Goal: Task Accomplishment & Management: Manage account settings

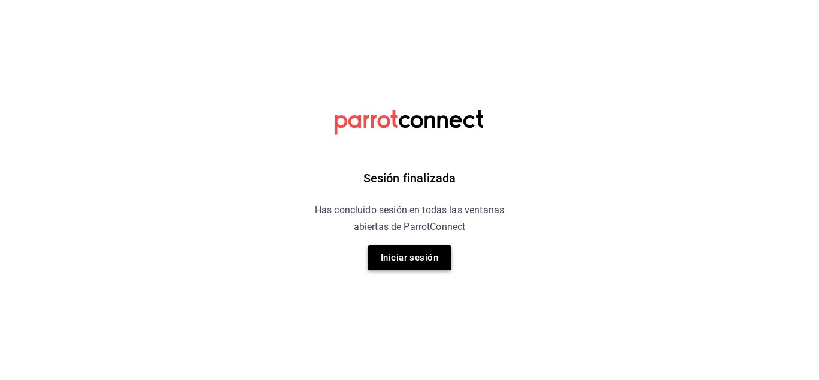
click at [410, 263] on button "Iniciar sesión" at bounding box center [410, 257] width 84 height 25
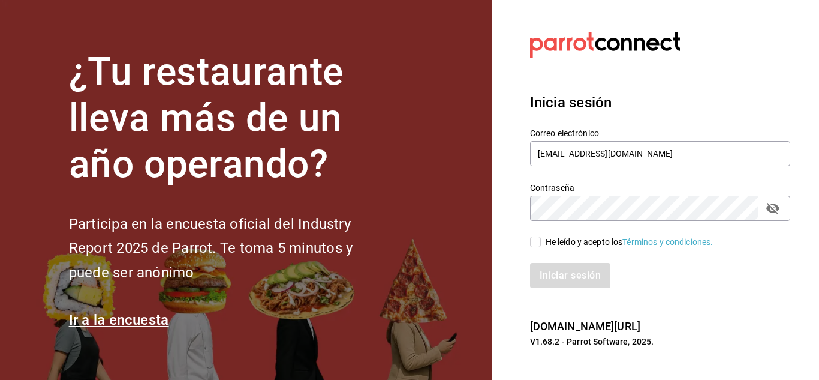
click at [538, 239] on input "He leído y acepto los Términos y condiciones." at bounding box center [535, 241] width 11 height 11
checkbox input "true"
click at [564, 283] on button "Iniciar sesión" at bounding box center [571, 275] width 82 height 25
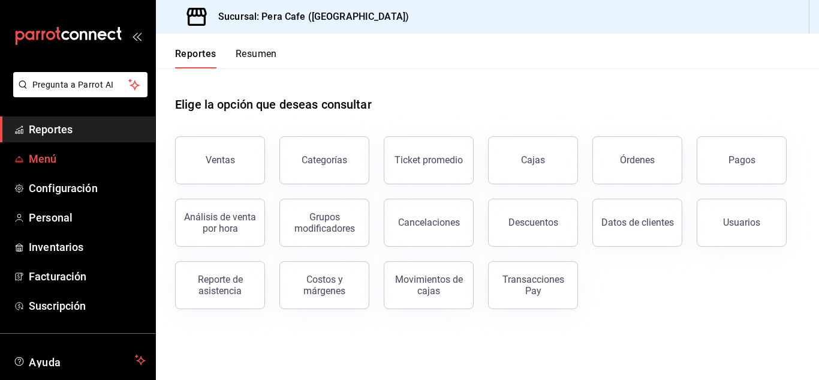
click at [47, 154] on span "Menú" at bounding box center [87, 159] width 117 height 16
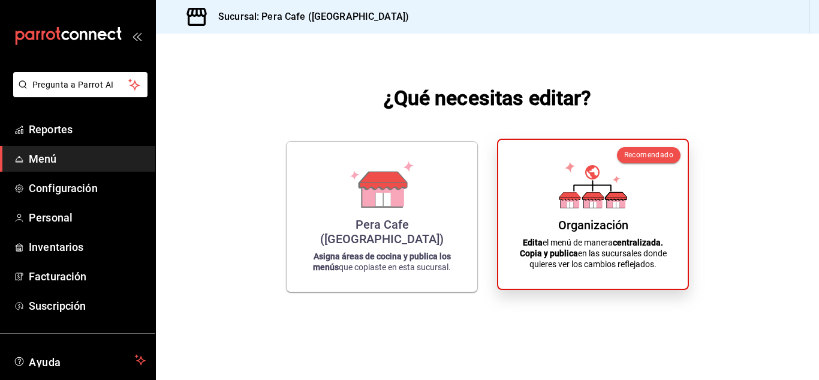
click at [572, 221] on div "Organización" at bounding box center [593, 225] width 70 height 14
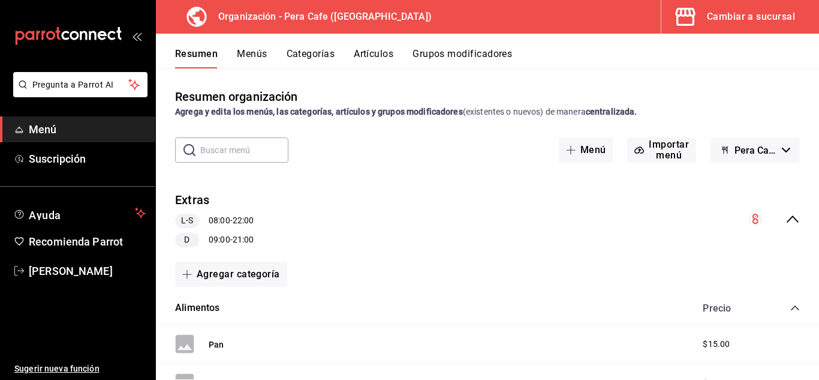
click at [249, 58] on button "Menús" at bounding box center [252, 58] width 30 height 20
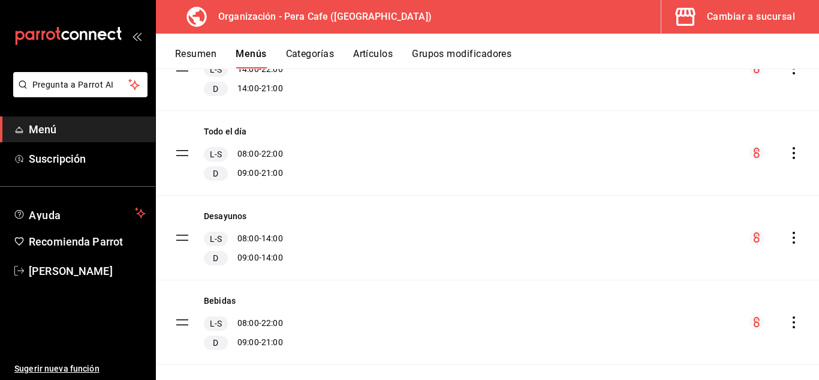
scroll to position [503, 0]
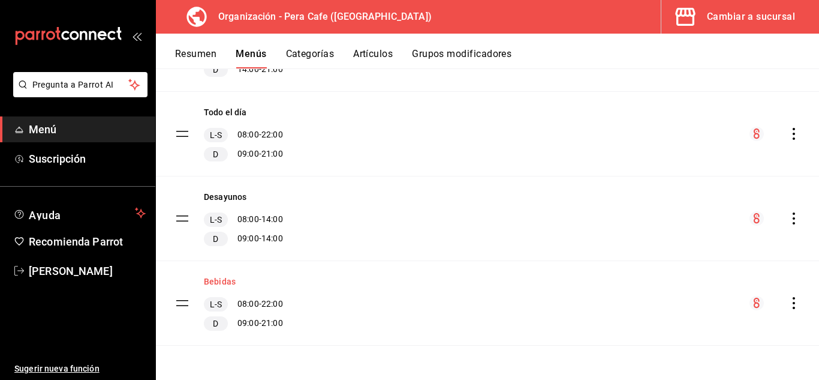
click at [222, 280] on button "Bebidas" at bounding box center [220, 281] width 32 height 12
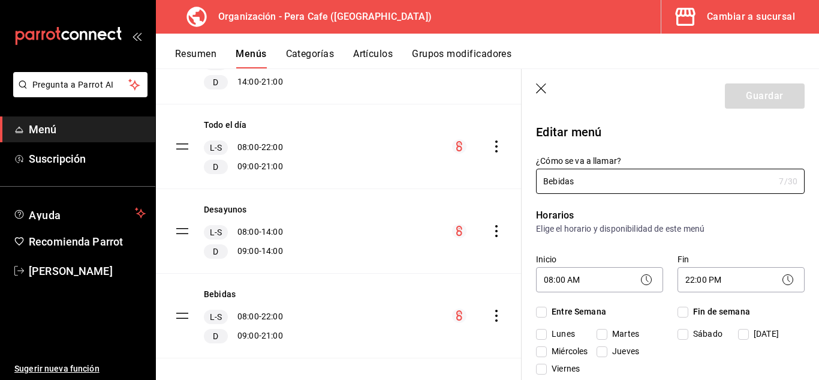
checkbox input "true"
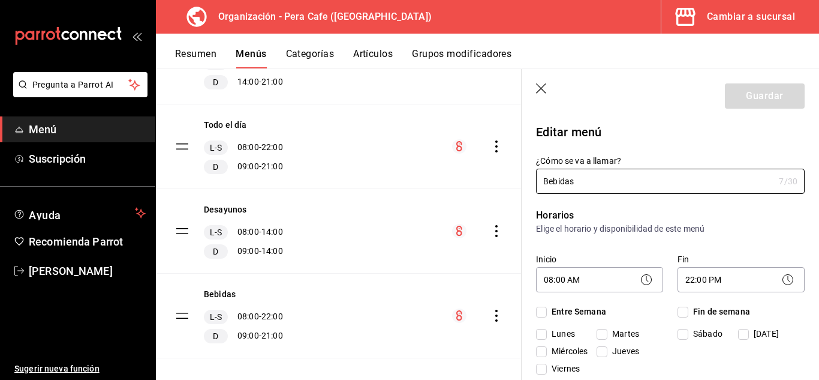
checkbox input "true"
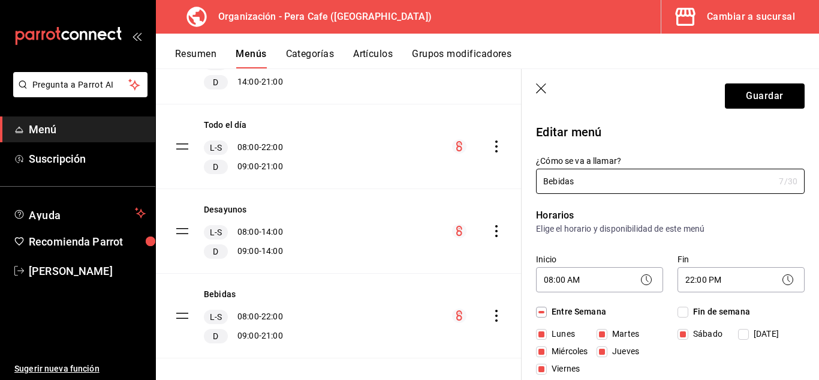
click at [536, 89] on icon "button" at bounding box center [542, 89] width 12 height 12
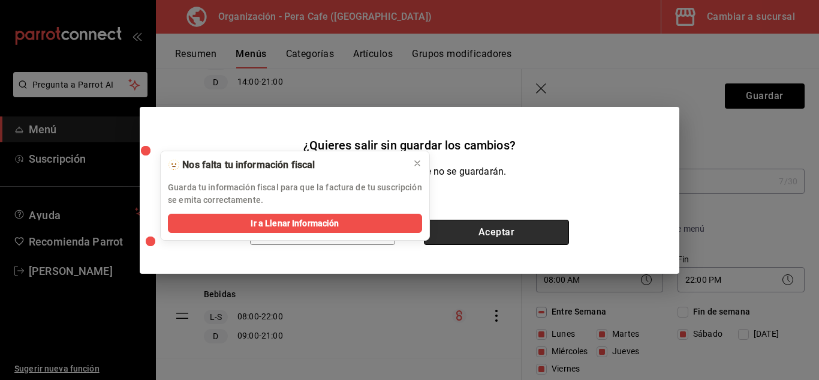
click at [452, 232] on button "Aceptar" at bounding box center [496, 232] width 145 height 25
checkbox input "false"
type input "1755556475537"
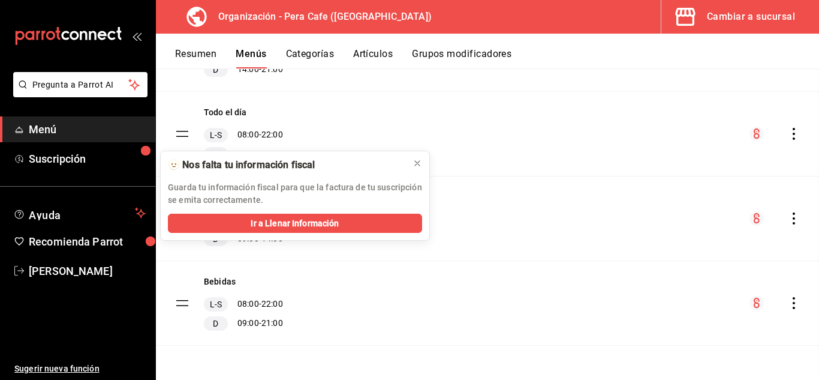
checkbox input "false"
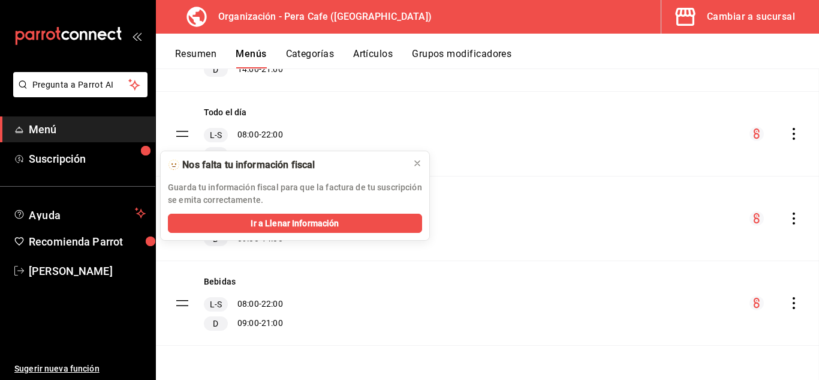
checkbox input "false"
click at [417, 164] on icon at bounding box center [418, 163] width 10 height 10
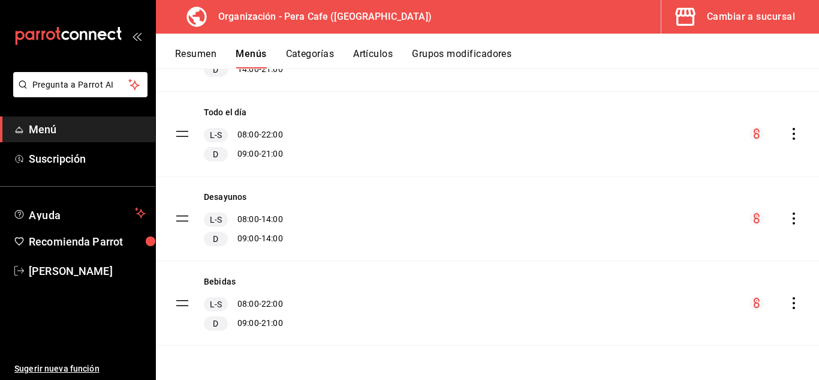
click at [458, 54] on button "Grupos modificadores" at bounding box center [462, 58] width 100 height 20
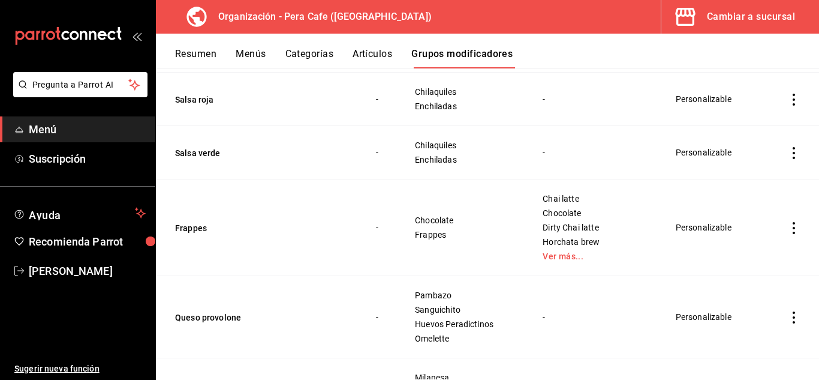
scroll to position [1587, 0]
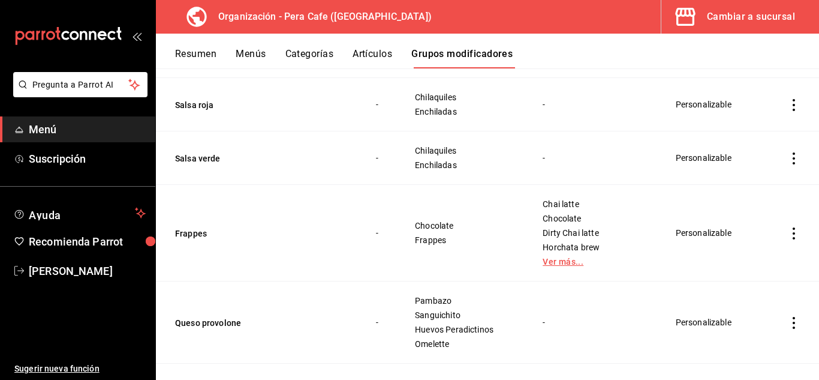
click at [557, 265] on link "Ver más..." at bounding box center [594, 261] width 103 height 8
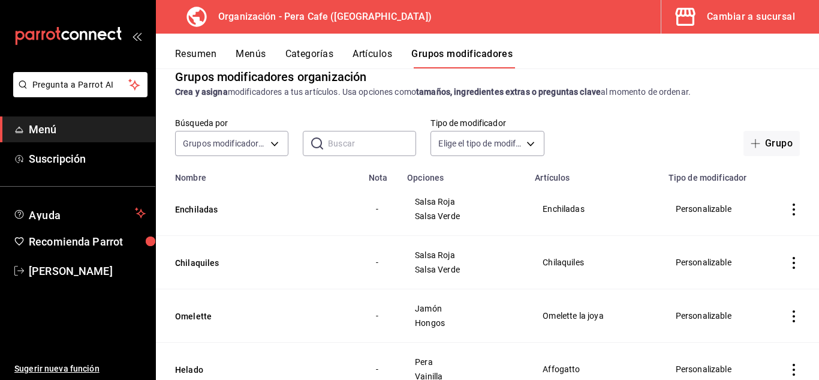
scroll to position [0, 0]
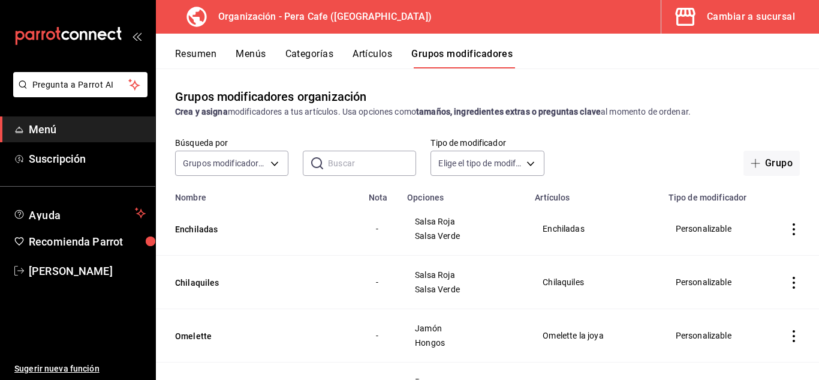
click at [307, 63] on button "Categorías" at bounding box center [310, 58] width 49 height 20
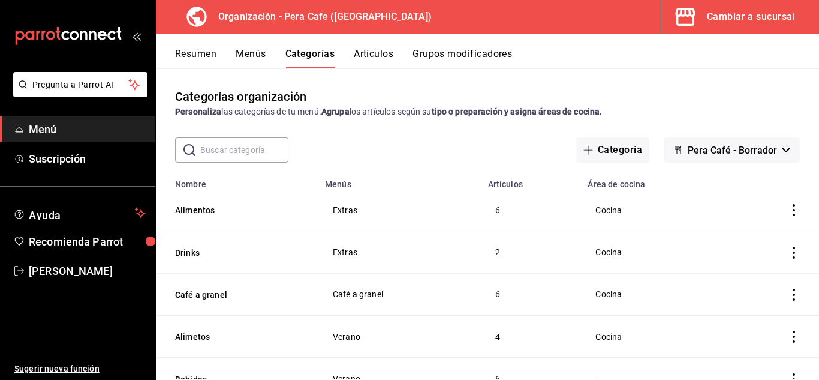
click at [372, 53] on button "Artículos" at bounding box center [374, 58] width 40 height 20
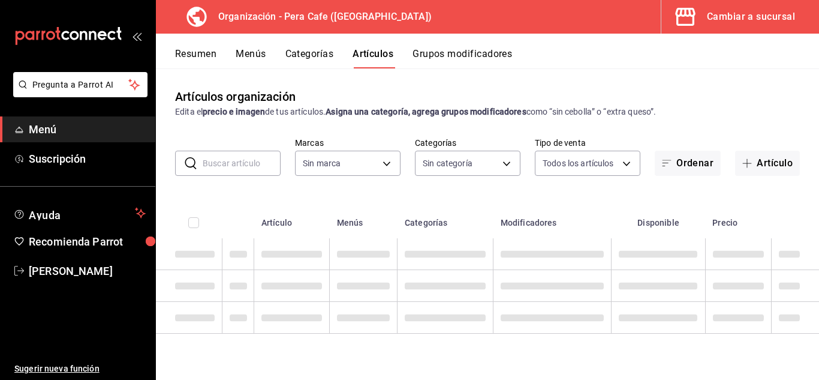
type input "ada2079d-fc08-43d5-b941-5b394cdf255a"
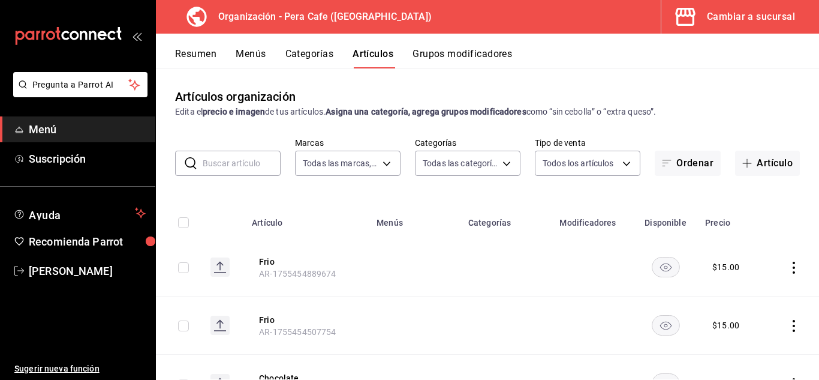
type input "19916d35-f607-40f7-96f1-5032549ed3f5,6cc4be6b-cb37-478d-be98-5d5842066b0c,64d02…"
click at [471, 57] on button "Grupos modificadores" at bounding box center [463, 58] width 100 height 20
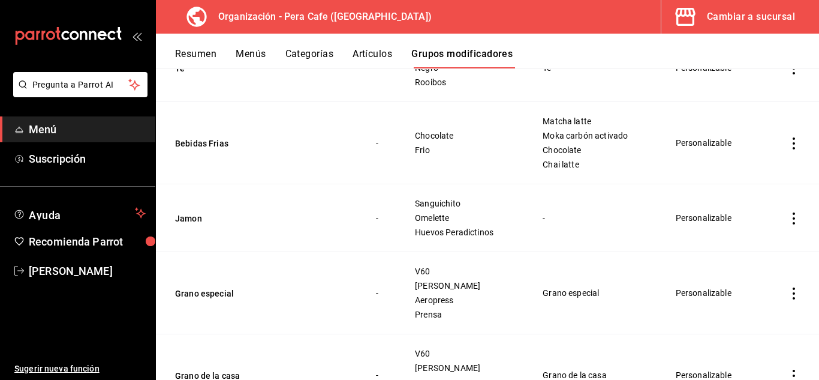
scroll to position [886, 0]
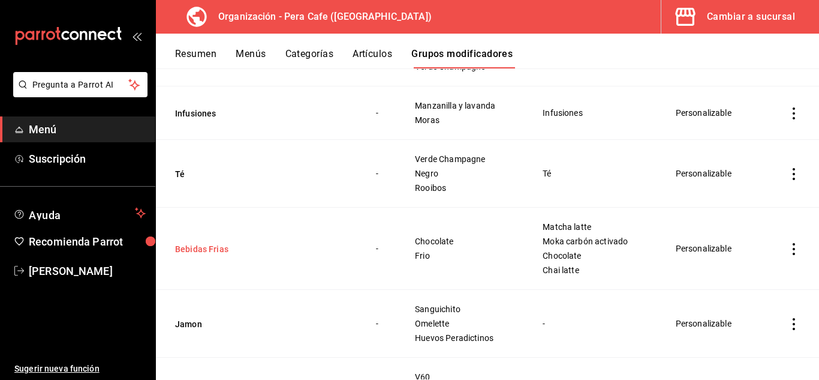
click at [221, 250] on button "Bebidas Frias" at bounding box center [247, 249] width 144 height 12
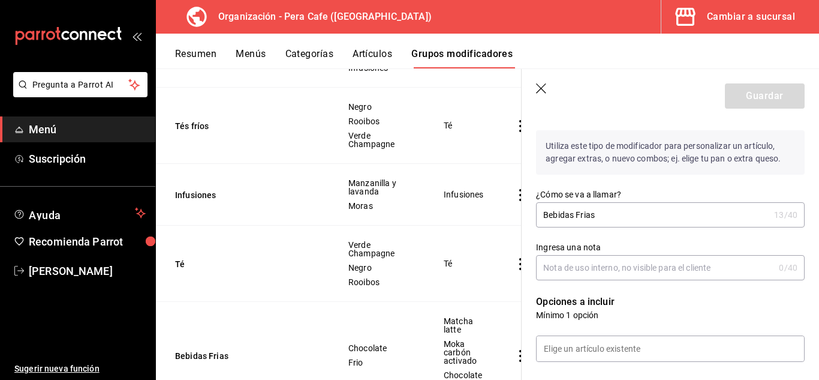
scroll to position [135, 0]
click at [620, 223] on input "Bebidas Frias" at bounding box center [652, 217] width 233 height 24
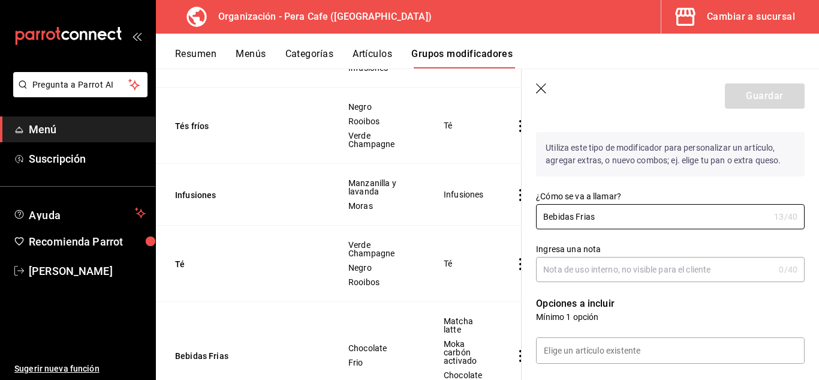
drag, startPoint x: 620, startPoint y: 223, endPoint x: 525, endPoint y: 236, distance: 95.8
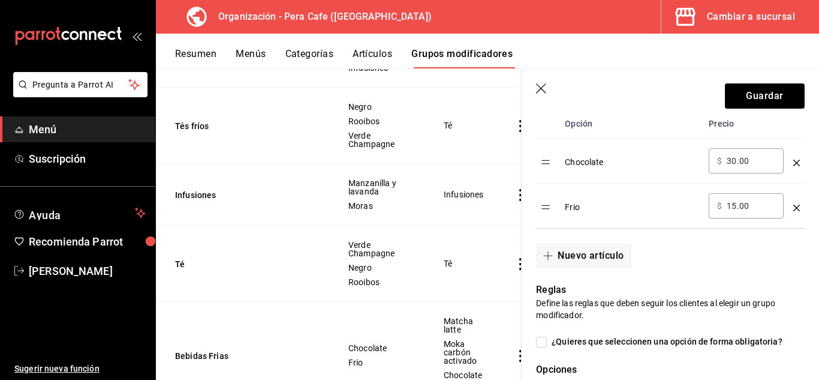
scroll to position [404, 0]
type input "Frío"
click at [541, 86] on icon "button" at bounding box center [542, 89] width 12 height 12
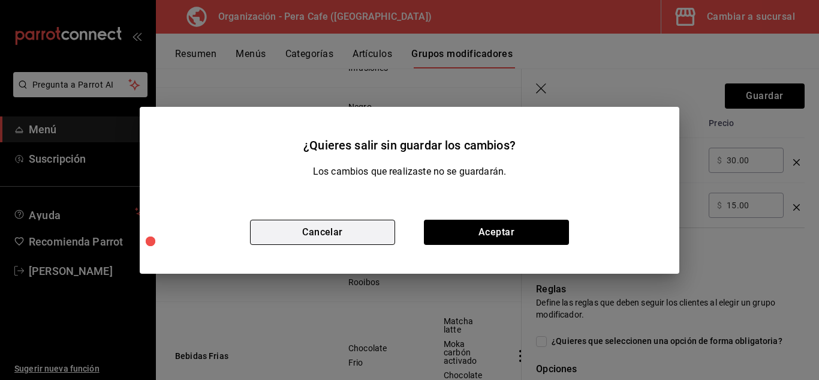
click at [323, 232] on button "Cancelar" at bounding box center [322, 232] width 145 height 25
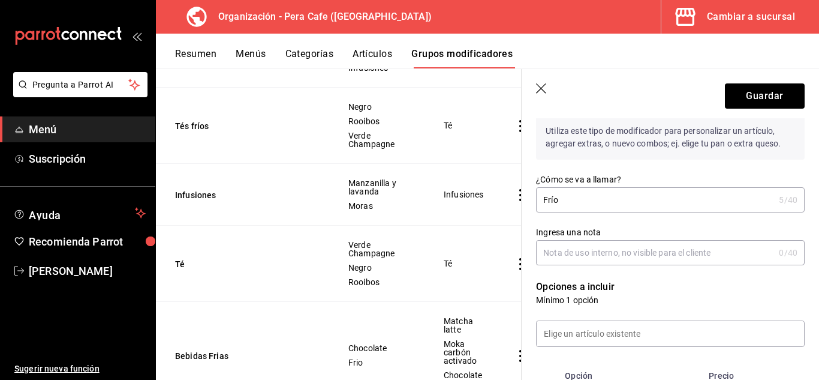
scroll to position [67, 0]
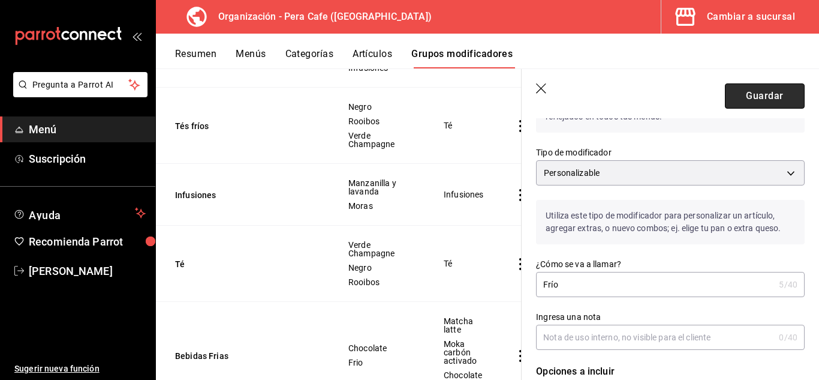
click at [783, 101] on button "Guardar" at bounding box center [765, 95] width 80 height 25
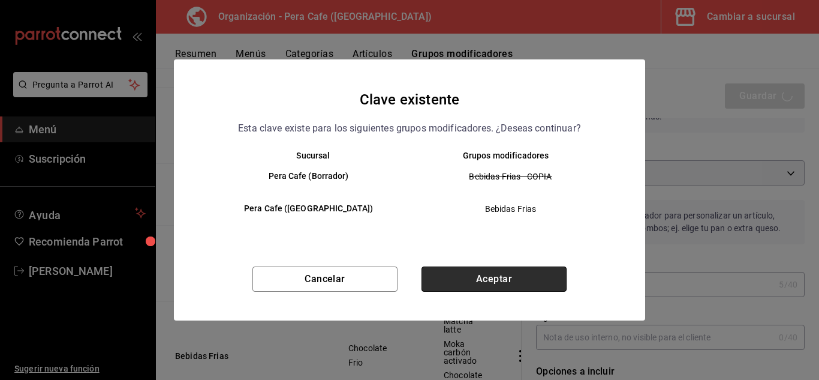
click at [519, 286] on button "Aceptar" at bounding box center [494, 278] width 145 height 25
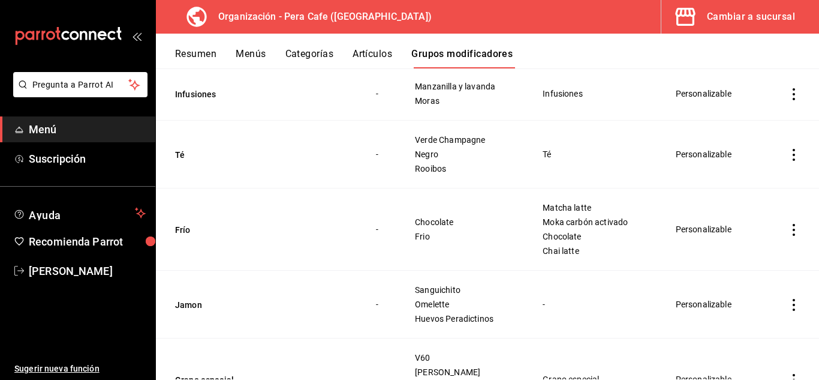
scroll to position [921, 0]
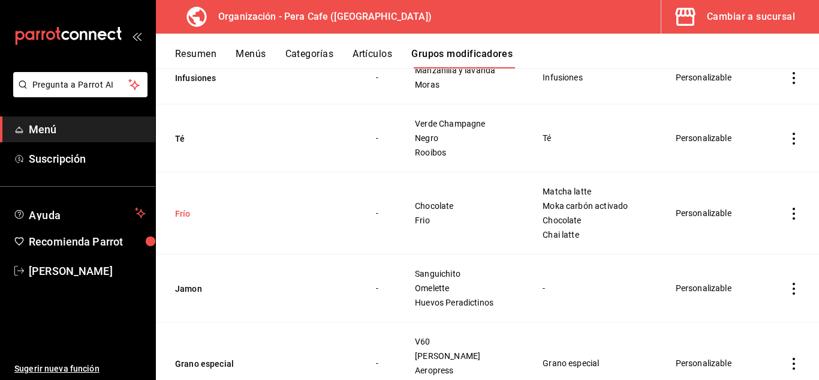
click at [184, 214] on button "Frío" at bounding box center [247, 214] width 144 height 12
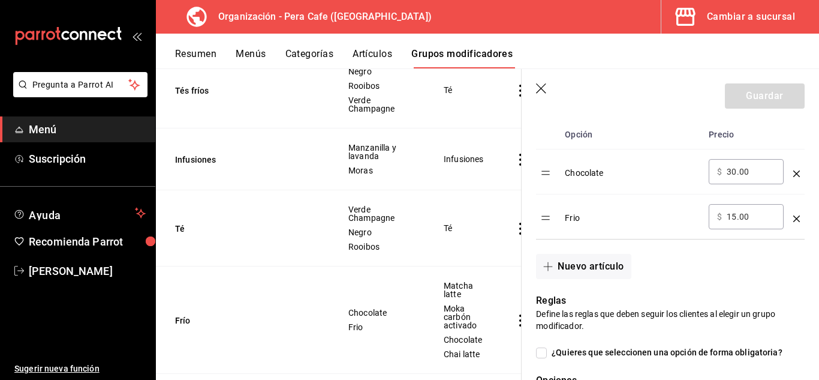
scroll to position [391, 0]
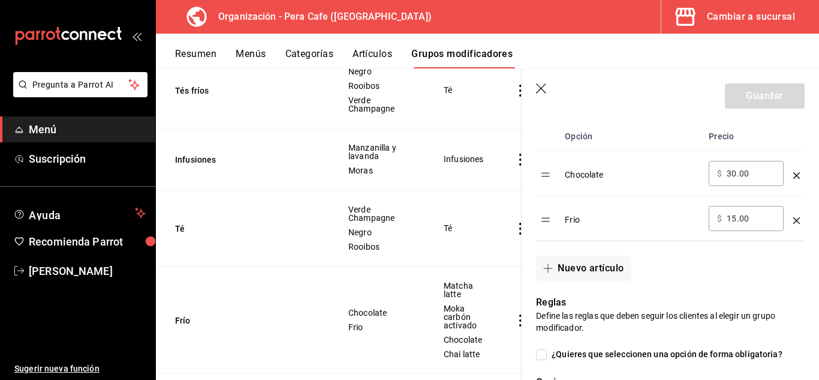
click at [794, 220] on icon "optionsTable" at bounding box center [797, 220] width 7 height 7
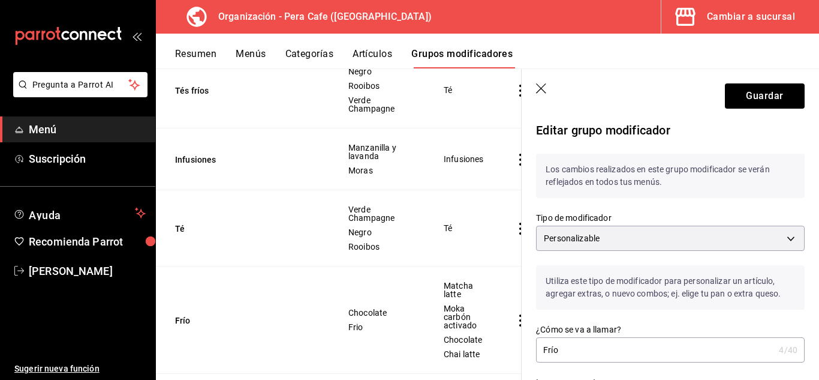
scroll to position [0, 0]
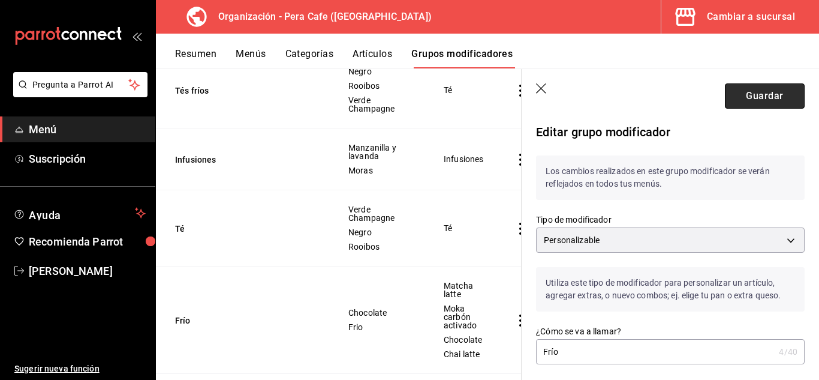
click at [767, 100] on button "Guardar" at bounding box center [765, 95] width 80 height 25
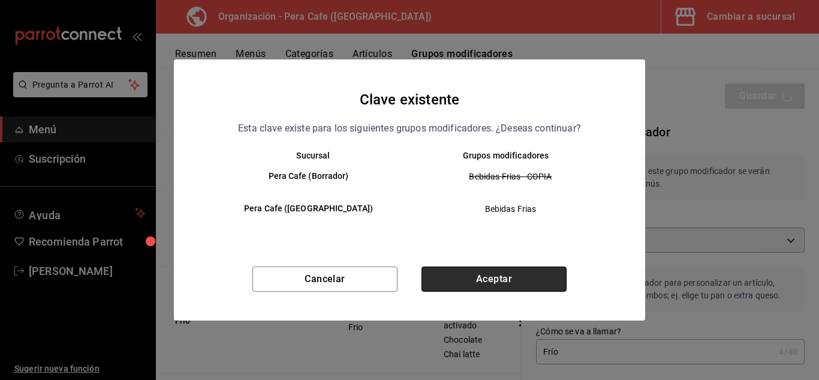
click at [535, 277] on button "Aceptar" at bounding box center [494, 278] width 145 height 25
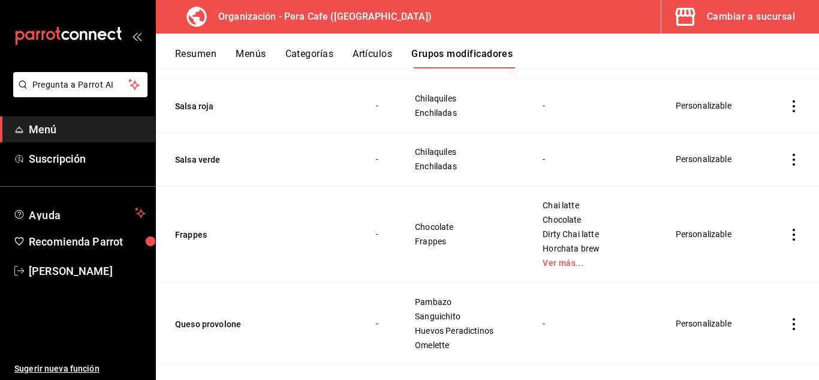
scroll to position [1585, 0]
click at [189, 236] on button "Frappes" at bounding box center [247, 235] width 144 height 12
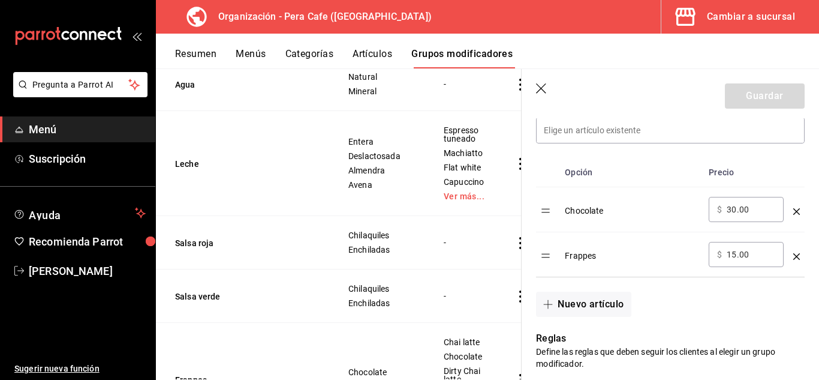
scroll to position [352, 0]
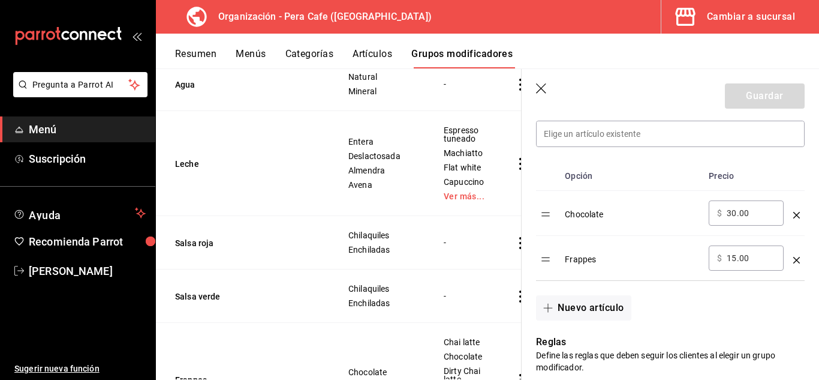
click at [794, 262] on icon "optionsTable" at bounding box center [797, 260] width 7 height 7
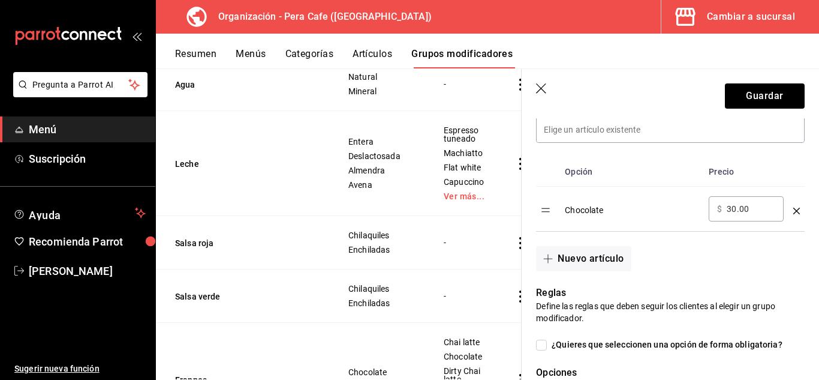
scroll to position [356, 0]
click at [764, 107] on button "Guardar" at bounding box center [765, 95] width 80 height 25
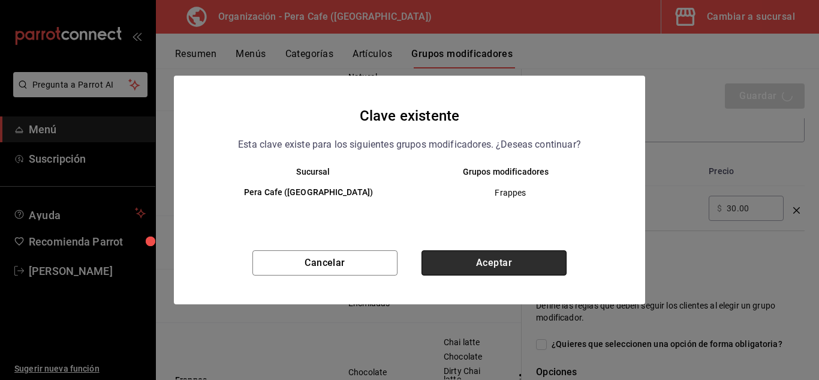
click at [483, 259] on button "Aceptar" at bounding box center [494, 262] width 145 height 25
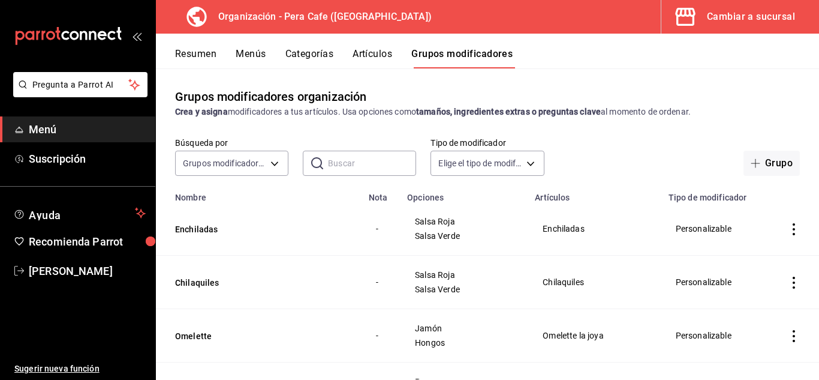
click at [40, 124] on span "Menú" at bounding box center [87, 129] width 117 height 16
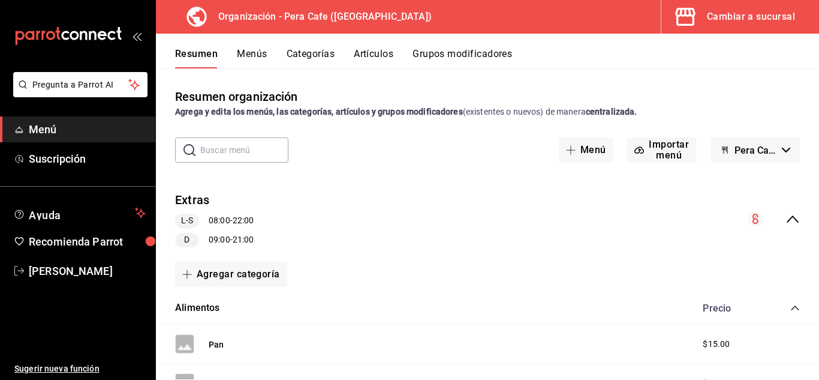
click at [257, 52] on button "Menús" at bounding box center [252, 58] width 30 height 20
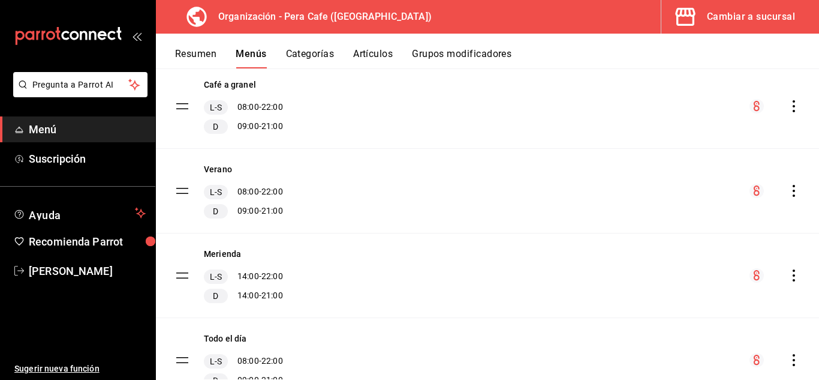
scroll to position [503, 0]
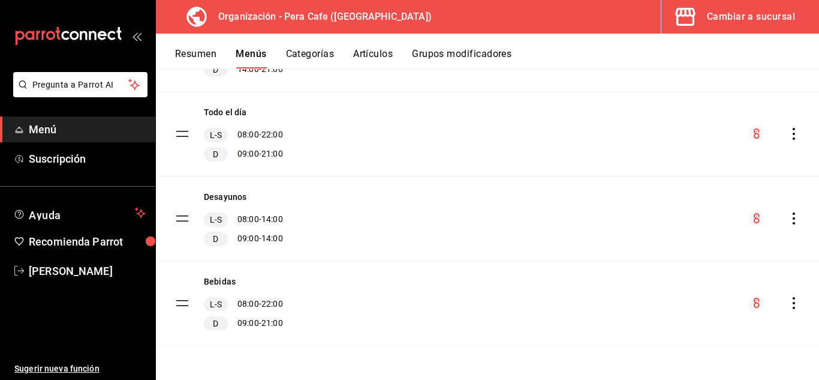
click at [789, 306] on icon "actions" at bounding box center [794, 303] width 12 height 12
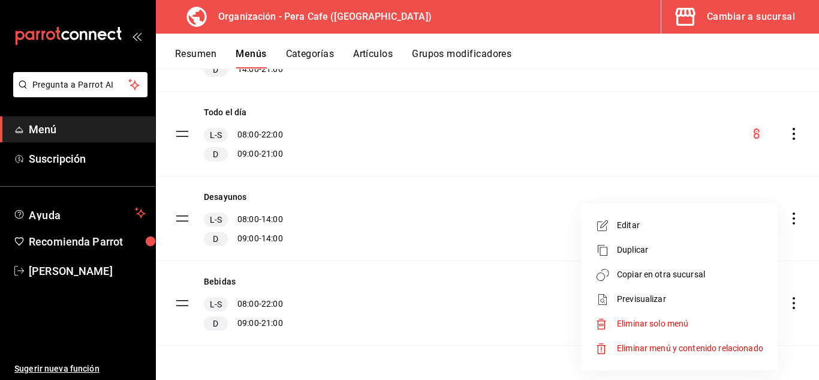
click at [650, 276] on span "Copiar en otra sucursal" at bounding box center [690, 274] width 146 height 13
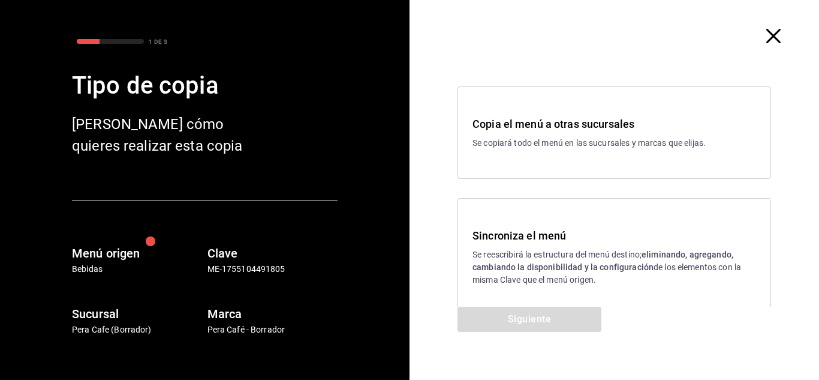
click at [525, 293] on div "Sincroniza el menú Se reescribirá la estructura del menú destino; eliminando, a…" at bounding box center [615, 257] width 314 height 118
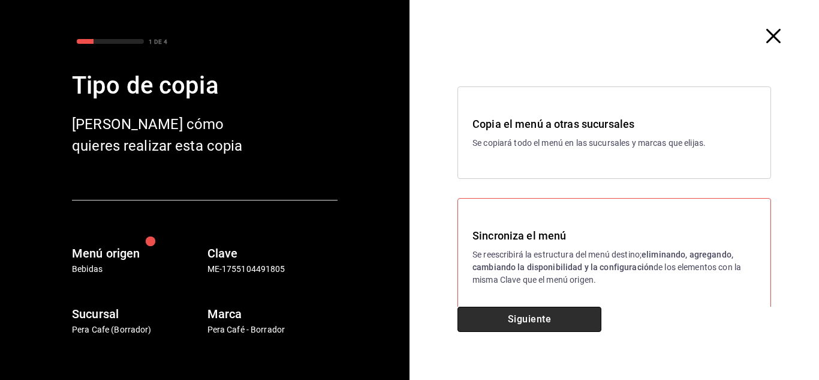
click at [526, 314] on button "Siguiente" at bounding box center [530, 319] width 144 height 25
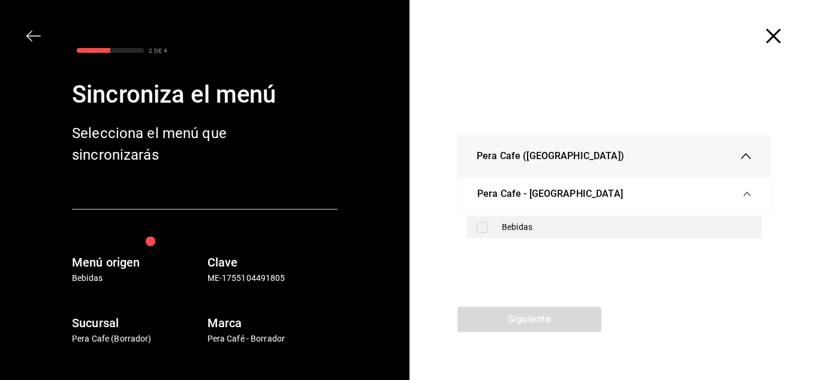
click at [511, 226] on div "Bebidas" at bounding box center [627, 227] width 250 height 13
checkbox input "true"
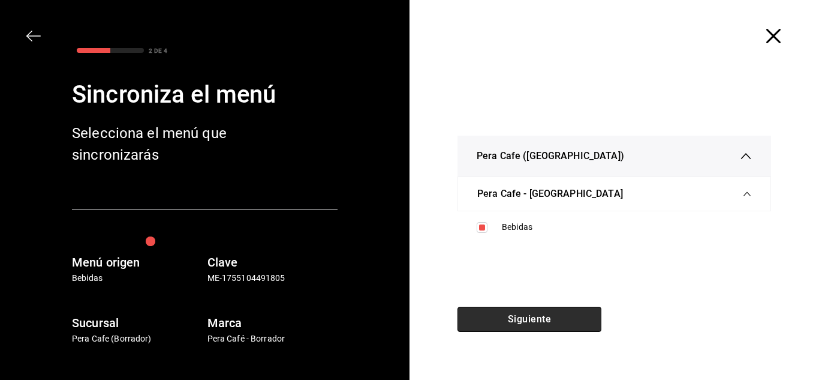
click at [555, 320] on button "Siguiente" at bounding box center [530, 319] width 144 height 25
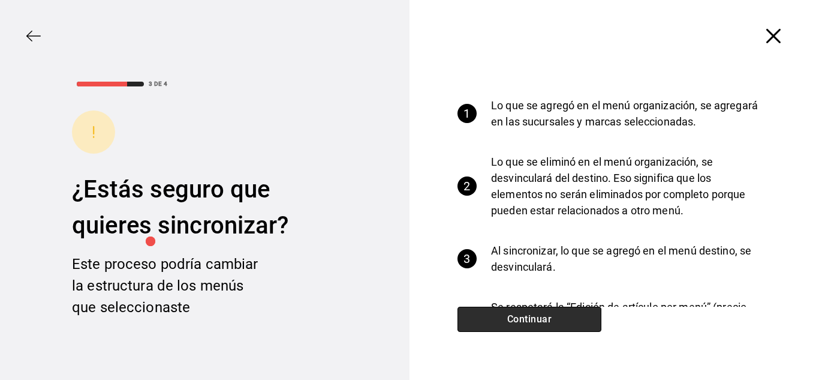
click at [555, 320] on button "Continuar" at bounding box center [530, 319] width 144 height 25
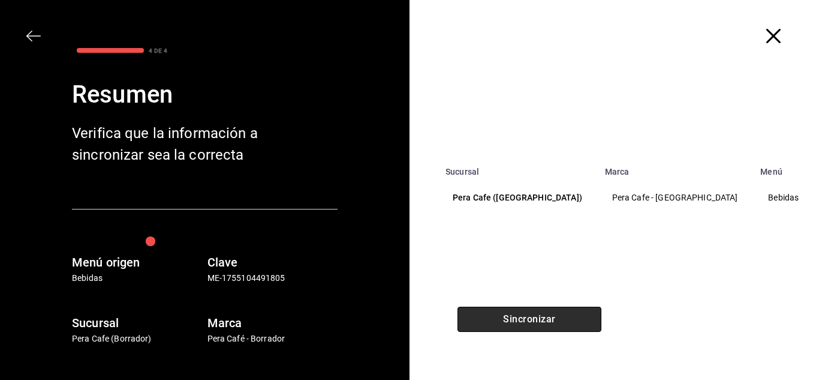
click at [555, 320] on button "Sincronizar" at bounding box center [530, 319] width 144 height 25
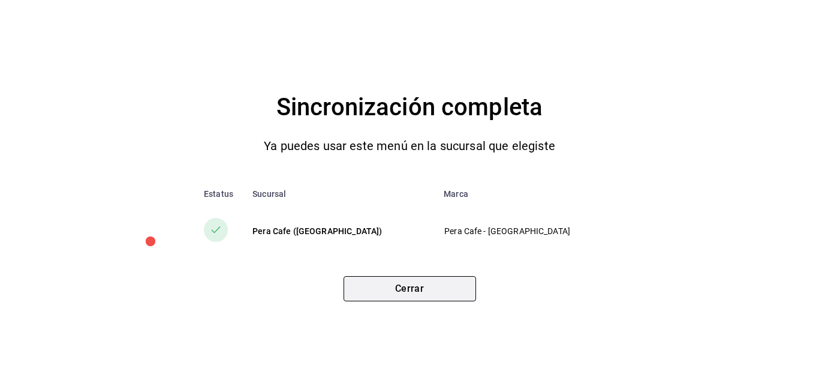
click at [440, 290] on button "Cerrar" at bounding box center [410, 288] width 133 height 25
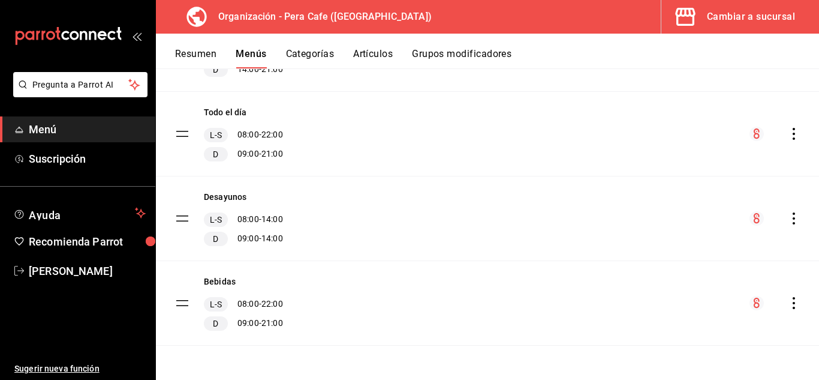
click at [441, 48] on button "Grupos modificadores" at bounding box center [462, 58] width 100 height 20
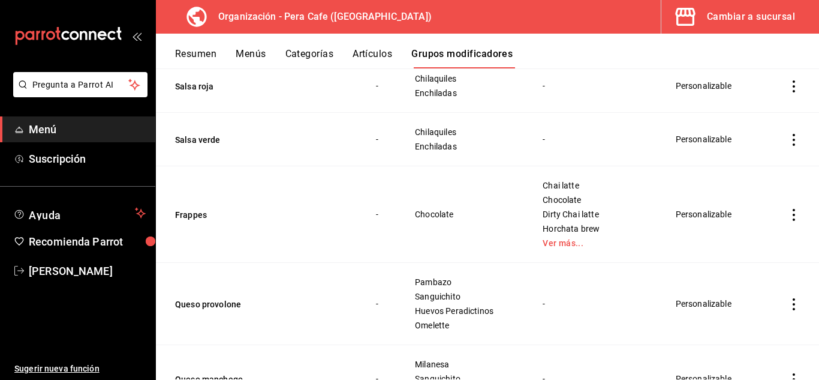
scroll to position [1606, 0]
click at [196, 212] on button "Frappes" at bounding box center [247, 214] width 144 height 12
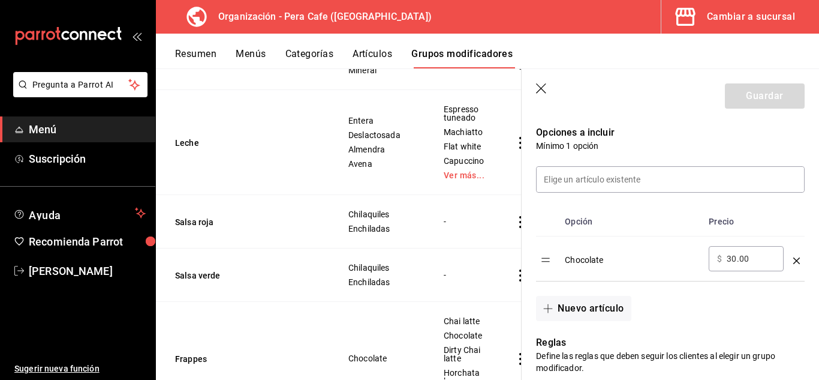
scroll to position [305, 0]
click at [669, 182] on input at bounding box center [671, 179] width 268 height 25
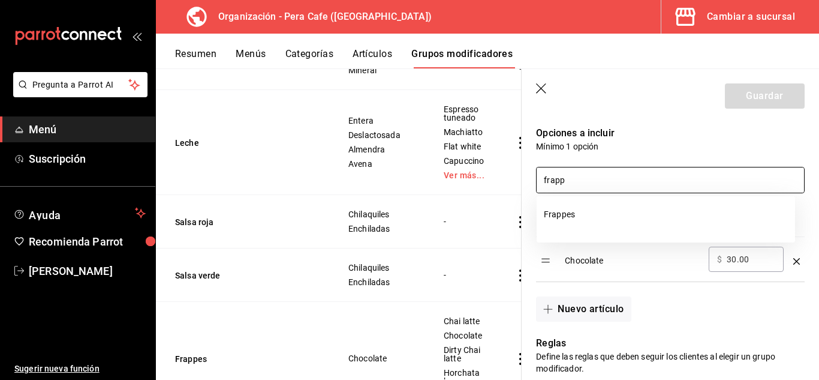
click at [638, 176] on input "frapp" at bounding box center [671, 179] width 268 height 25
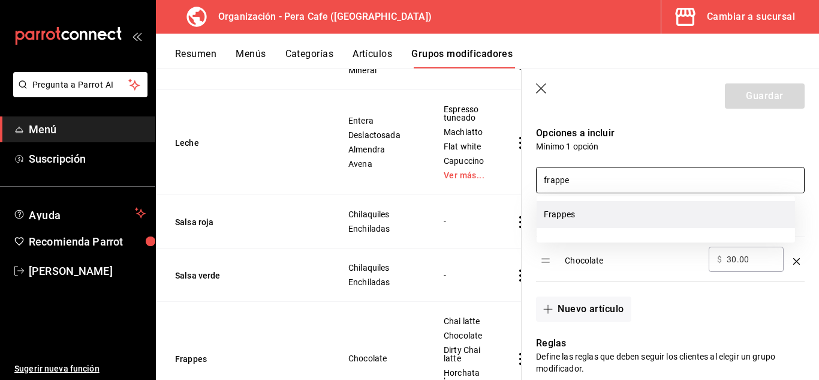
click at [627, 220] on li "Frappes" at bounding box center [666, 214] width 259 height 27
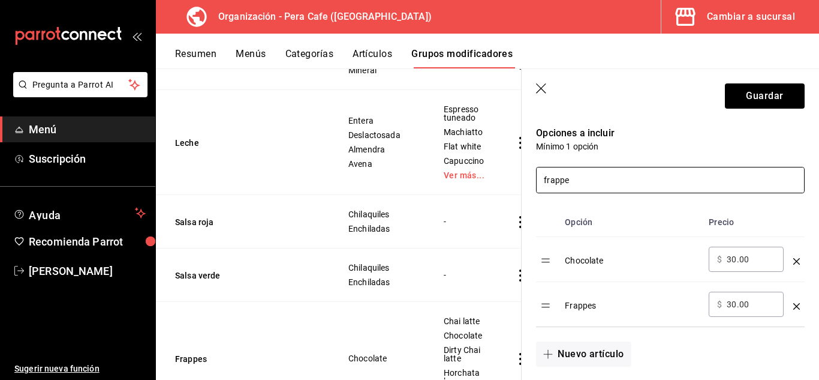
type input "frappe"
click at [794, 261] on icon "optionsTable" at bounding box center [797, 261] width 7 height 7
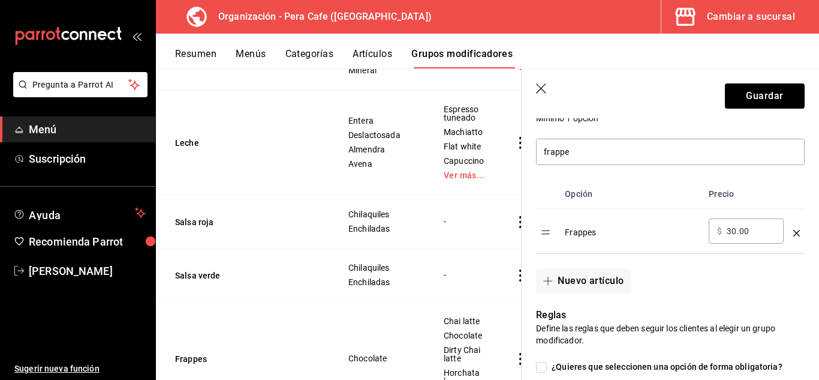
scroll to position [334, 0]
click at [749, 98] on button "Guardar" at bounding box center [765, 95] width 80 height 25
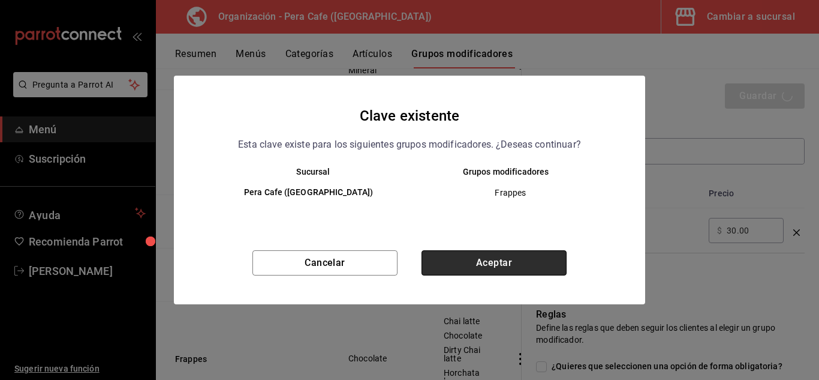
click at [493, 268] on button "Aceptar" at bounding box center [494, 262] width 145 height 25
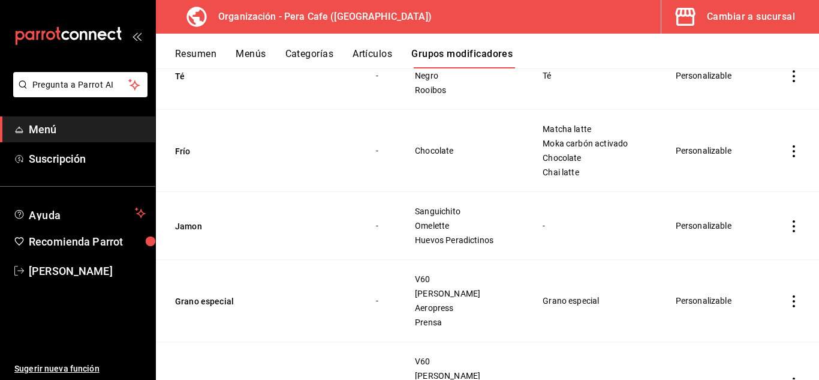
scroll to position [926, 0]
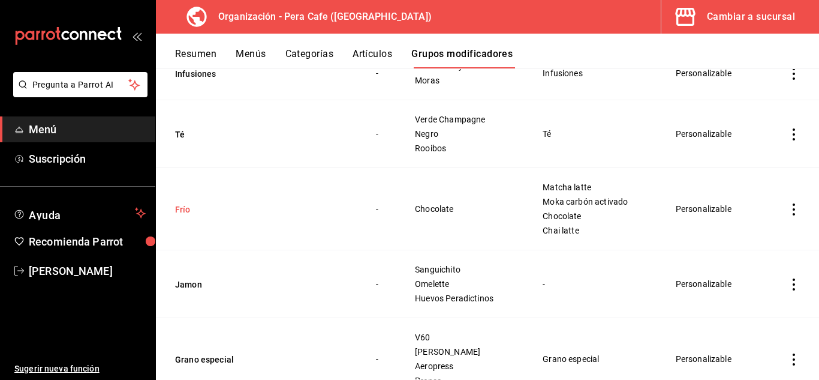
click at [188, 214] on button "Frío" at bounding box center [247, 209] width 144 height 12
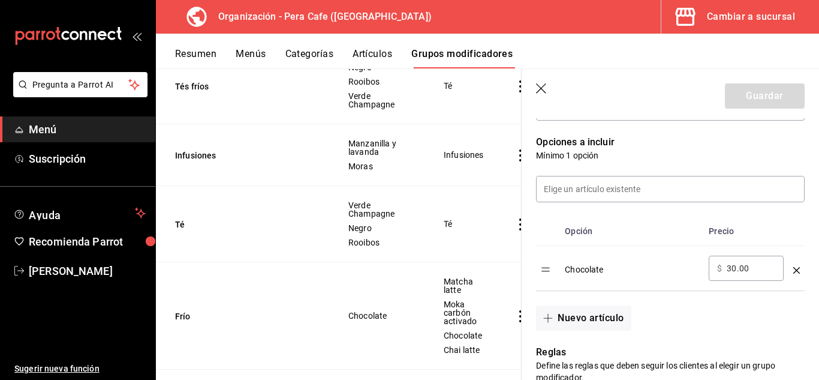
scroll to position [296, 0]
click at [794, 270] on icon "optionsTable" at bounding box center [797, 271] width 7 height 7
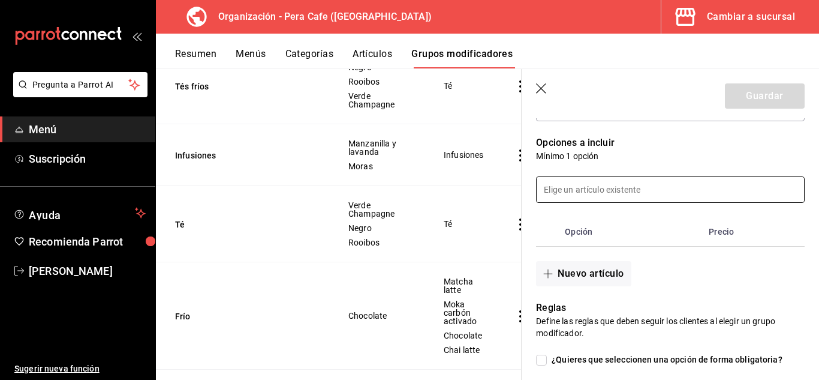
click at [642, 188] on input at bounding box center [671, 189] width 268 height 25
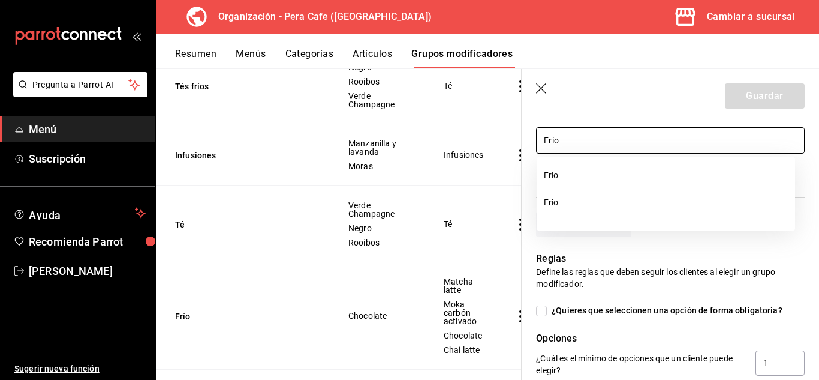
scroll to position [346, 0]
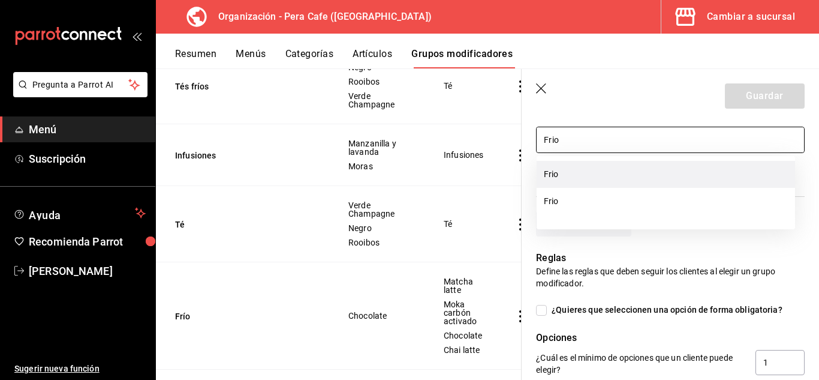
click at [558, 177] on li "Frio" at bounding box center [666, 174] width 259 height 27
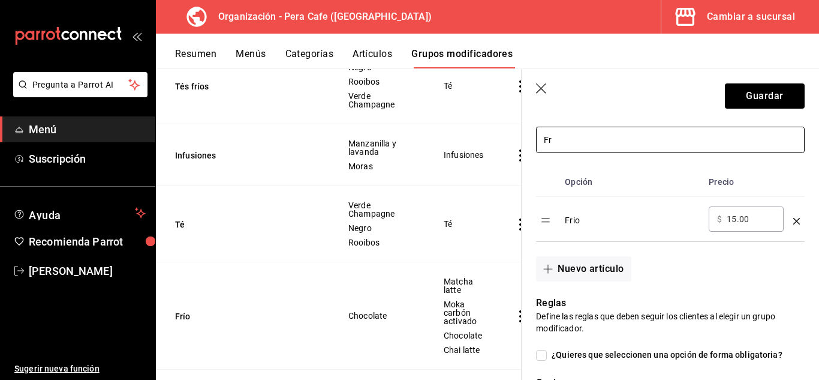
type input "F"
type input "R"
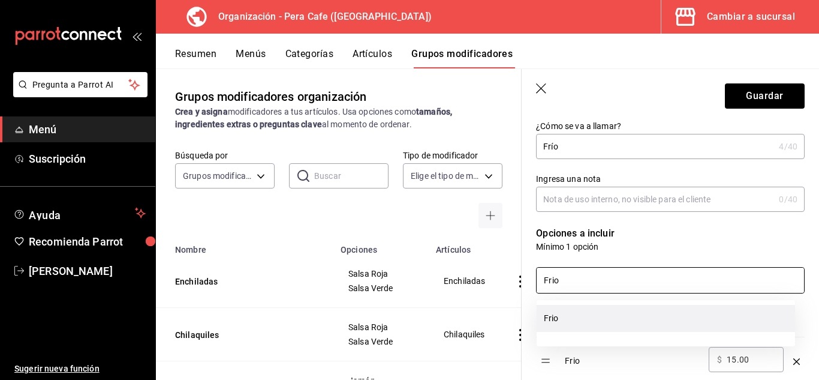
scroll to position [206, 0]
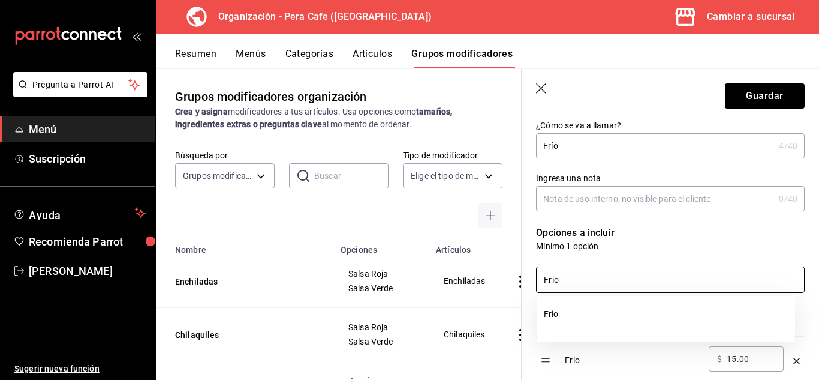
type input "Frio"
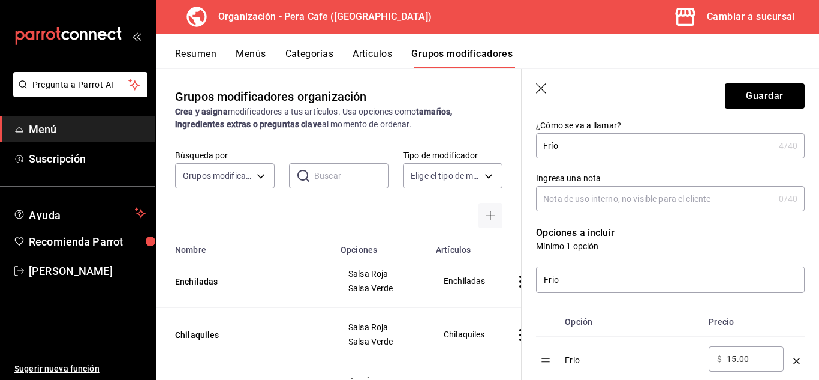
click at [651, 286] on input "Frio" at bounding box center [671, 279] width 268 height 25
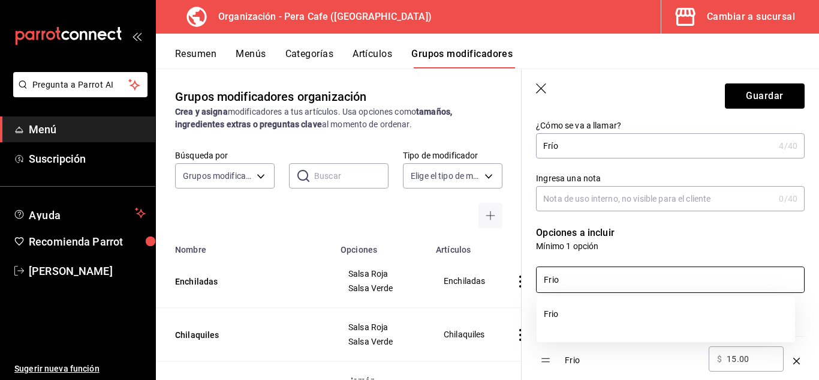
click at [651, 286] on input "Frio" at bounding box center [671, 279] width 268 height 25
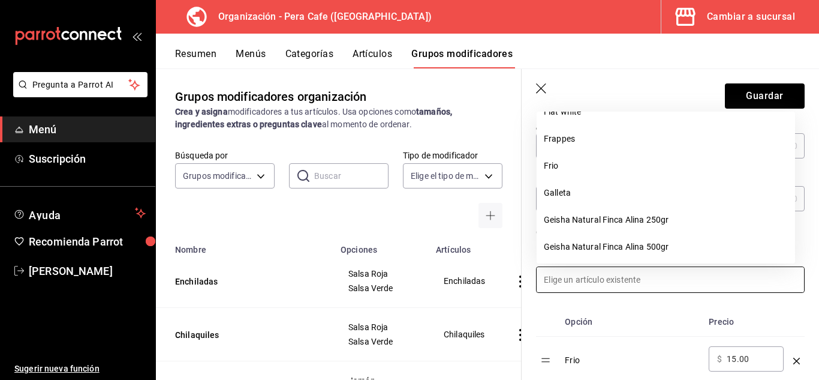
scroll to position [1935, 0]
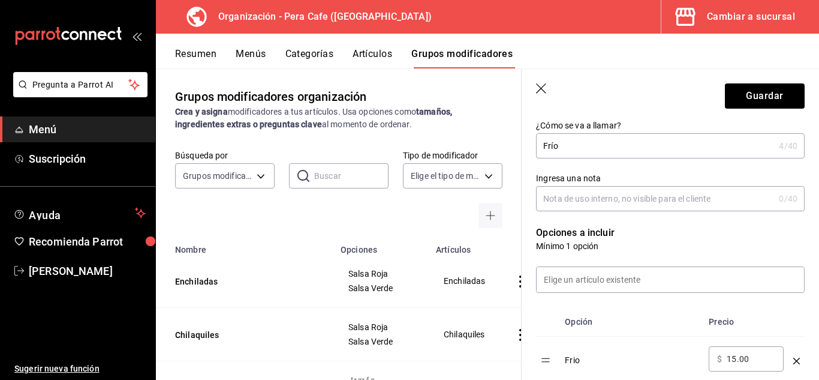
click at [379, 56] on button "Artículos" at bounding box center [373, 58] width 40 height 20
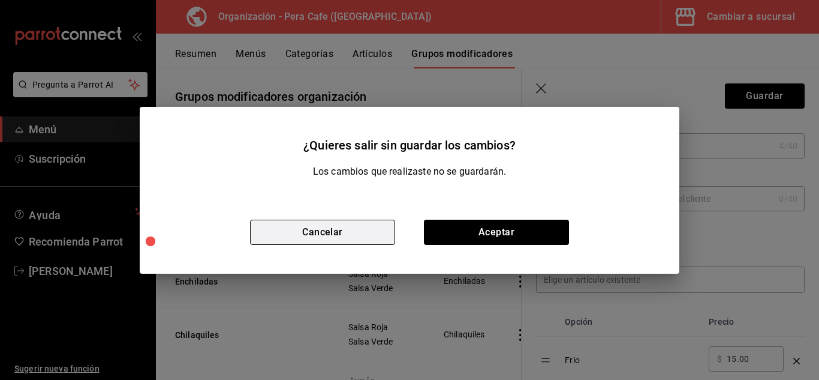
click at [314, 241] on button "Cancelar" at bounding box center [322, 232] width 145 height 25
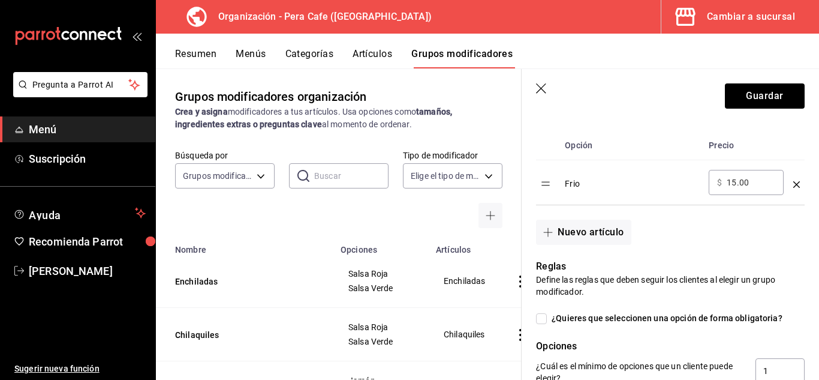
scroll to position [383, 0]
click at [794, 184] on icon "optionsTable" at bounding box center [797, 184] width 7 height 7
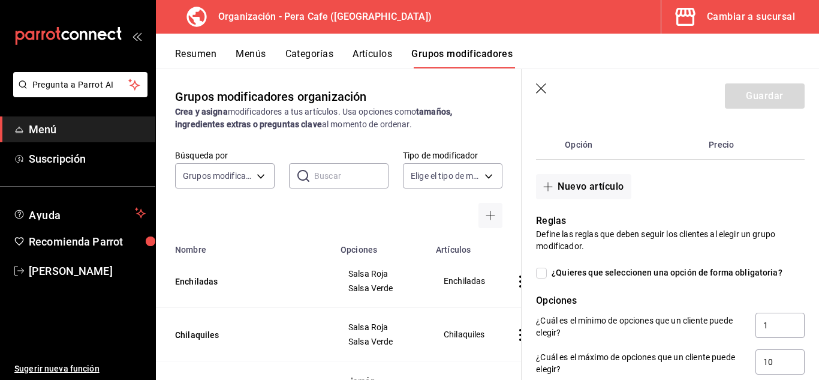
scroll to position [296, 0]
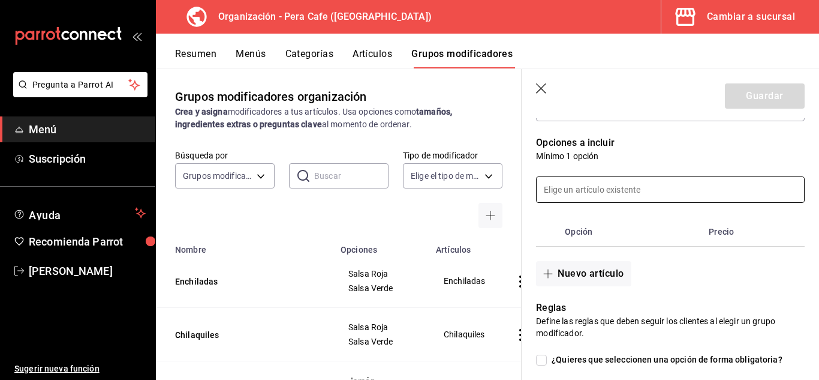
click at [629, 191] on input at bounding box center [671, 189] width 268 height 25
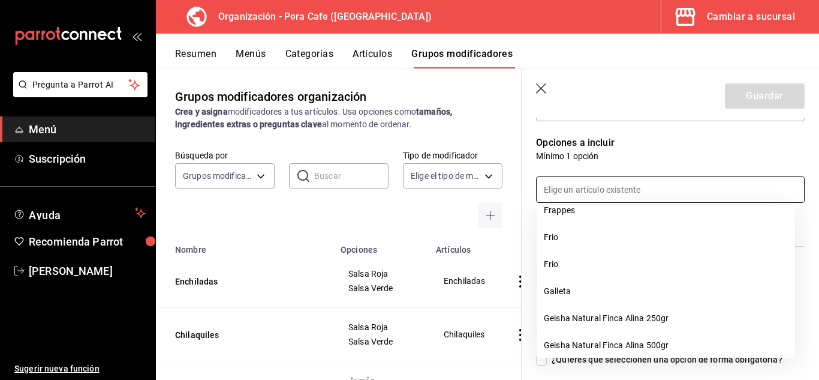
scroll to position [1958, 0]
click at [596, 186] on input at bounding box center [671, 189] width 268 height 25
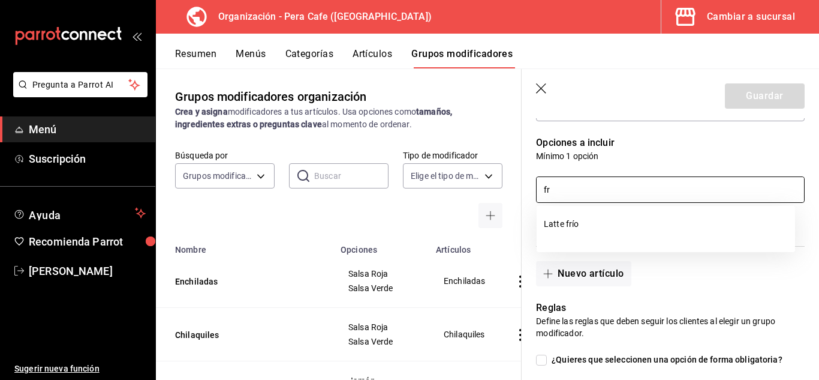
type input "f"
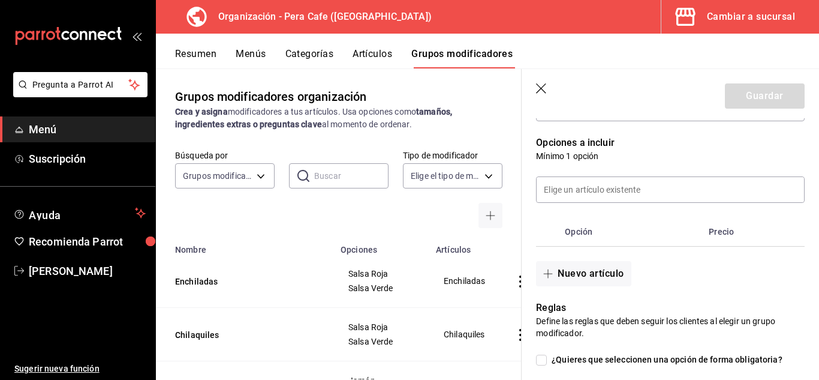
click at [809, 145] on div "Editar grupo modificador Los cambios realizados en este grupo modificador se ve…" at bounding box center [671, 343] width 298 height 1043
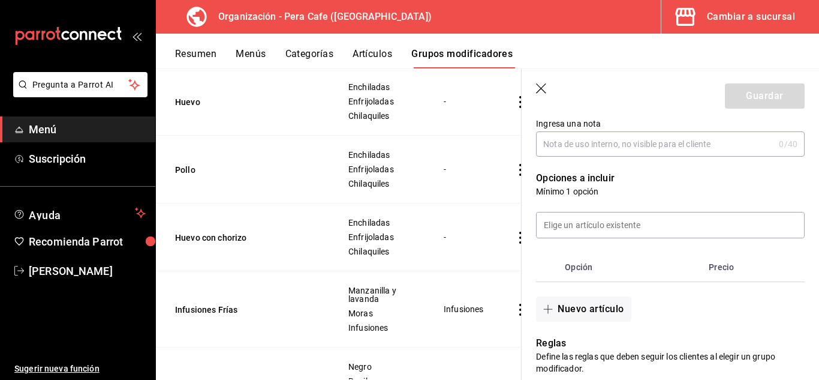
scroll to position [261, 0]
click at [733, 264] on th "Precio" at bounding box center [743, 266] width 79 height 29
click at [717, 267] on th "Precio" at bounding box center [743, 266] width 79 height 29
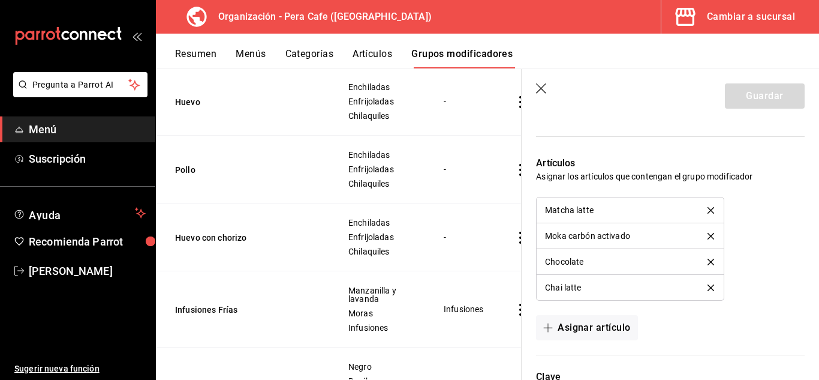
scroll to position [678, 0]
click at [708, 266] on icon "delete" at bounding box center [711, 262] width 7 height 7
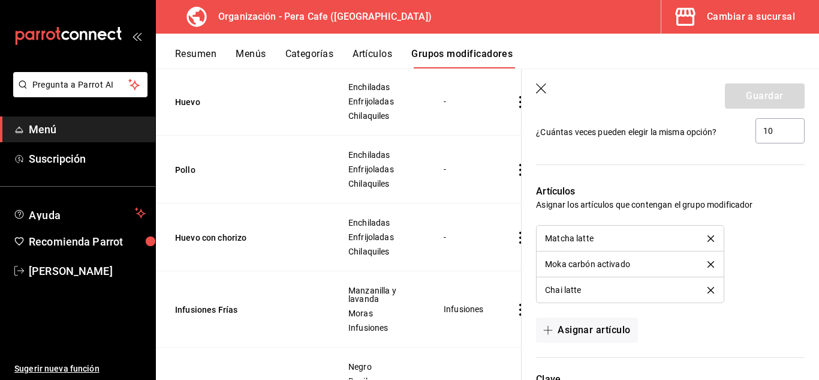
scroll to position [653, 0]
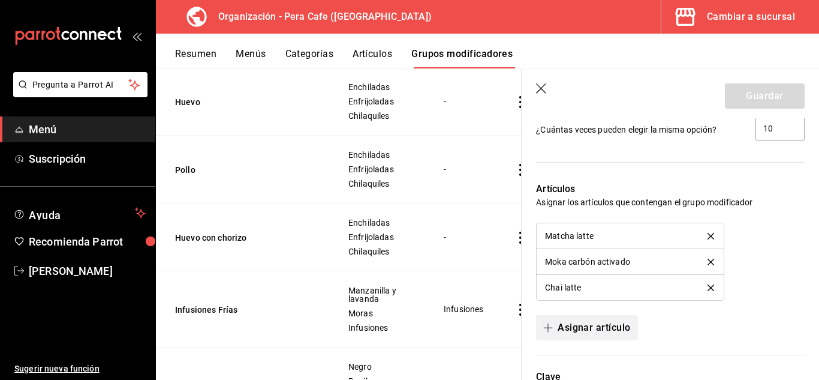
click at [552, 329] on icon "button" at bounding box center [548, 328] width 10 height 10
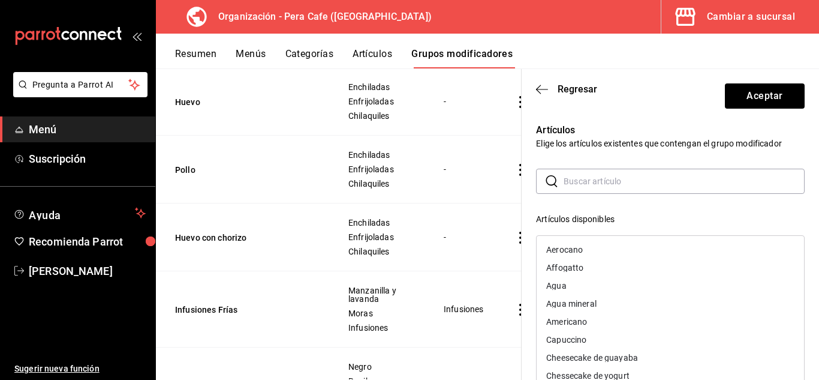
click at [611, 174] on input "text" at bounding box center [684, 181] width 241 height 24
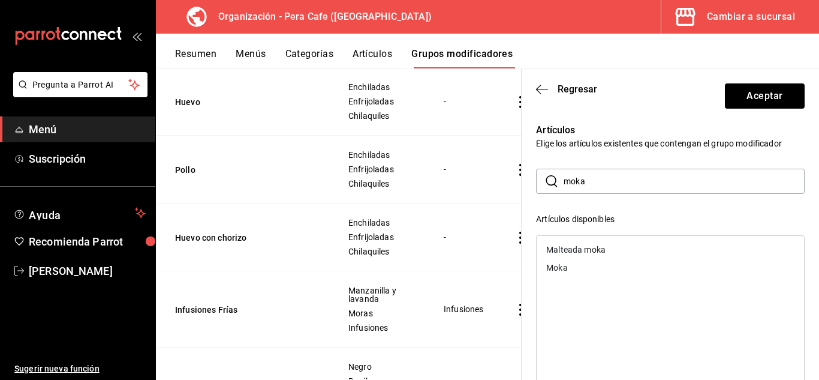
click at [560, 268] on div "Moka" at bounding box center [557, 267] width 22 height 8
click at [800, 195] on div "Artículos Elige los artículos existentes que contengan el grupo modificador ​ m…" at bounding box center [671, 369] width 298 height 503
click at [801, 195] on div "Artículos Elige los artículos existentes que contengan el grupo modificador ​ m…" at bounding box center [671, 369] width 298 height 503
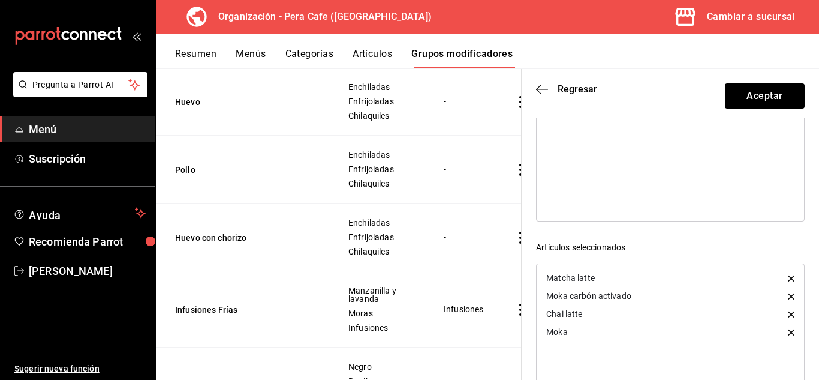
scroll to position [221, 0]
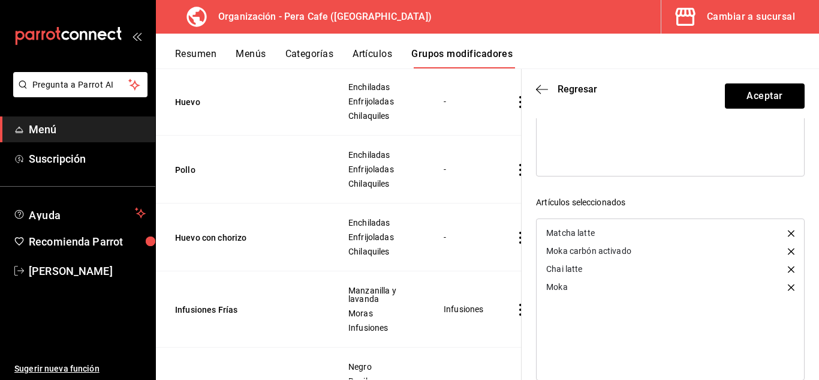
drag, startPoint x: 554, startPoint y: 209, endPoint x: 528, endPoint y: 215, distance: 26.6
click at [528, 215] on div "Artículos Elige los artículos existentes que contengan el grupo modificador ​ m…" at bounding box center [663, 132] width 283 height 488
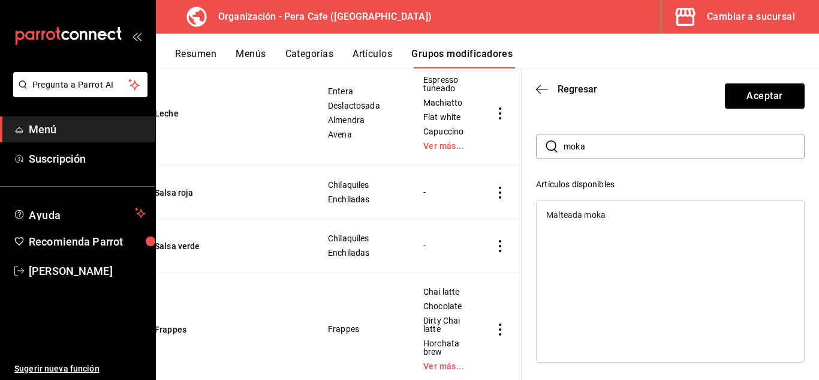
scroll to position [31, 0]
click at [633, 154] on input "moka" at bounding box center [684, 150] width 241 height 24
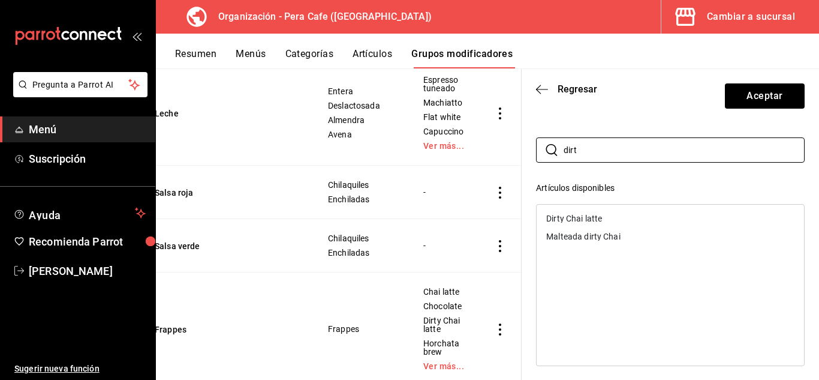
type input "dirt"
click at [614, 217] on div "Dirty Chai latte" at bounding box center [671, 218] width 268 height 18
click at [719, 154] on input "dirt" at bounding box center [684, 150] width 241 height 24
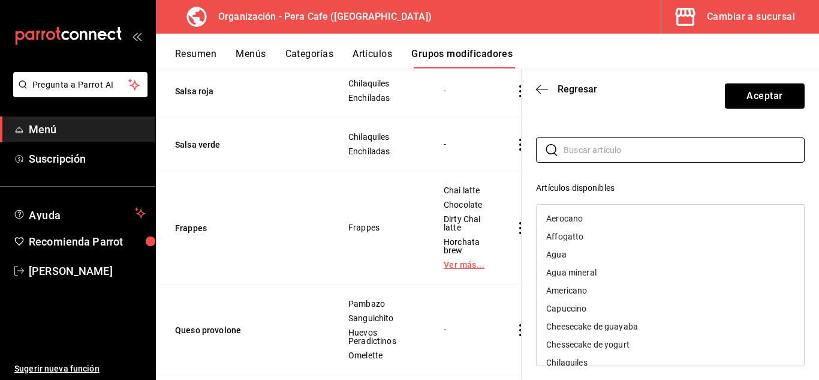
scroll to position [1739, 0]
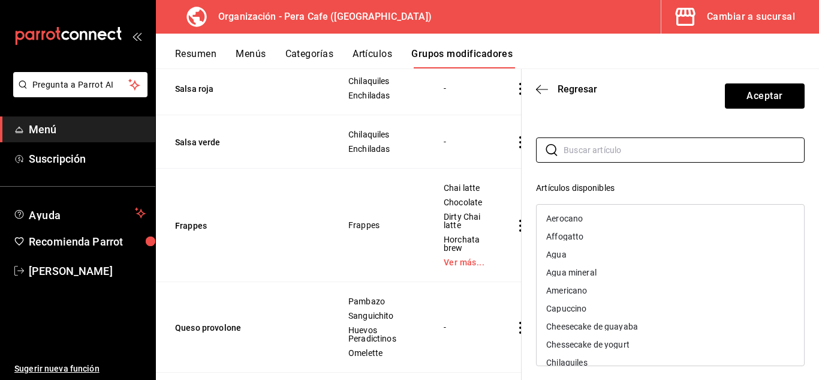
click at [806, 173] on div "Artículos Elige los artículos existentes que contengan el grupo modificador ​ ​…" at bounding box center [671, 338] width 298 height 503
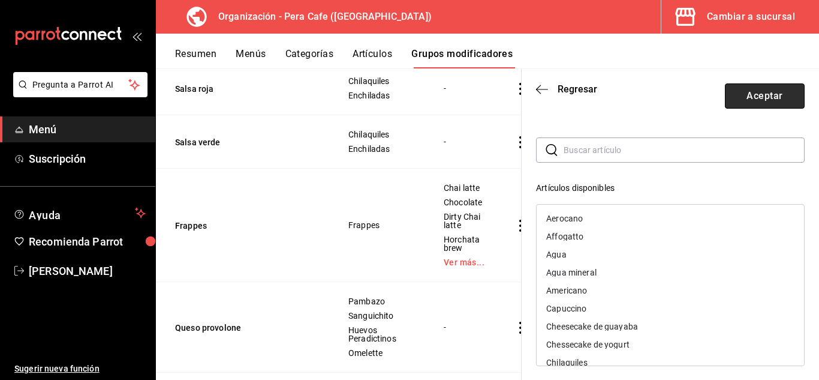
click at [762, 91] on button "Aceptar" at bounding box center [765, 95] width 80 height 25
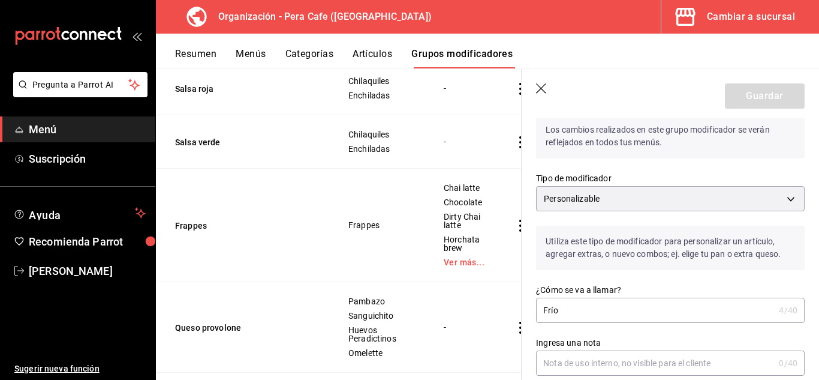
scroll to position [42, 0]
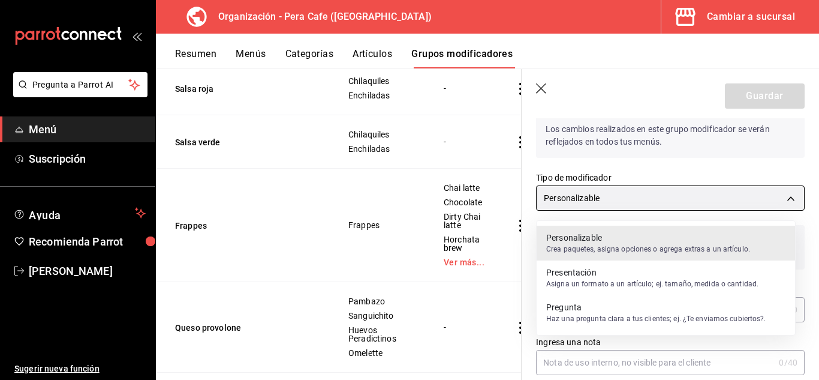
click at [782, 198] on body "Pregunta a Parrot AI Menú Suscripción Ayuda Recomienda Parrot David Baez Sugeri…" at bounding box center [409, 190] width 819 height 380
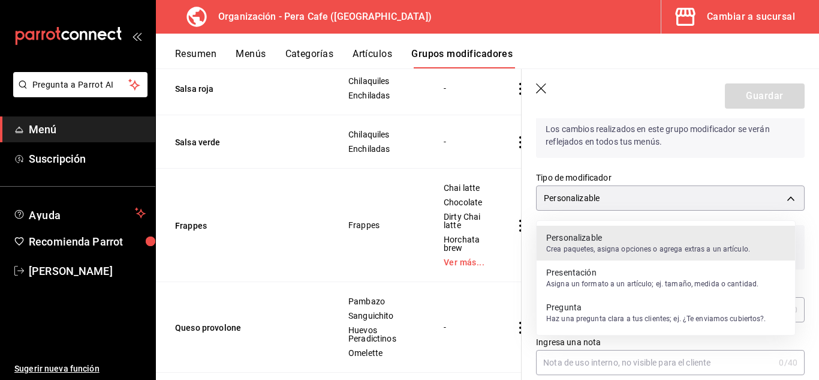
click at [803, 237] on div at bounding box center [409, 190] width 819 height 380
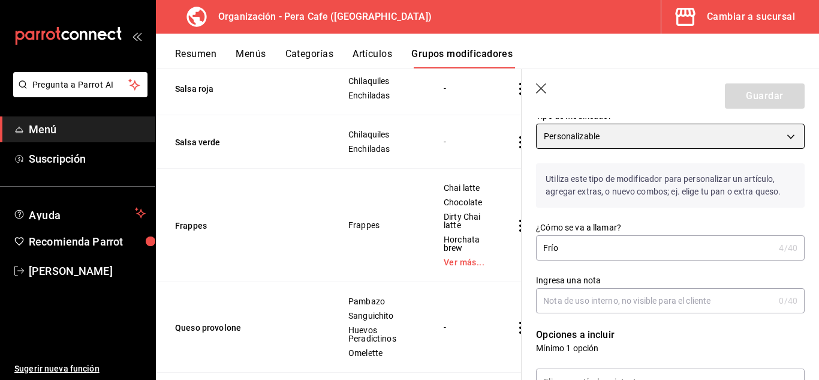
scroll to position [0, 0]
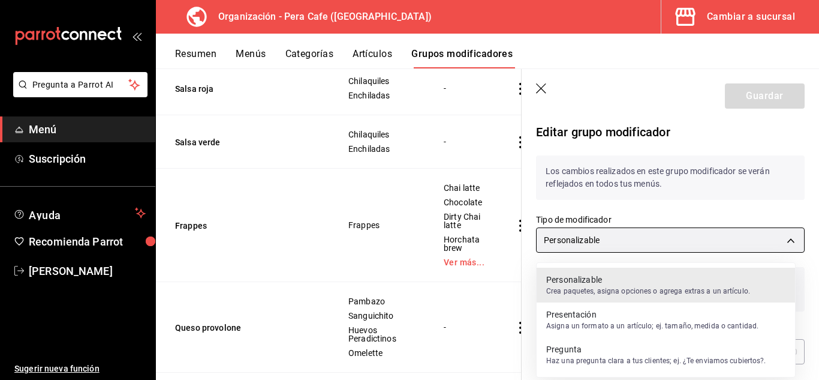
click at [783, 238] on body "Pregunta a Parrot AI Menú Suscripción Ayuda Recomienda Parrot David Baez Sugeri…" at bounding box center [409, 190] width 819 height 380
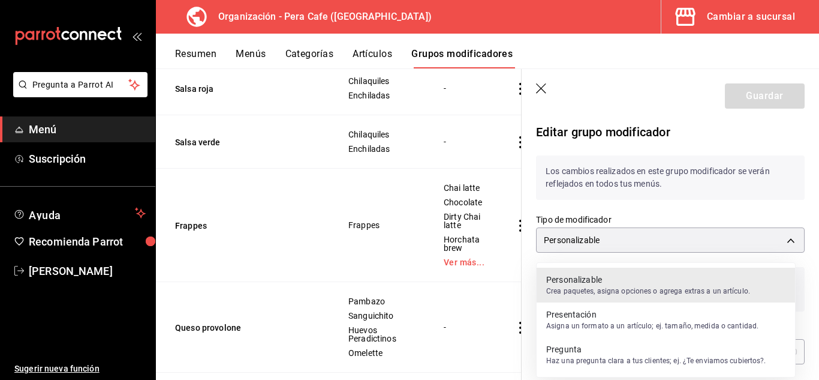
click at [709, 323] on p "Asigna un formato a un artículo; ej. tamaño, medida o cantidad." at bounding box center [652, 325] width 212 height 11
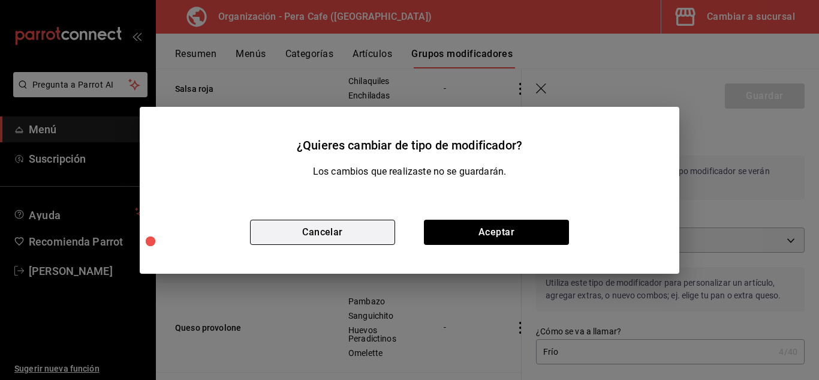
click at [347, 229] on button "Cancelar" at bounding box center [322, 232] width 145 height 25
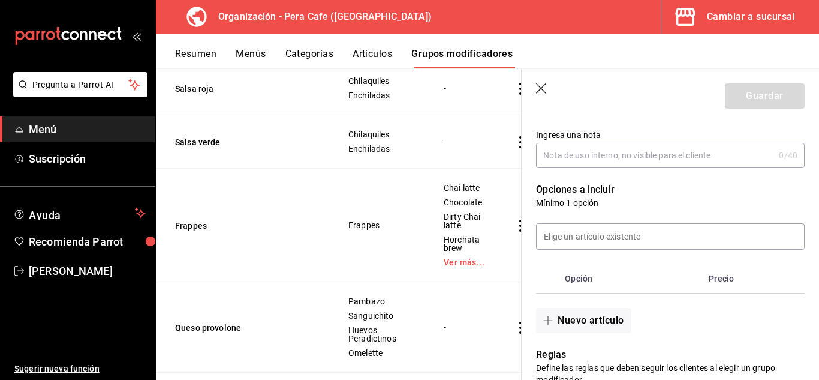
scroll to position [251, 0]
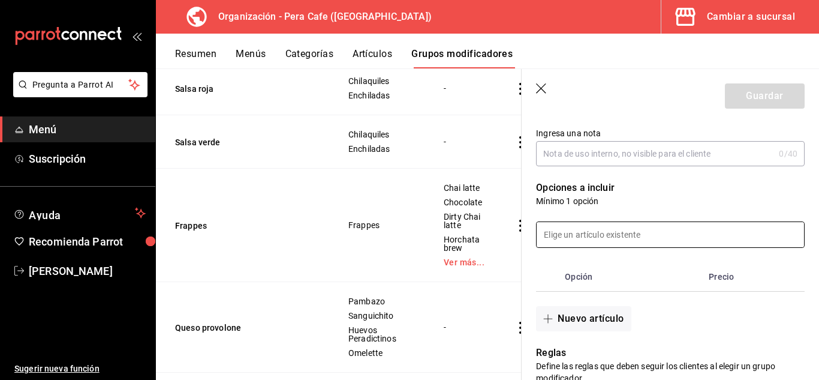
click at [647, 231] on input at bounding box center [671, 234] width 268 height 25
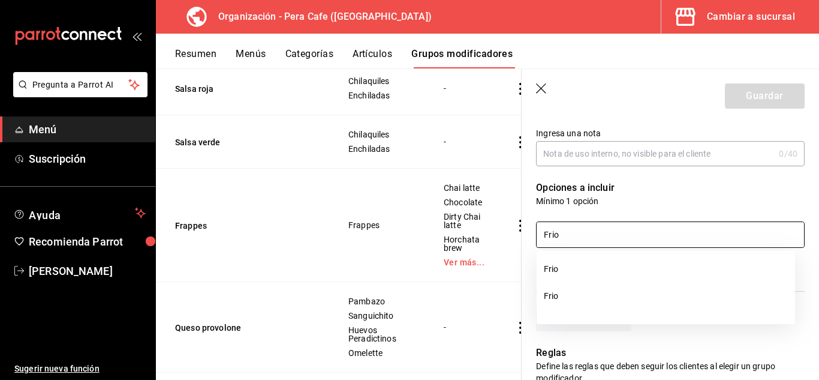
type input "Frio"
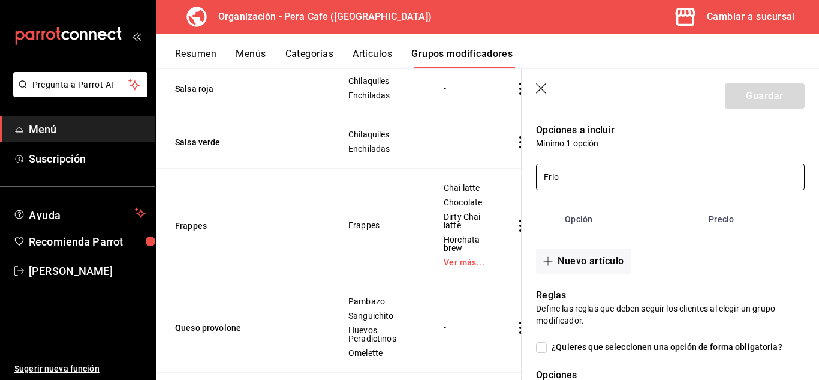
click at [580, 176] on input "Frio" at bounding box center [671, 176] width 268 height 25
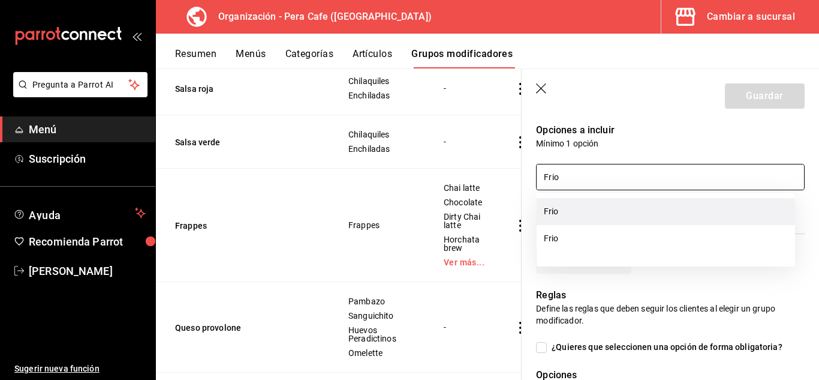
click at [560, 215] on li "Frio" at bounding box center [666, 211] width 259 height 27
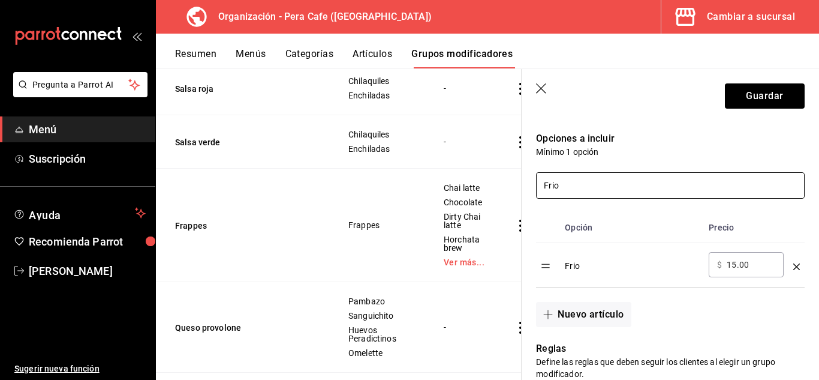
scroll to position [294, 0]
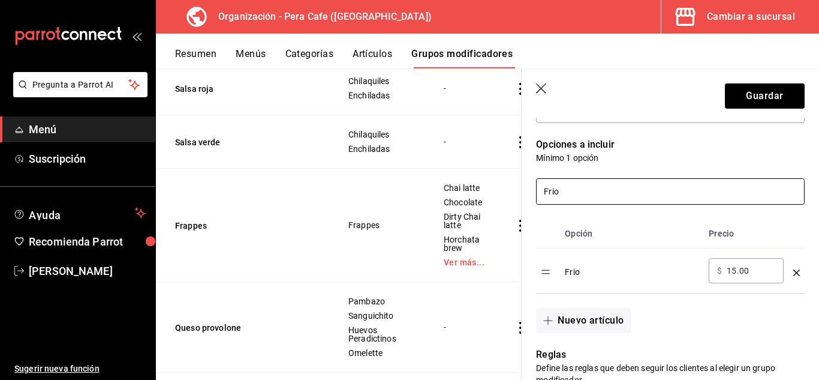
click at [652, 190] on input "Frio" at bounding box center [671, 191] width 268 height 25
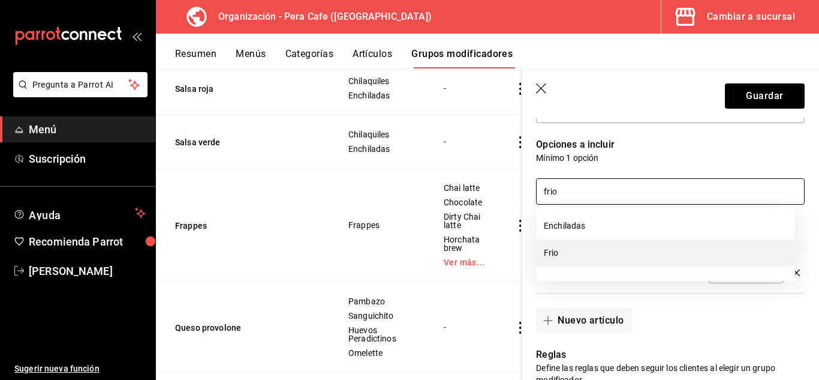
click at [572, 249] on li "Frio" at bounding box center [666, 252] width 259 height 27
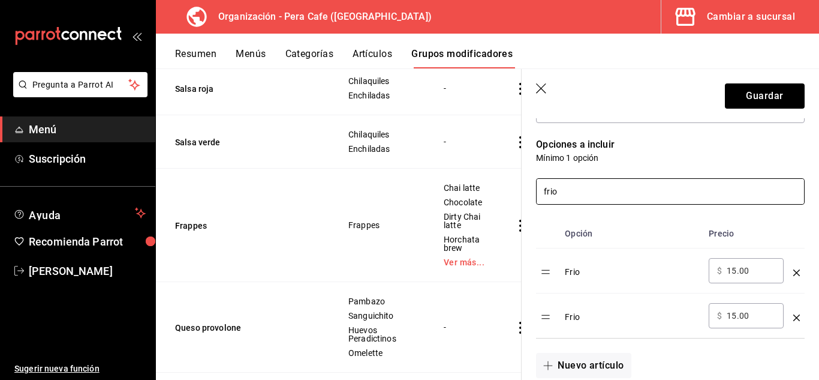
type input "frio"
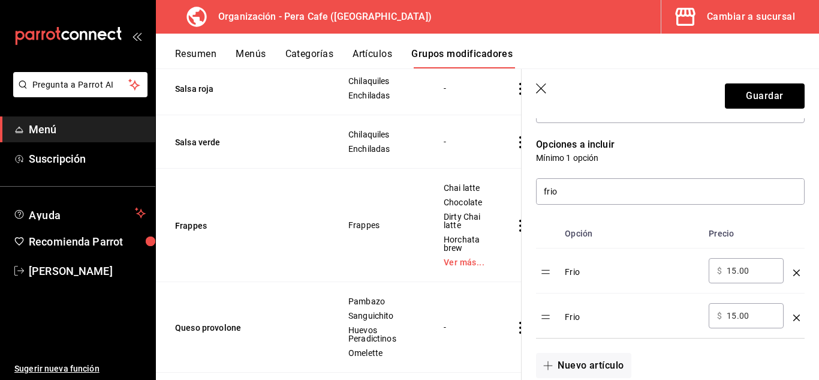
click at [794, 315] on icon "optionsTable" at bounding box center [797, 317] width 7 height 7
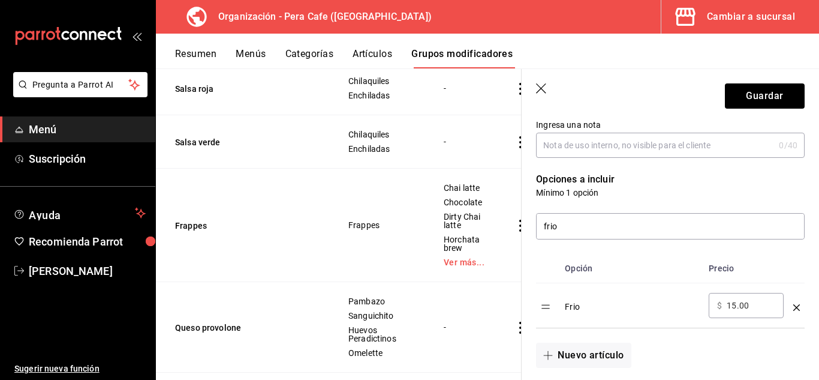
scroll to position [260, 0]
click at [764, 94] on button "Guardar" at bounding box center [765, 95] width 80 height 25
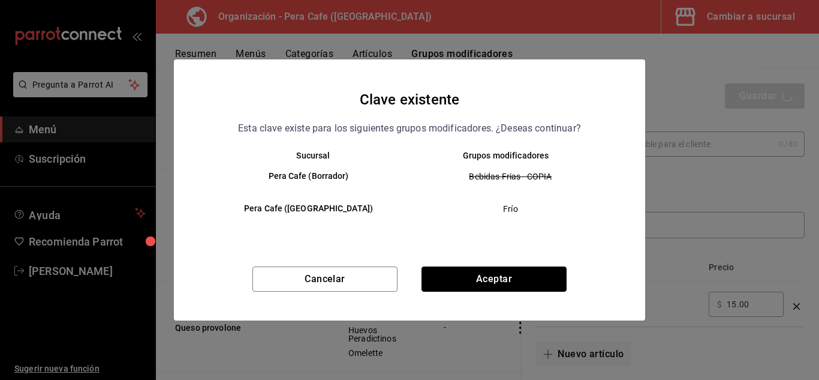
click at [477, 283] on button "Aceptar" at bounding box center [494, 278] width 145 height 25
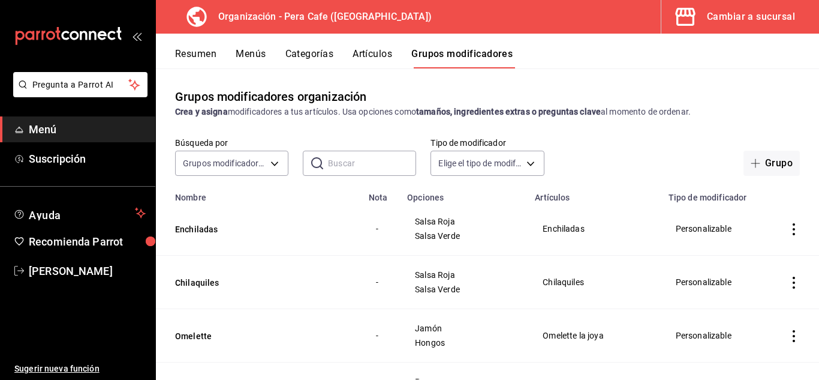
click at [246, 64] on button "Menús" at bounding box center [251, 58] width 30 height 20
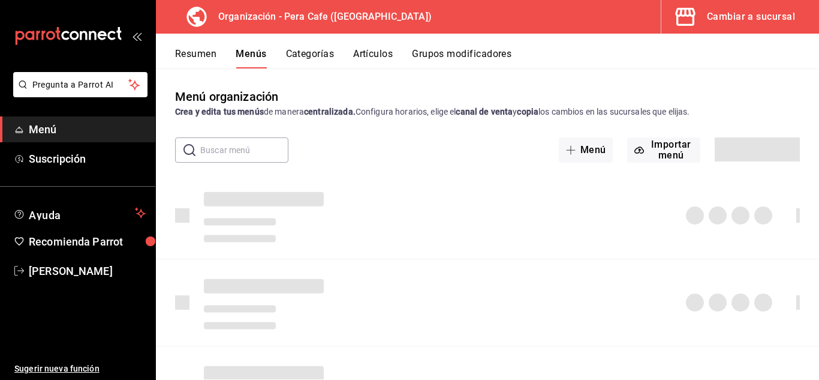
click at [246, 64] on button "Menús" at bounding box center [251, 58] width 31 height 20
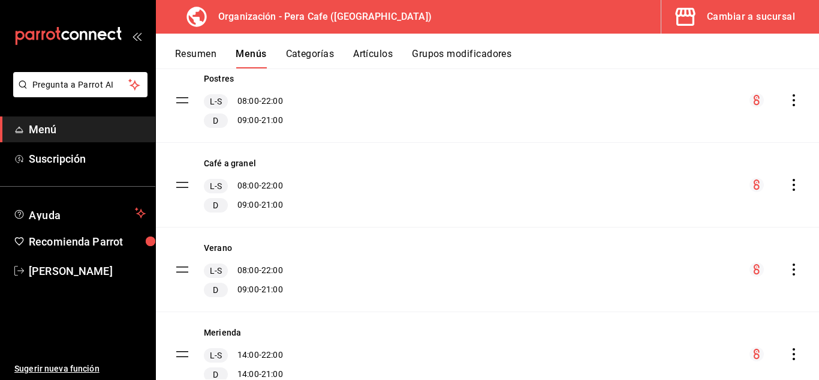
scroll to position [503, 0]
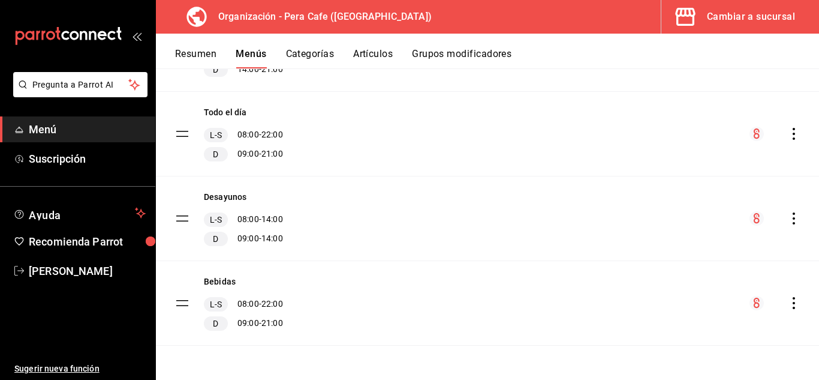
click at [789, 308] on icon "actions" at bounding box center [794, 303] width 12 height 12
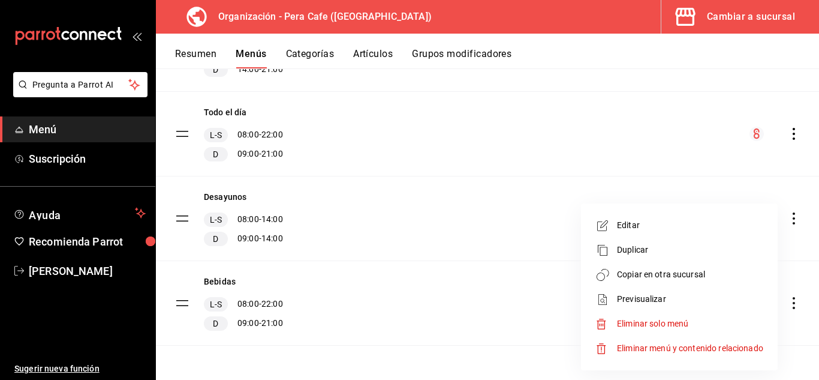
click at [683, 274] on span "Copiar en otra sucursal" at bounding box center [690, 274] width 146 height 13
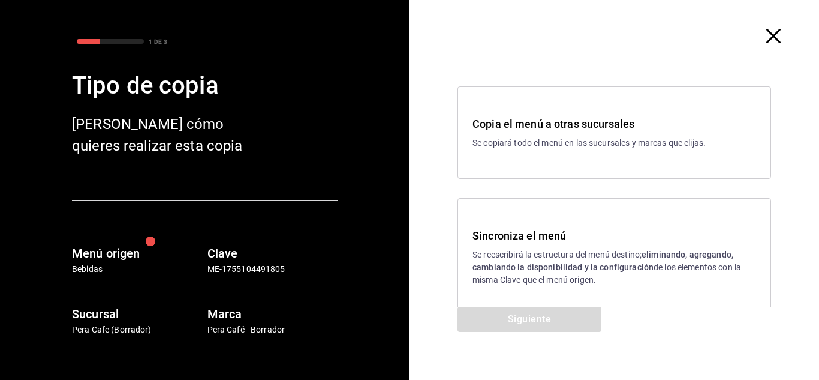
click at [533, 291] on div "Sincroniza el menú Se reescribirá la estructura del menú destino; eliminando, a…" at bounding box center [615, 257] width 314 height 118
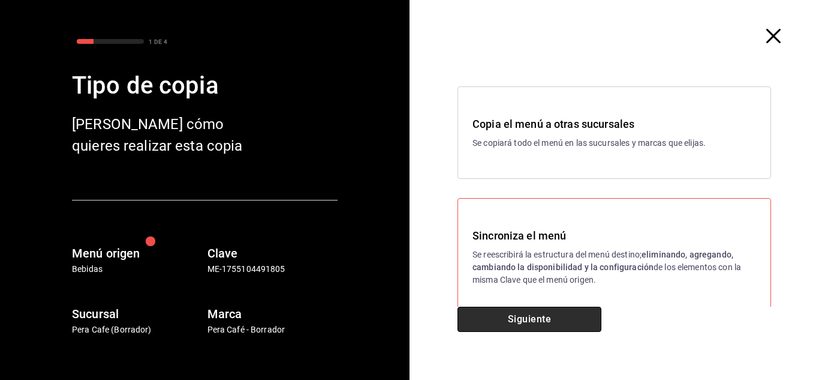
click at [526, 329] on button "Siguiente" at bounding box center [530, 319] width 144 height 25
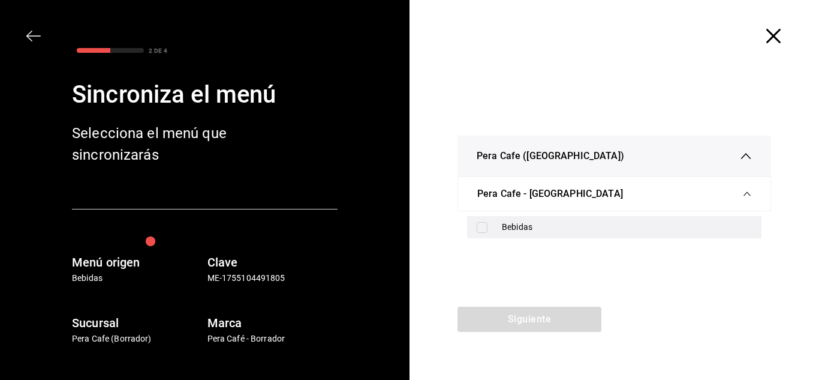
click at [480, 232] on input "checkbox" at bounding box center [482, 227] width 11 height 11
checkbox input "true"
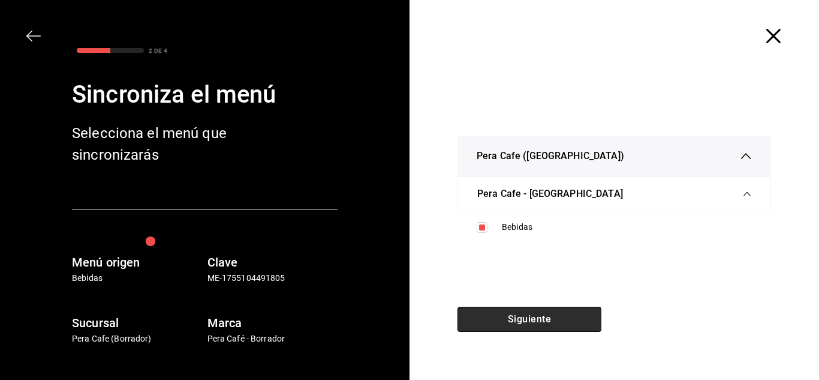
click at [525, 331] on button "Siguiente" at bounding box center [530, 319] width 144 height 25
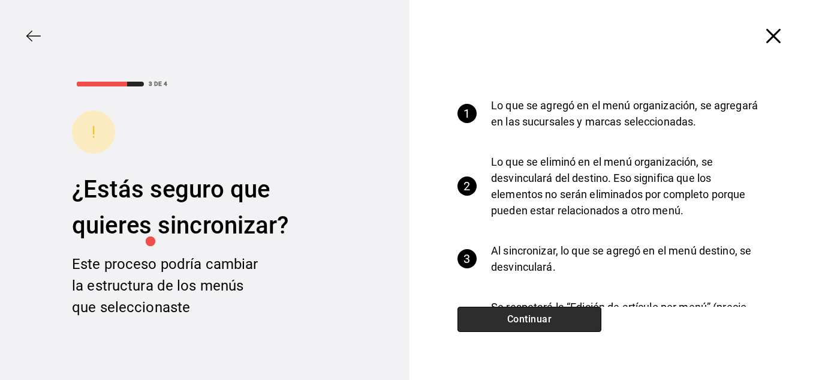
click at [552, 319] on button "Continuar" at bounding box center [530, 319] width 144 height 25
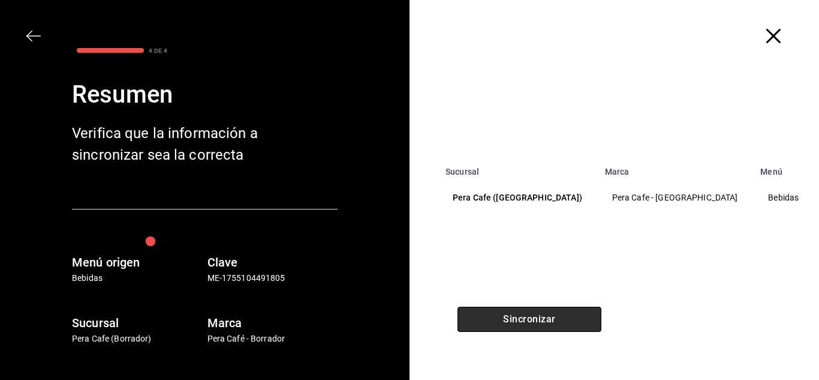
click at [552, 319] on button "Sincronizar" at bounding box center [530, 319] width 144 height 25
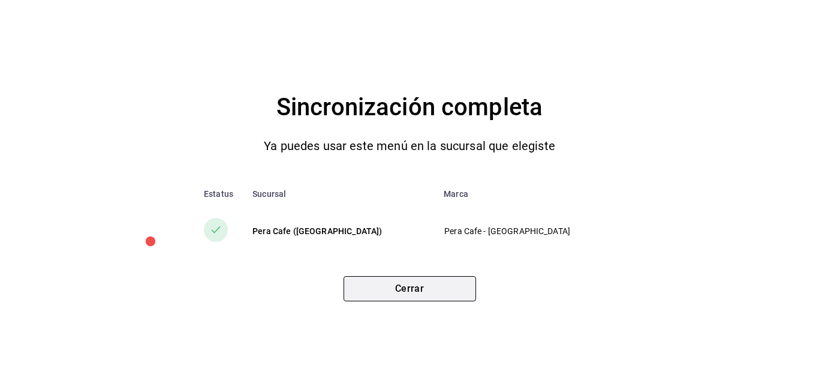
click at [378, 287] on button "Cerrar" at bounding box center [410, 288] width 133 height 25
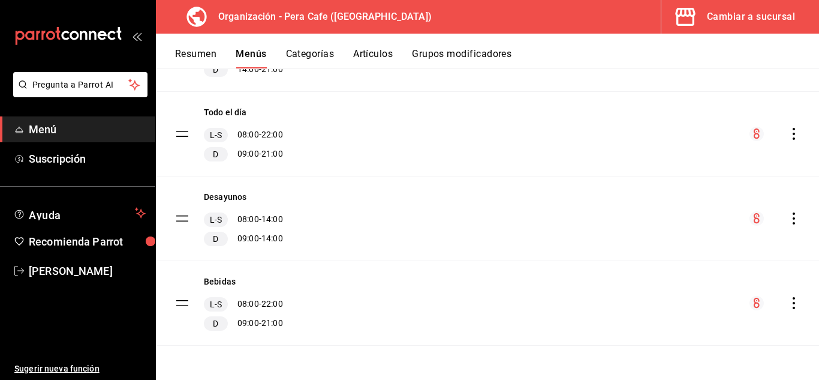
click at [440, 55] on button "Grupos modificadores" at bounding box center [462, 58] width 100 height 20
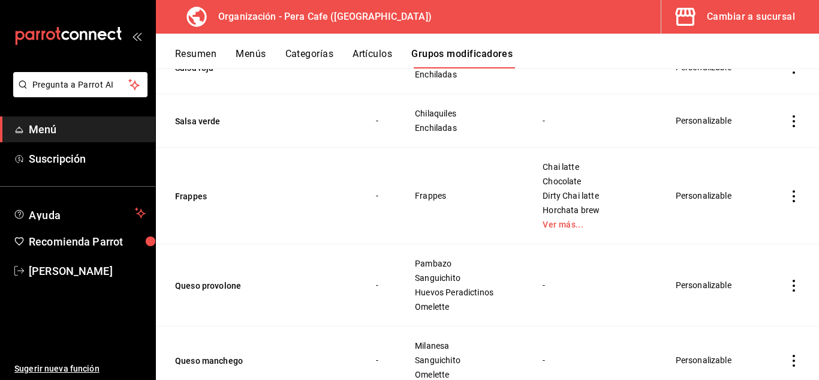
scroll to position [1637, 0]
drag, startPoint x: 192, startPoint y: 197, endPoint x: 203, endPoint y: 199, distance: 11.1
click at [192, 197] on button "Frappes" at bounding box center [247, 197] width 144 height 12
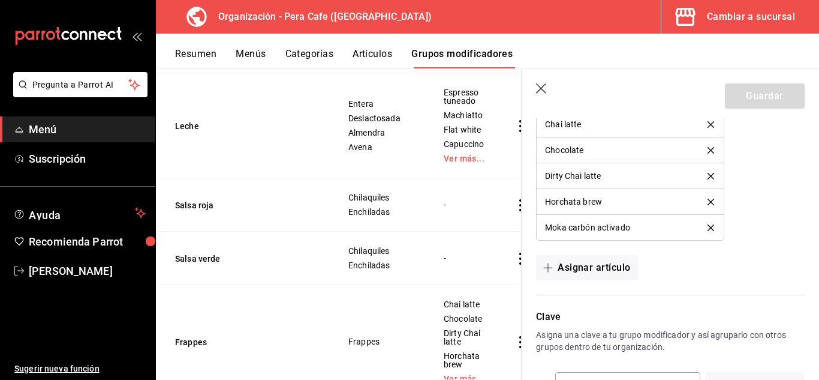
scroll to position [809, 0]
click at [708, 147] on icon "delete" at bounding box center [711, 150] width 7 height 7
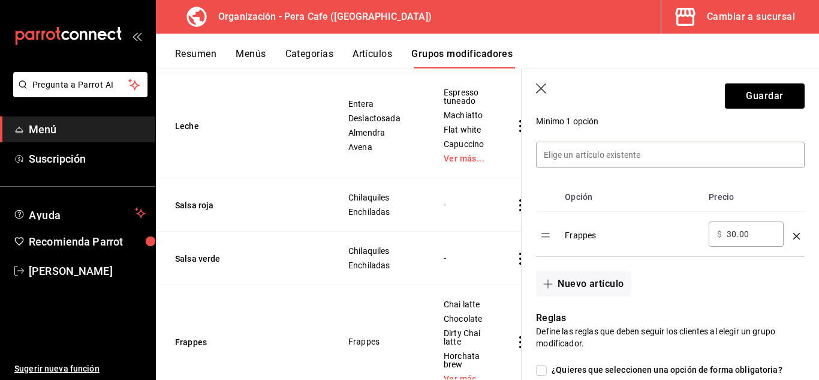
scroll to position [329, 0]
click at [794, 238] on icon "optionsTable" at bounding box center [797, 237] width 7 height 7
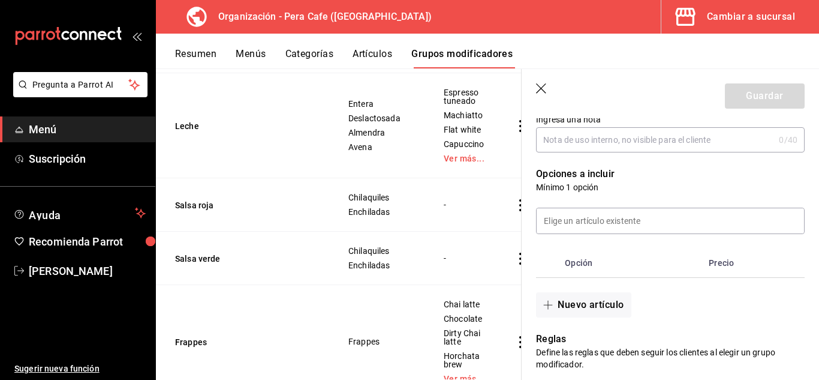
scroll to position [196, 0]
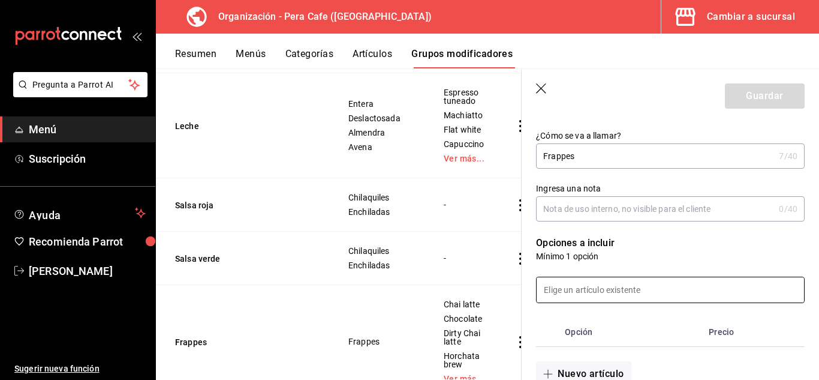
click at [702, 295] on input at bounding box center [671, 289] width 268 height 25
click at [783, 326] on th "optionsTable" at bounding box center [794, 331] width 22 height 29
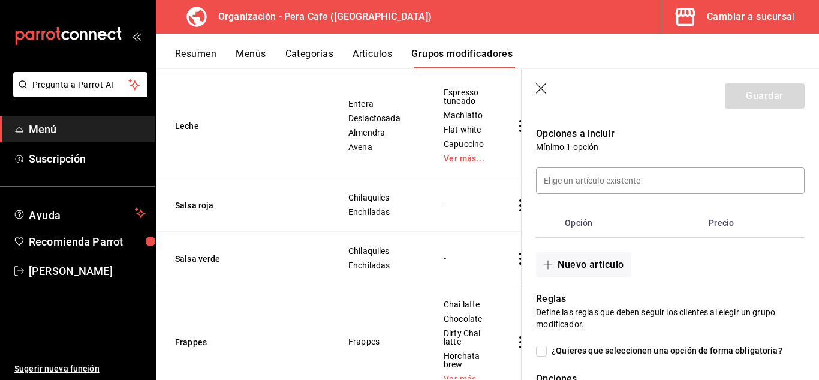
scroll to position [258, 0]
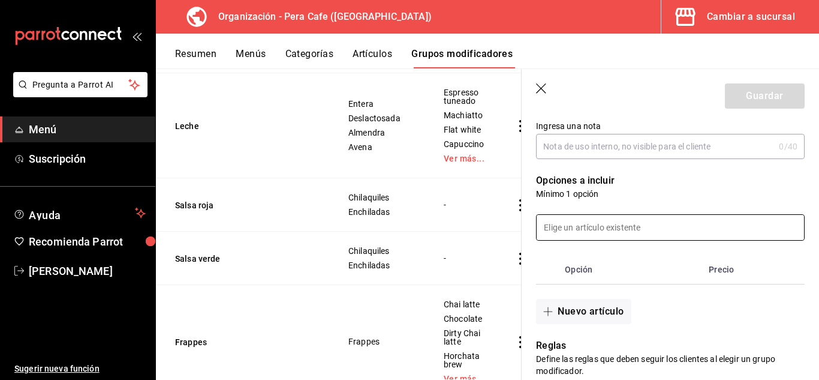
click at [664, 233] on input at bounding box center [671, 227] width 268 height 25
click at [810, 277] on div "Editar grupo modificador Los cambios realizados en este grupo modificador se ve…" at bounding box center [671, 381] width 298 height 1043
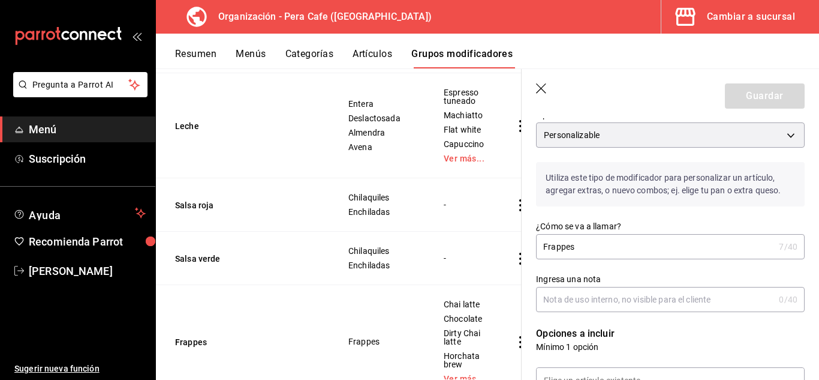
scroll to position [107, 0]
click at [577, 248] on input "Frappes" at bounding box center [655, 245] width 238 height 24
type input "Frappes"
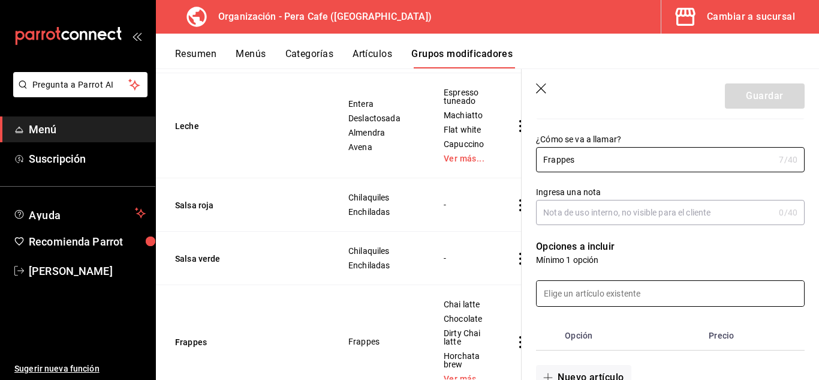
click at [641, 301] on input at bounding box center [671, 293] width 268 height 25
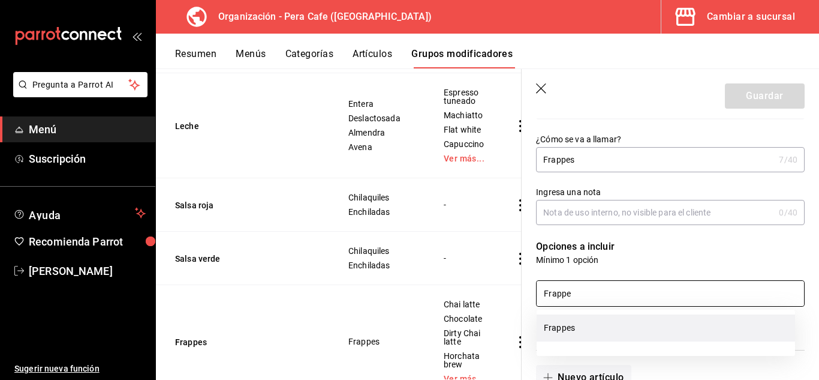
click at [575, 323] on li "Frappes" at bounding box center [666, 327] width 259 height 27
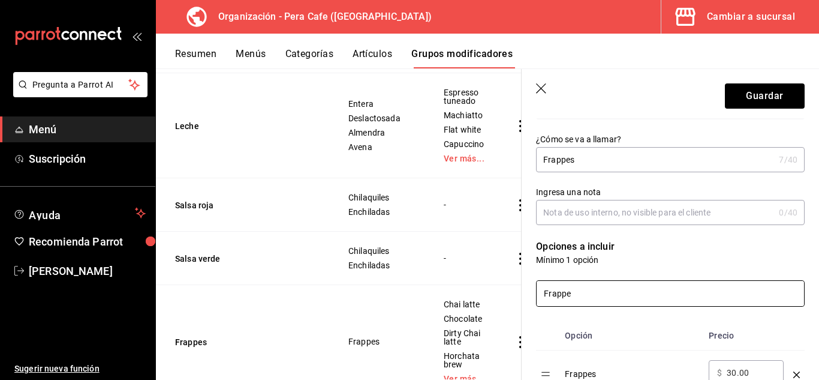
type input "Frappe"
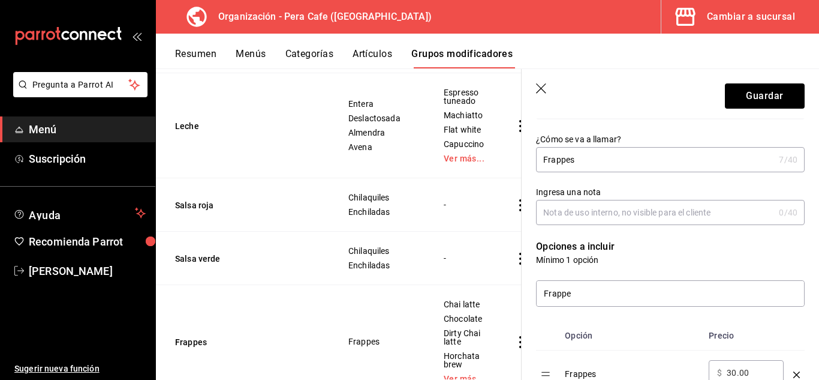
click at [548, 90] on icon "button" at bounding box center [542, 89] width 12 height 12
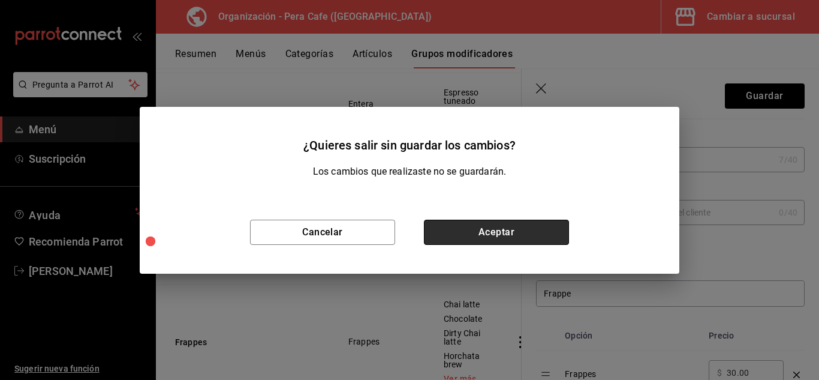
click at [450, 238] on button "Aceptar" at bounding box center [496, 232] width 145 height 25
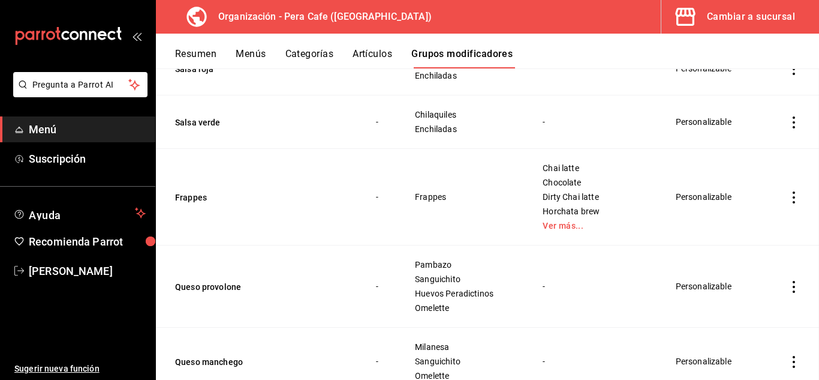
scroll to position [1608, 0]
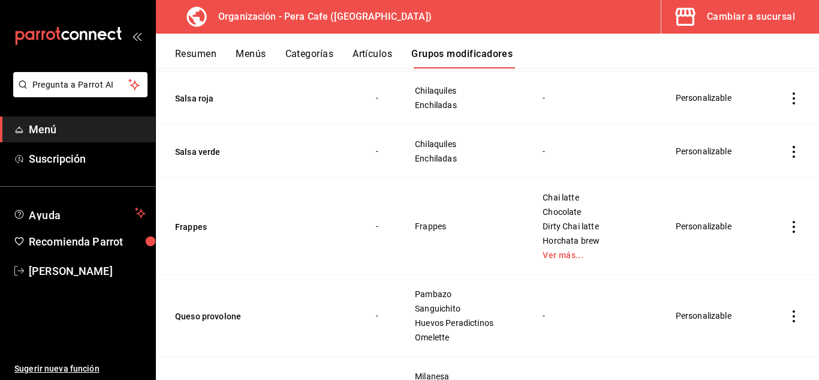
click at [379, 51] on button "Artículos" at bounding box center [373, 58] width 40 height 20
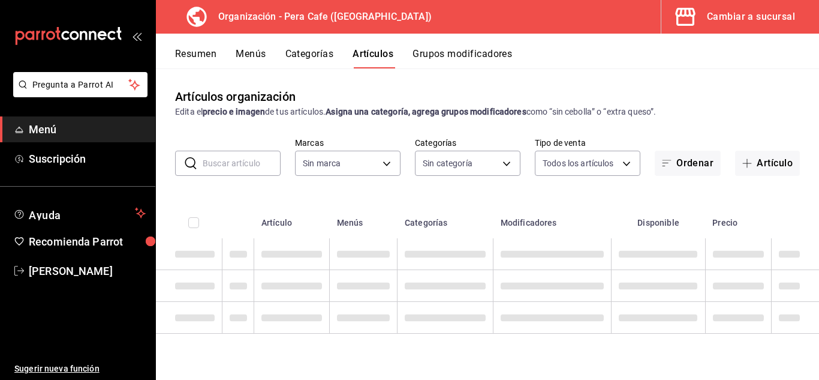
type input "ada2079d-fc08-43d5-b941-5b394cdf255a"
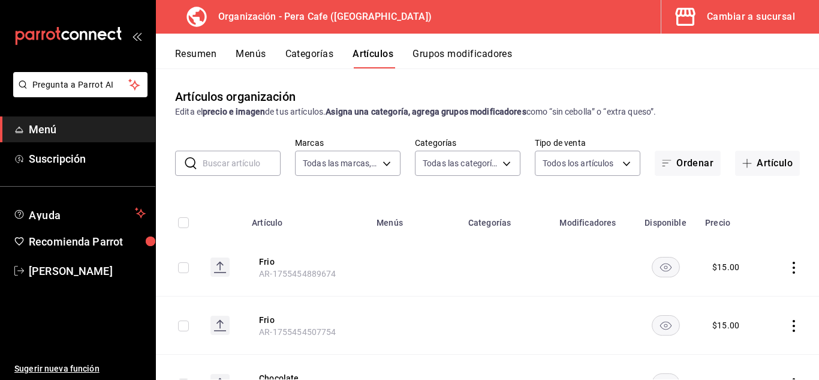
type input "19916d35-f607-40f7-96f1-5032549ed3f5,6cc4be6b-cb37-478d-be98-5d5842066b0c,64d02…"
click at [242, 165] on input "text" at bounding box center [242, 163] width 78 height 24
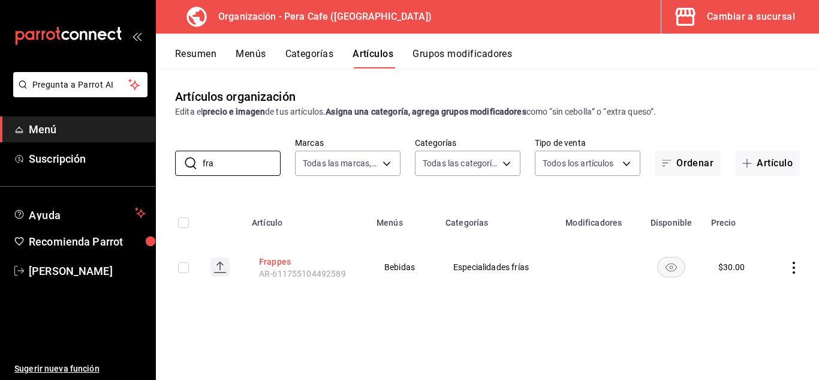
type input "fra"
click at [283, 262] on button "Frappes" at bounding box center [307, 262] width 96 height 12
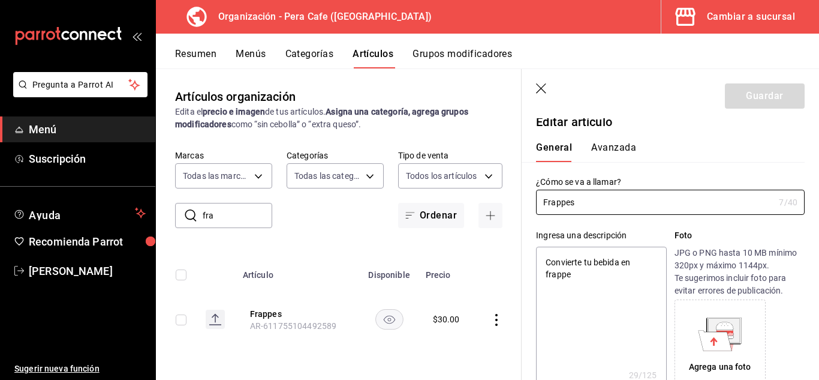
scroll to position [8, 0]
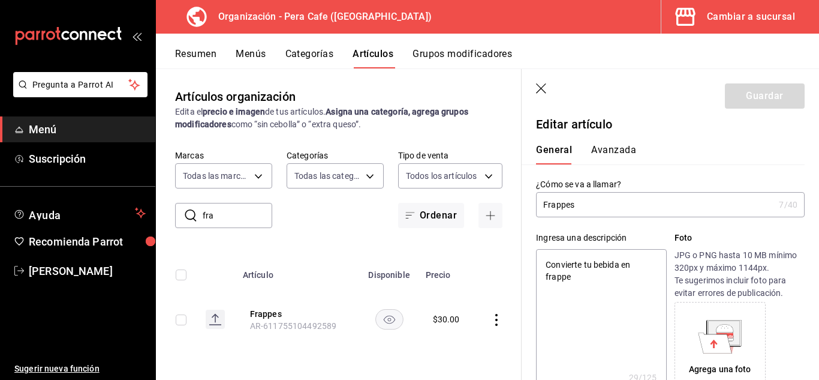
type input "Frappe"
type textarea "x"
type input "Frappe"
type textarea "x"
type input "Frappe"
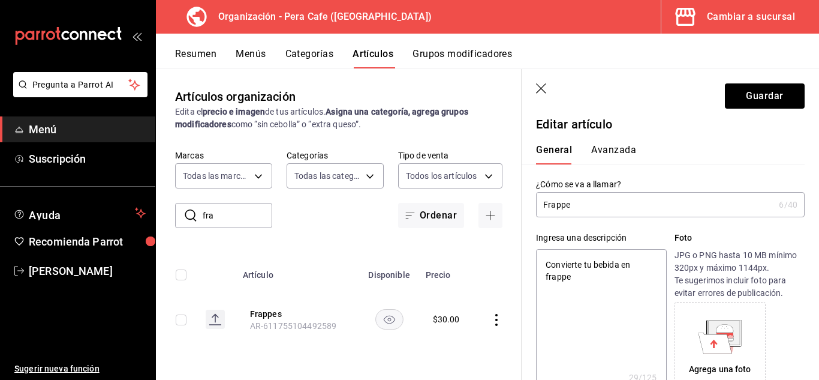
type textarea "x"
type input "Frappe F"
type textarea "x"
type input "Frappe Fr"
type textarea "x"
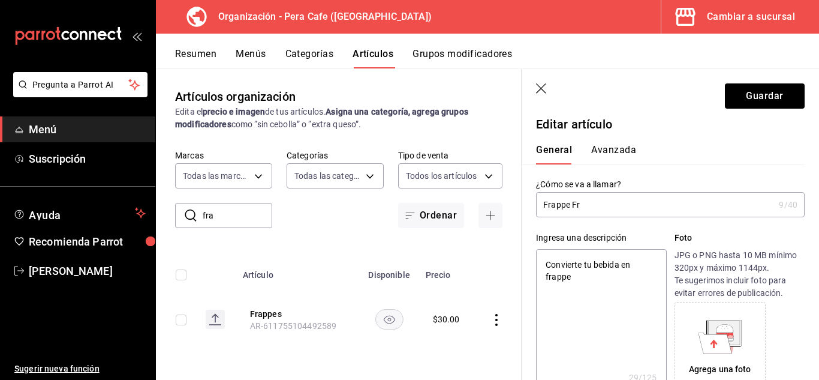
type input "Frappe Fri"
type textarea "x"
type input "Frappe Frio"
type textarea "x"
type input "FrappeFrio"
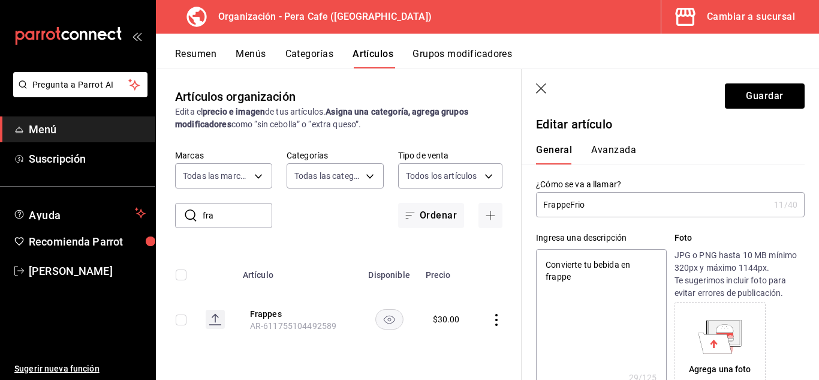
type textarea "x"
type input "FrappeFrio"
type textarea "x"
type input "FrappeFrio"
type textarea "x"
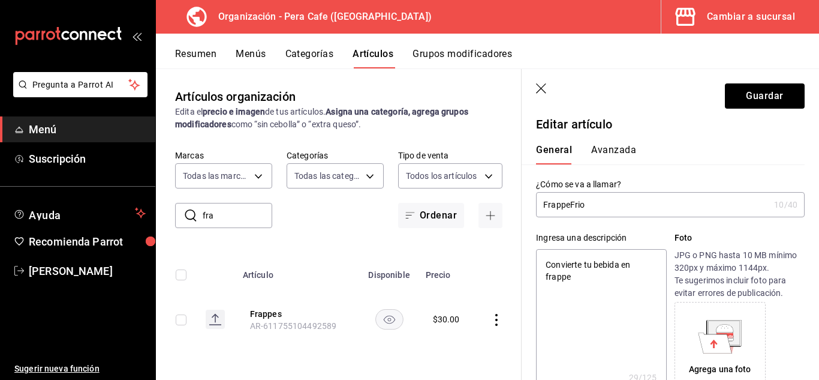
type input "FrappeFrio"
type textarea "x"
type input "FrappeFrio"
type textarea "x"
type input "FrappeFrio"
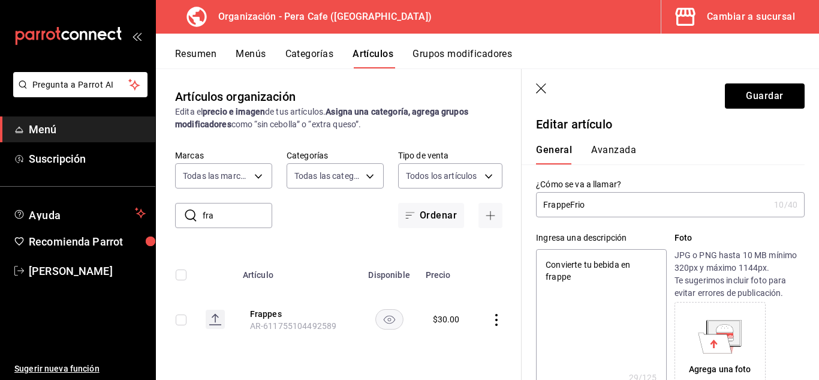
type textarea "x"
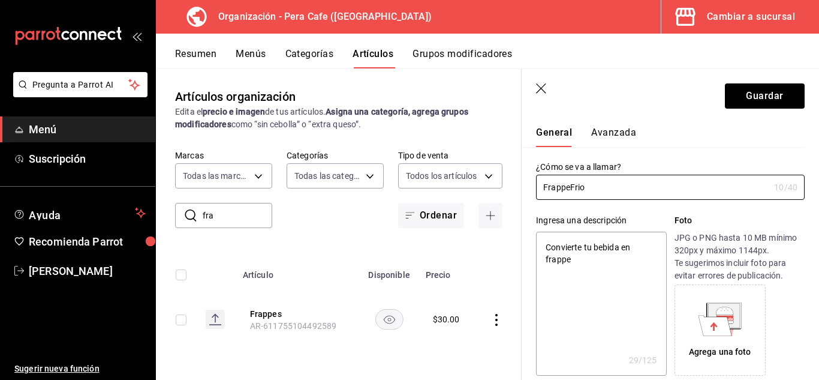
scroll to position [0, 0]
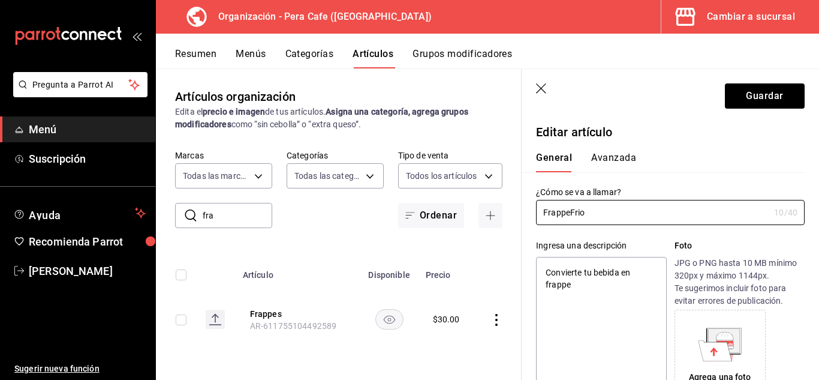
type input "FrappeFrio"
click at [606, 161] on button "Avanzada" at bounding box center [613, 162] width 45 height 20
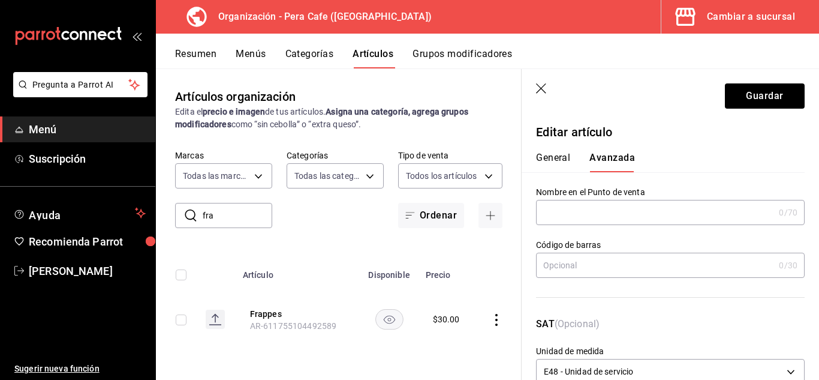
click at [573, 211] on input "text" at bounding box center [655, 212] width 238 height 24
type input "Frappe/Frio"
click at [750, 91] on button "Guardar" at bounding box center [765, 95] width 80 height 25
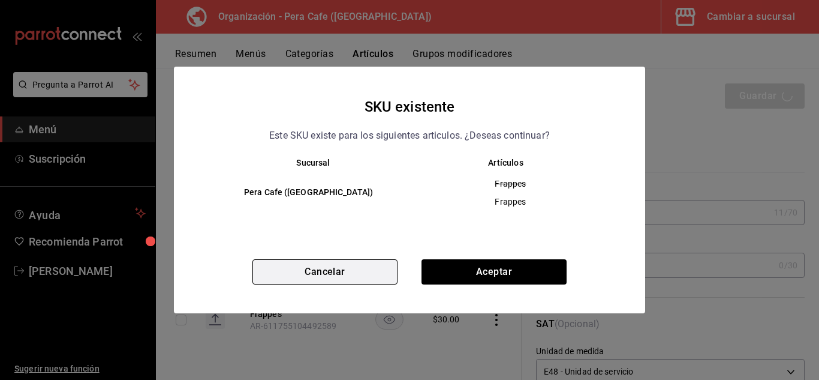
click at [395, 272] on button "Cancelar" at bounding box center [325, 271] width 145 height 25
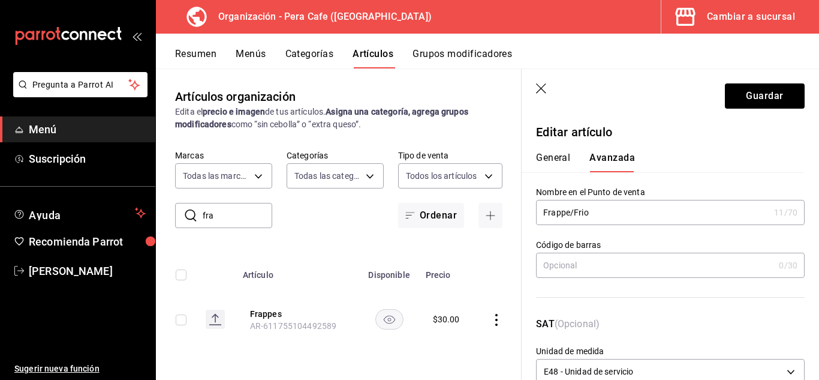
click at [553, 161] on button "General" at bounding box center [553, 162] width 34 height 20
type textarea "x"
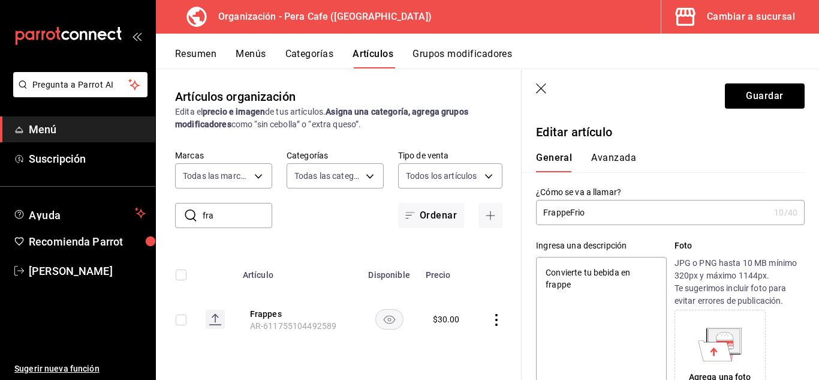
click at [644, 221] on input "FrappeFrio" at bounding box center [652, 212] width 233 height 24
type input "FrappeFri"
type textarea "x"
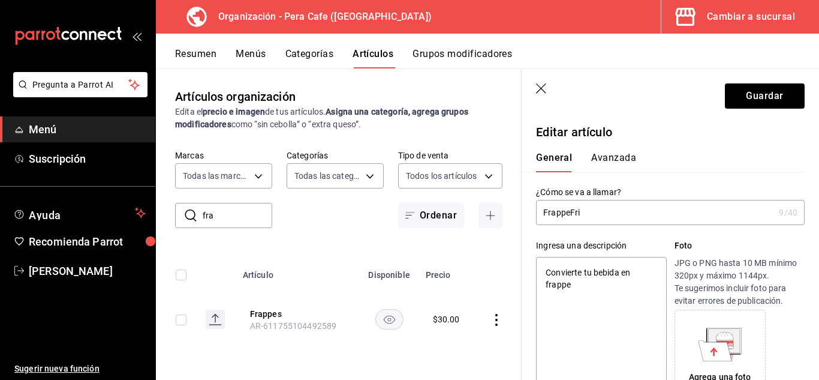
type input "FrappeFr"
type textarea "x"
type input "FrappeF"
type textarea "x"
type input "Frappe"
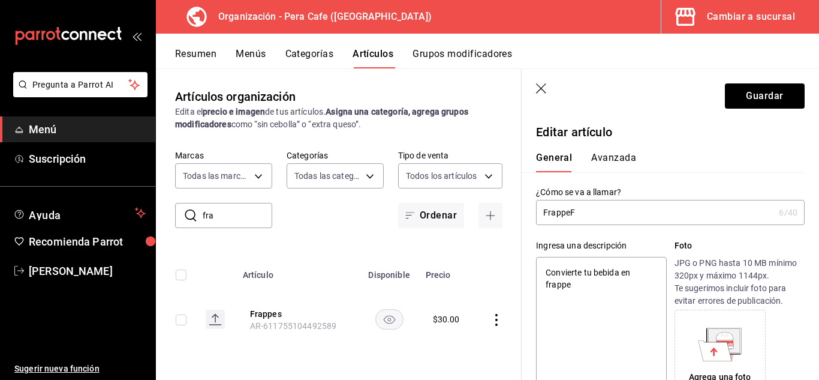
type textarea "x"
type input "Frapp"
type textarea "x"
type input "Frappe"
type textarea "x"
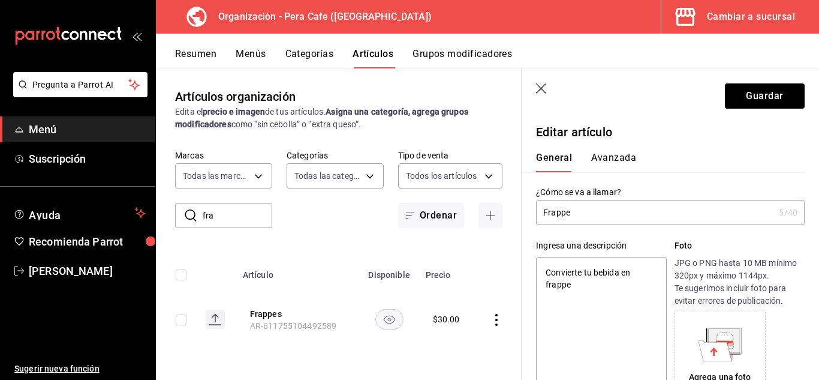
type input "Frappes"
type textarea "x"
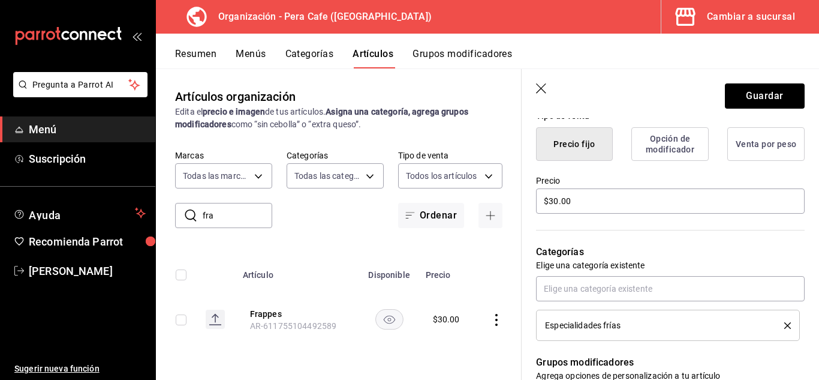
scroll to position [310, 0]
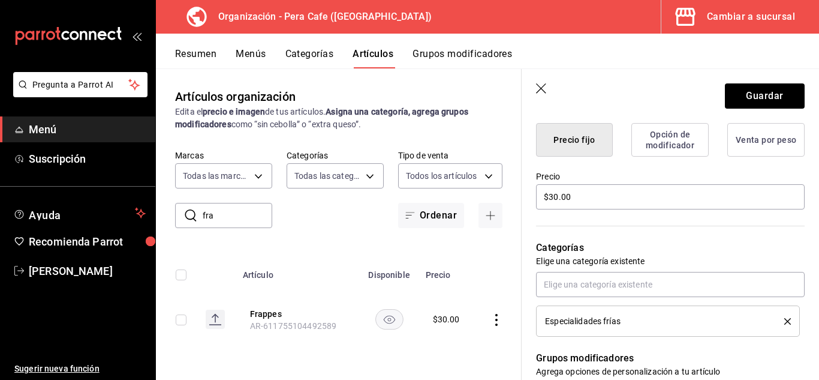
type input "Frappes"
click at [655, 155] on button "Opción de modificador" at bounding box center [670, 140] width 77 height 34
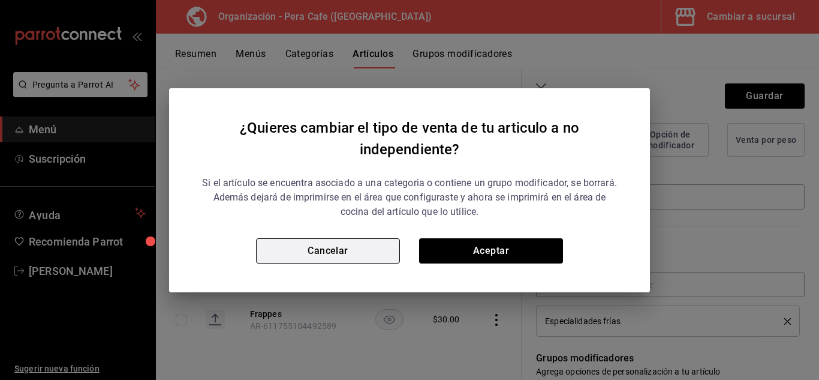
click at [323, 253] on button "Cancelar" at bounding box center [328, 250] width 144 height 25
type textarea "x"
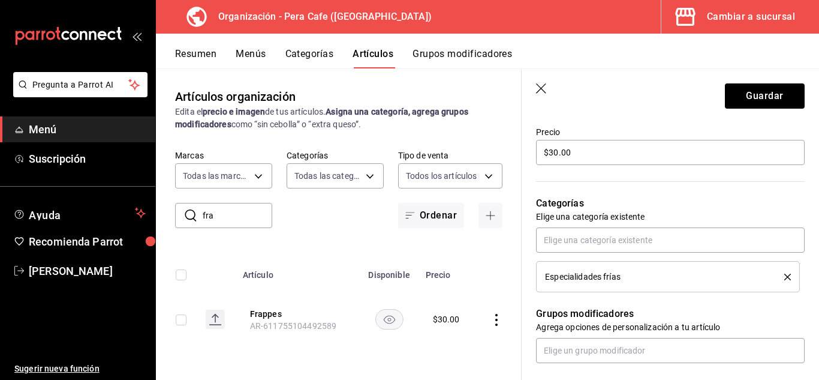
scroll to position [353, 0]
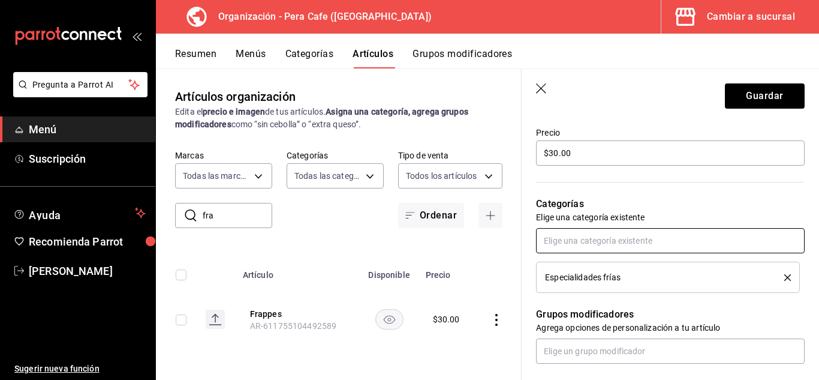
click at [652, 239] on input "text" at bounding box center [670, 240] width 269 height 25
type input "c"
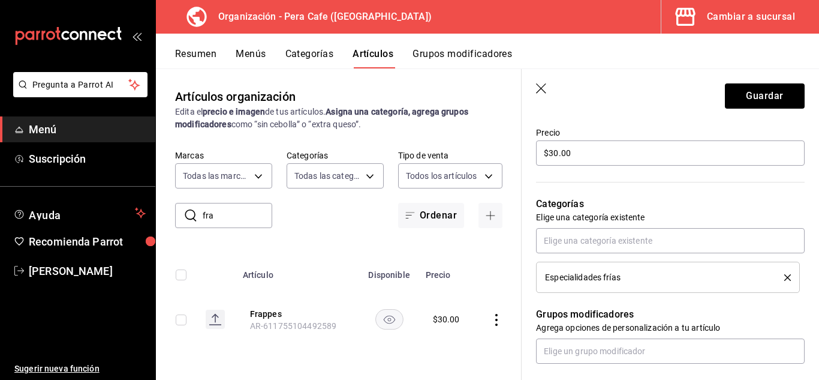
click at [809, 309] on div "Editar artículo General Avanzada ¿Cómo se va a llamar? Frappes 7 /40 ¿Cómo se v…" at bounding box center [671, 205] width 298 height 881
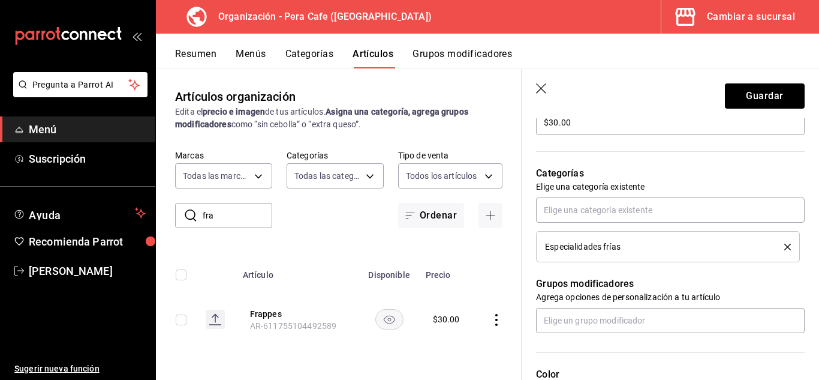
scroll to position [383, 0]
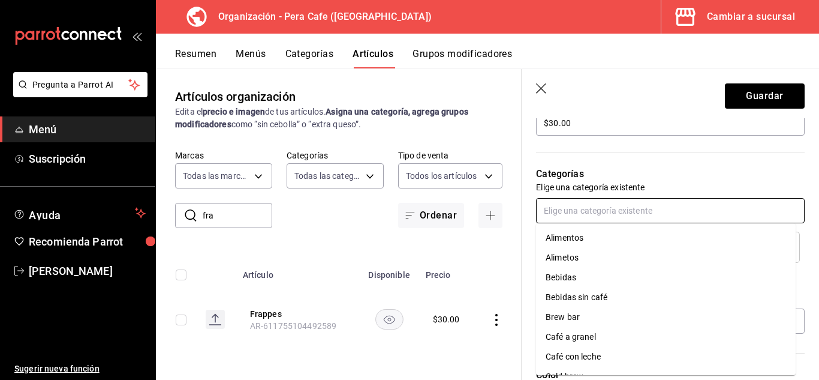
click at [681, 205] on input "text" at bounding box center [670, 210] width 269 height 25
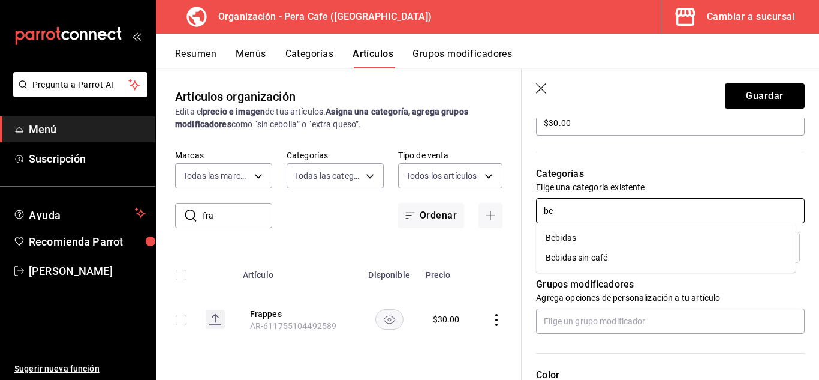
type input "b"
click at [806, 157] on div "Editar artículo General Avanzada ¿Cómo se va a llamar? Frappes 7 /40 ¿Cómo se v…" at bounding box center [671, 175] width 298 height 881
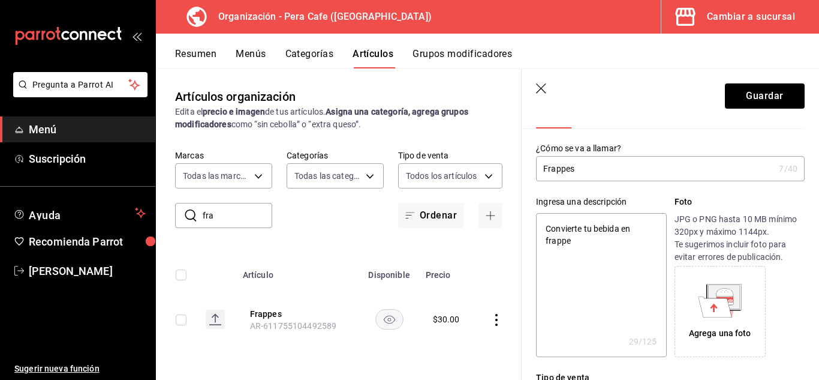
scroll to position [0, 0]
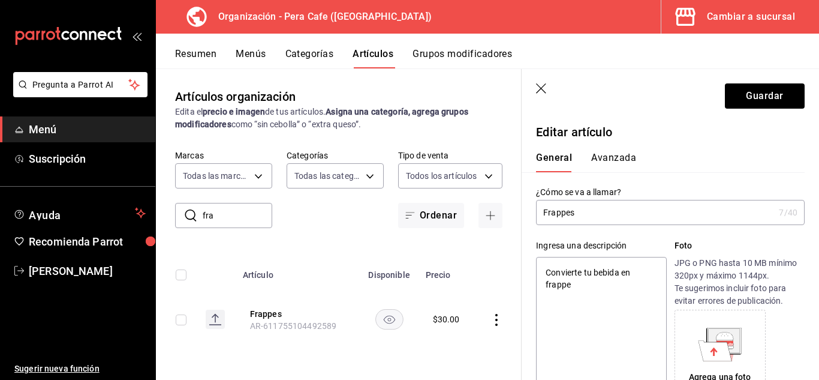
click at [662, 213] on input "Frappes" at bounding box center [655, 212] width 238 height 24
type input "Frappe"
type textarea "x"
type input "Frappe"
click at [747, 94] on button "Guardar" at bounding box center [765, 95] width 80 height 25
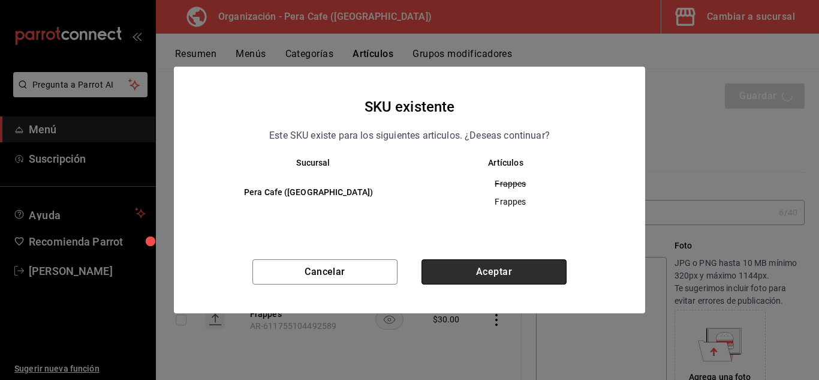
click at [518, 263] on button "Aceptar" at bounding box center [494, 271] width 145 height 25
type textarea "x"
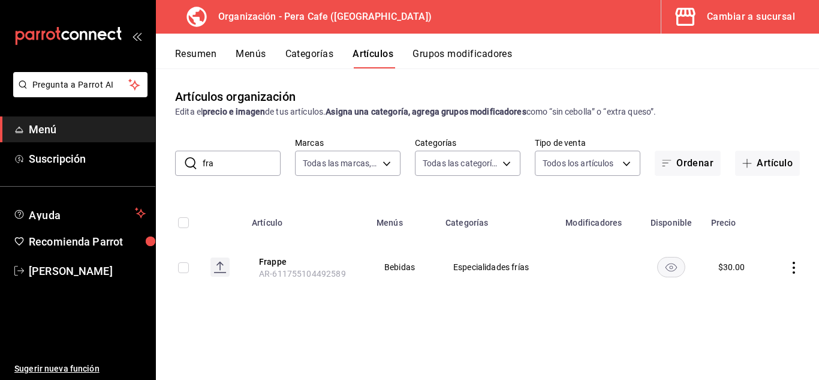
click at [447, 57] on button "Grupos modificadores" at bounding box center [463, 58] width 100 height 20
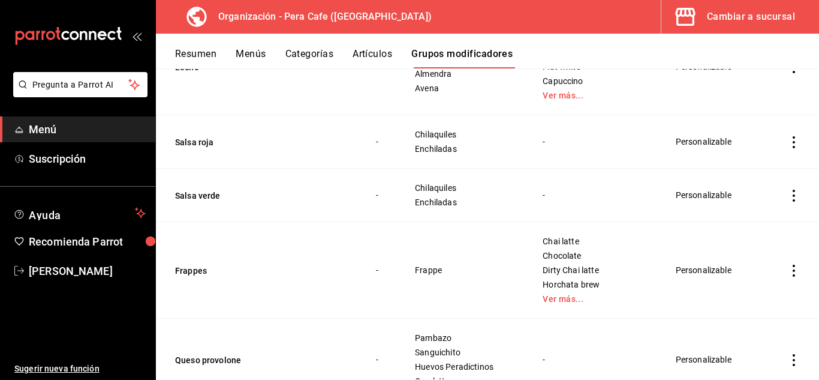
scroll to position [1570, 0]
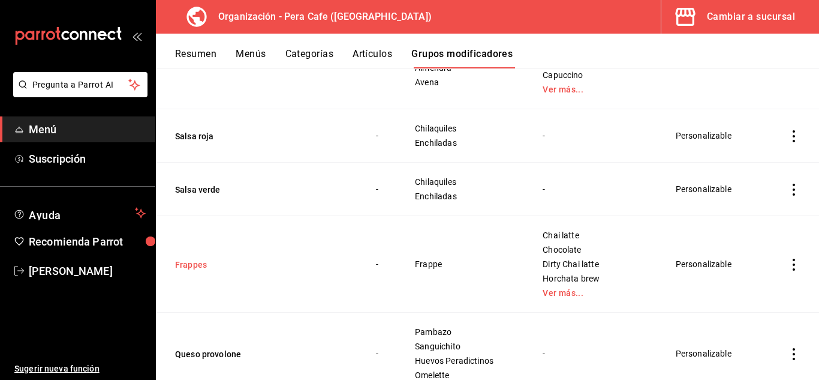
click at [205, 263] on button "Frappes" at bounding box center [247, 265] width 144 height 12
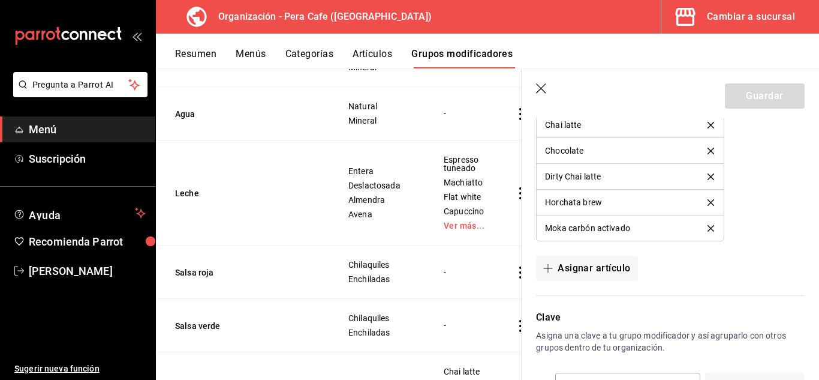
scroll to position [809, 0]
click at [699, 228] on button "delete" at bounding box center [710, 227] width 23 height 7
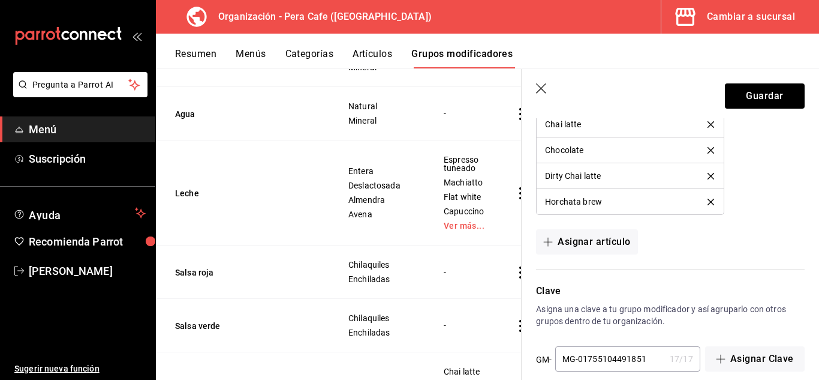
click at [701, 199] on div "Horchata brew" at bounding box center [630, 201] width 170 height 8
click at [708, 203] on icon "delete" at bounding box center [711, 202] width 7 height 7
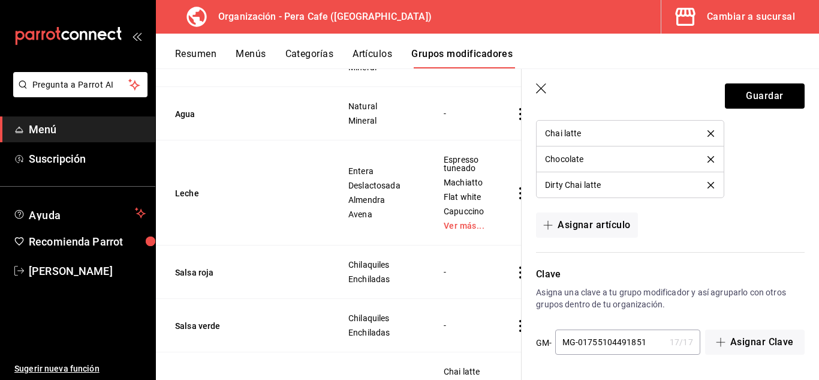
scroll to position [801, 0]
click at [708, 184] on icon "delete" at bounding box center [711, 185] width 7 height 7
click at [708, 161] on icon "delete" at bounding box center [711, 159] width 7 height 7
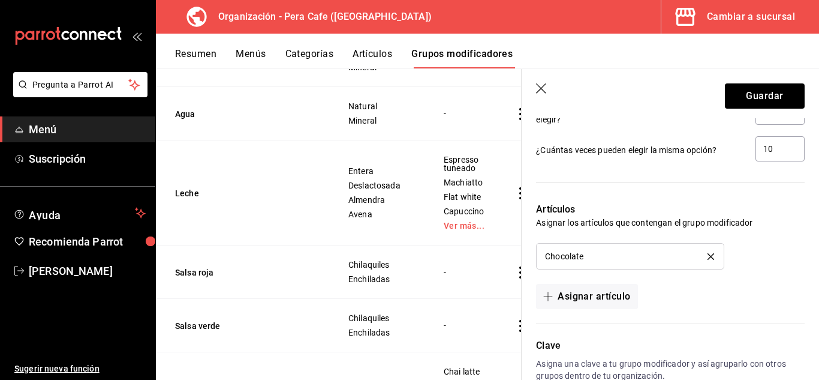
scroll to position [749, 0]
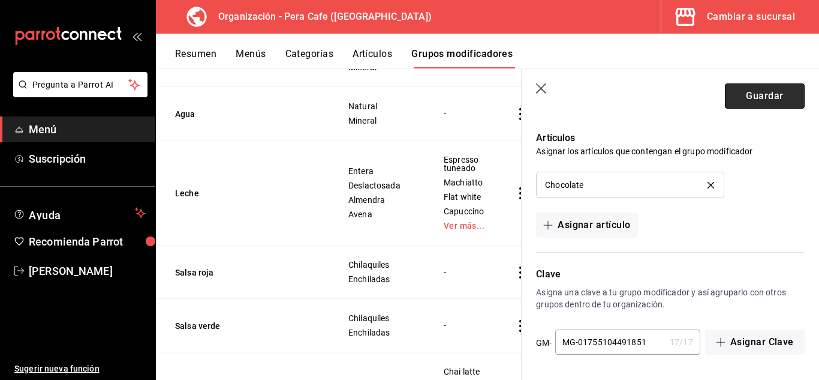
click at [774, 89] on button "Guardar" at bounding box center [765, 95] width 80 height 25
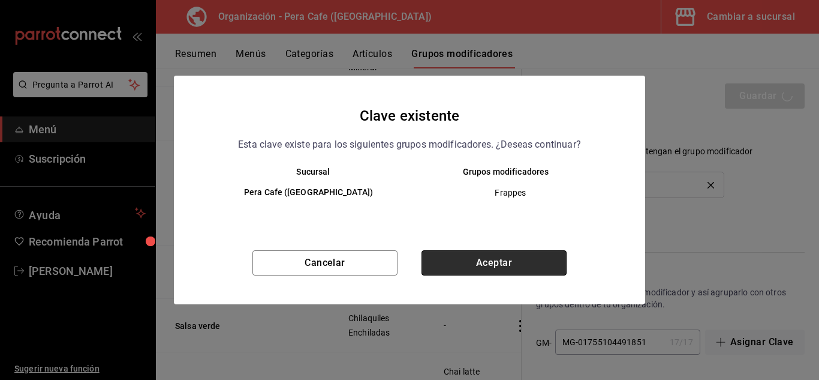
click at [486, 260] on button "Aceptar" at bounding box center [494, 262] width 145 height 25
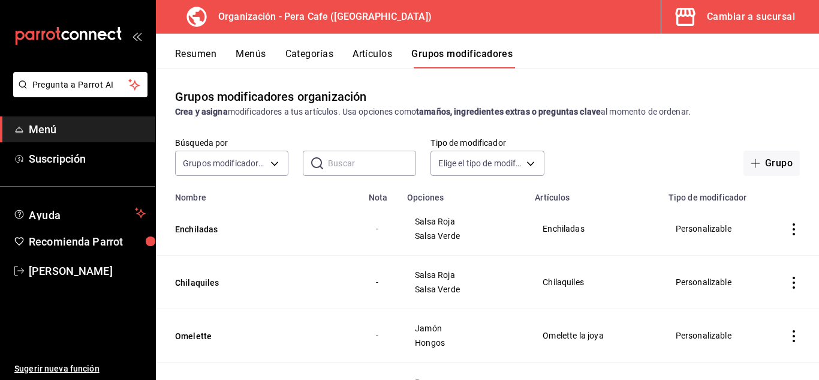
click at [245, 58] on button "Menús" at bounding box center [251, 58] width 30 height 20
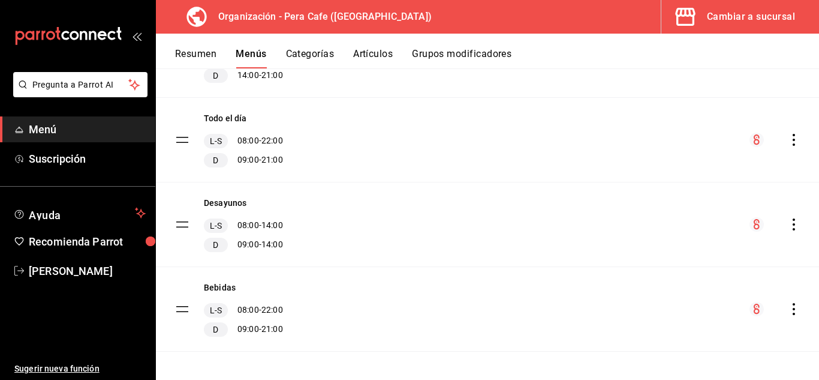
scroll to position [503, 0]
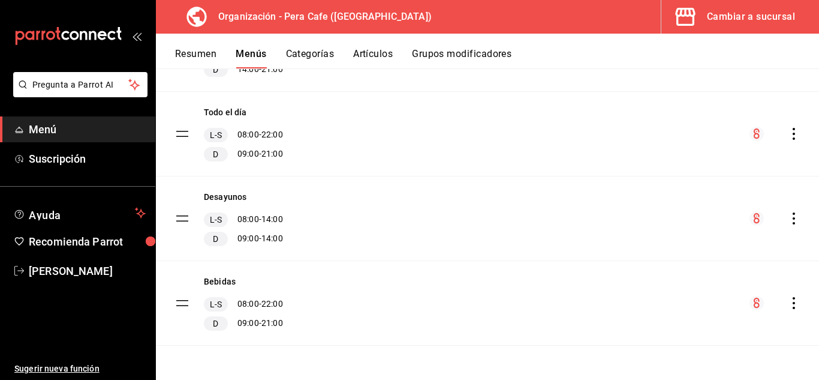
click at [788, 302] on icon "actions" at bounding box center [794, 303] width 12 height 12
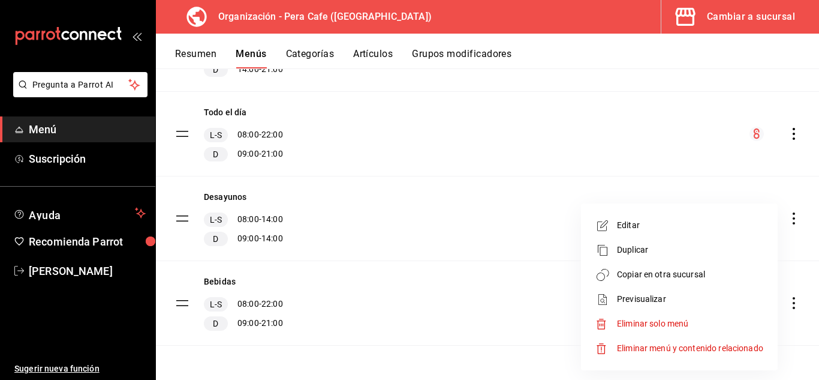
click at [680, 276] on span "Copiar en otra sucursal" at bounding box center [690, 274] width 146 height 13
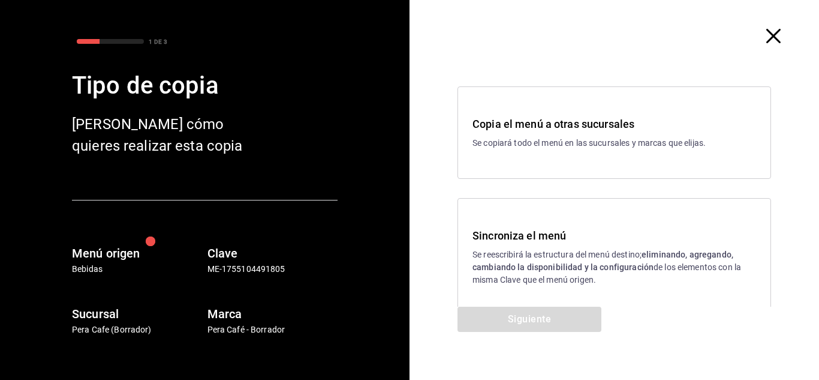
click at [519, 264] on strong "eliminando, agregando, cambiando la disponibilidad y la configuración" at bounding box center [603, 261] width 261 height 22
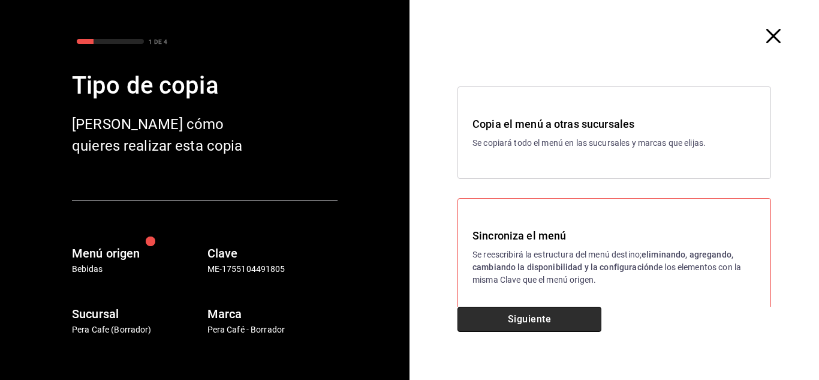
click at [516, 314] on button "Siguiente" at bounding box center [530, 319] width 144 height 25
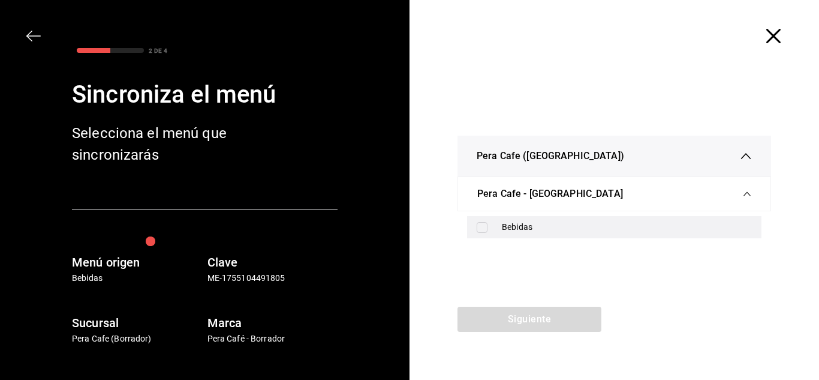
click at [497, 226] on div "Bebidas" at bounding box center [614, 227] width 295 height 22
checkbox input "true"
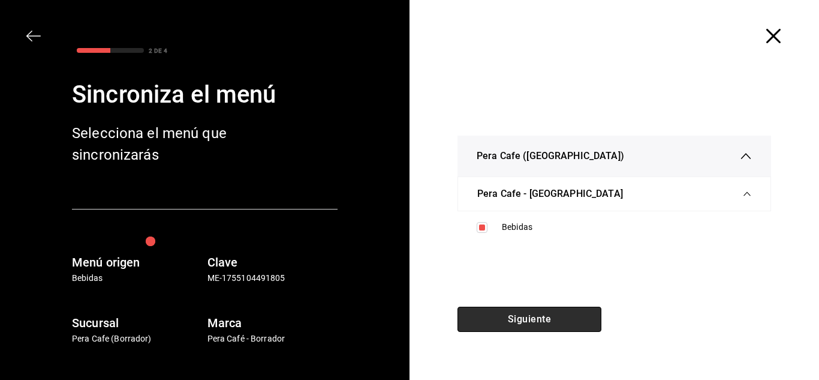
click at [512, 312] on button "Siguiente" at bounding box center [530, 319] width 144 height 25
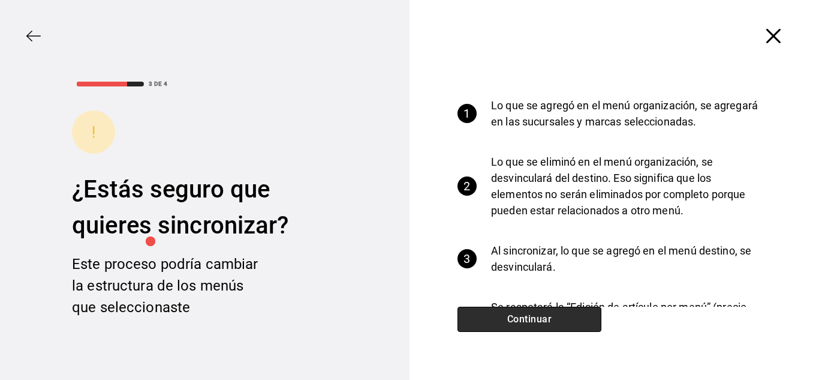
click at [551, 322] on button "Continuar" at bounding box center [530, 319] width 144 height 25
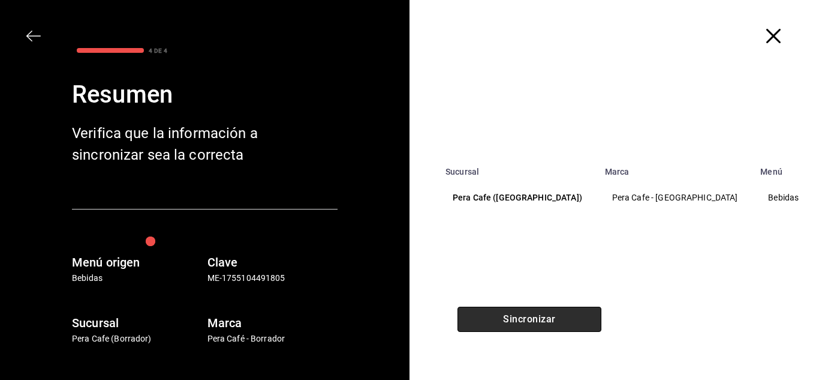
click at [551, 322] on button "Sincronizar" at bounding box center [530, 319] width 144 height 25
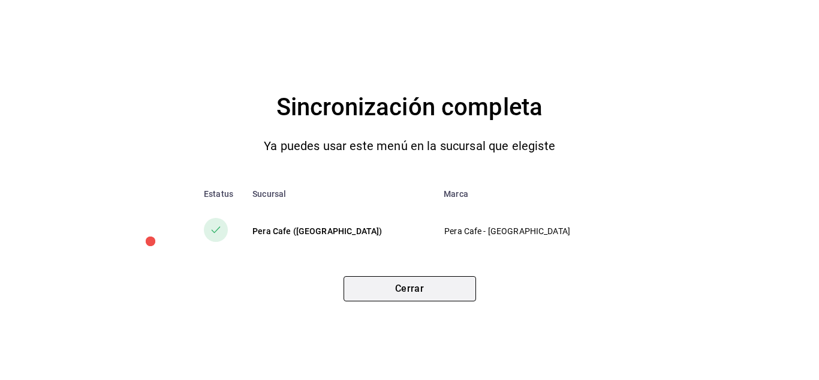
click at [424, 295] on button "Cerrar" at bounding box center [410, 288] width 133 height 25
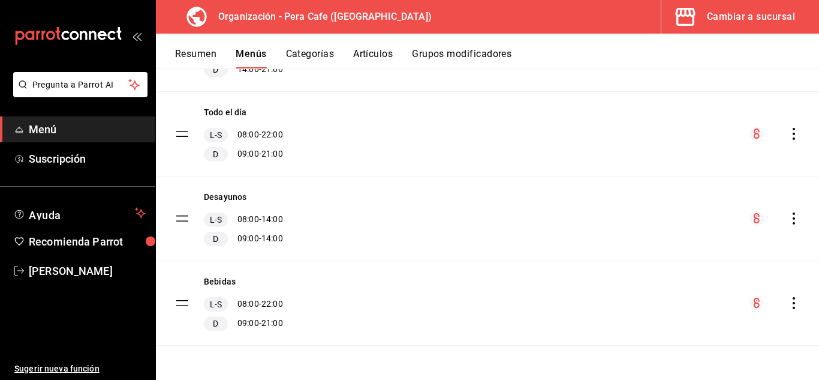
click at [370, 50] on button "Artículos" at bounding box center [373, 58] width 40 height 20
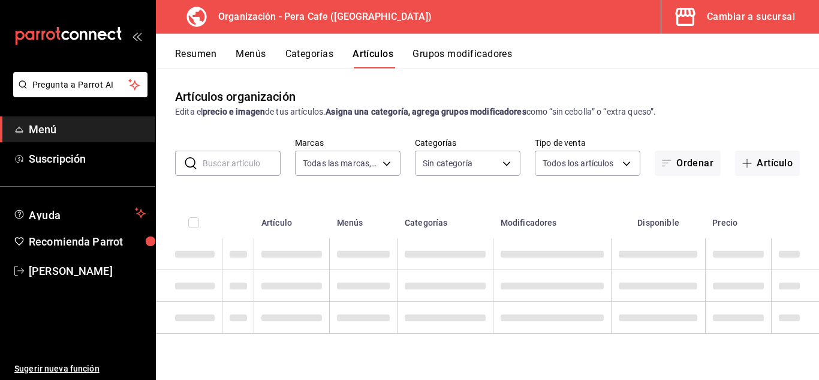
type input "ada2079d-fc08-43d5-b941-5b394cdf255a"
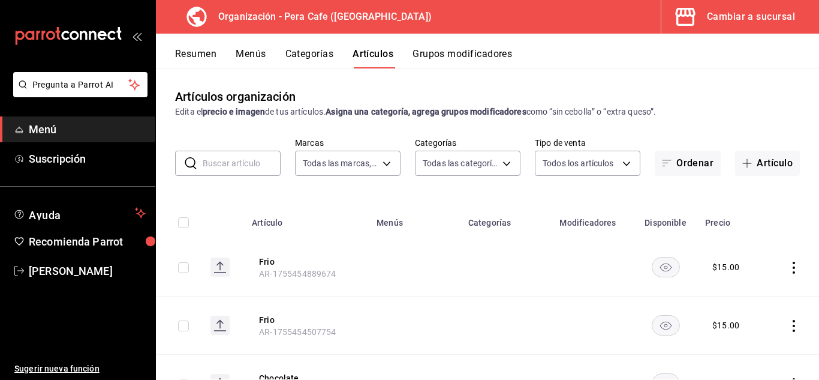
type input "19916d35-f607-40f7-96f1-5032549ed3f5,6cc4be6b-cb37-478d-be98-5d5842066b0c,64d02…"
click at [239, 163] on input "text" at bounding box center [242, 163] width 78 height 24
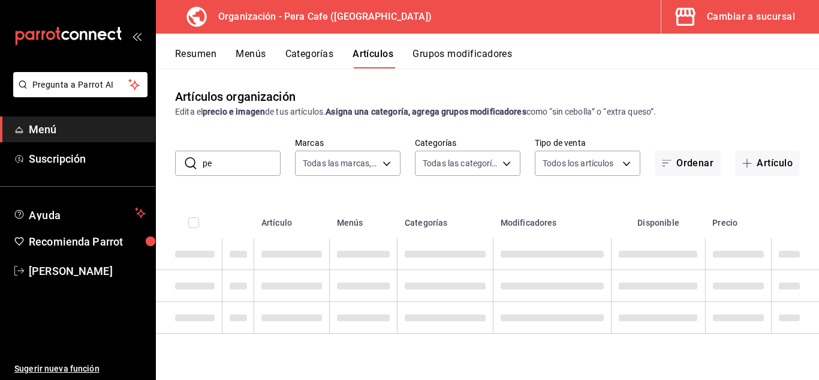
type input "p"
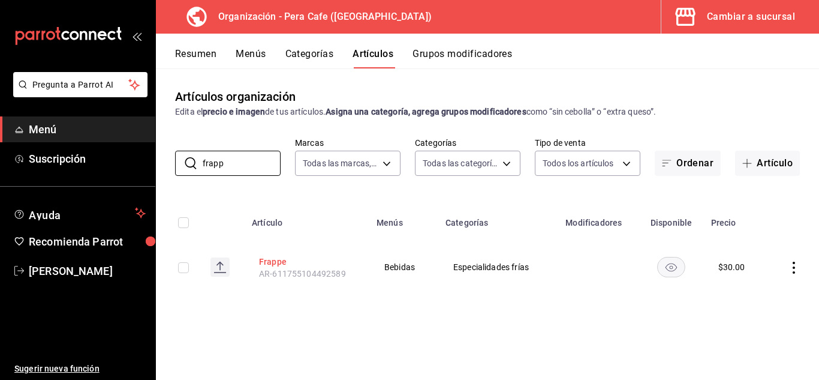
type input "frapp"
click at [272, 262] on button "Frappe" at bounding box center [307, 262] width 96 height 12
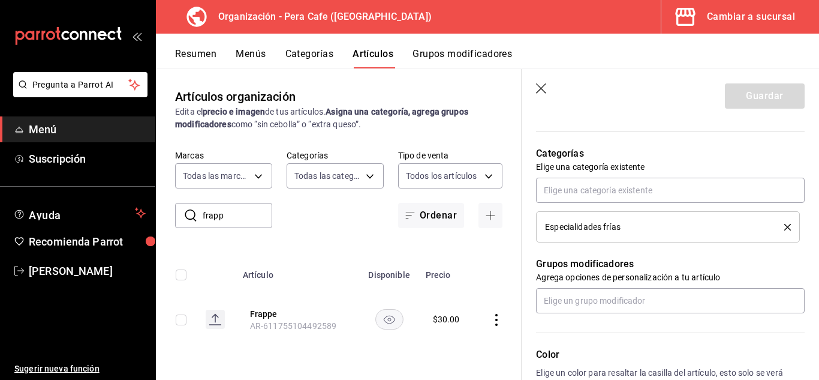
scroll to position [403, 0]
click at [785, 228] on icon "delete" at bounding box center [788, 227] width 7 height 7
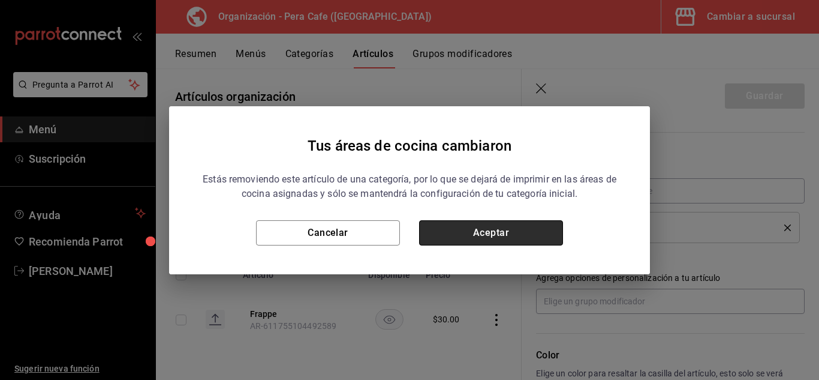
click at [442, 234] on button "Aceptar" at bounding box center [491, 232] width 144 height 25
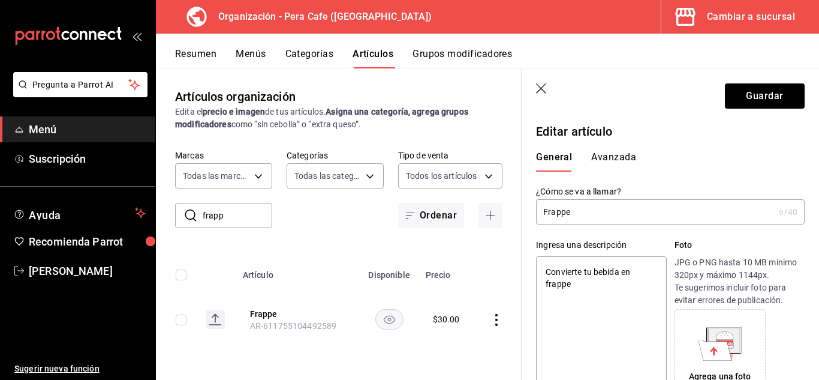
scroll to position [0, 0]
click at [640, 221] on input "Frappe" at bounding box center [655, 212] width 238 height 24
click at [752, 96] on button "Guardar" at bounding box center [765, 95] width 80 height 25
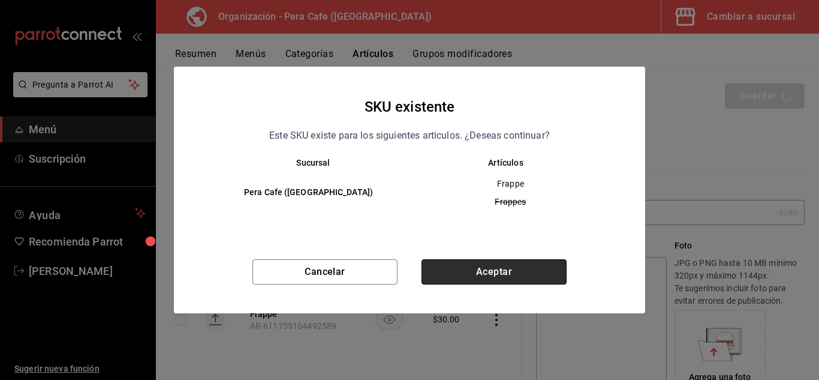
click at [485, 273] on button "Aceptar" at bounding box center [494, 271] width 145 height 25
type textarea "x"
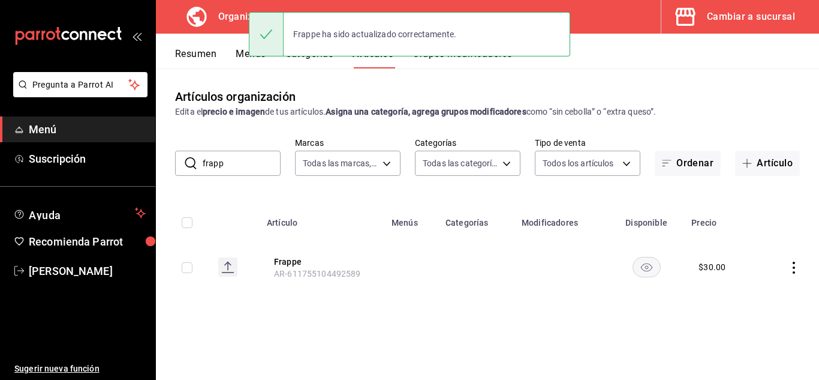
click at [444, 60] on button "Grupos modificadores" at bounding box center [463, 58] width 100 height 20
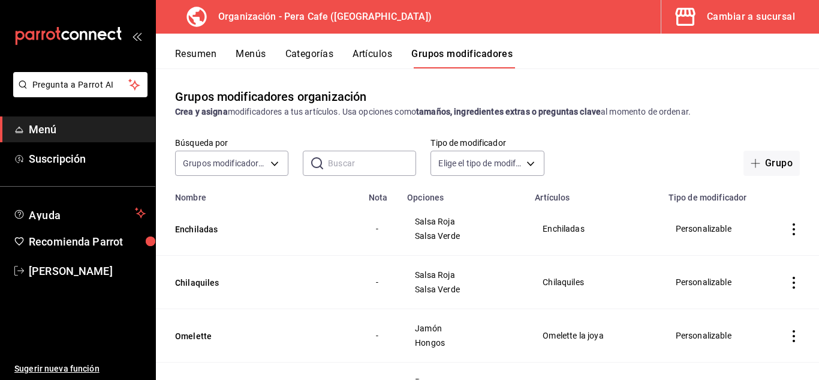
click at [356, 158] on input "text" at bounding box center [372, 163] width 88 height 24
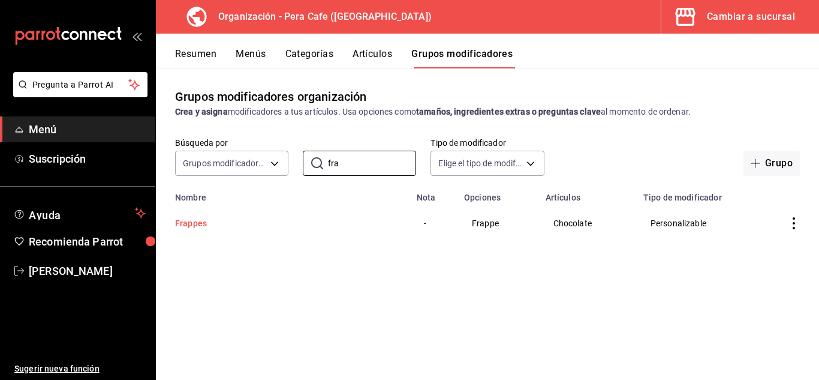
type input "fra"
click at [192, 224] on button "Frappes" at bounding box center [247, 223] width 144 height 12
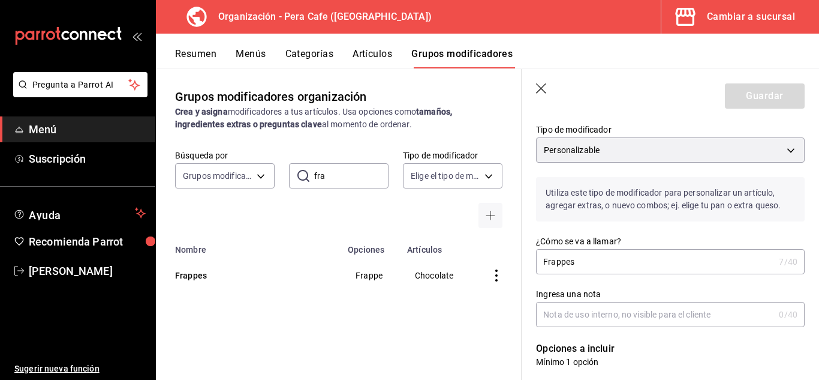
scroll to position [89, 0]
click at [651, 250] on input "Frappes" at bounding box center [655, 262] width 238 height 24
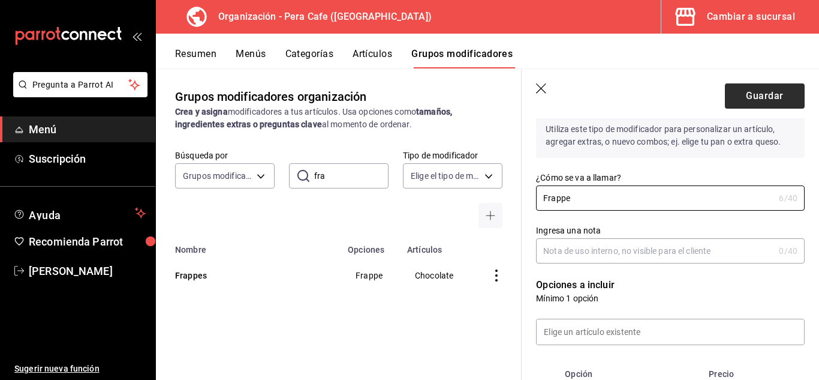
scroll to position [153, 0]
type input "Frappe"
click at [756, 94] on button "Guardar" at bounding box center [765, 95] width 80 height 25
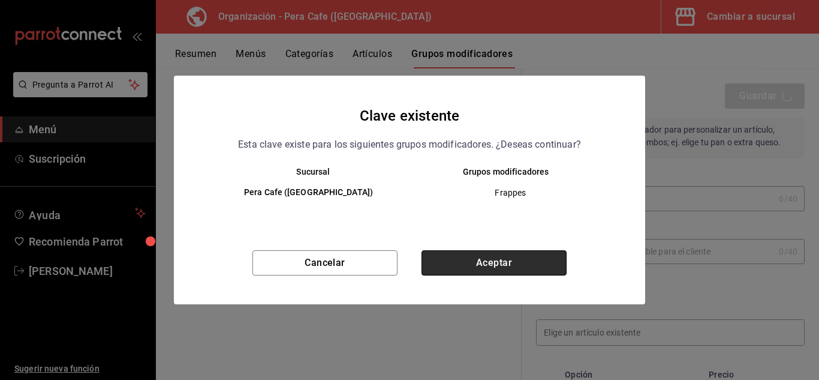
click at [495, 266] on button "Aceptar" at bounding box center [494, 262] width 145 height 25
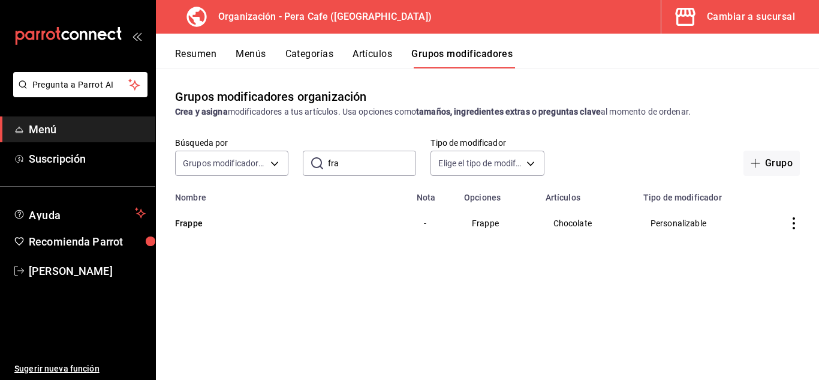
click at [344, 166] on input "fra" at bounding box center [372, 163] width 88 height 24
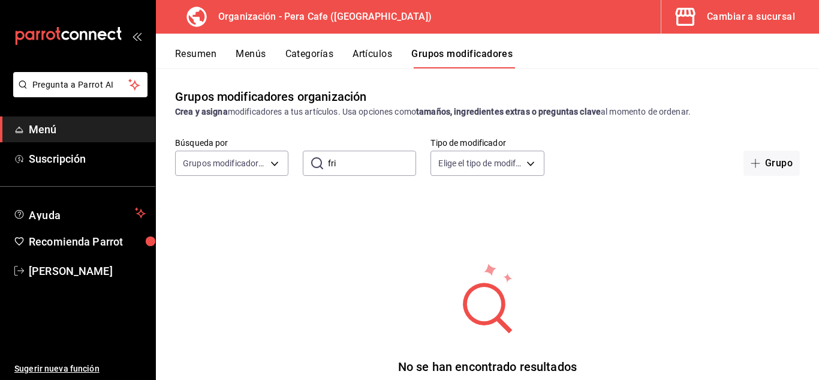
type input "fr"
click at [363, 170] on input "fr" at bounding box center [372, 163] width 88 height 24
click at [345, 164] on input "fr" at bounding box center [372, 163] width 88 height 24
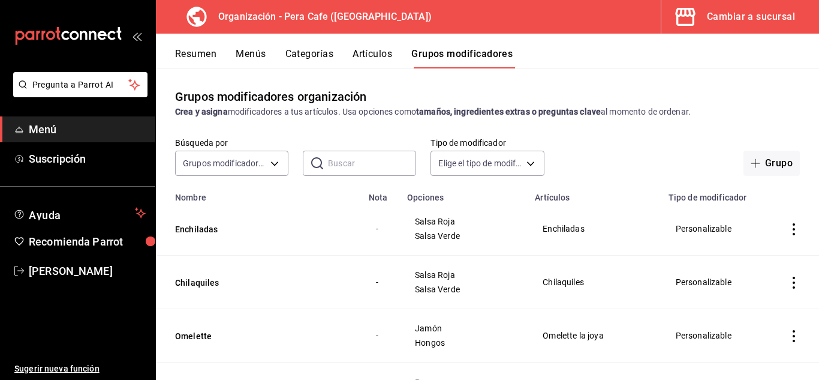
click at [379, 58] on button "Artículos" at bounding box center [373, 58] width 40 height 20
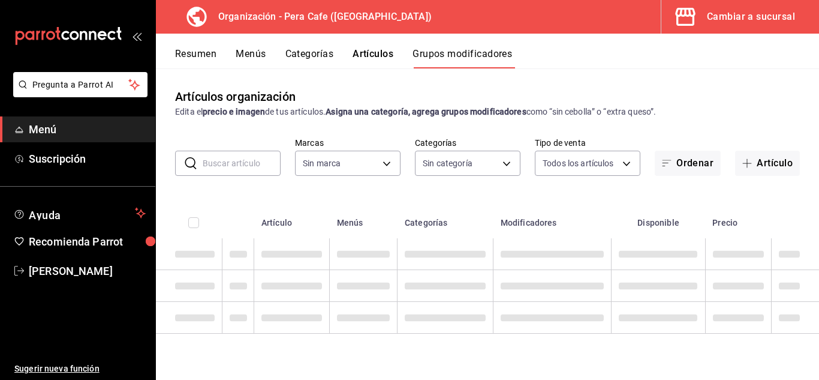
type input "ada2079d-fc08-43d5-b941-5b394cdf255a"
click at [252, 169] on input "text" at bounding box center [242, 163] width 78 height 24
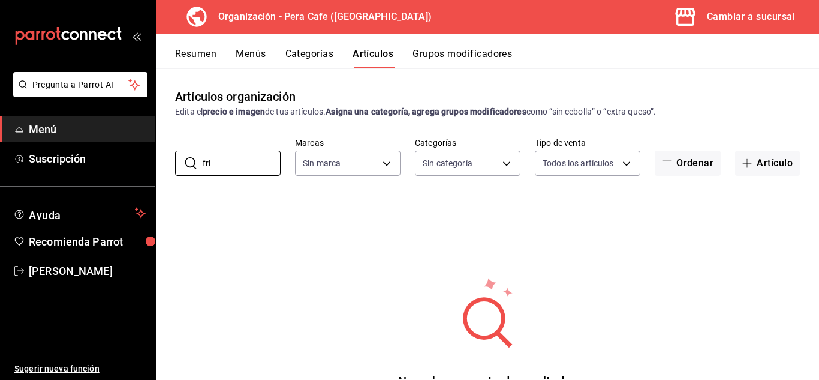
type input "fr"
type input "ada2079d-fc08-43d5-b941-5b394cdf255a"
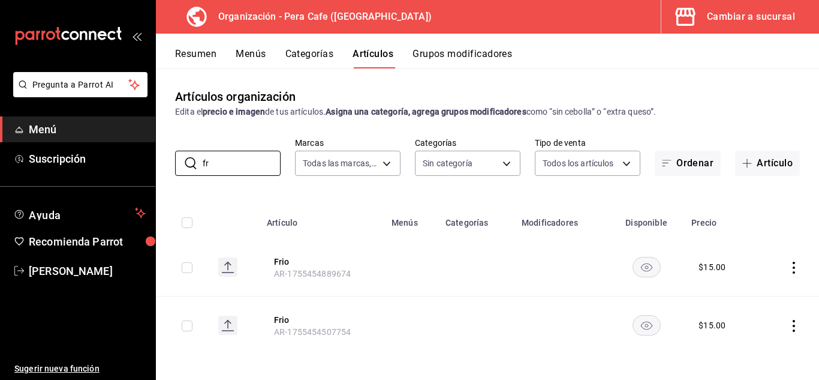
scroll to position [4, 0]
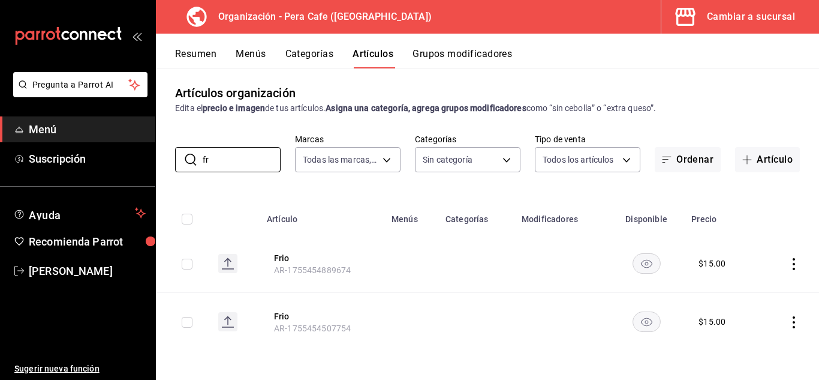
type input "fr"
click at [788, 320] on icon "actions" at bounding box center [794, 322] width 12 height 12
click at [470, 55] on div at bounding box center [409, 190] width 819 height 380
click at [486, 52] on button "Grupos modificadores" at bounding box center [463, 58] width 100 height 20
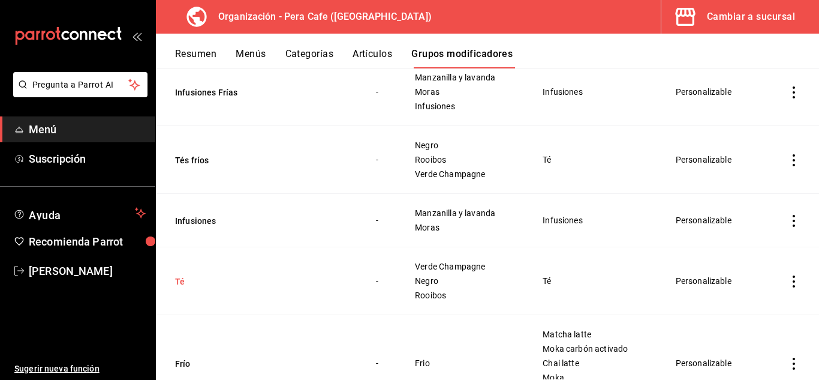
scroll to position [838, 0]
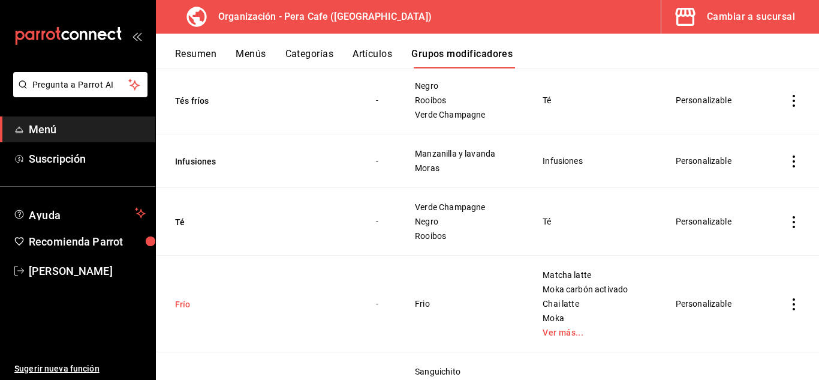
click at [181, 308] on button "Frío" at bounding box center [247, 304] width 144 height 12
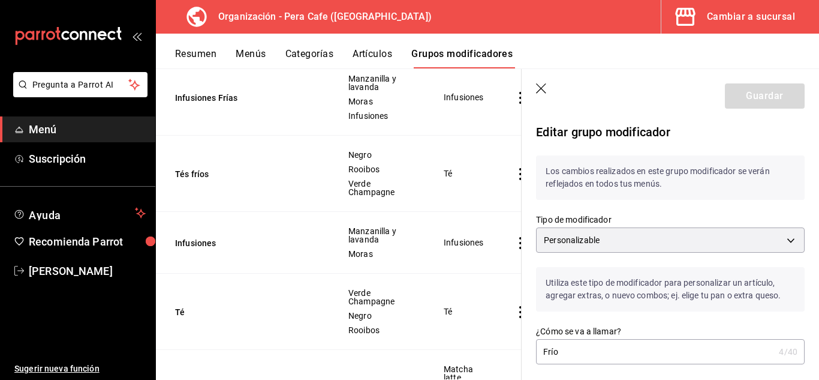
scroll to position [67, 0]
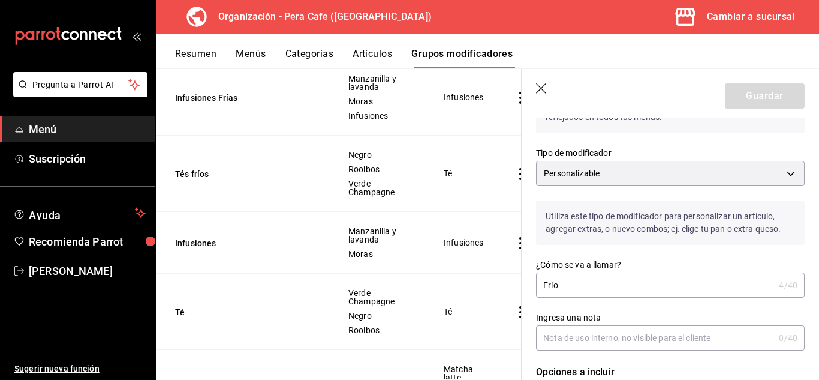
click at [542, 91] on icon "button" at bounding box center [542, 89] width 12 height 12
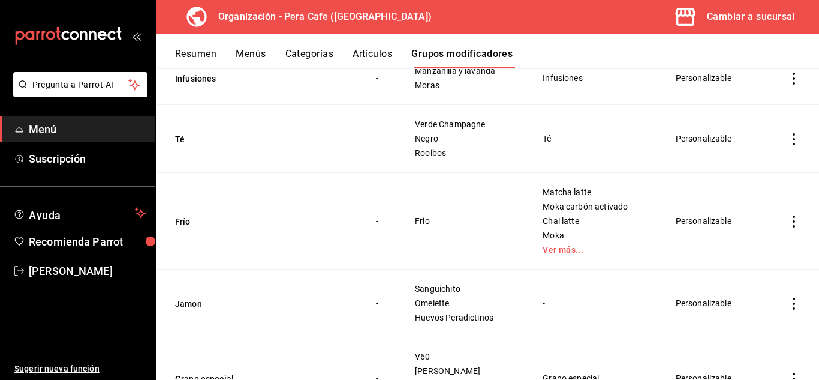
scroll to position [921, 0]
click at [381, 59] on button "Artículos" at bounding box center [373, 58] width 40 height 20
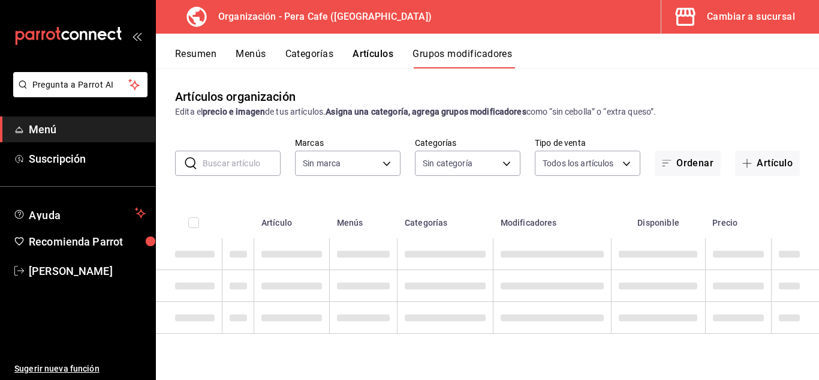
type input "ada2079d-fc08-43d5-b941-5b394cdf255a"
type input "19916d35-f607-40f7-96f1-5032549ed3f5,6cc4be6b-cb37-478d-be98-5d5842066b0c,64d02…"
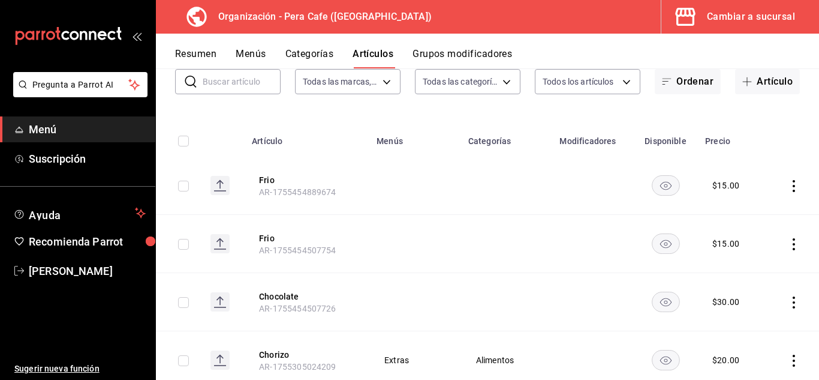
scroll to position [82, 0]
click at [788, 247] on icon "actions" at bounding box center [794, 244] width 12 height 12
click at [737, 301] on span "Duplicar" at bounding box center [749, 295] width 31 height 13
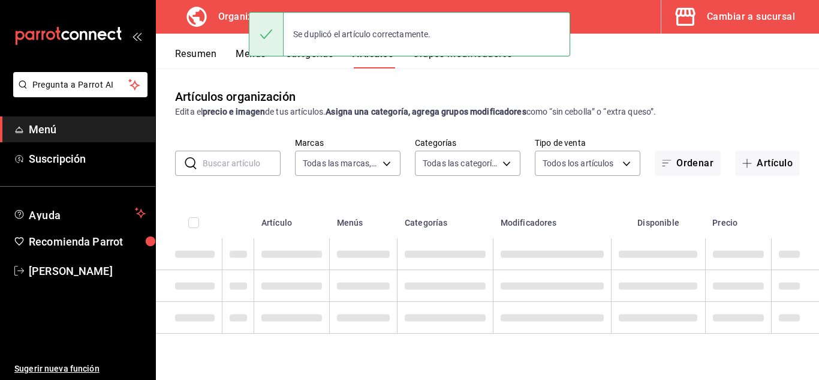
scroll to position [0, 0]
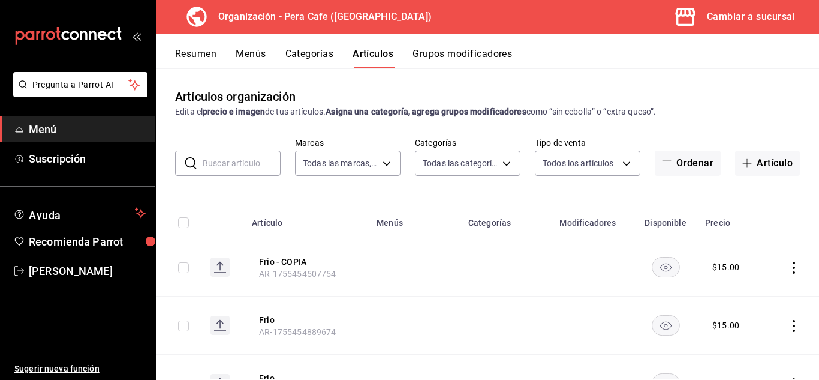
click at [788, 265] on icon "actions" at bounding box center [794, 268] width 12 height 12
click at [741, 341] on span "Eliminar" at bounding box center [749, 344] width 31 height 10
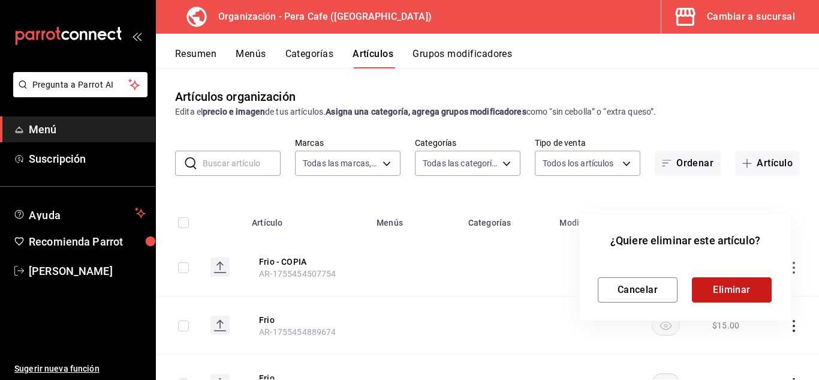
click at [749, 294] on button "Eliminar" at bounding box center [732, 289] width 80 height 25
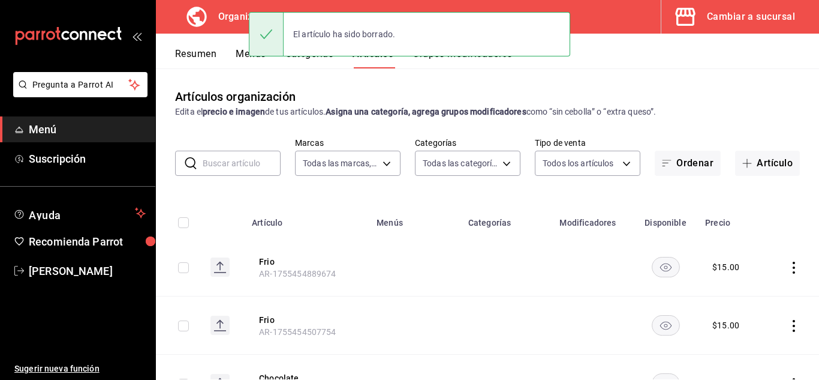
click at [788, 321] on icon "actions" at bounding box center [794, 326] width 12 height 12
click at [732, 301] on div at bounding box center [723, 299] width 22 height 14
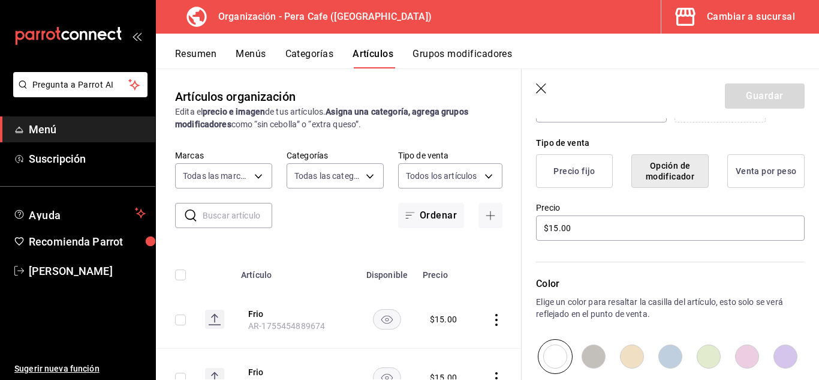
scroll to position [277, 0]
click at [559, 228] on input "$15.00" at bounding box center [670, 229] width 269 height 25
type input "$1.00"
type input "$30.00"
click at [767, 99] on button "Guardar" at bounding box center [765, 95] width 80 height 25
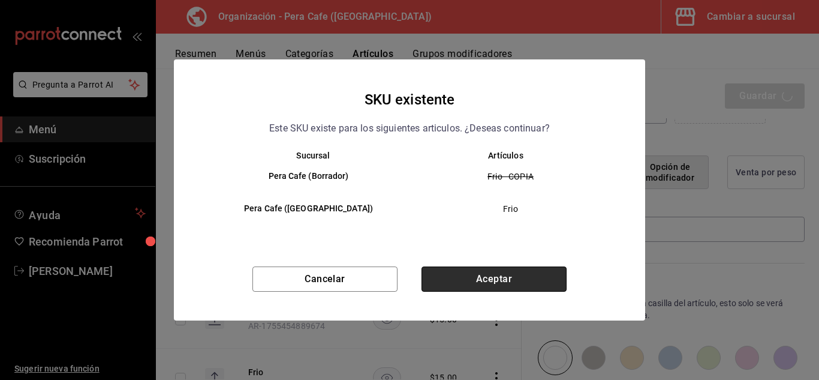
click at [496, 275] on button "Aceptar" at bounding box center [494, 278] width 145 height 25
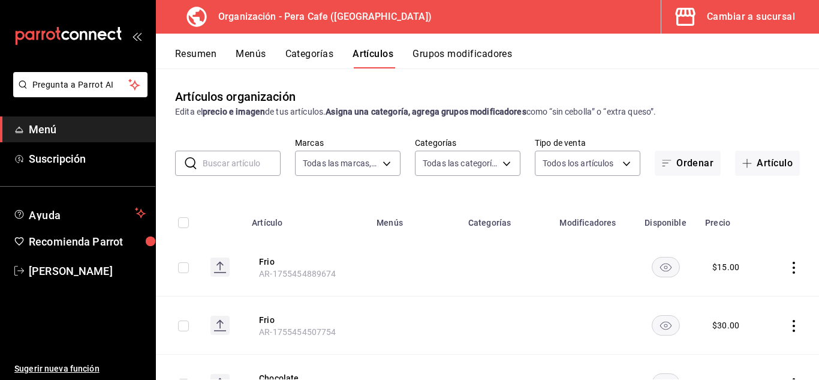
click at [437, 59] on button "Grupos modificadores" at bounding box center [463, 58] width 100 height 20
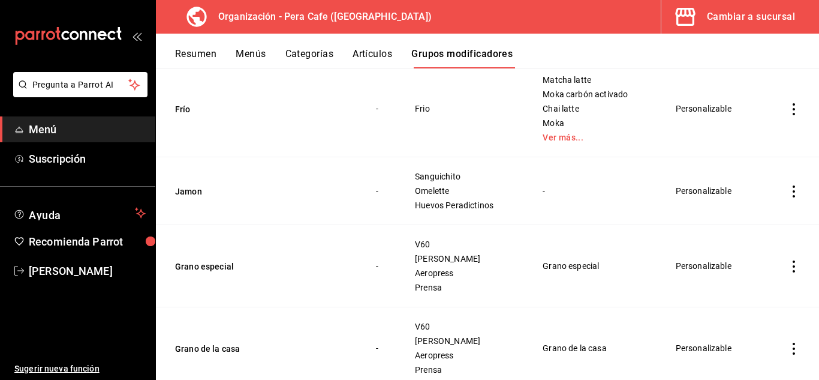
scroll to position [890, 0]
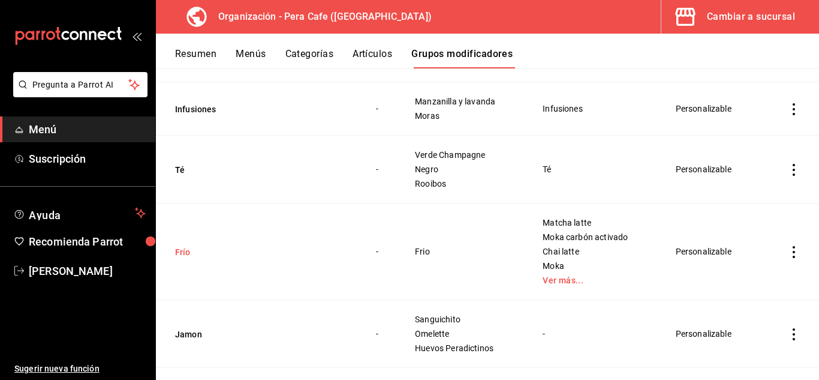
click at [187, 256] on button "Frío" at bounding box center [247, 252] width 144 height 12
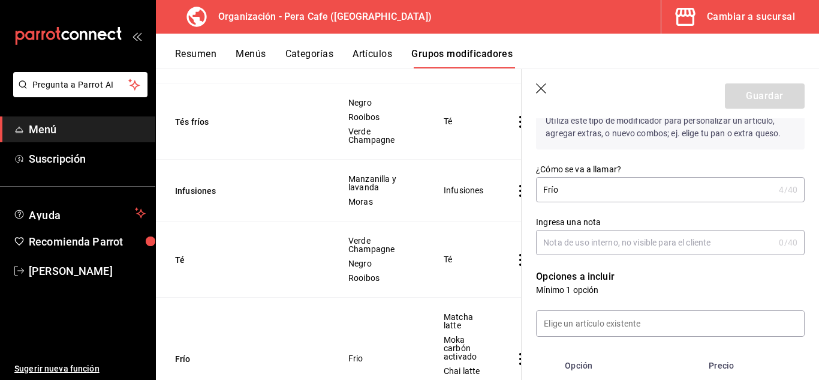
scroll to position [163, 0]
click at [564, 191] on input "Frío" at bounding box center [655, 188] width 238 height 24
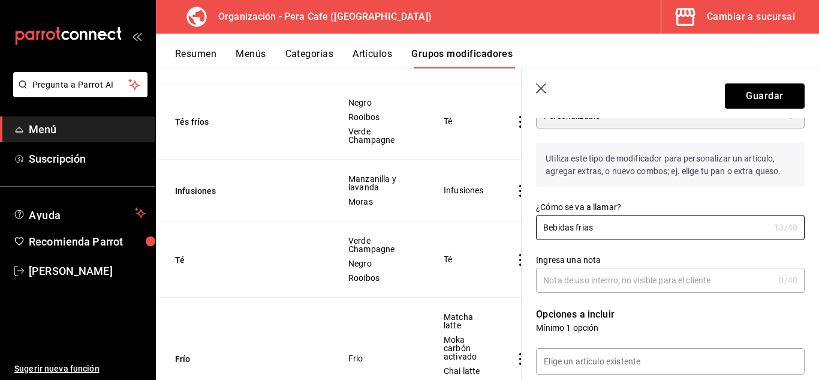
scroll to position [0, 0]
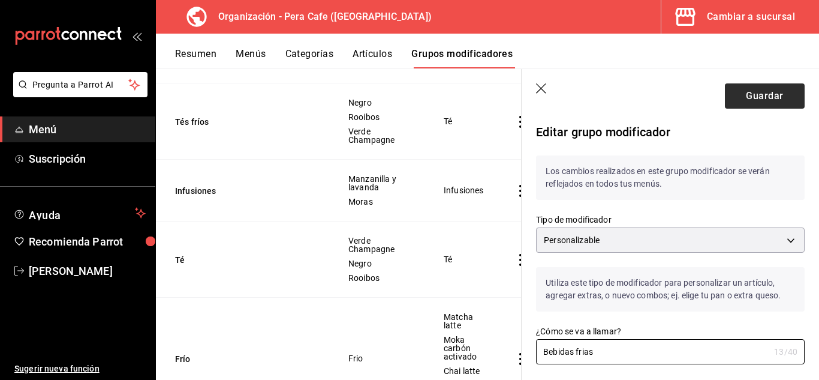
type input "Bebidas frias"
click at [753, 101] on button "Guardar" at bounding box center [765, 95] width 80 height 25
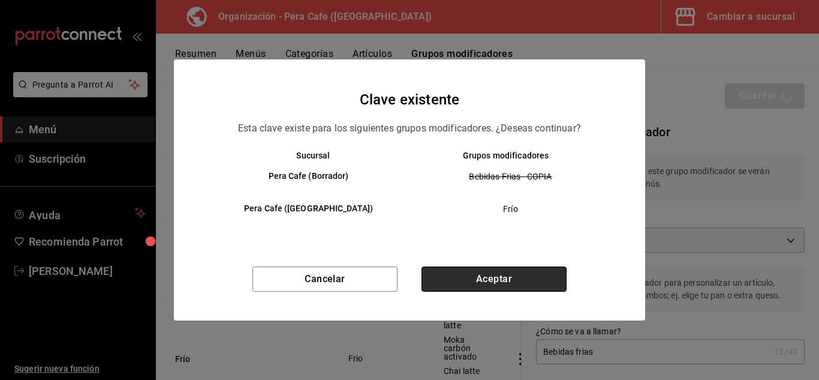
click at [513, 278] on button "Aceptar" at bounding box center [494, 278] width 145 height 25
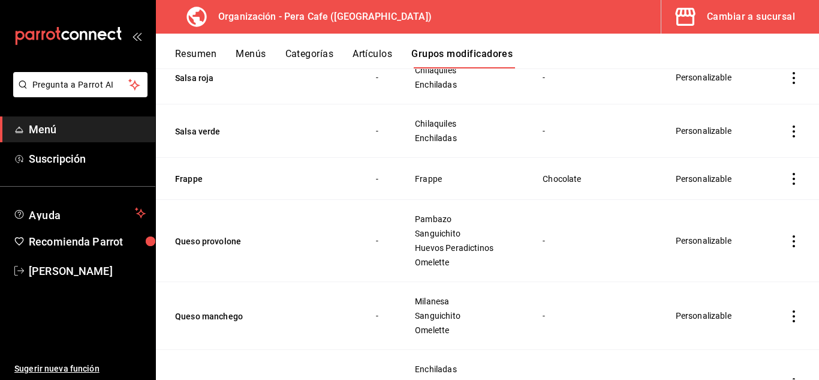
scroll to position [1629, 0]
drag, startPoint x: 513, startPoint y: 278, endPoint x: 161, endPoint y: 169, distance: 368.5
click at [161, 169] on td "Frappe" at bounding box center [259, 178] width 206 height 42
click at [183, 176] on button "Frappe" at bounding box center [247, 178] width 144 height 12
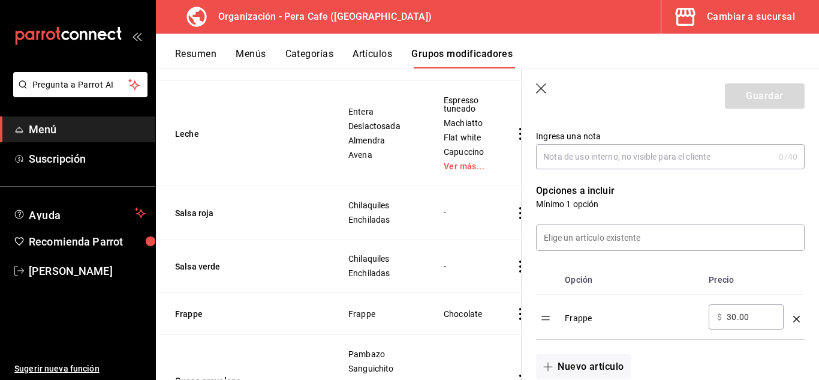
scroll to position [247, 0]
click at [640, 236] on input at bounding box center [671, 238] width 268 height 25
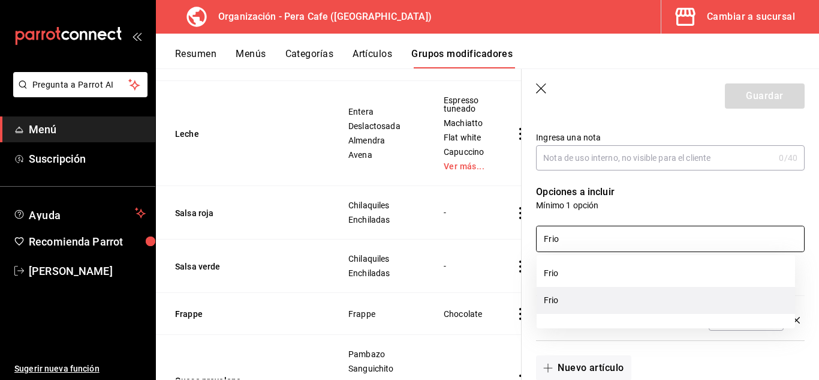
click at [602, 295] on li "Frio" at bounding box center [666, 300] width 259 height 27
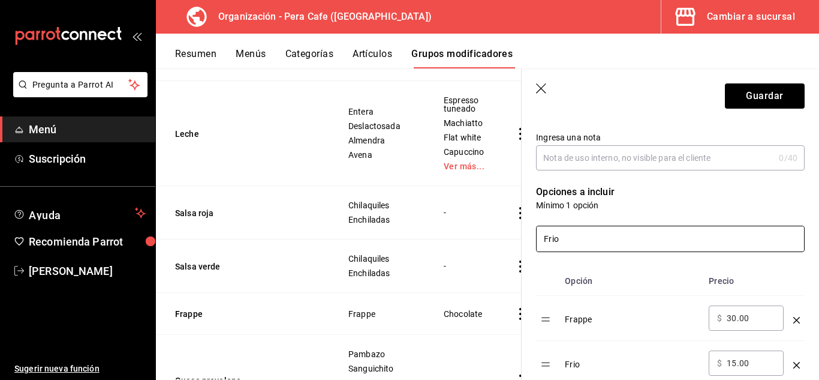
click at [620, 234] on input "Frio" at bounding box center [671, 238] width 268 height 25
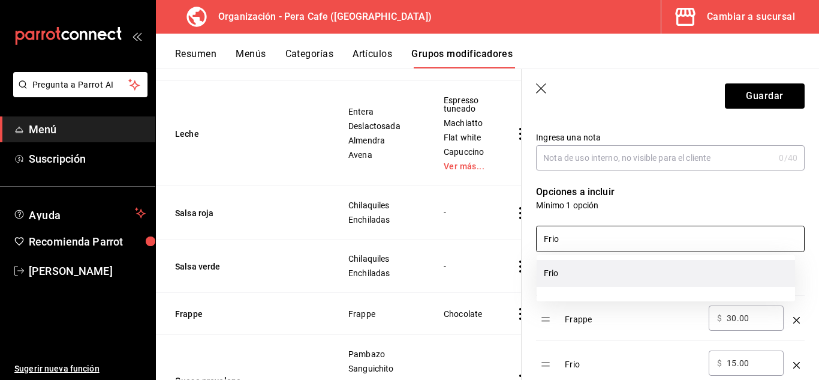
click at [609, 274] on li "Frio" at bounding box center [666, 273] width 259 height 27
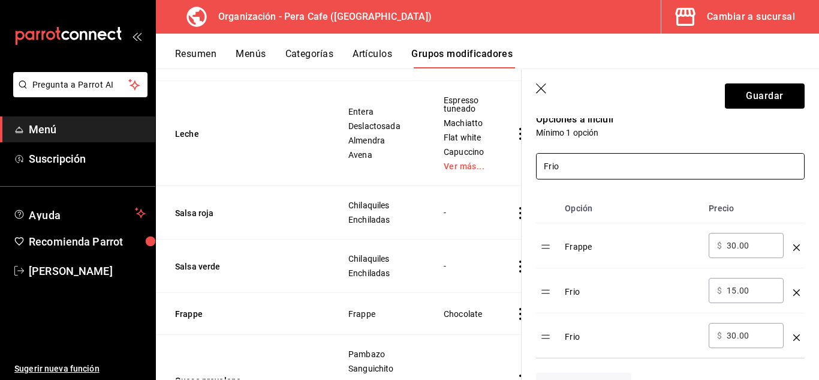
scroll to position [343, 0]
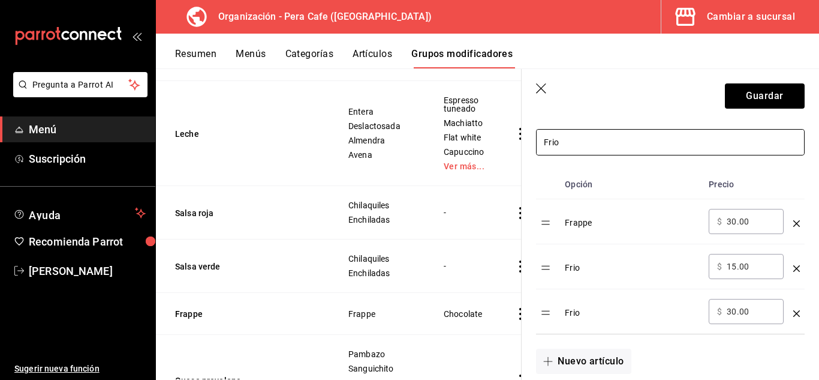
type input "Frio"
click at [794, 268] on icon "optionsTable" at bounding box center [797, 268] width 7 height 7
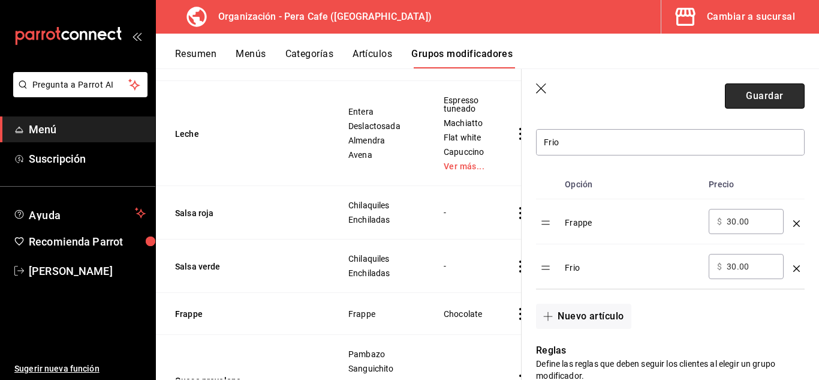
click at [743, 103] on button "Guardar" at bounding box center [765, 95] width 80 height 25
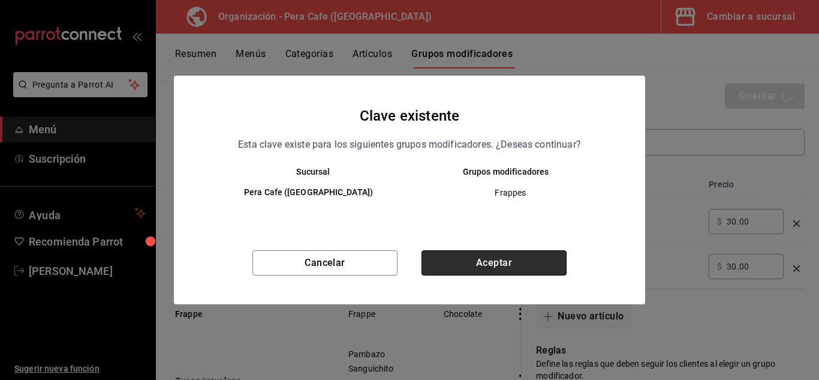
click at [537, 263] on button "Aceptar" at bounding box center [494, 262] width 145 height 25
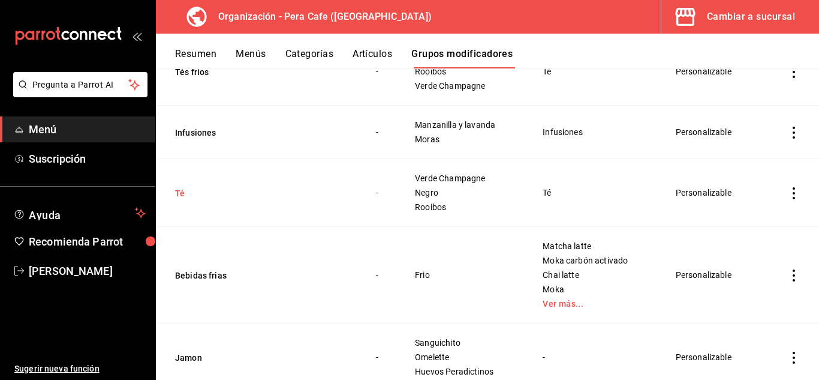
scroll to position [866, 0]
click at [214, 275] on button "Bebidas frias" at bounding box center [247, 276] width 144 height 12
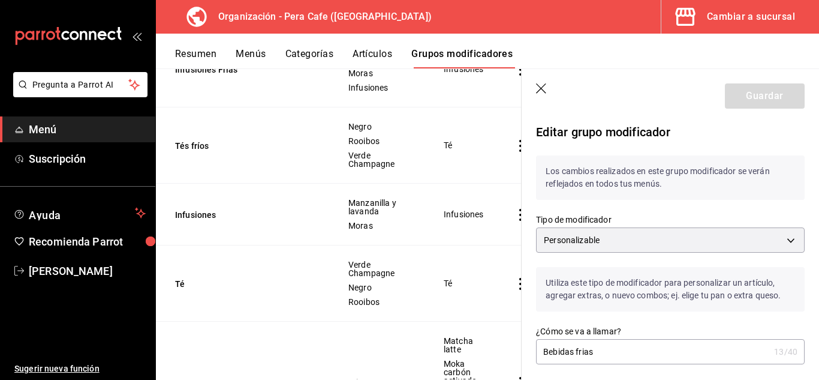
click at [543, 85] on icon "button" at bounding box center [542, 89] width 12 height 12
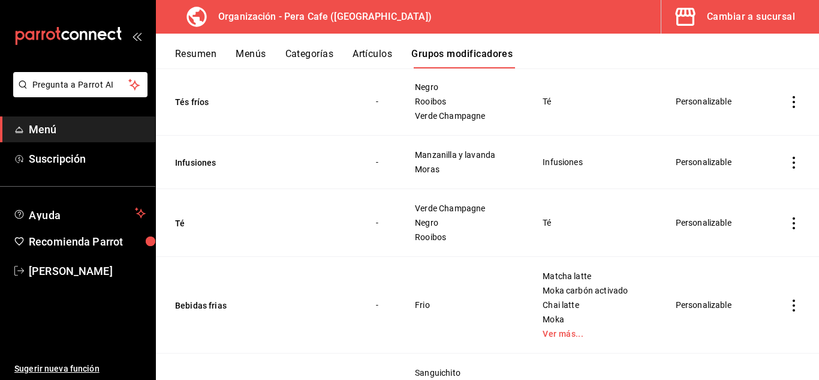
scroll to position [788, 0]
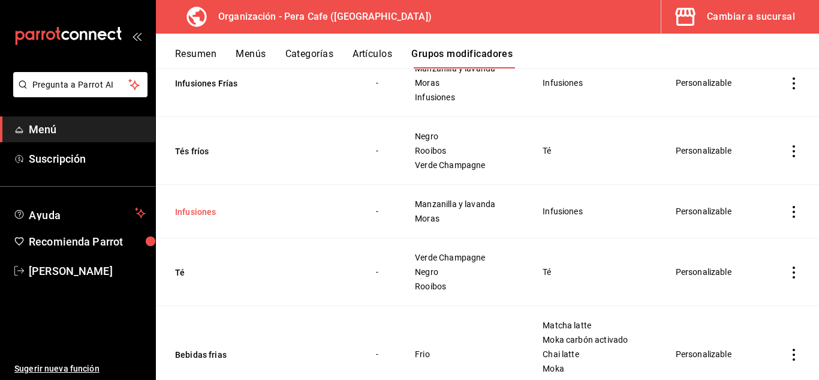
click at [193, 209] on button "Infusiones" at bounding box center [247, 212] width 144 height 12
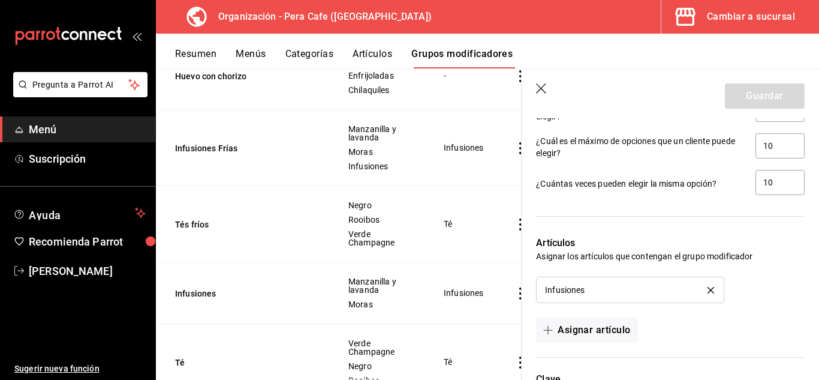
scroll to position [682, 0]
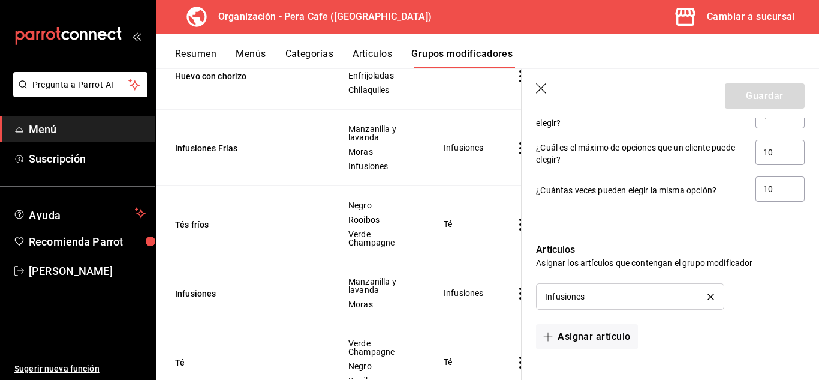
click at [708, 299] on icon "delete" at bounding box center [711, 296] width 7 height 7
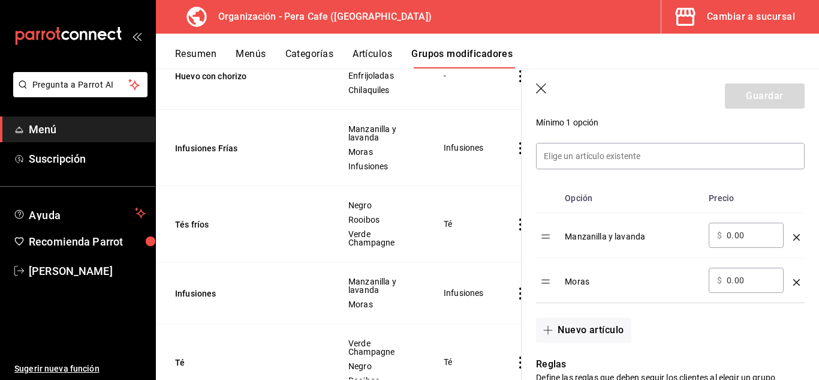
scroll to position [295, 0]
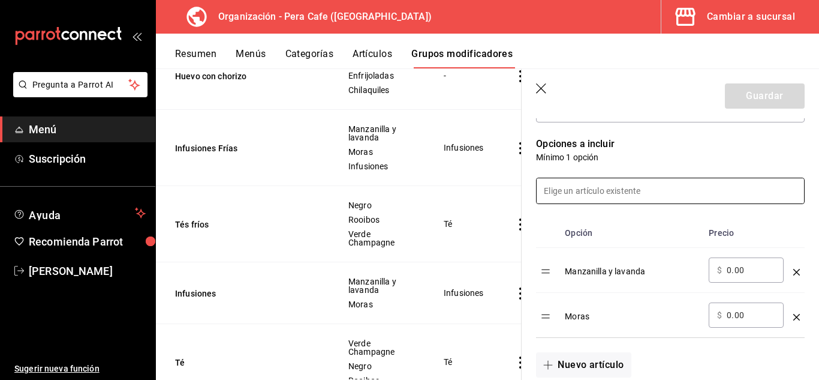
click at [657, 200] on input at bounding box center [671, 190] width 268 height 25
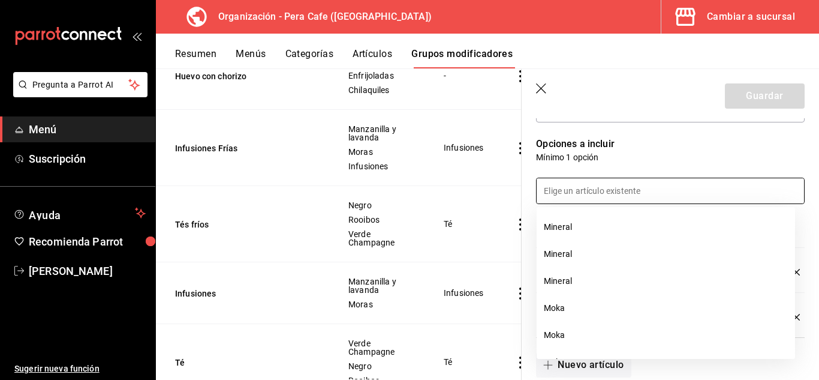
scroll to position [3348, 0]
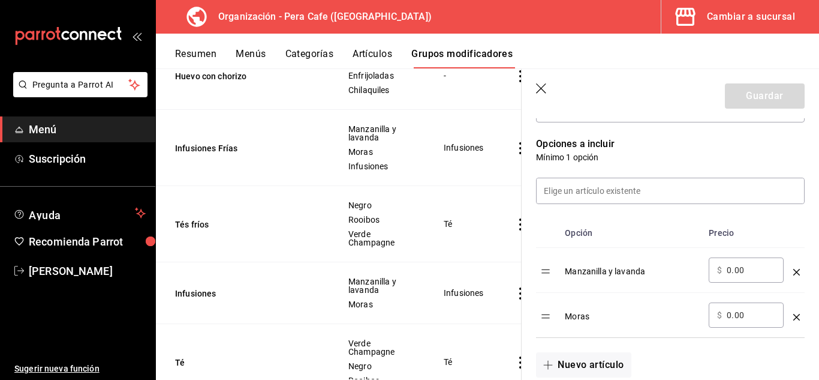
click at [791, 138] on p "Opciones a incluir" at bounding box center [670, 144] width 269 height 14
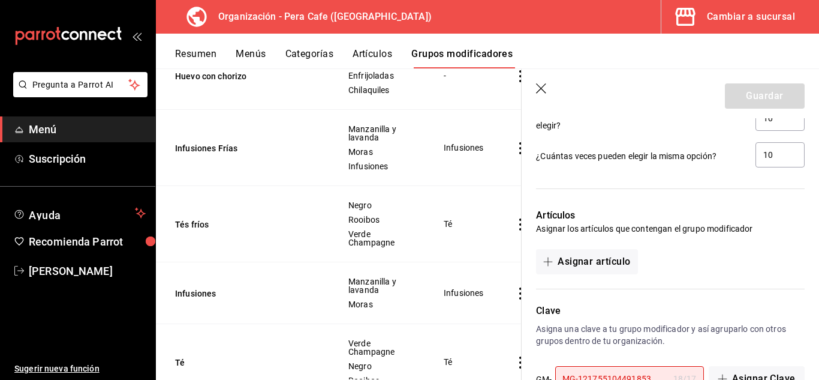
scroll to position [771, 0]
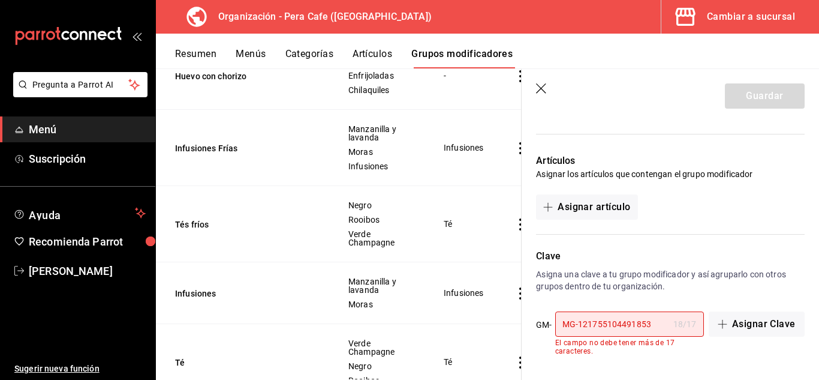
click at [658, 328] on input "MG-121755104491853" at bounding box center [611, 324] width 113 height 24
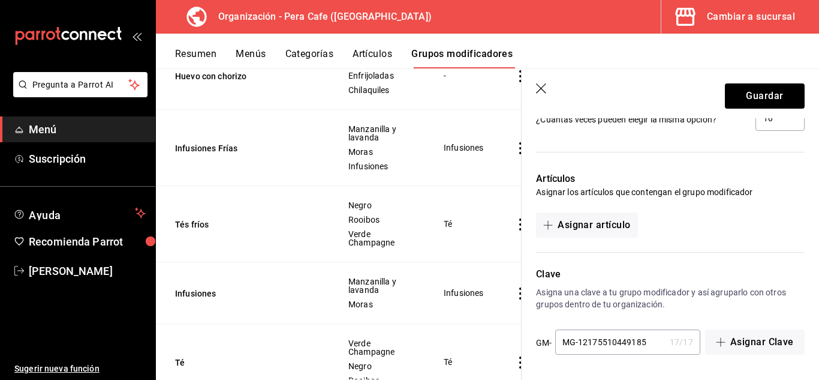
scroll to position [753, 0]
type input "MG-12175510449185"
click at [748, 88] on button "Guardar" at bounding box center [765, 95] width 80 height 25
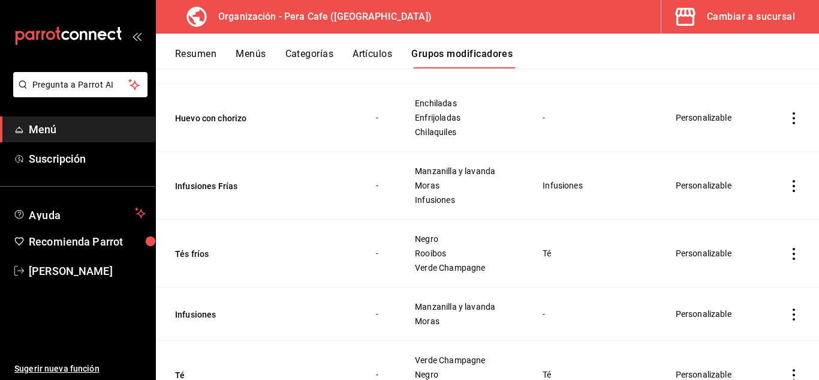
scroll to position [684, 0]
click at [212, 182] on button "Infusiones Frías" at bounding box center [247, 187] width 144 height 12
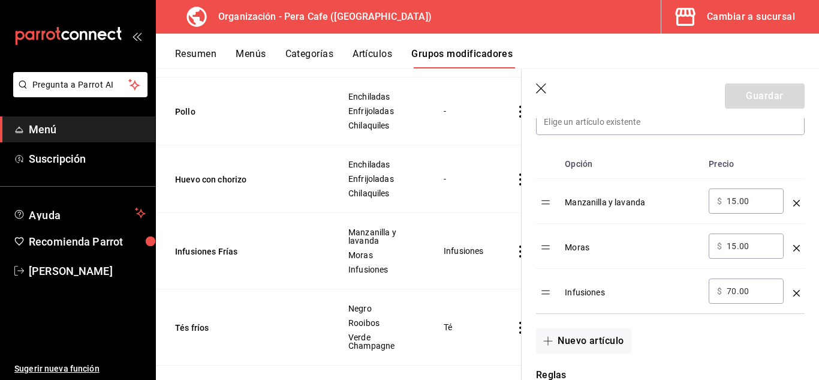
scroll to position [363, 0]
click at [794, 295] on icon "optionsTable" at bounding box center [797, 293] width 7 height 7
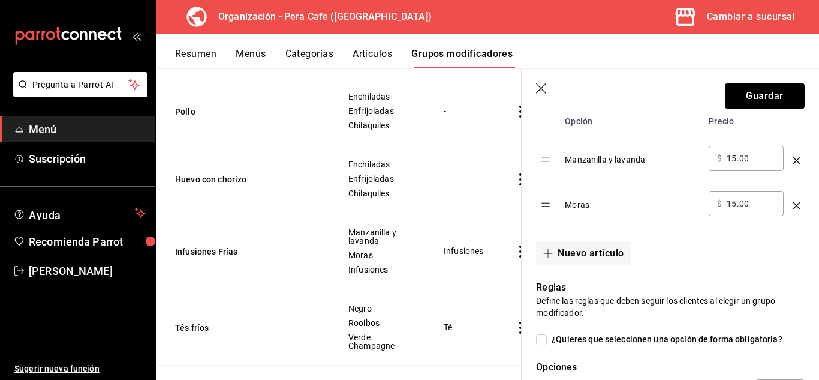
scroll to position [407, 0]
click at [780, 86] on button "Guardar" at bounding box center [765, 95] width 80 height 25
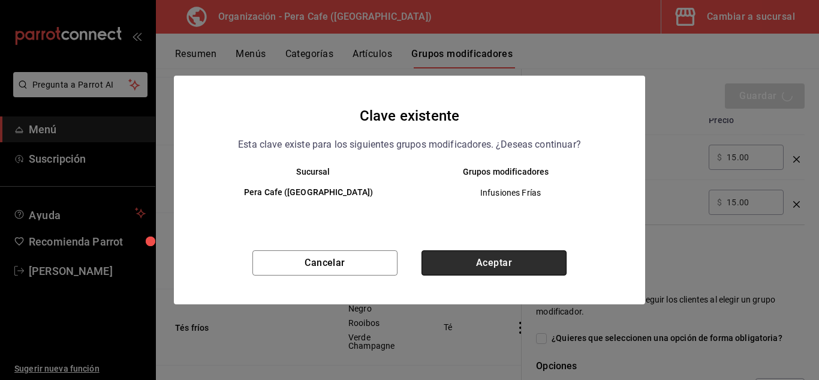
click at [495, 261] on button "Aceptar" at bounding box center [494, 262] width 145 height 25
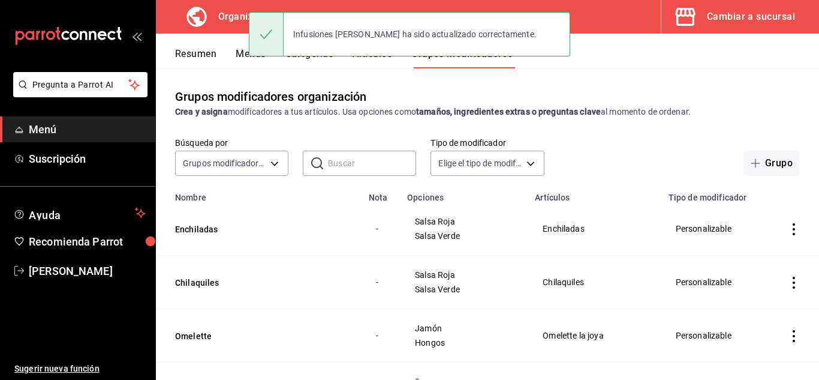
click at [347, 162] on input "text" at bounding box center [372, 163] width 88 height 24
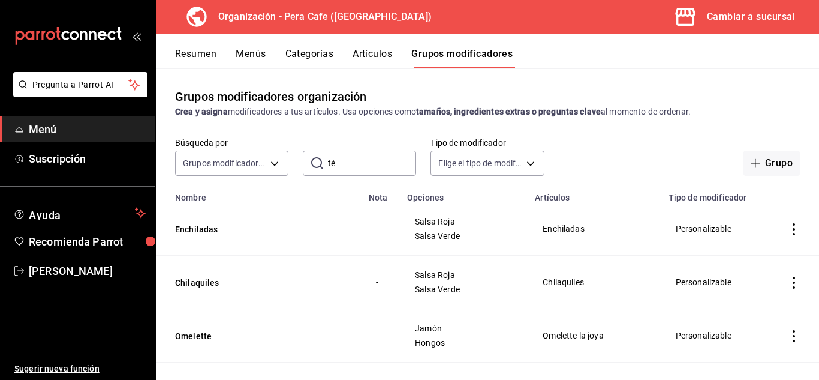
click at [360, 161] on input "té" at bounding box center [372, 163] width 88 height 24
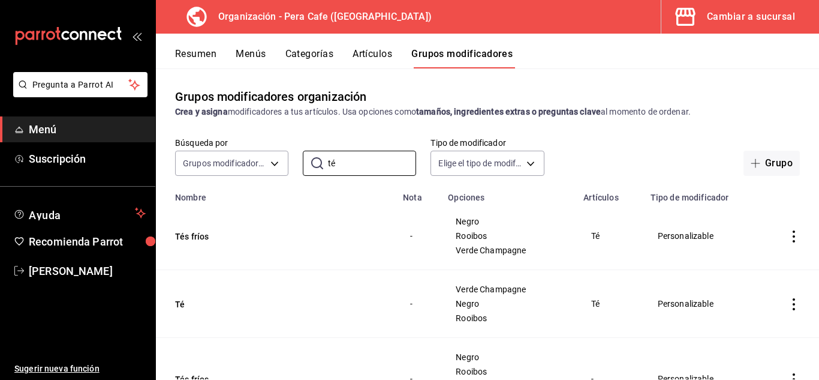
scroll to position [69, 0]
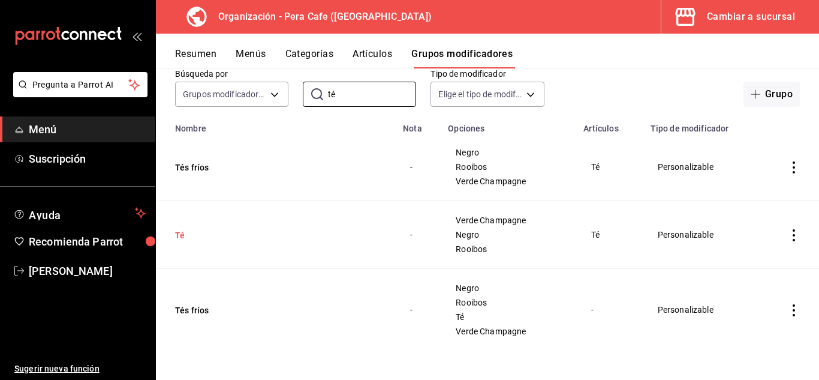
type input "té"
click at [181, 239] on button "Té" at bounding box center [247, 235] width 144 height 12
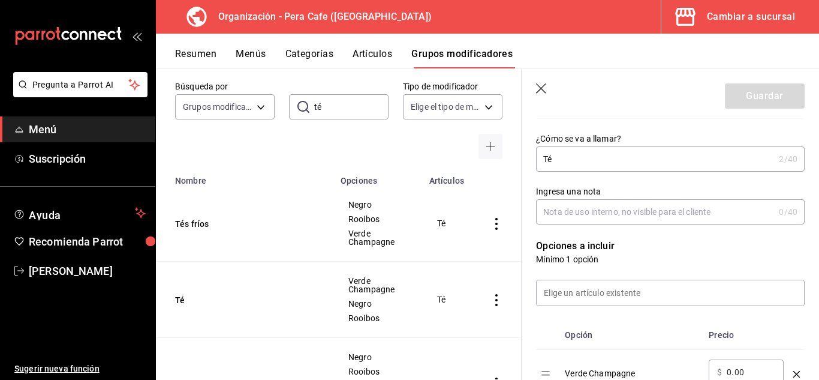
scroll to position [167, 0]
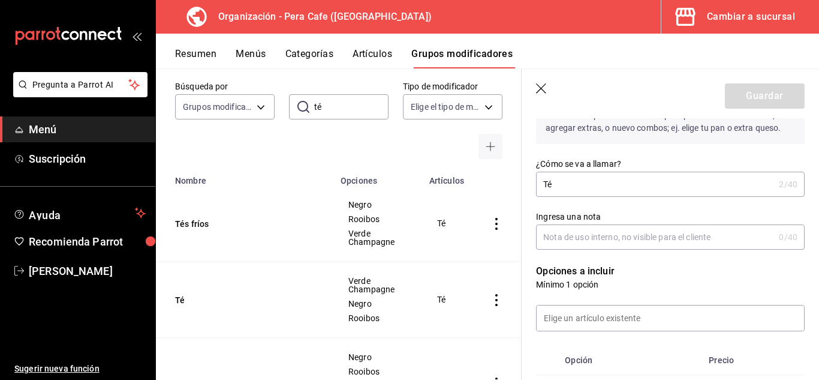
click at [540, 89] on icon "button" at bounding box center [542, 89] width 12 height 12
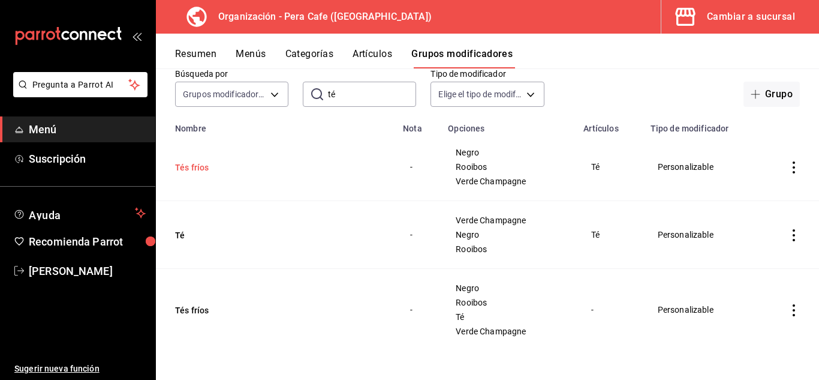
click at [200, 173] on button "Tés fríos" at bounding box center [247, 167] width 144 height 12
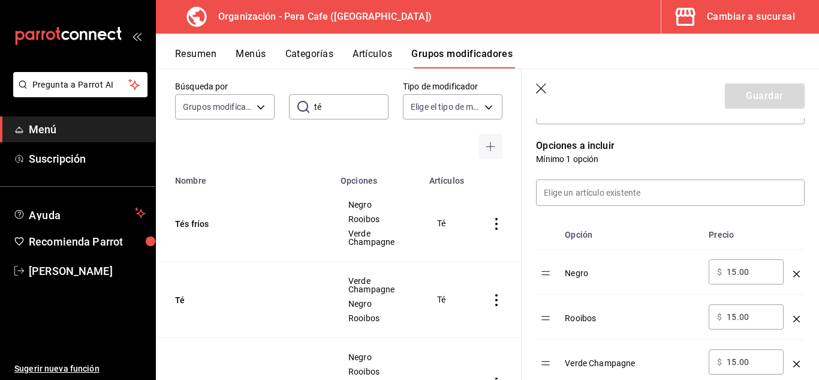
scroll to position [294, 0]
click at [541, 90] on icon "button" at bounding box center [542, 89] width 12 height 12
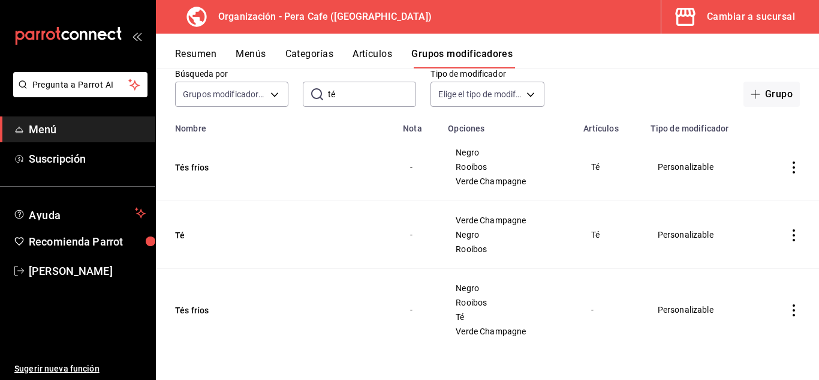
scroll to position [70, 0]
click at [191, 309] on button "Tés fríos" at bounding box center [247, 310] width 144 height 12
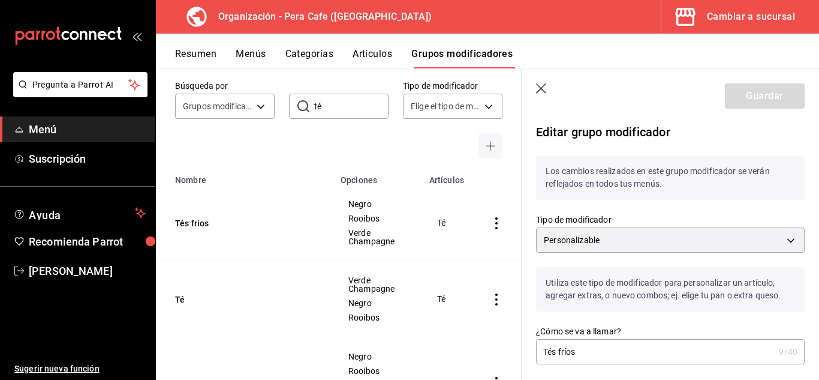
click at [540, 84] on icon "button" at bounding box center [542, 89] width 12 height 12
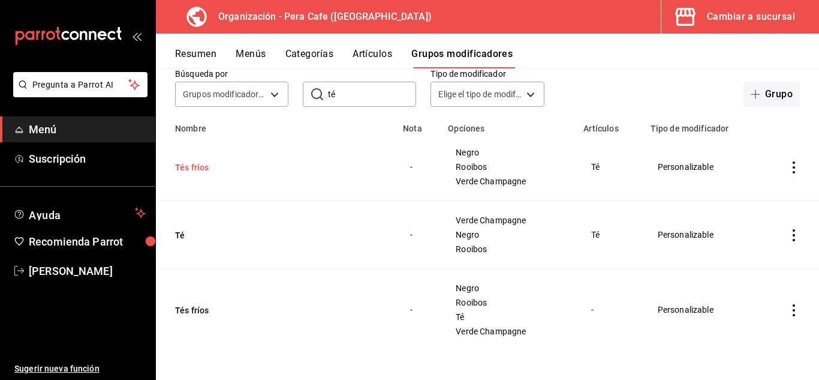
click at [190, 166] on button "Tés fríos" at bounding box center [247, 167] width 144 height 12
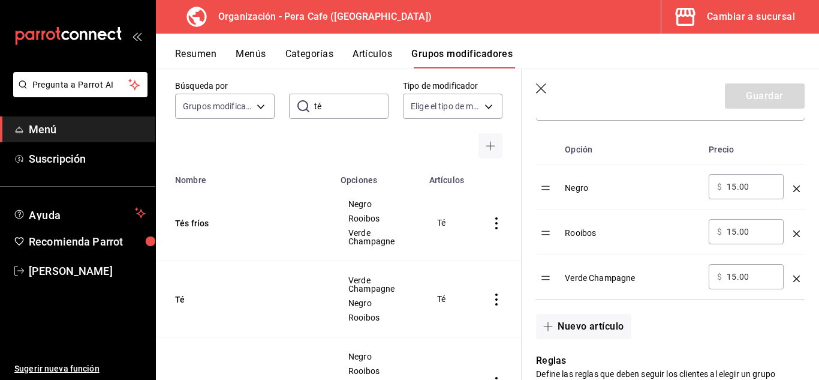
scroll to position [378, 0]
click at [542, 94] on icon "button" at bounding box center [542, 89] width 12 height 12
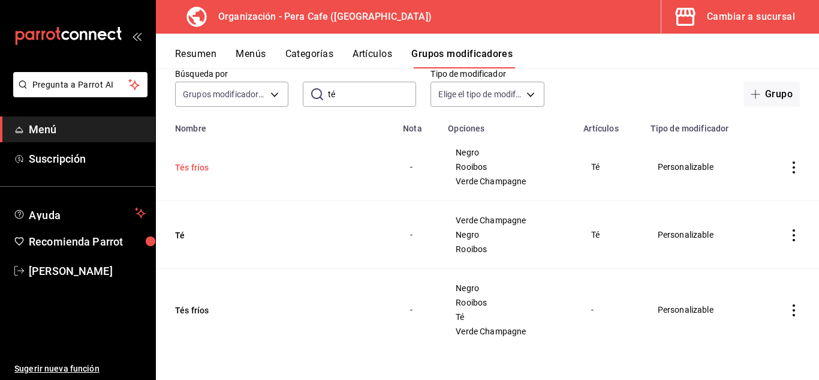
click at [200, 163] on button "Tés fríos" at bounding box center [247, 167] width 144 height 12
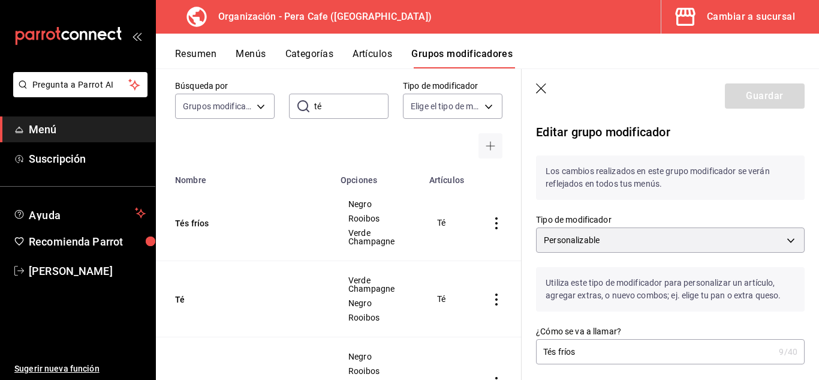
click at [540, 89] on icon "button" at bounding box center [542, 89] width 12 height 12
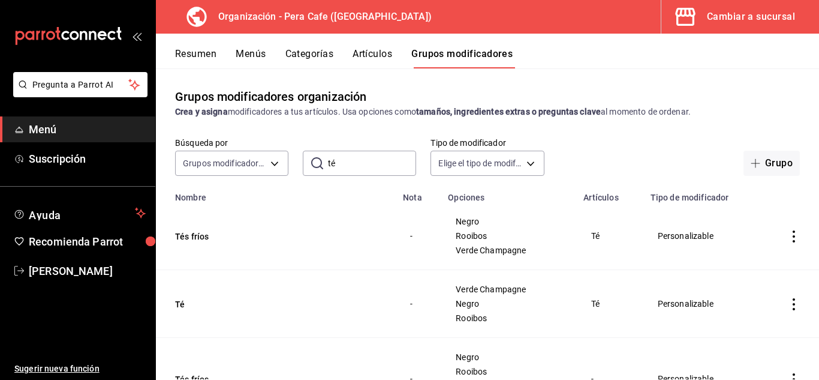
click at [247, 49] on button "Menús" at bounding box center [251, 58] width 30 height 20
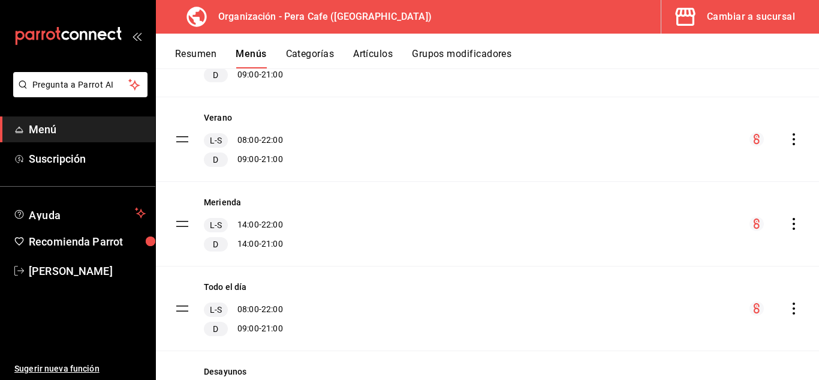
scroll to position [503, 0]
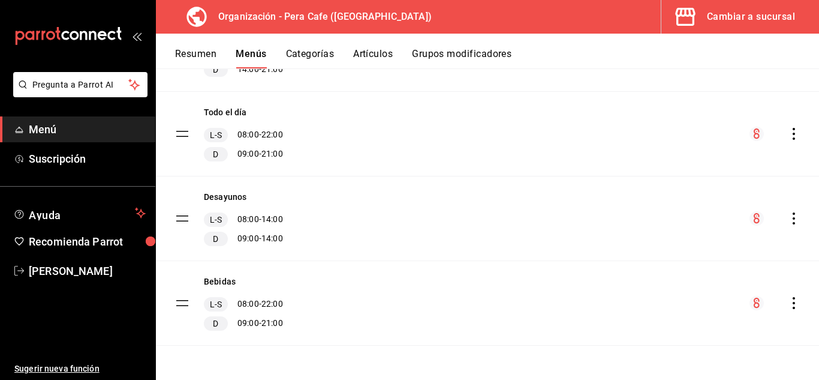
click at [788, 305] on icon "actions" at bounding box center [794, 303] width 12 height 12
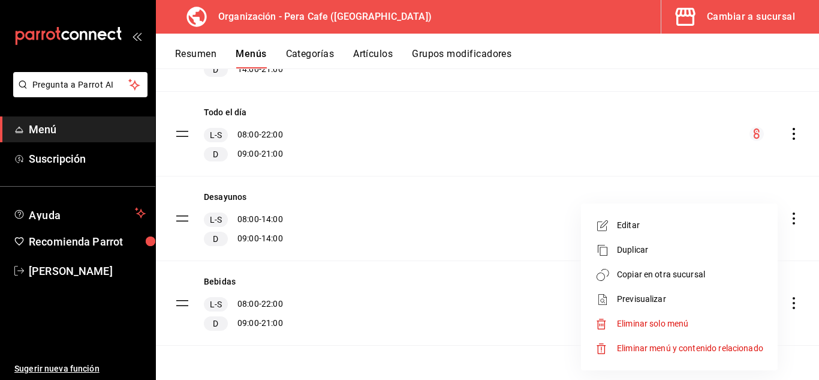
click at [662, 275] on span "Copiar en otra sucursal" at bounding box center [690, 274] width 146 height 13
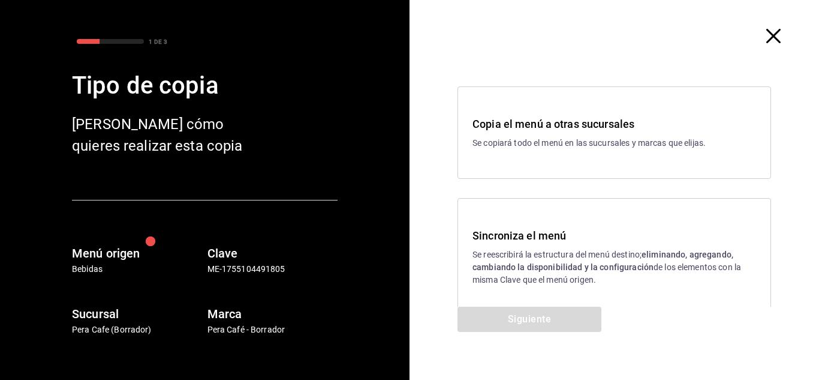
click at [588, 254] on p "Se reescribirá la estructura del menú destino; eliminando, agregando, cambiando…" at bounding box center [615, 267] width 284 height 38
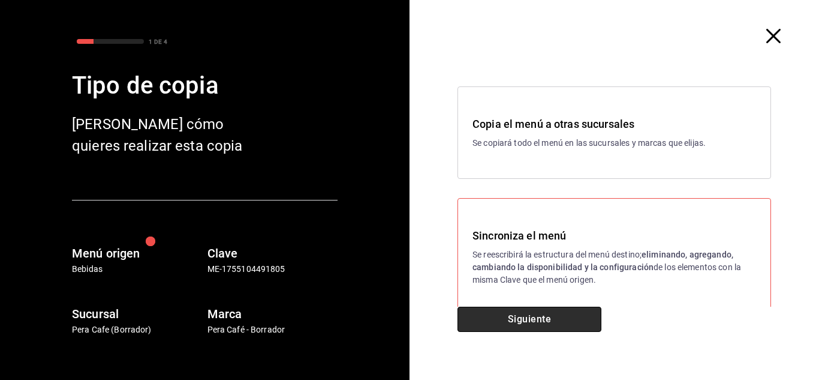
click at [545, 314] on button "Siguiente" at bounding box center [530, 319] width 144 height 25
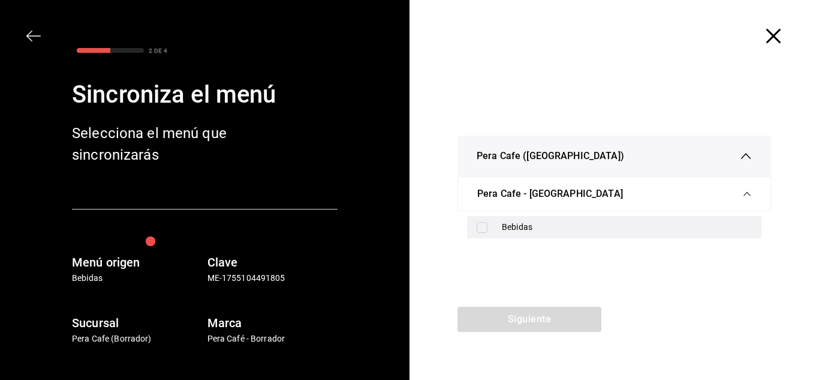
click at [484, 228] on input "checkbox" at bounding box center [482, 227] width 11 height 11
checkbox input "true"
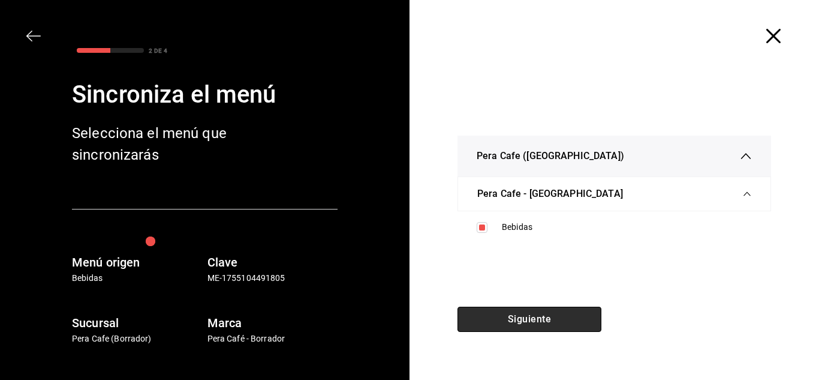
click at [503, 329] on button "Siguiente" at bounding box center [530, 319] width 144 height 25
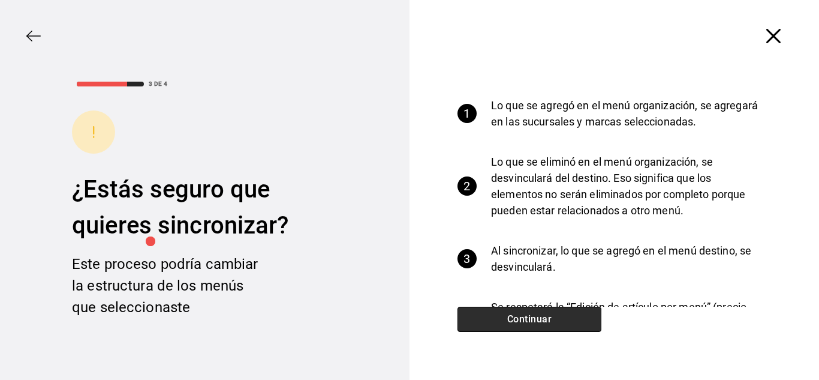
click at [503, 329] on button "Continuar" at bounding box center [530, 319] width 144 height 25
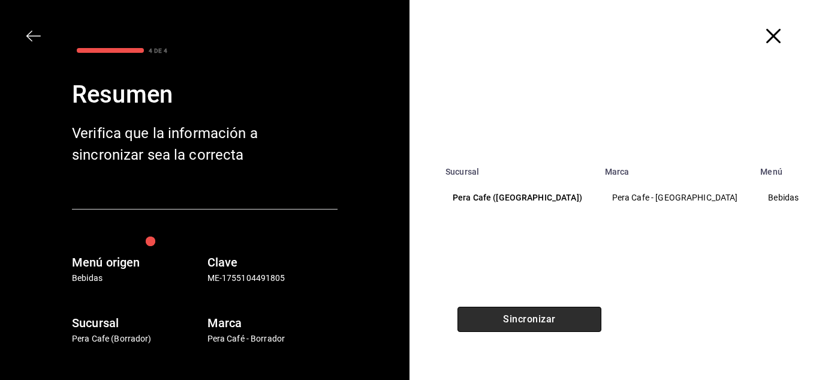
click at [503, 329] on button "Sincronizar" at bounding box center [530, 319] width 144 height 25
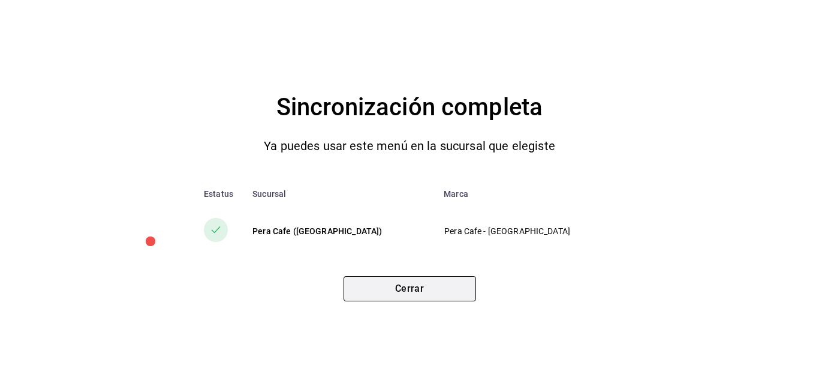
click at [435, 296] on button "Cerrar" at bounding box center [410, 288] width 133 height 25
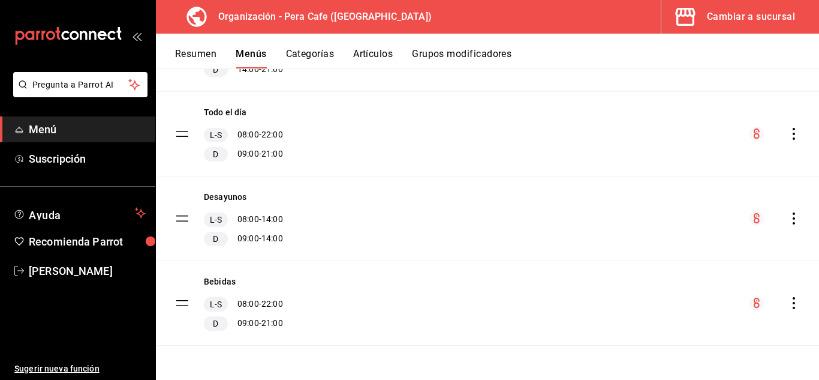
click at [443, 62] on button "Grupos modificadores" at bounding box center [462, 58] width 100 height 20
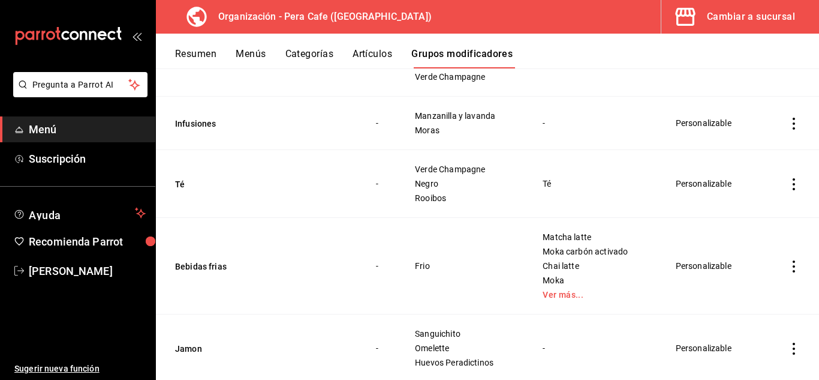
scroll to position [858, 0]
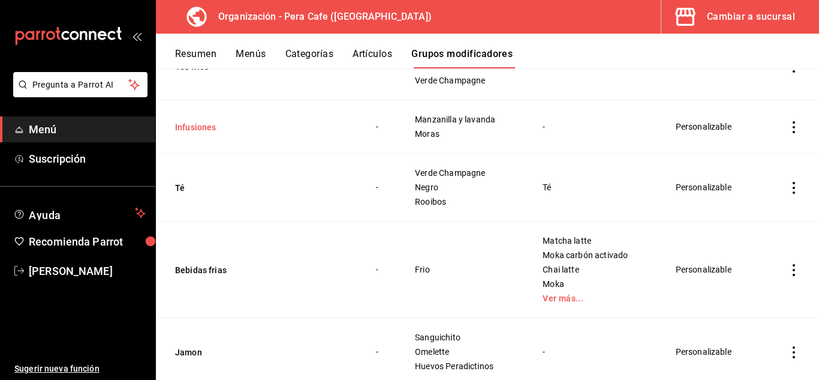
click at [208, 124] on button "Infusiones" at bounding box center [247, 127] width 144 height 12
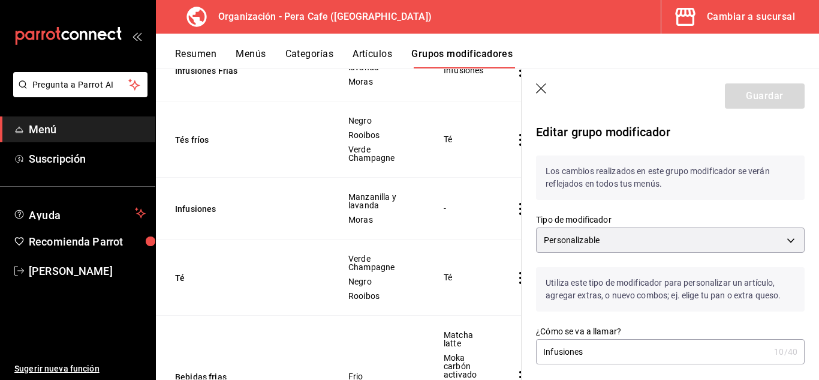
click at [546, 94] on icon "button" at bounding box center [542, 89] width 12 height 12
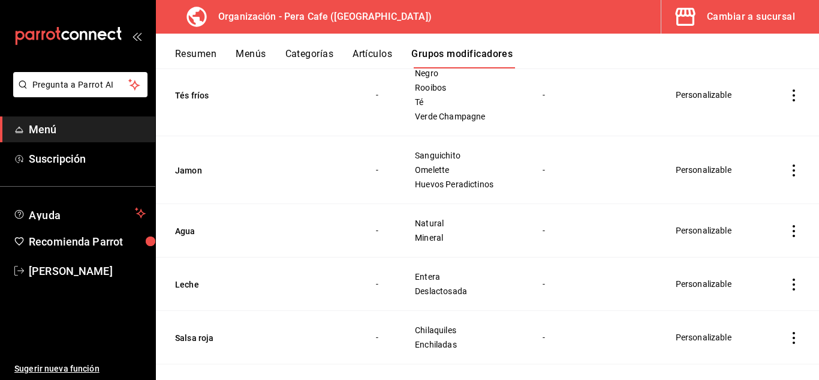
scroll to position [2069, 0]
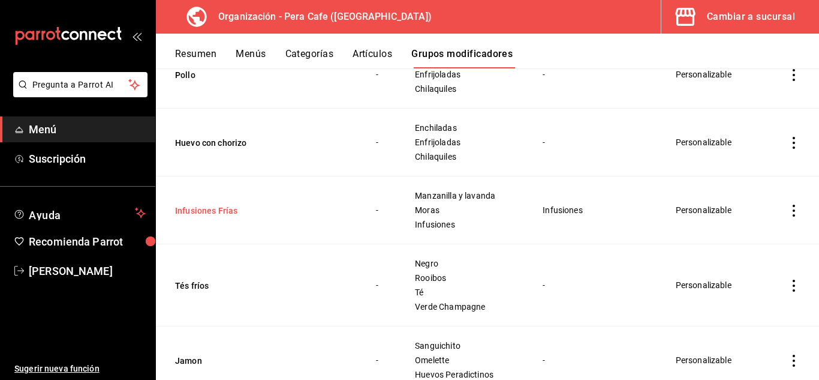
click at [223, 209] on button "Infusiones Frías" at bounding box center [247, 211] width 144 height 12
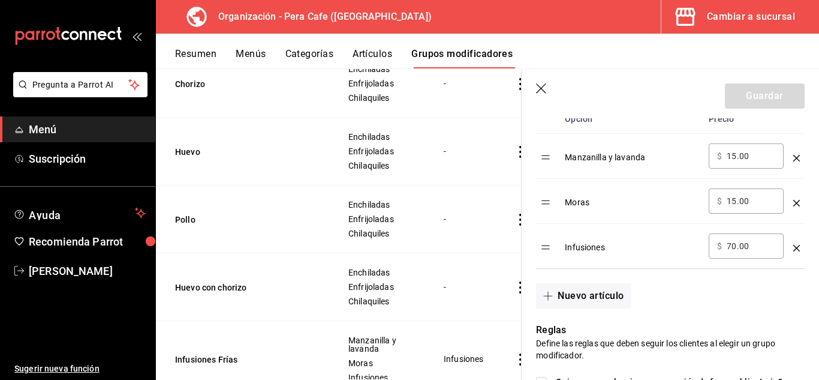
scroll to position [409, 0]
click at [794, 250] on icon "optionsTable" at bounding box center [797, 247] width 7 height 7
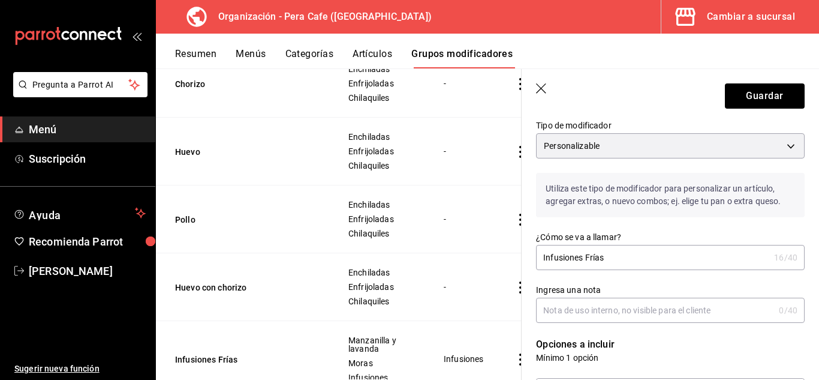
scroll to position [73, 0]
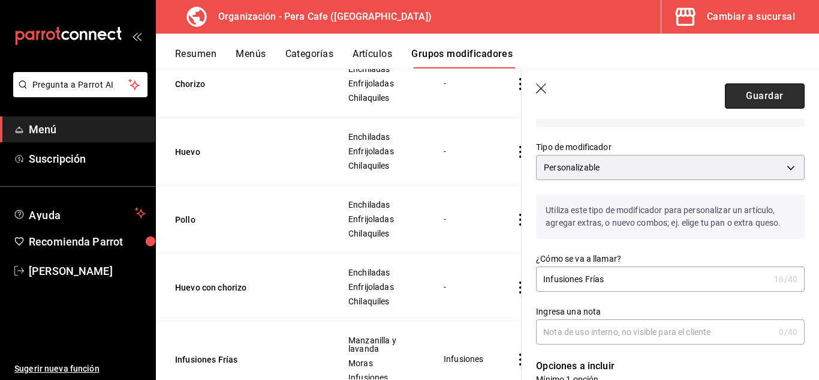
click at [747, 97] on button "Guardar" at bounding box center [765, 95] width 80 height 25
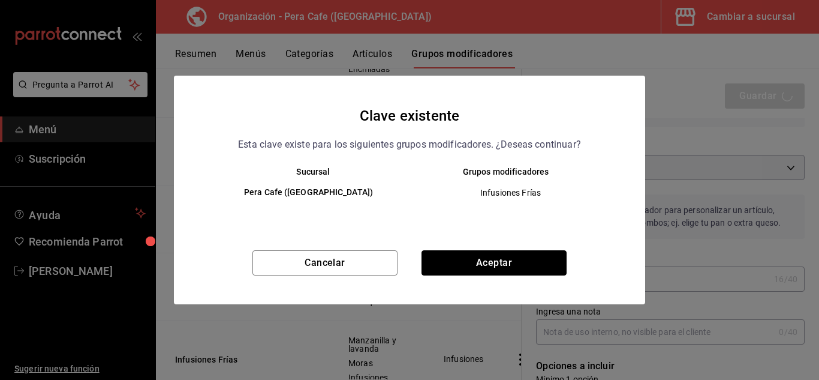
click at [528, 271] on button "Aceptar" at bounding box center [494, 262] width 145 height 25
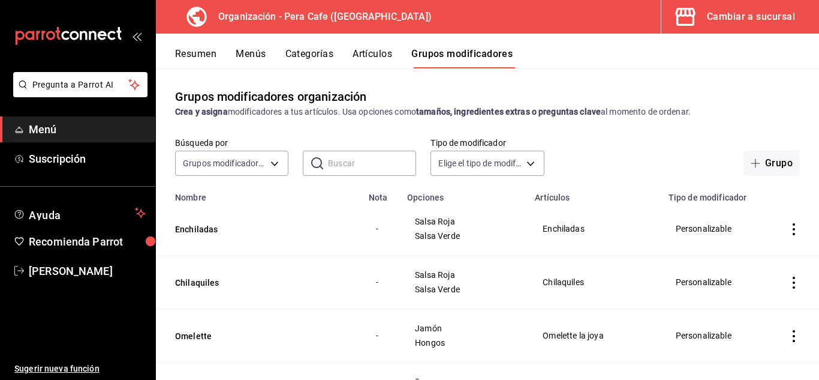
click at [378, 62] on button "Artículos" at bounding box center [373, 58] width 40 height 20
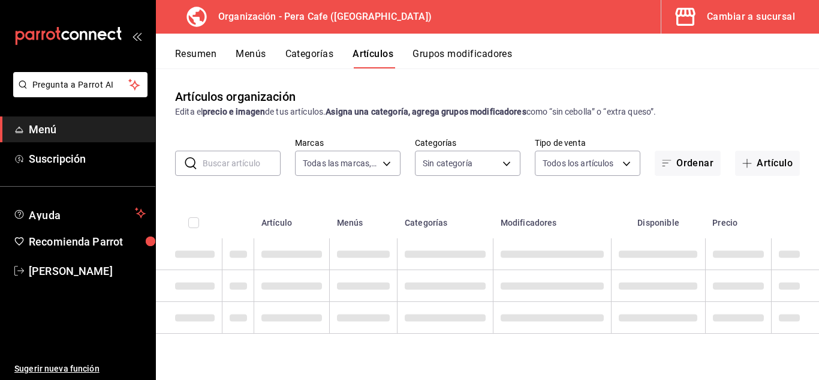
type input "ada2079d-fc08-43d5-b941-5b394cdf255a"
type input "19916d35-f607-40f7-96f1-5032549ed3f5,6cc4be6b-cb37-478d-be98-5d5842066b0c,64d02…"
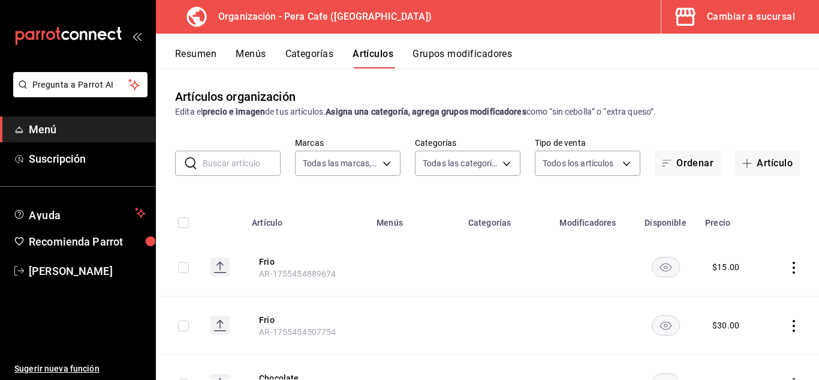
click at [263, 162] on input "text" at bounding box center [242, 163] width 78 height 24
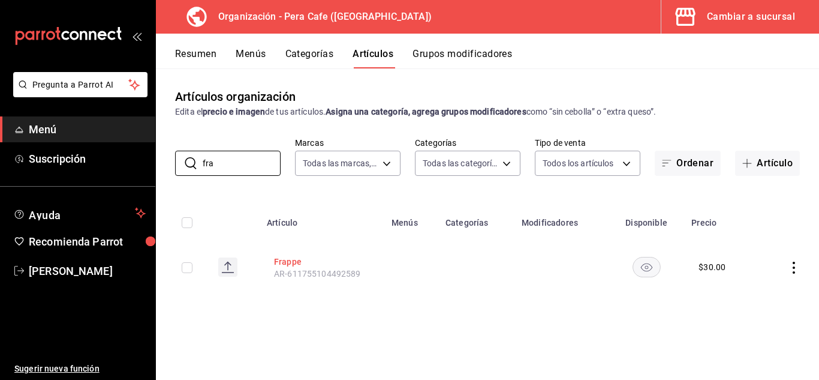
type input "fra"
click at [296, 259] on button "Frappe" at bounding box center [322, 262] width 96 height 12
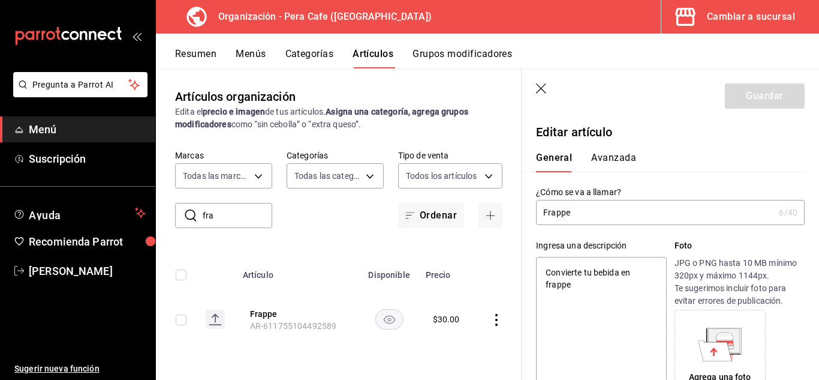
click at [621, 157] on button "Avanzada" at bounding box center [613, 162] width 45 height 20
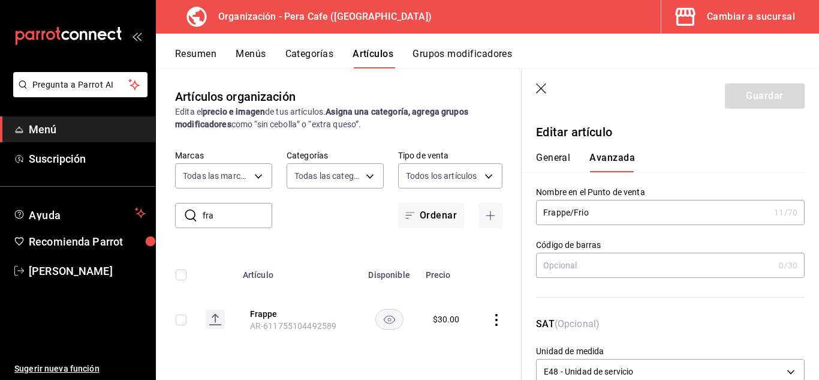
click at [647, 217] on input "Frappe/Frio" at bounding box center [652, 212] width 233 height 24
type input "F"
click at [539, 80] on header "Guardar" at bounding box center [671, 93] width 298 height 49
click at [540, 88] on icon "button" at bounding box center [542, 89] width 12 height 12
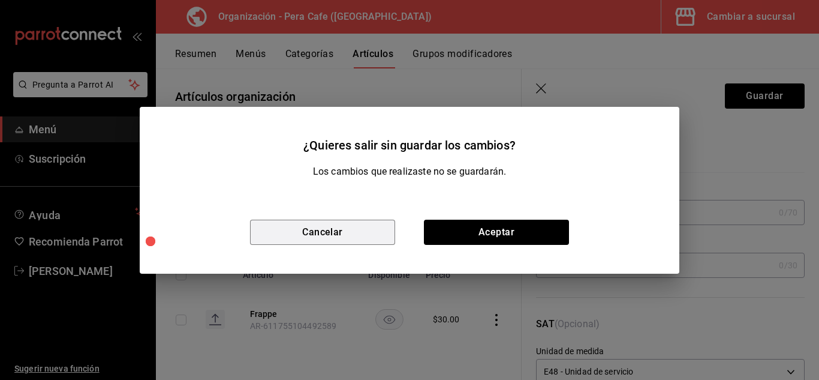
click at [378, 228] on button "Cancelar" at bounding box center [322, 232] width 145 height 25
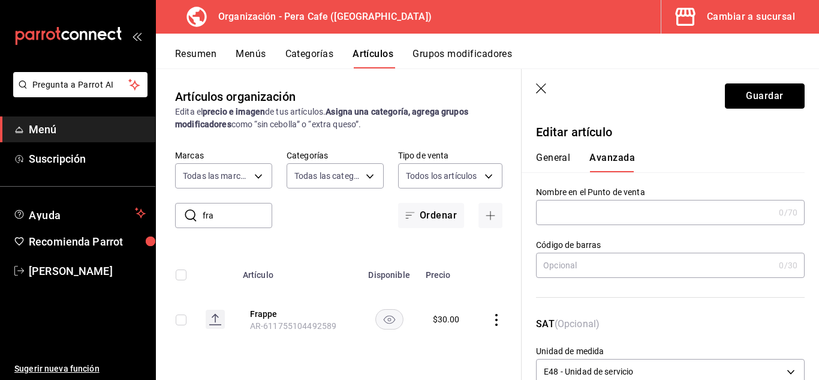
click at [762, 91] on button "Guardar" at bounding box center [765, 95] width 80 height 25
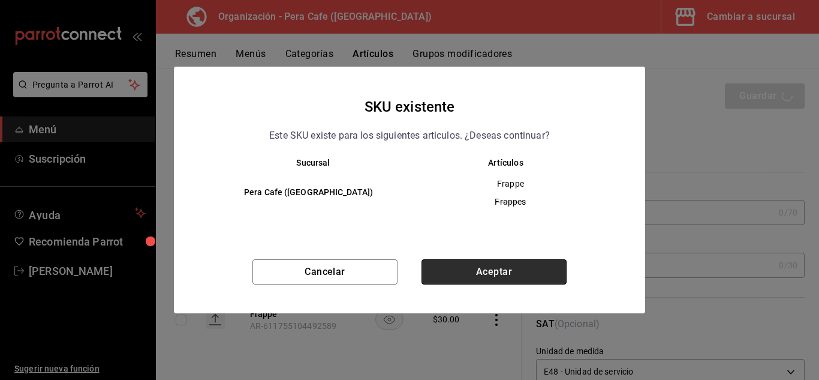
click at [500, 270] on button "Aceptar" at bounding box center [494, 271] width 145 height 25
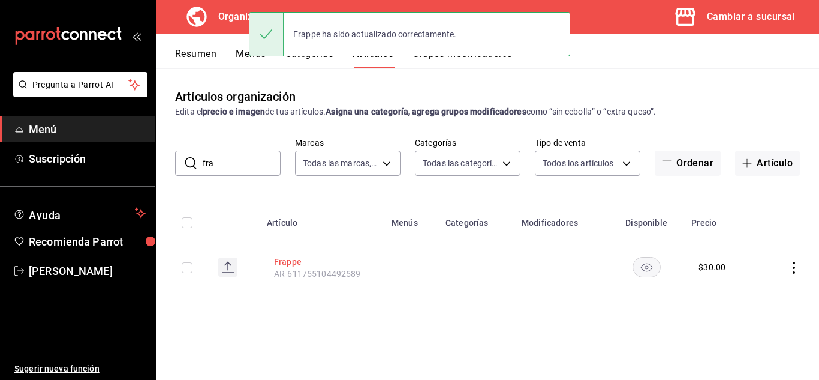
click at [292, 263] on button "Frappe" at bounding box center [322, 262] width 96 height 12
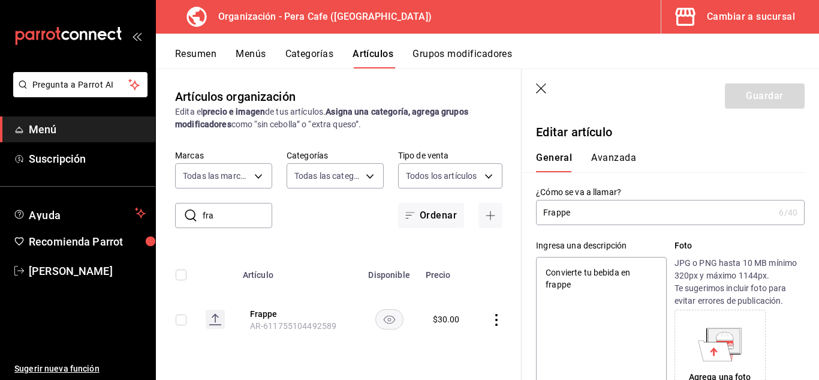
click at [618, 160] on button "Avanzada" at bounding box center [613, 162] width 45 height 20
click at [540, 92] on icon "button" at bounding box center [542, 89] width 12 height 12
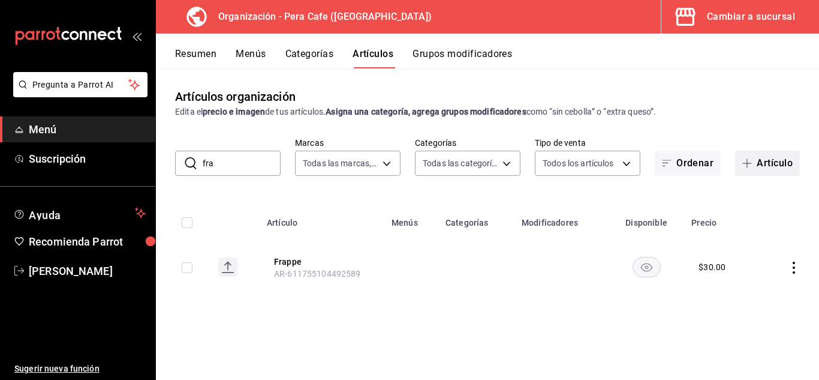
click at [755, 166] on span "button" at bounding box center [750, 163] width 14 height 10
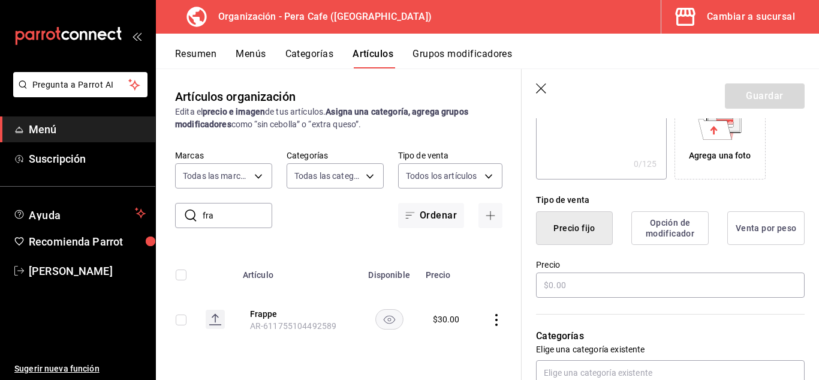
scroll to position [222, 0]
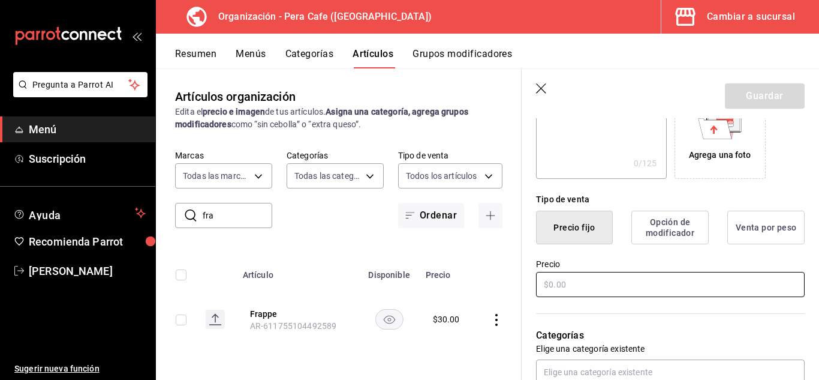
type input "Frappe"
click at [596, 283] on input "text" at bounding box center [670, 284] width 269 height 25
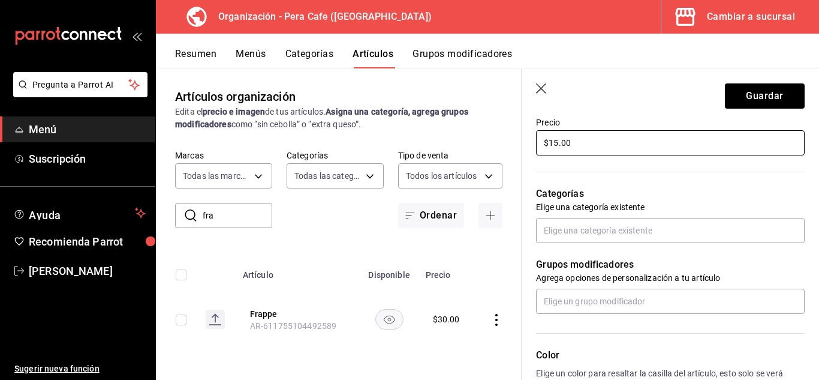
scroll to position [363, 0]
type input "$15.00"
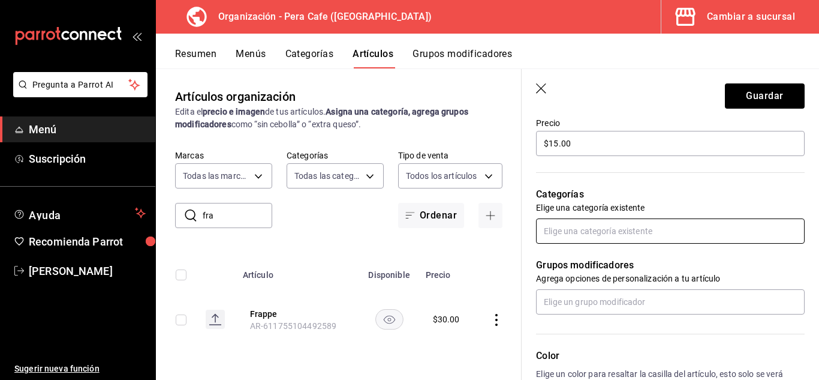
click at [621, 235] on input "text" at bounding box center [670, 230] width 269 height 25
click at [741, 253] on div "Grupos modificadores Agrega opciones de personalización a tu artículo" at bounding box center [663, 279] width 283 height 71
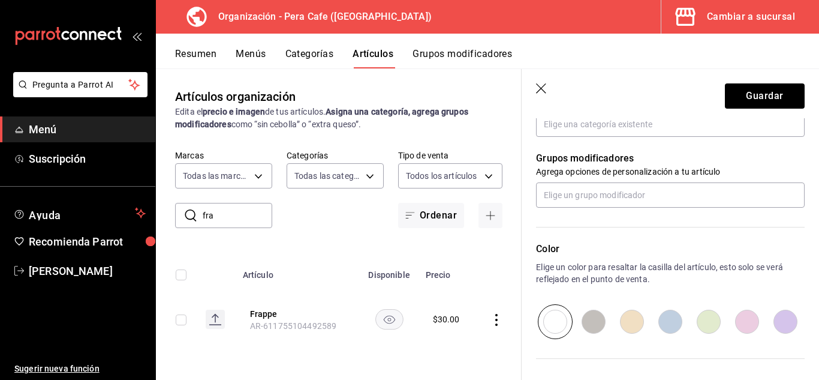
scroll to position [471, 0]
drag, startPoint x: 741, startPoint y: 253, endPoint x: 789, endPoint y: 200, distance: 71.3
click at [789, 200] on input "text" at bounding box center [670, 193] width 269 height 25
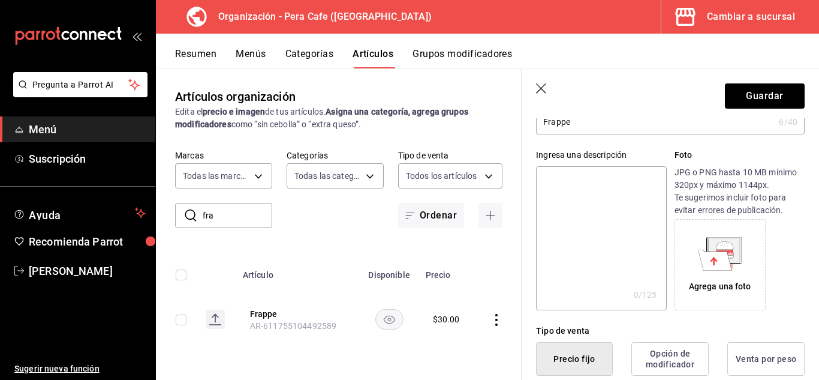
scroll to position [0, 0]
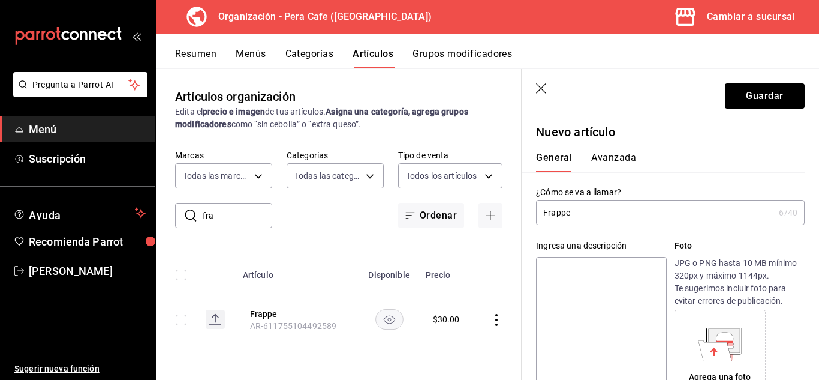
click at [620, 219] on input "Frappe" at bounding box center [655, 212] width 238 height 24
click at [761, 104] on button "Guardar" at bounding box center [765, 95] width 80 height 25
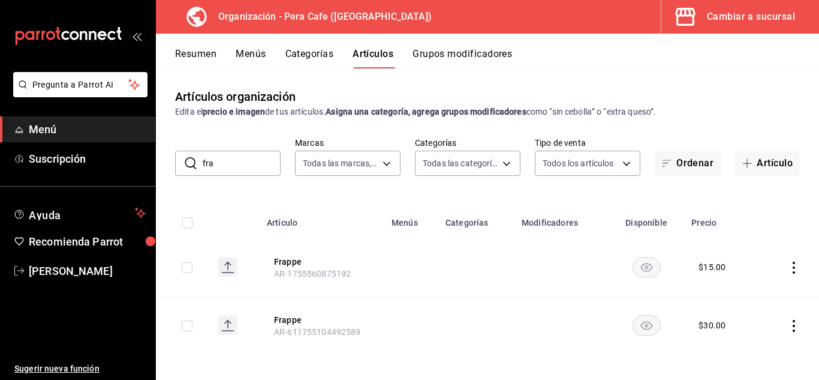
click at [454, 59] on button "Grupos modificadores" at bounding box center [463, 58] width 100 height 20
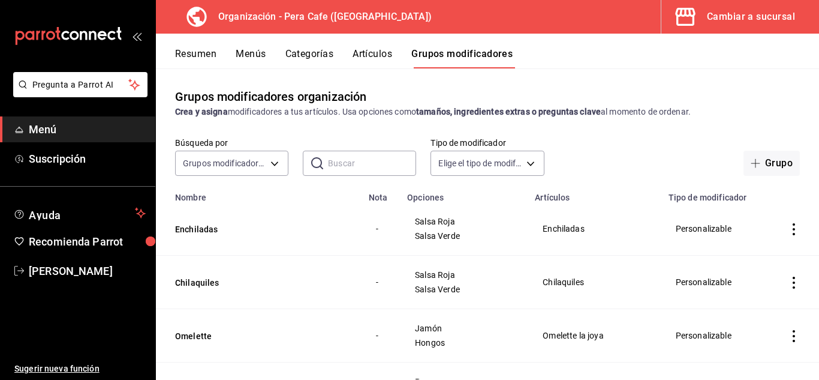
click at [312, 59] on button "Categorías" at bounding box center [310, 58] width 49 height 20
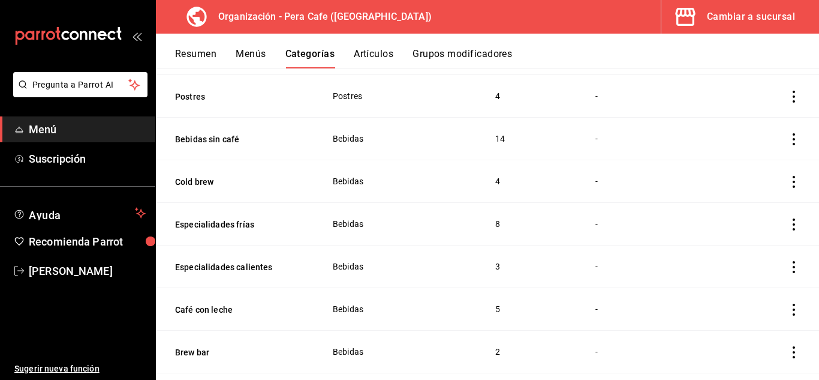
scroll to position [598, 0]
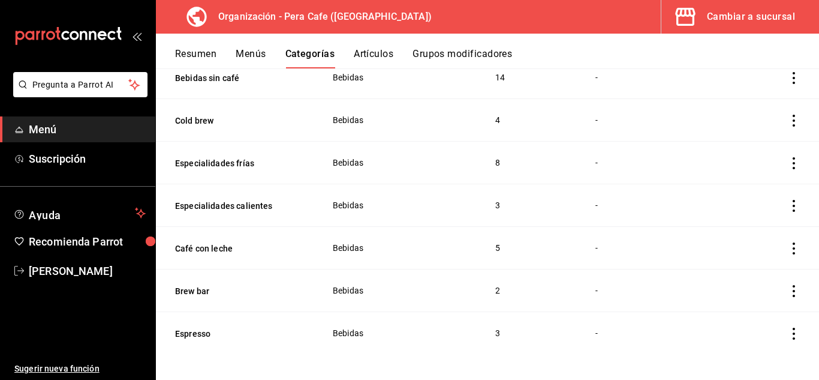
click at [452, 49] on button "Grupos modificadores" at bounding box center [463, 58] width 100 height 20
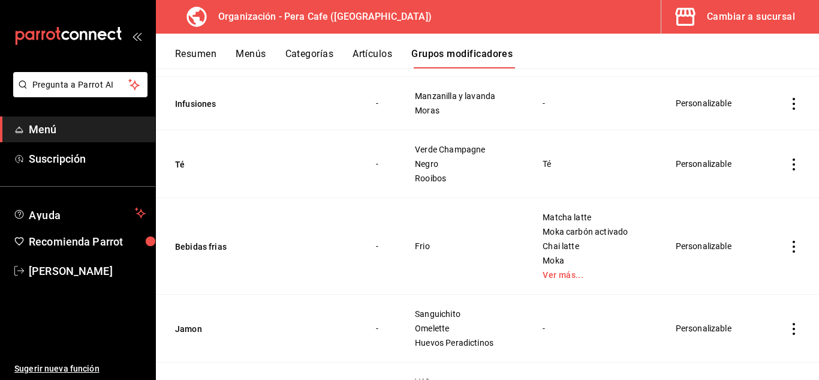
scroll to position [906, 0]
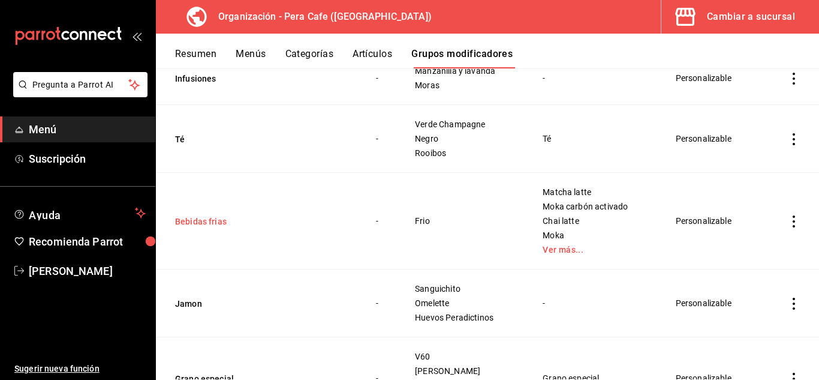
click at [203, 223] on button "Bebidas frias" at bounding box center [247, 221] width 144 height 12
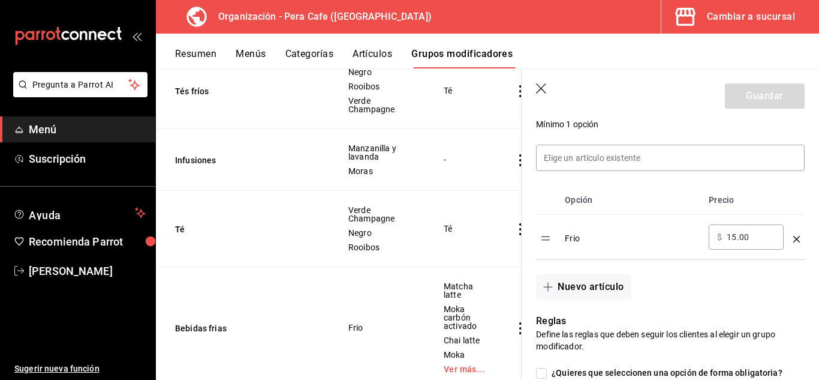
scroll to position [327, 0]
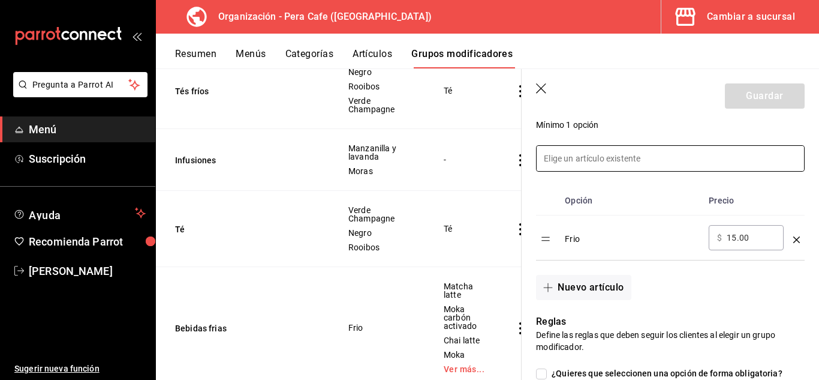
click at [588, 153] on input at bounding box center [671, 158] width 268 height 25
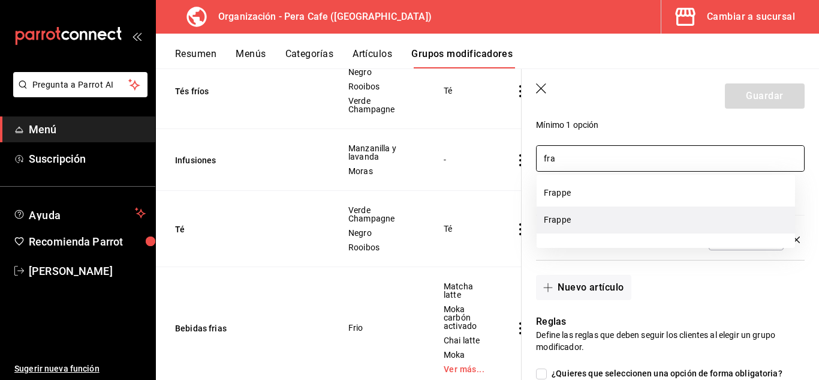
click at [589, 215] on li "Frappe" at bounding box center [666, 219] width 259 height 27
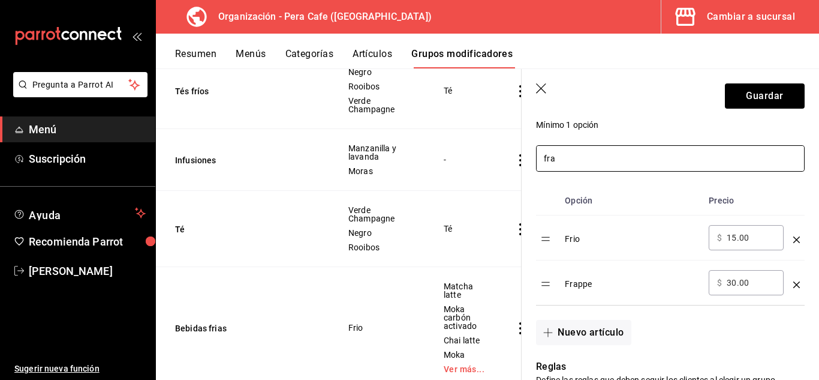
type input "fra"
click at [794, 285] on icon "optionsTable" at bounding box center [797, 284] width 7 height 7
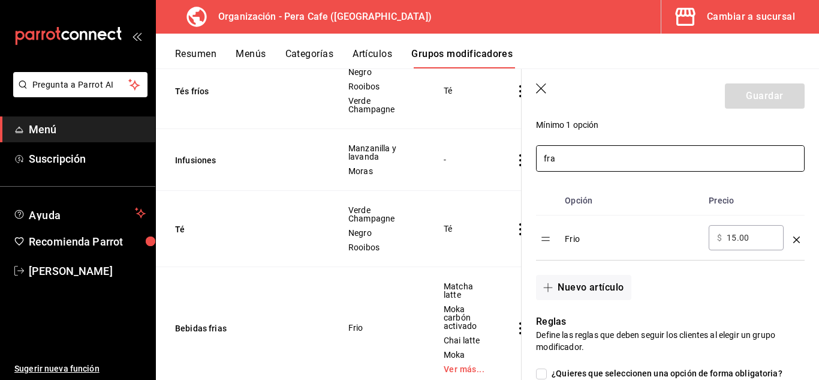
click at [608, 166] on input "fra" at bounding box center [671, 158] width 268 height 25
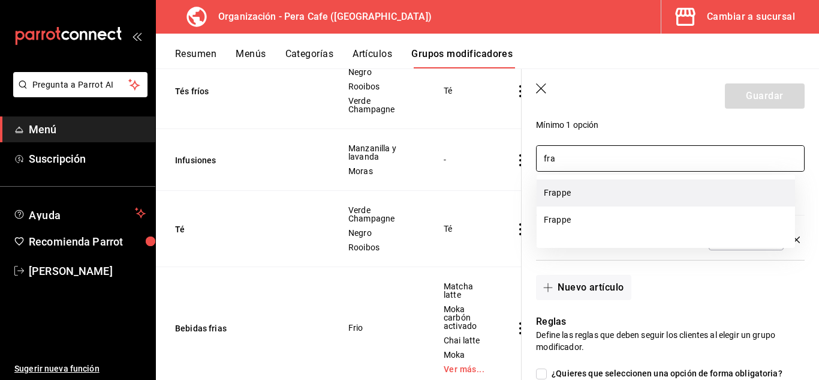
click at [583, 195] on li "Frappe" at bounding box center [666, 192] width 259 height 27
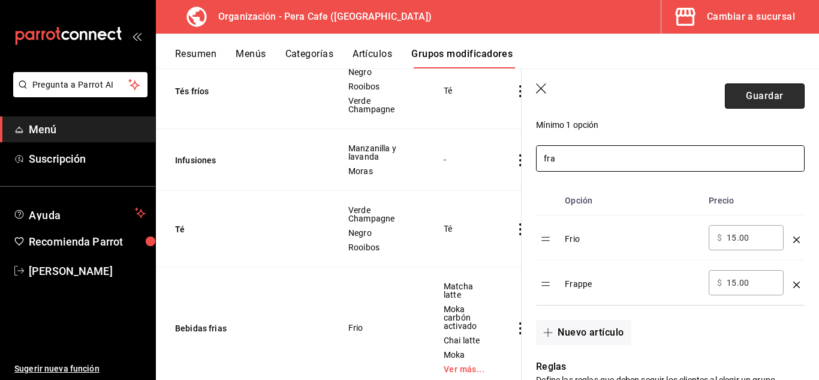
click at [772, 96] on button "Guardar" at bounding box center [765, 95] width 80 height 25
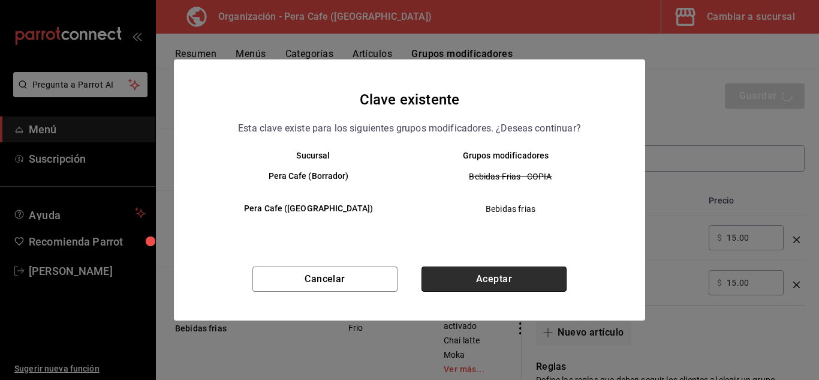
click at [476, 286] on button "Aceptar" at bounding box center [494, 278] width 145 height 25
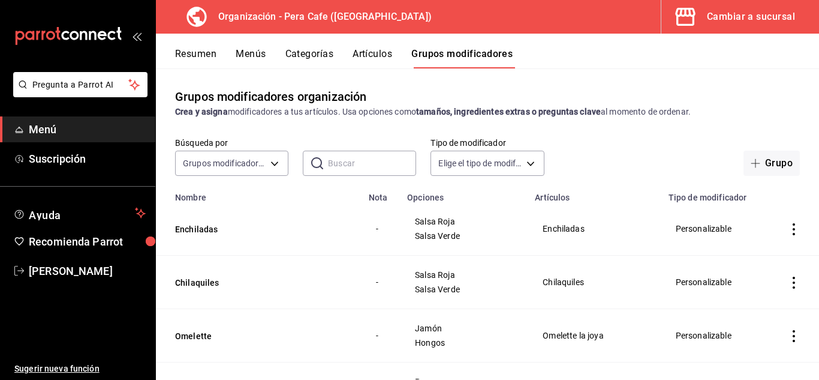
click at [192, 55] on button "Resumen" at bounding box center [195, 58] width 41 height 20
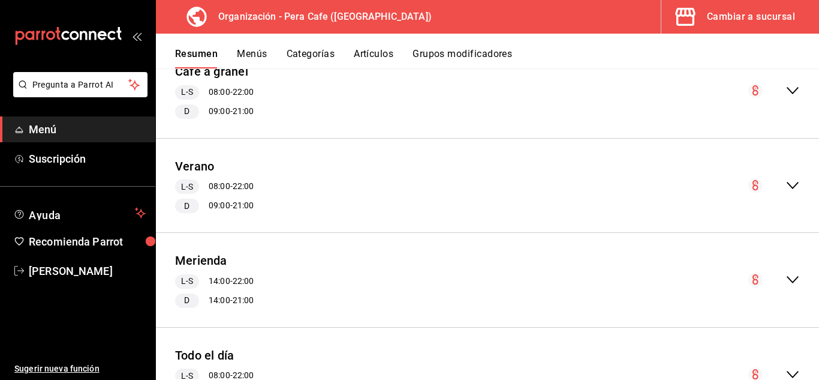
scroll to position [896, 0]
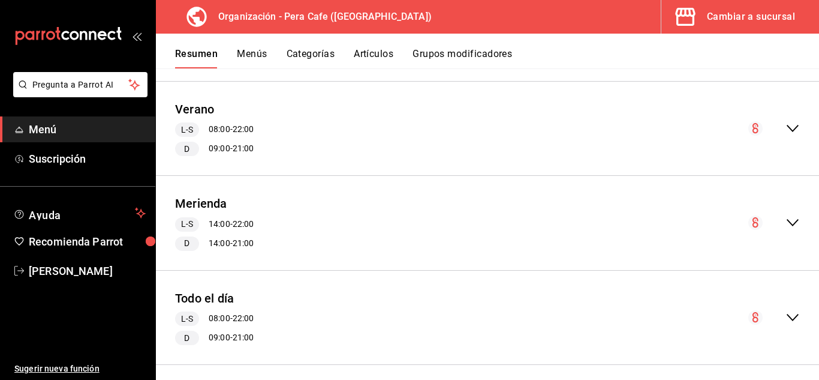
click at [253, 53] on button "Menús" at bounding box center [252, 58] width 30 height 20
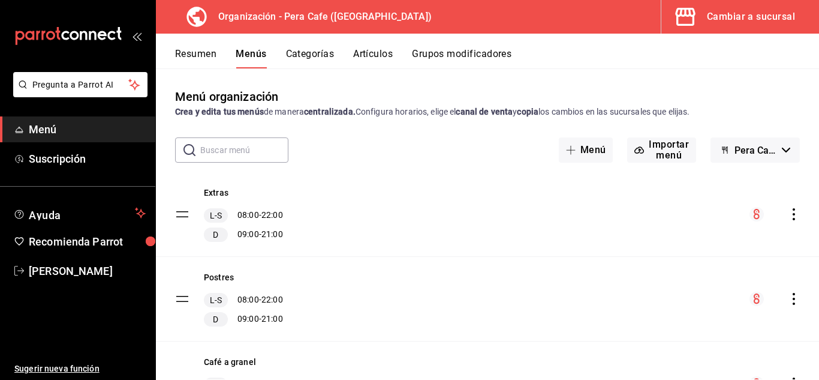
scroll to position [503, 0]
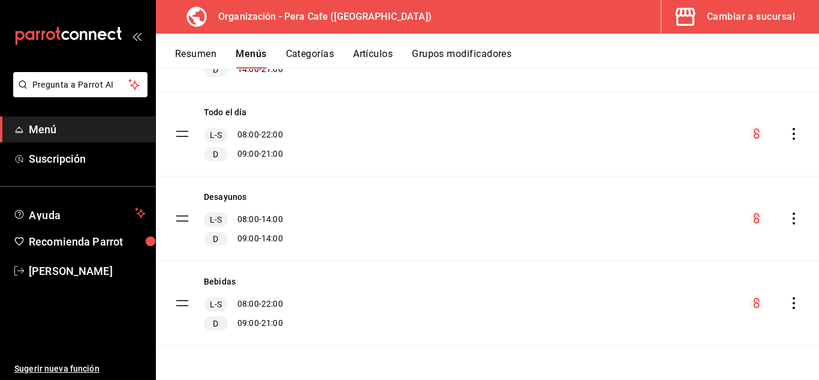
click at [789, 301] on icon "actions" at bounding box center [794, 303] width 12 height 12
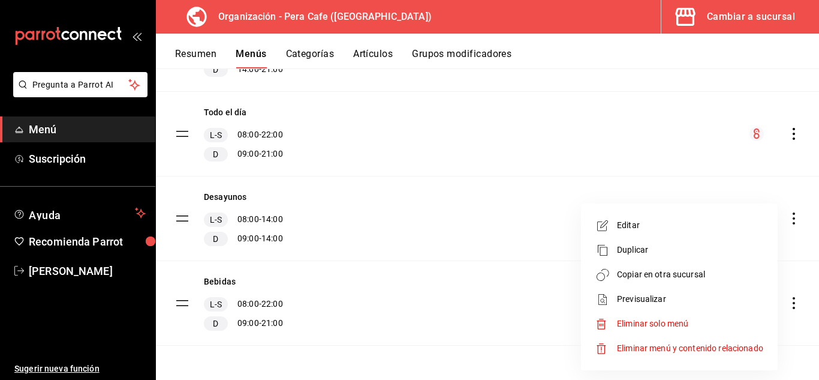
click at [698, 280] on span "Copiar en otra sucursal" at bounding box center [690, 274] width 146 height 13
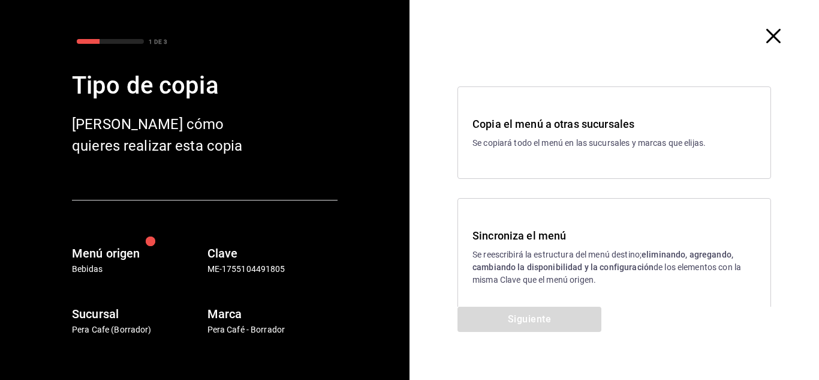
click at [522, 290] on div "Sincroniza el menú Se reescribirá la estructura del menú destino; eliminando, a…" at bounding box center [615, 257] width 314 height 118
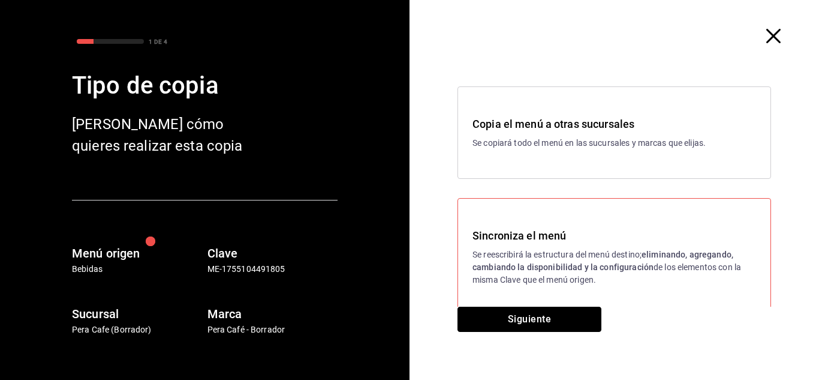
click at [522, 317] on button "Siguiente" at bounding box center [530, 319] width 144 height 25
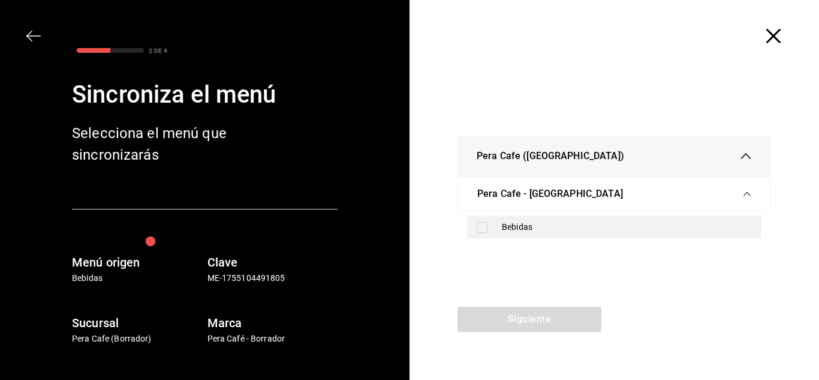
click at [485, 230] on input "checkbox" at bounding box center [482, 227] width 11 height 11
checkbox input "true"
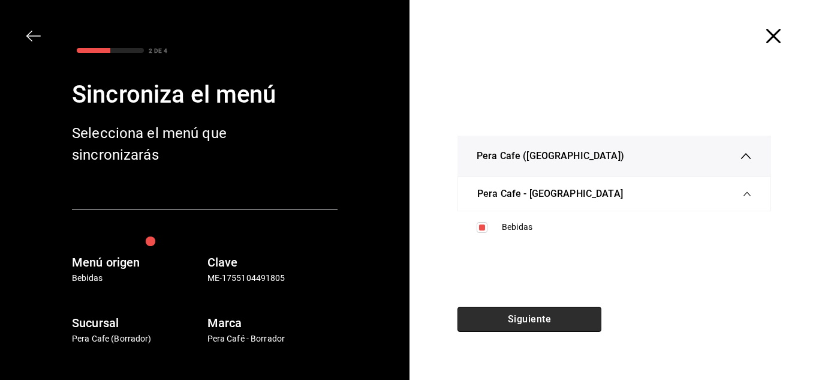
click at [508, 313] on button "Siguiente" at bounding box center [530, 319] width 144 height 25
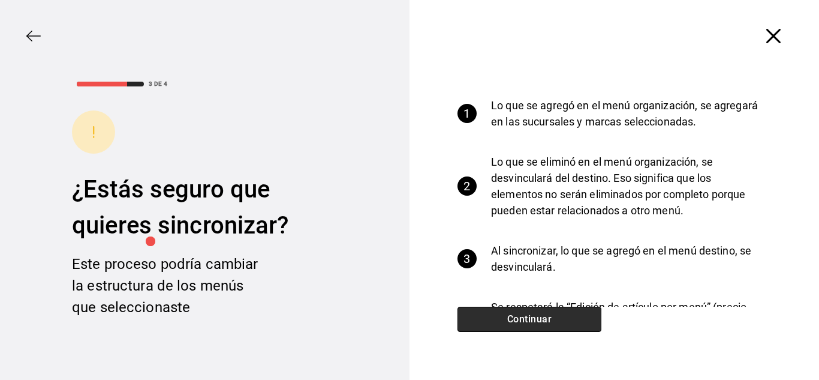
click at [508, 313] on button "Continuar" at bounding box center [530, 319] width 144 height 25
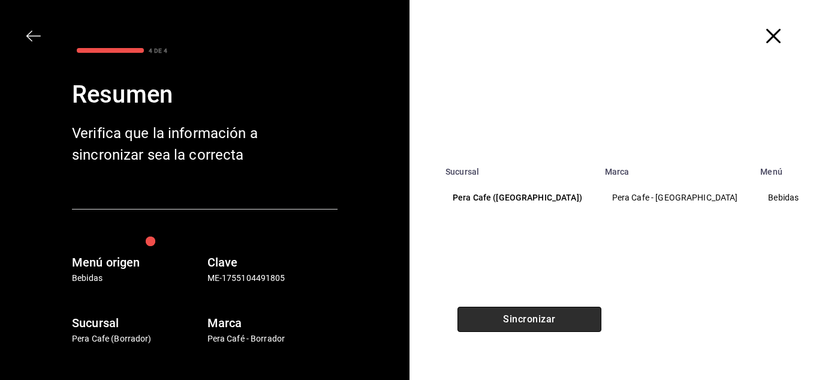
click at [508, 313] on button "Sincronizar" at bounding box center [530, 319] width 144 height 25
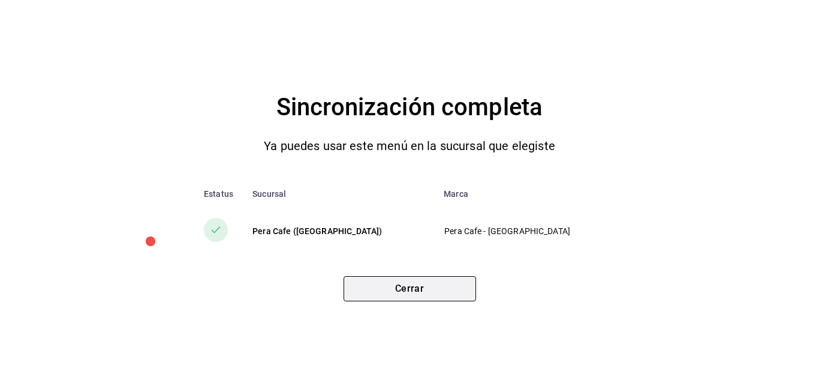
click at [426, 283] on button "Cerrar" at bounding box center [410, 288] width 133 height 25
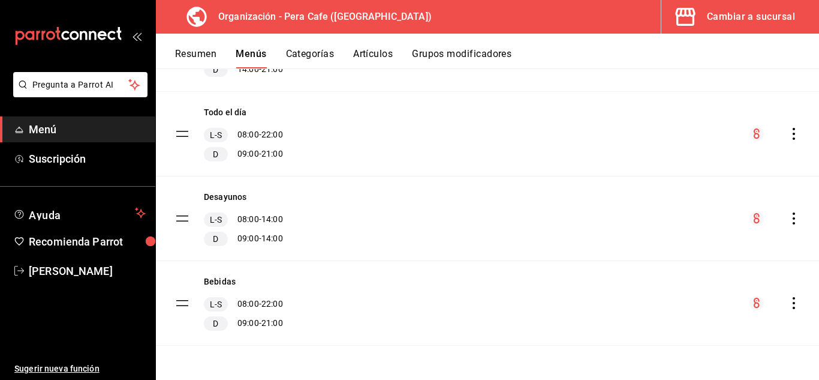
click at [379, 62] on button "Artículos" at bounding box center [373, 58] width 40 height 20
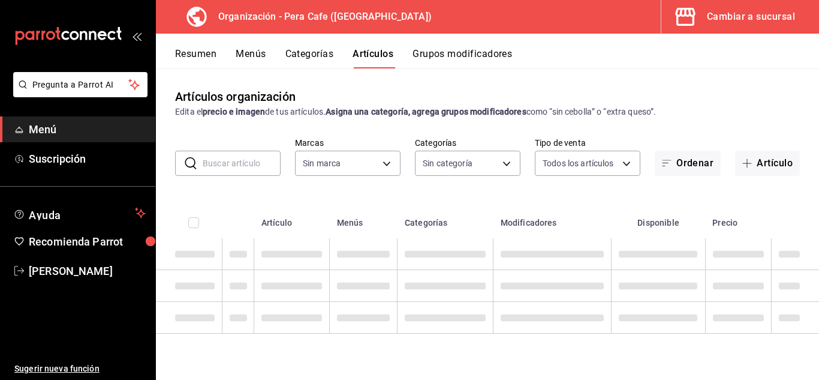
type input "ada2079d-fc08-43d5-b941-5b394cdf255a"
type input "19916d35-f607-40f7-96f1-5032549ed3f5,6cc4be6b-cb37-478d-be98-5d5842066b0c,64d02…"
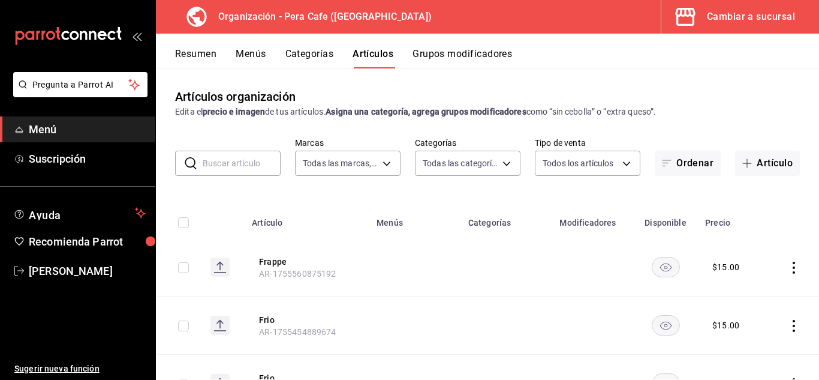
click at [246, 165] on input "text" at bounding box center [242, 163] width 78 height 24
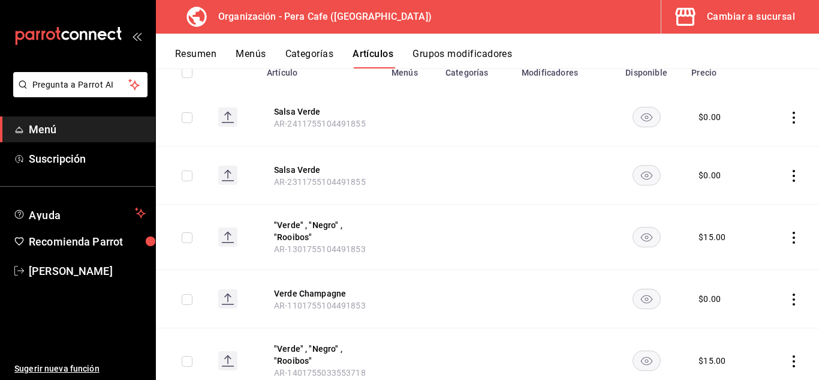
scroll to position [193, 0]
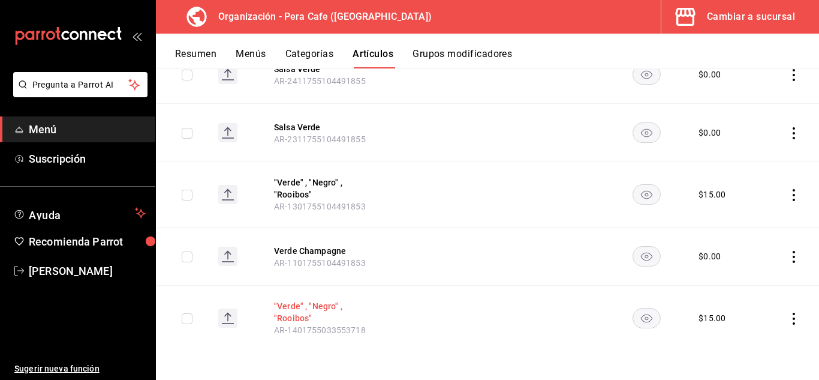
type input "verde"
click at [307, 314] on button ""Verde" , "Negro" , "Rooibos"" at bounding box center [322, 312] width 96 height 24
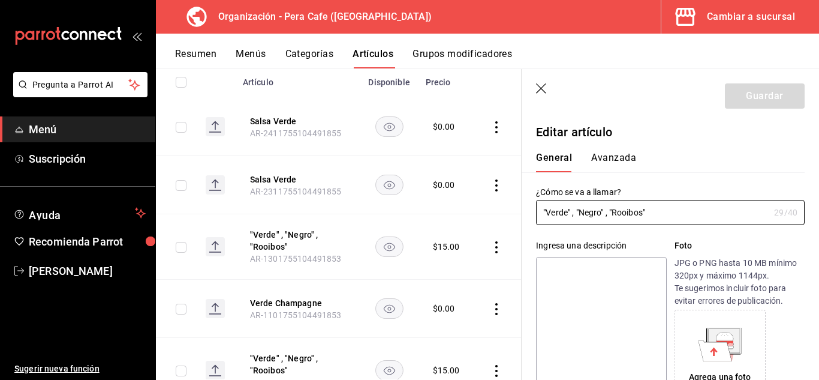
type input "$15.00"
click at [541, 91] on icon "button" at bounding box center [542, 89] width 12 height 12
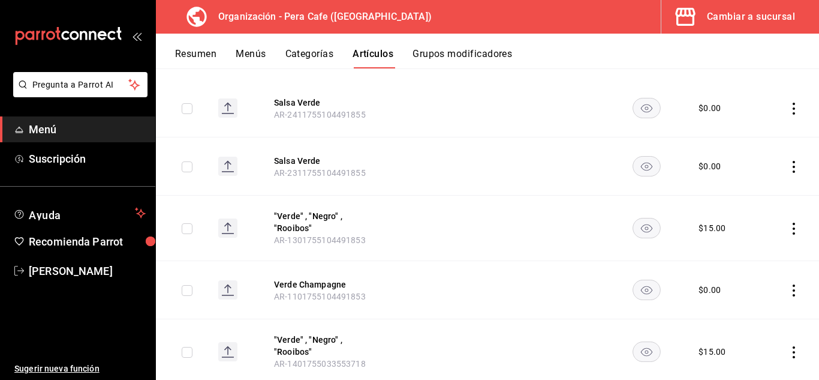
scroll to position [160, 0]
click at [316, 286] on button "Verde Champagne" at bounding box center [322, 283] width 96 height 12
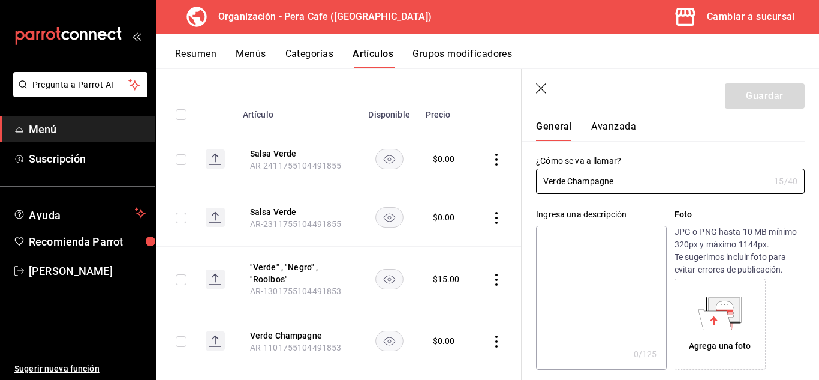
scroll to position [1, 0]
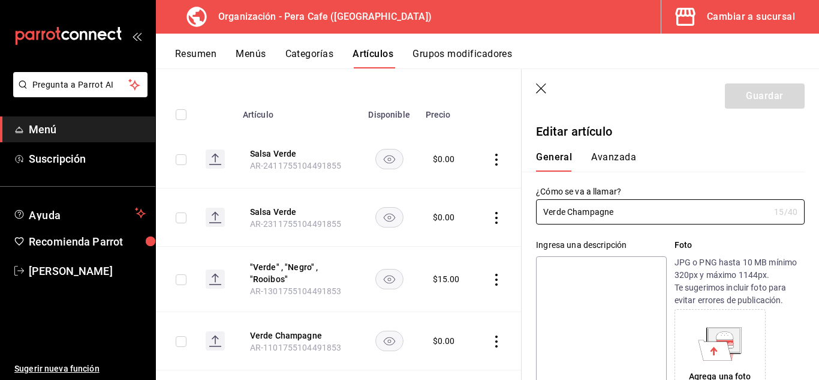
click at [531, 80] on header "Guardar" at bounding box center [671, 93] width 298 height 49
click at [539, 85] on icon "button" at bounding box center [541, 88] width 10 height 10
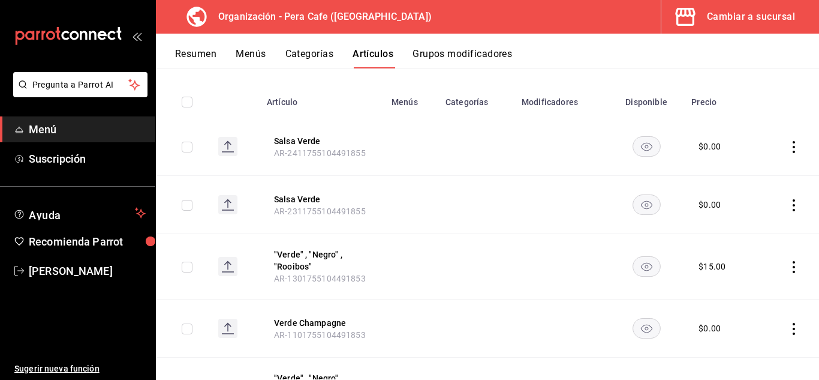
click at [444, 58] on button "Grupos modificadores" at bounding box center [463, 58] width 100 height 20
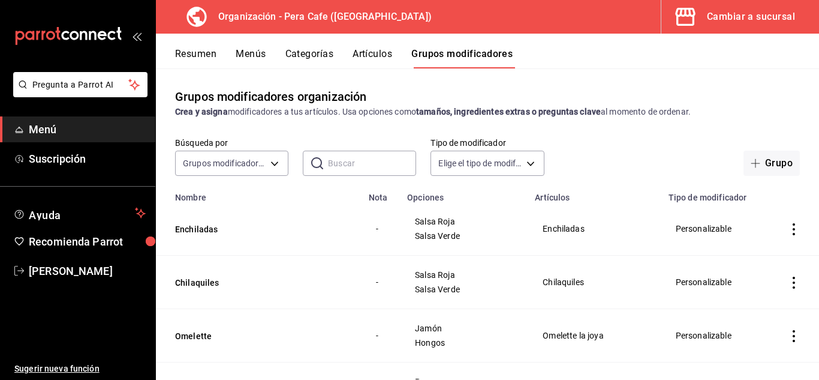
click at [345, 167] on input "text" at bounding box center [372, 163] width 88 height 24
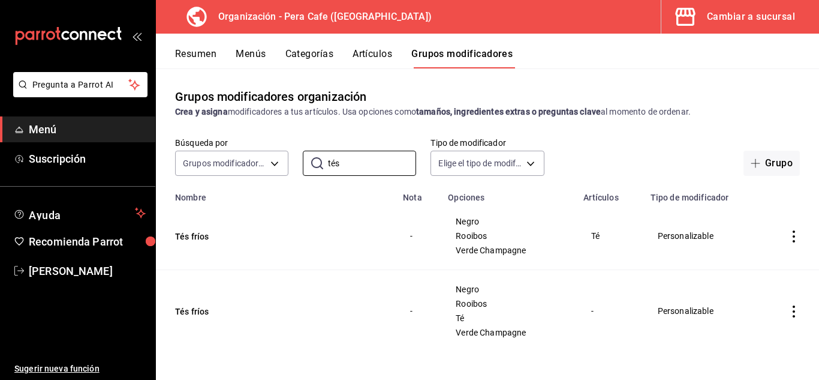
scroll to position [2, 0]
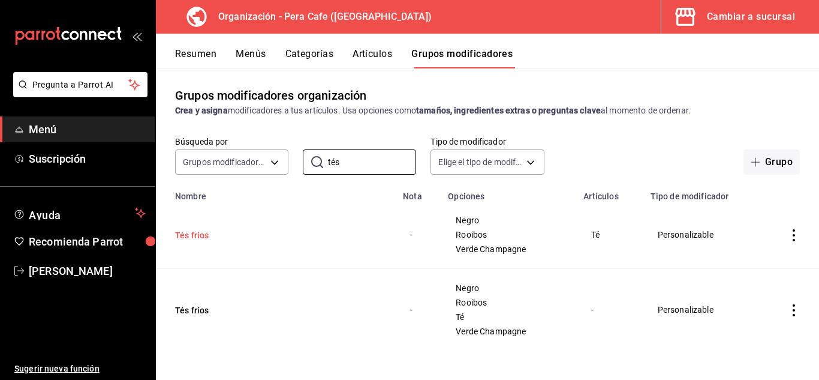
type input "tés"
click at [203, 236] on button "Tés fríos" at bounding box center [247, 235] width 144 height 12
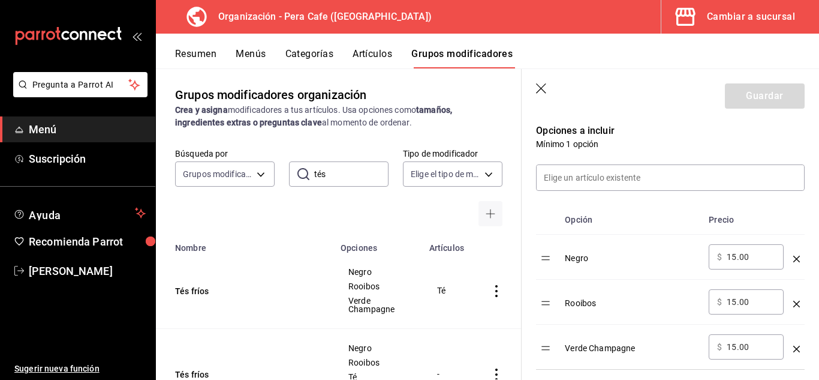
scroll to position [307, 0]
click at [735, 260] on input "15.00" at bounding box center [751, 257] width 49 height 12
drag, startPoint x: 582, startPoint y: 261, endPoint x: 617, endPoint y: 304, distance: 55.1
click at [617, 304] on div "Rooibos" at bounding box center [632, 300] width 134 height 20
click at [585, 256] on div "Negro" at bounding box center [632, 255] width 134 height 20
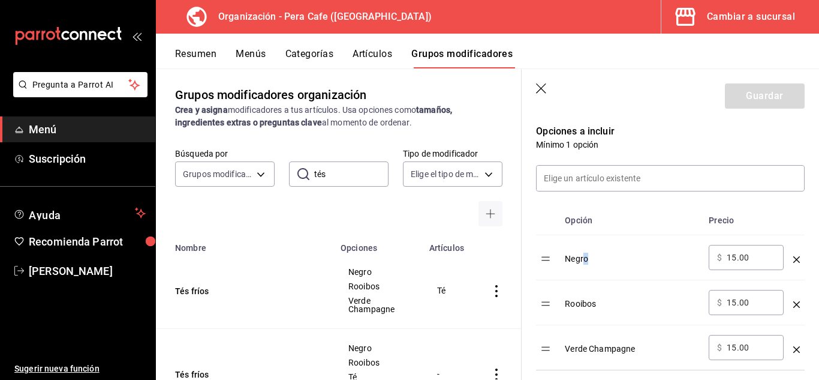
click at [585, 256] on div "Negro" at bounding box center [632, 255] width 134 height 20
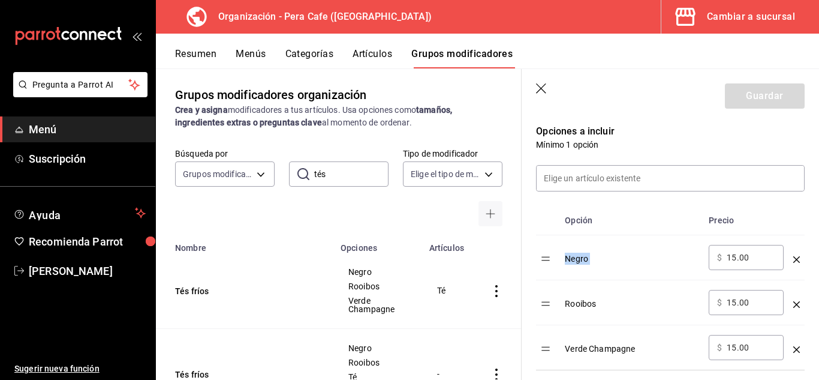
click at [645, 259] on div "Negro" at bounding box center [632, 255] width 134 height 20
click at [381, 58] on button "Artículos" at bounding box center [373, 58] width 40 height 20
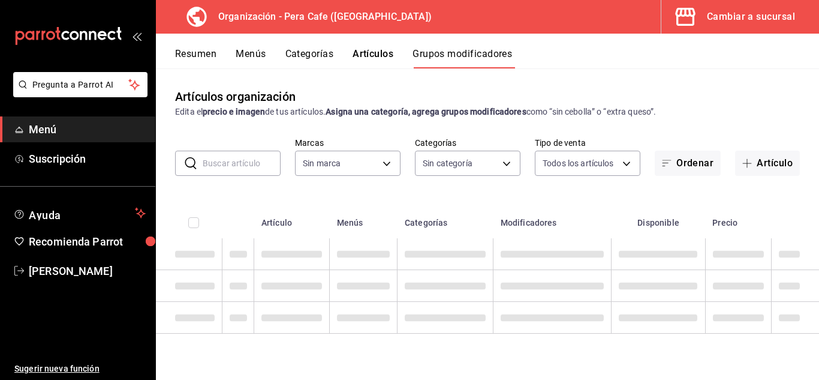
type input "ada2079d-fc08-43d5-b941-5b394cdf255a"
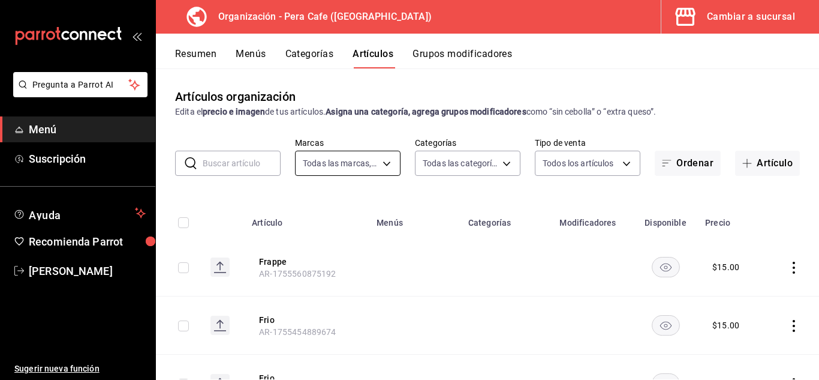
type input "19916d35-f607-40f7-96f1-5032549ed3f5,6cc4be6b-cb37-478d-be98-5d5842066b0c,64d02…"
click at [260, 158] on input "text" at bounding box center [242, 163] width 78 height 24
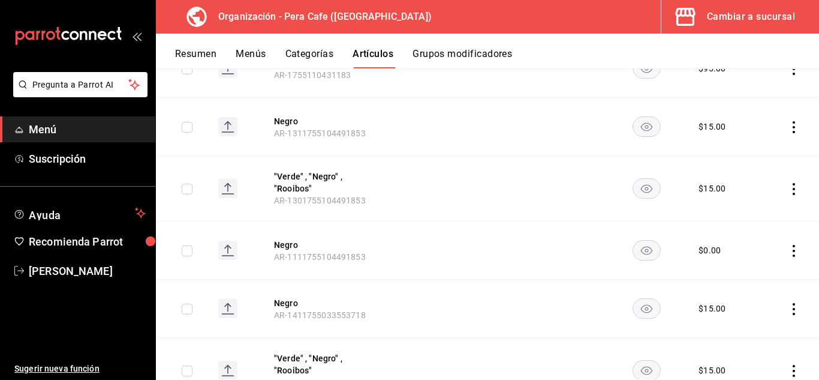
scroll to position [198, 0]
type input "negro"
click at [290, 120] on button "Negro" at bounding box center [322, 122] width 96 height 12
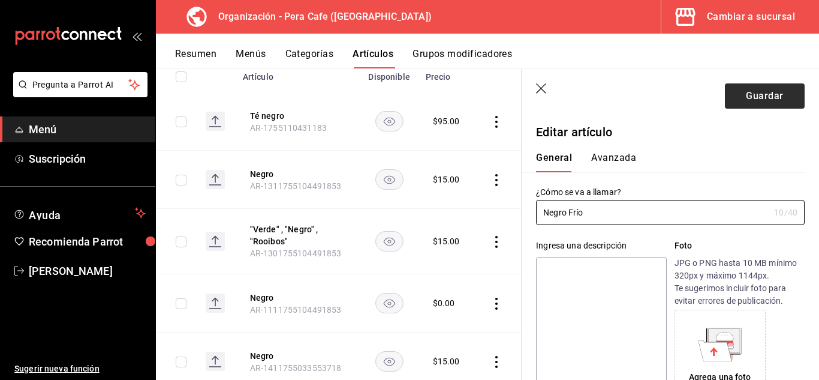
type input "Negro Frío"
click at [756, 98] on button "Guardar" at bounding box center [765, 95] width 80 height 25
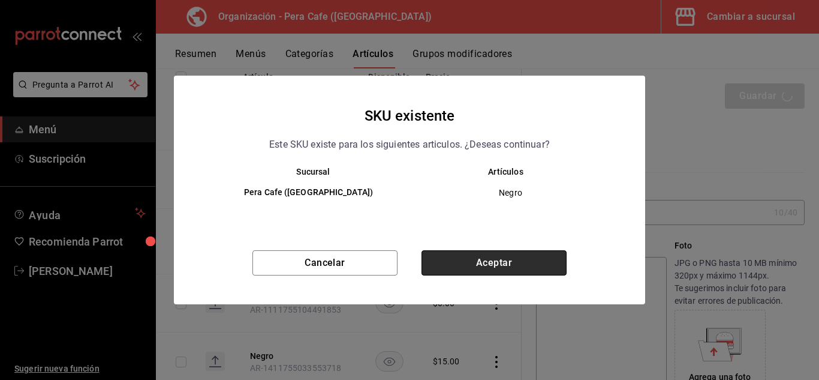
click at [508, 269] on button "Aceptar" at bounding box center [494, 262] width 145 height 25
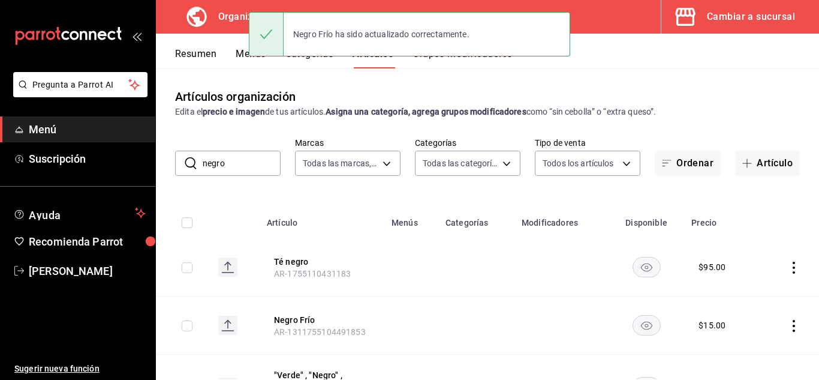
click at [239, 166] on input "negro" at bounding box center [242, 163] width 78 height 24
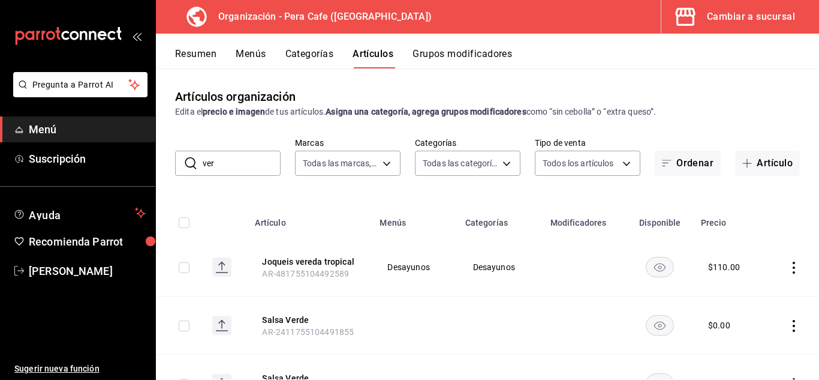
click at [251, 166] on input "ver" at bounding box center [242, 163] width 78 height 24
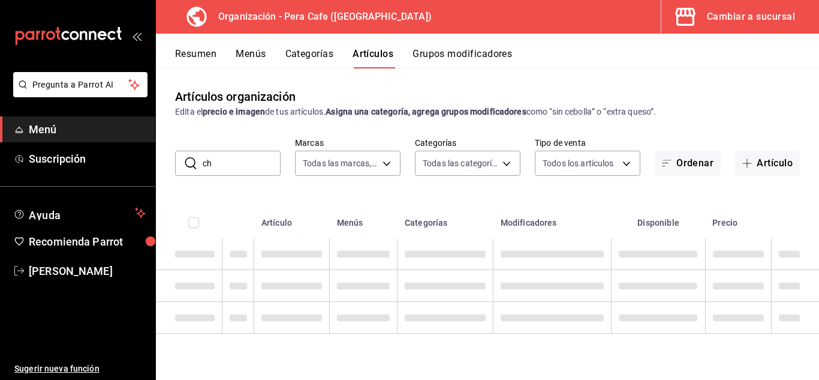
type input "c"
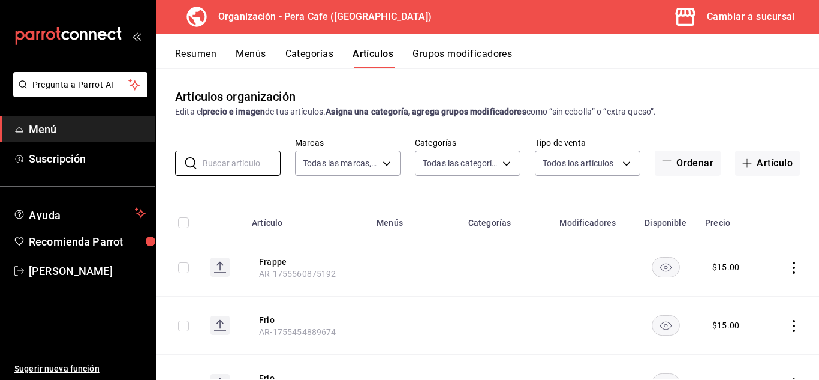
click at [431, 58] on button "Grupos modificadores" at bounding box center [463, 58] width 100 height 20
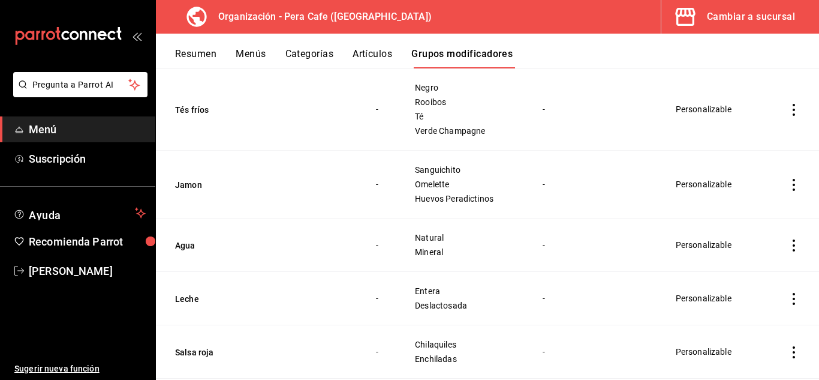
scroll to position [2108, 0]
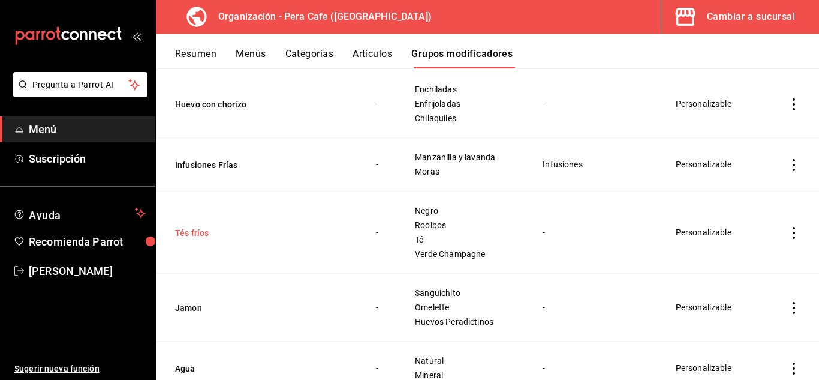
click at [195, 236] on button "Tés fríos" at bounding box center [247, 233] width 144 height 12
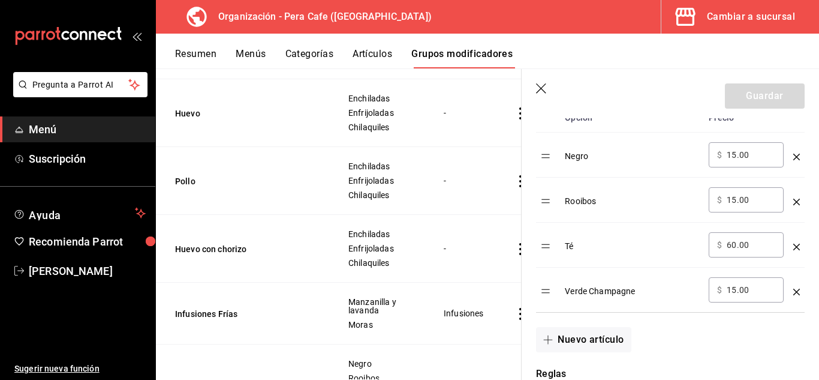
scroll to position [409, 0]
click at [543, 86] on icon "button" at bounding box center [542, 89] width 12 height 12
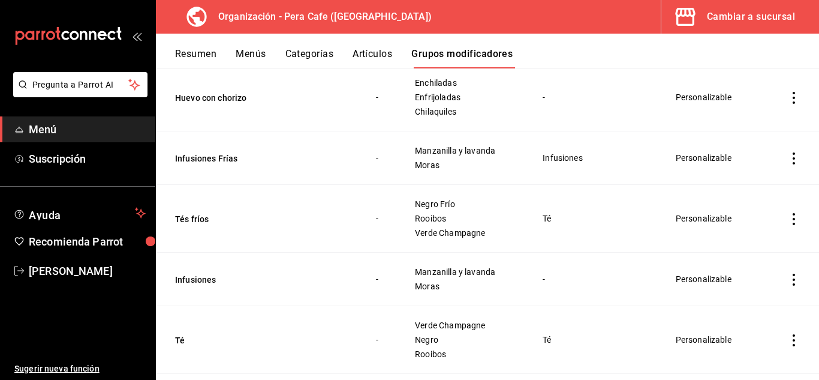
scroll to position [704, 0]
click at [196, 220] on button "Tés fríos" at bounding box center [247, 220] width 144 height 12
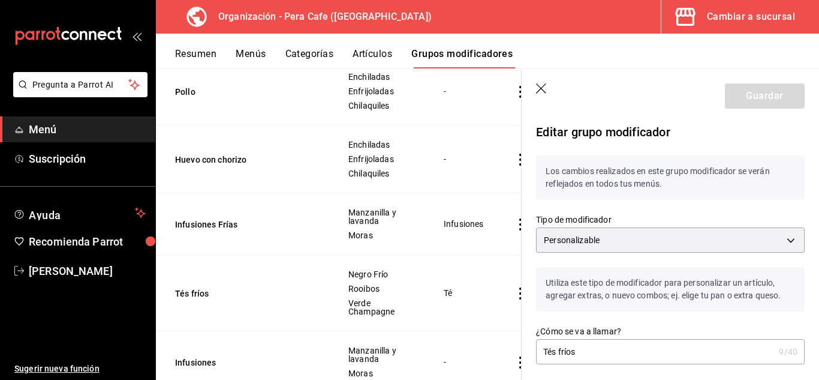
click at [543, 83] on header "Guardar" at bounding box center [671, 93] width 298 height 49
click at [543, 91] on icon "button" at bounding box center [542, 89] width 12 height 12
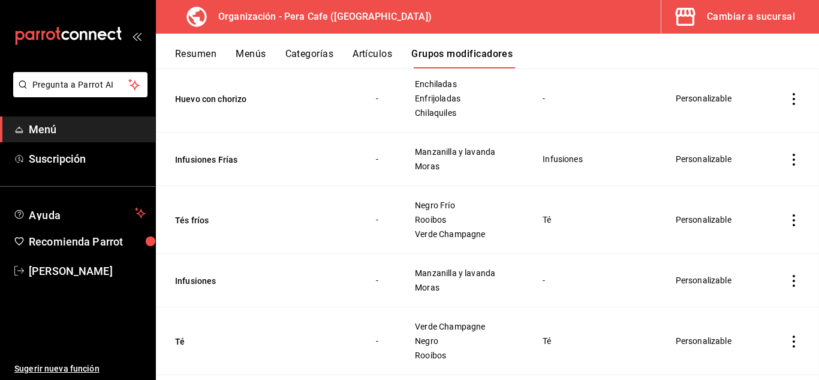
scroll to position [675, 0]
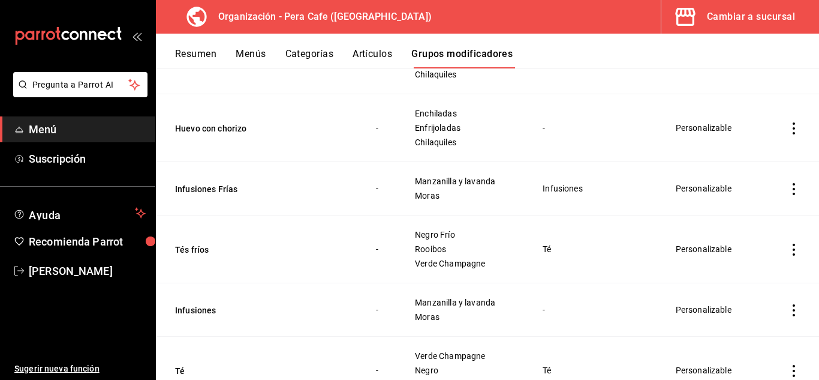
click at [364, 49] on button "Artículos" at bounding box center [373, 58] width 40 height 20
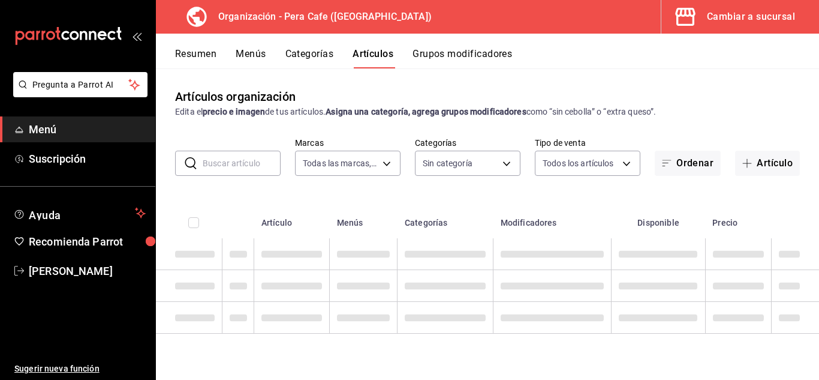
type input "ada2079d-fc08-43d5-b941-5b394cdf255a"
type input "19916d35-f607-40f7-96f1-5032549ed3f5,6cc4be6b-cb37-478d-be98-5d5842066b0c,64d02…"
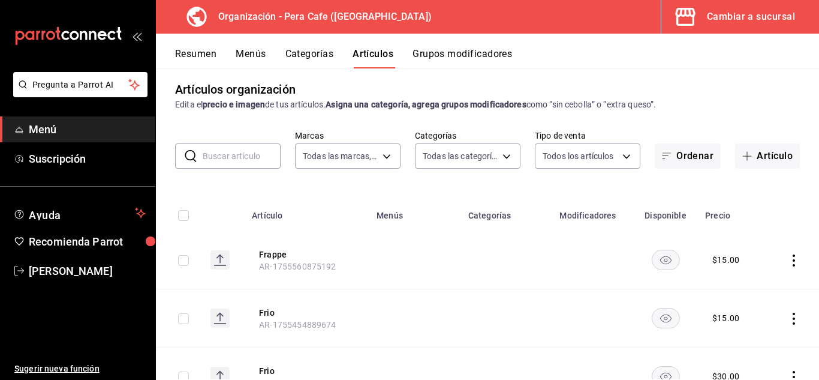
scroll to position [8, 0]
click at [248, 161] on input "text" at bounding box center [242, 155] width 78 height 24
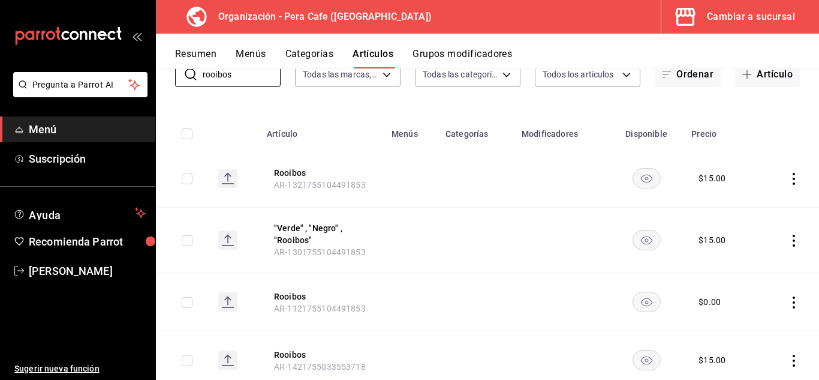
scroll to position [141, 0]
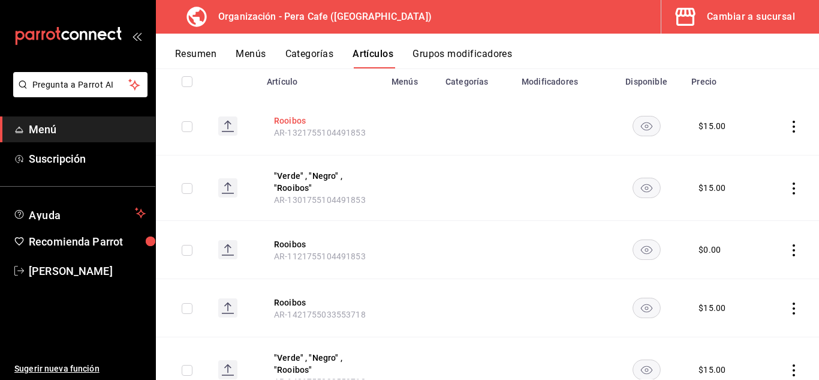
type input "rooibos"
click at [288, 125] on button "Rooibos" at bounding box center [322, 121] width 96 height 12
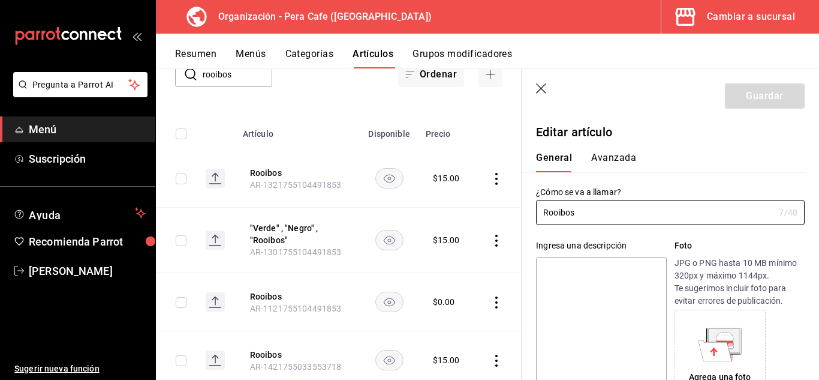
type input "$15.00"
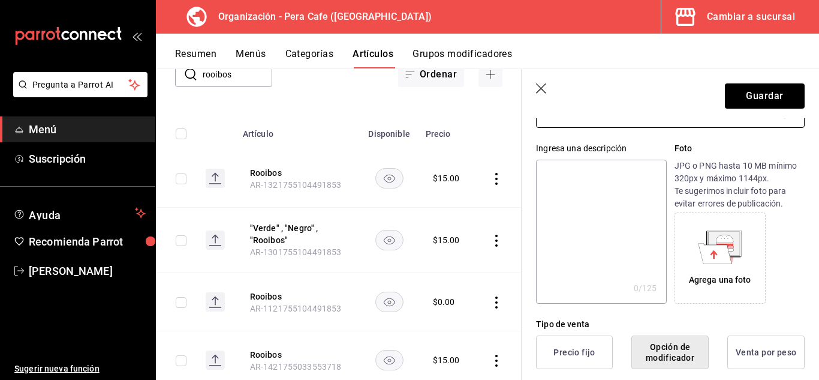
scroll to position [100, 0]
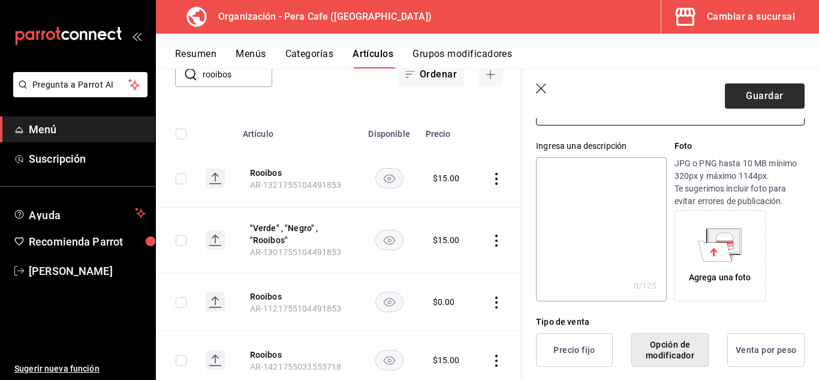
type input "Rooibos Frío"
click at [768, 91] on button "Guardar" at bounding box center [765, 95] width 80 height 25
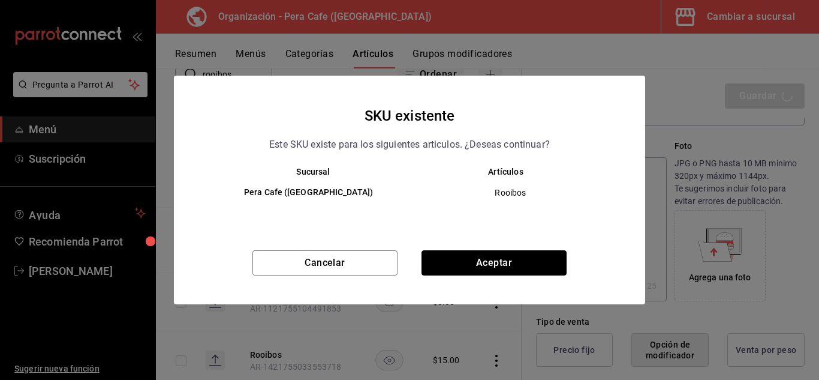
click at [508, 262] on button "Aceptar" at bounding box center [494, 262] width 145 height 25
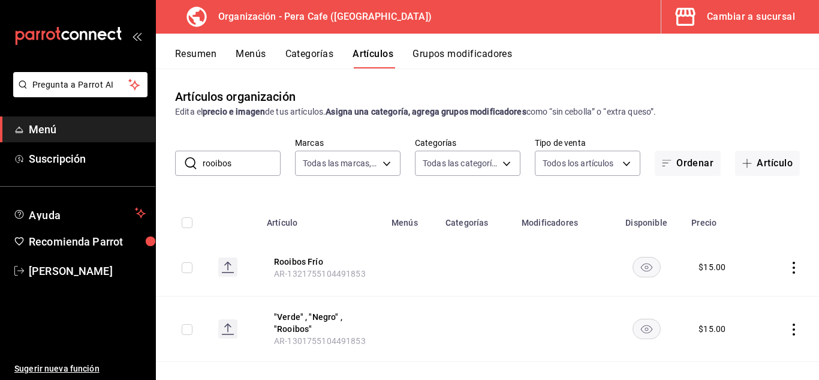
click at [250, 165] on input "rooibos" at bounding box center [242, 163] width 78 height 24
type input "verde"
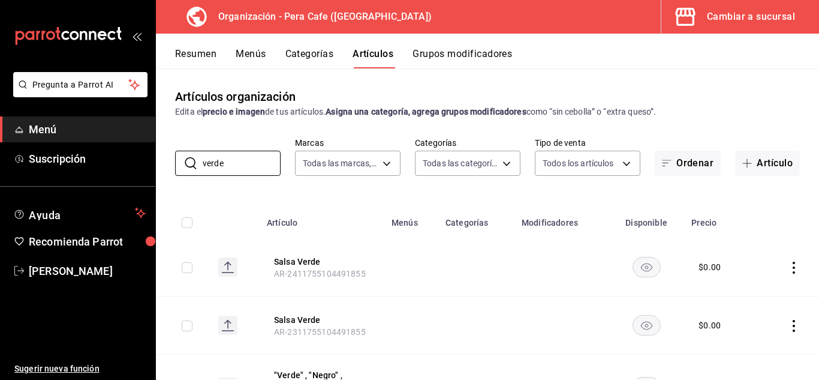
scroll to position [193, 0]
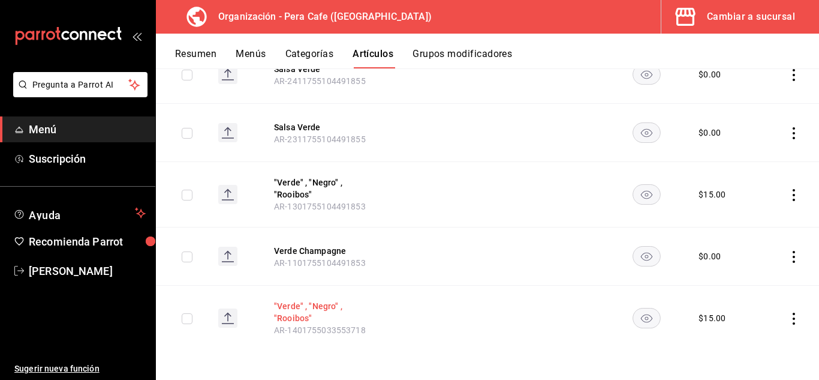
click at [299, 317] on button ""Verde" , "Negro" , "Rooibos"" at bounding box center [322, 312] width 96 height 24
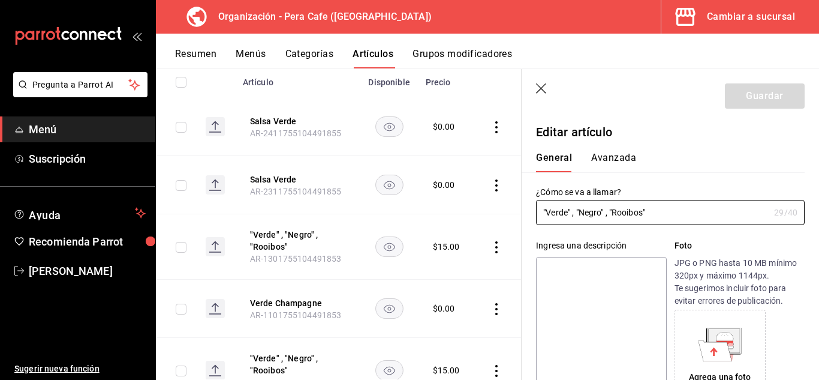
type input "$15.00"
drag, startPoint x: 649, startPoint y: 208, endPoint x: 535, endPoint y: 215, distance: 114.2
click at [535, 215] on div "¿Cómo se va a llamar? "Verde" , "Negro" , "Rooibos" 29 /40 ¿Cómo se va a llamar?" at bounding box center [663, 198] width 283 height 53
type input "Verde champagne frío"
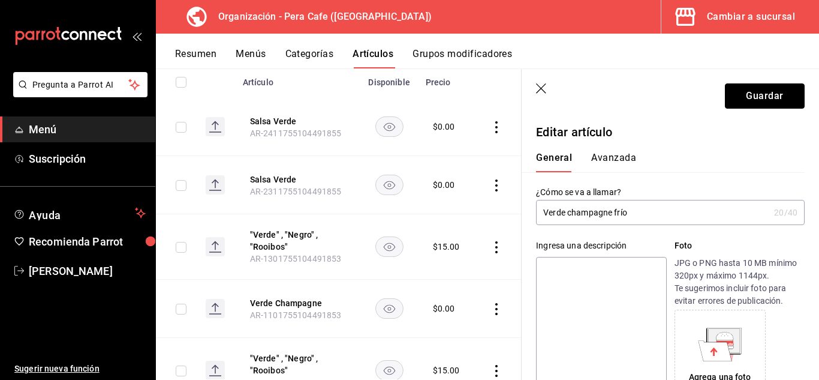
click at [753, 106] on button "Guardar" at bounding box center [765, 95] width 80 height 25
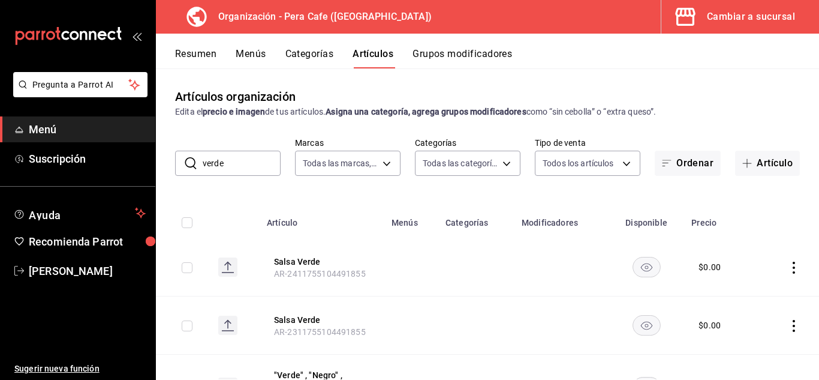
drag, startPoint x: 453, startPoint y: 41, endPoint x: 458, endPoint y: 58, distance: 17.3
click at [458, 58] on div "Resumen Menús Categorías Artículos Grupos modificadores" at bounding box center [487, 51] width 663 height 35
click at [456, 53] on button "Grupos modificadores" at bounding box center [463, 58] width 100 height 20
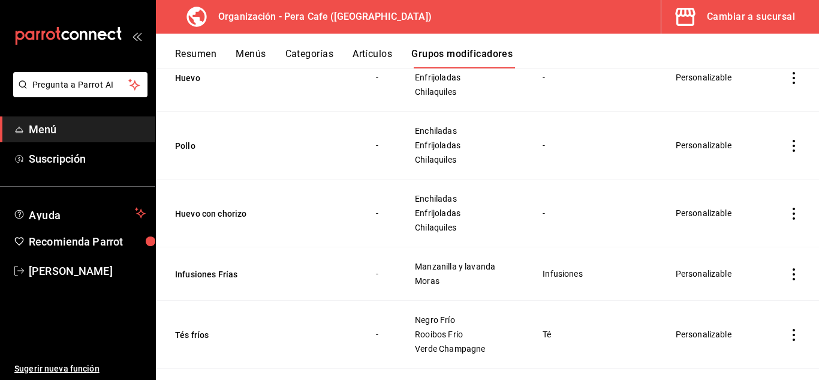
scroll to position [589, 0]
click at [190, 332] on button "Tés fríos" at bounding box center [247, 335] width 144 height 12
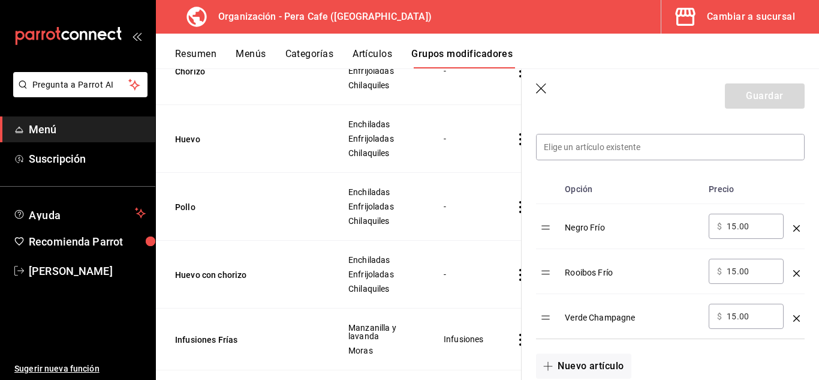
scroll to position [339, 0]
click at [794, 316] on icon "optionsTable" at bounding box center [797, 317] width 7 height 7
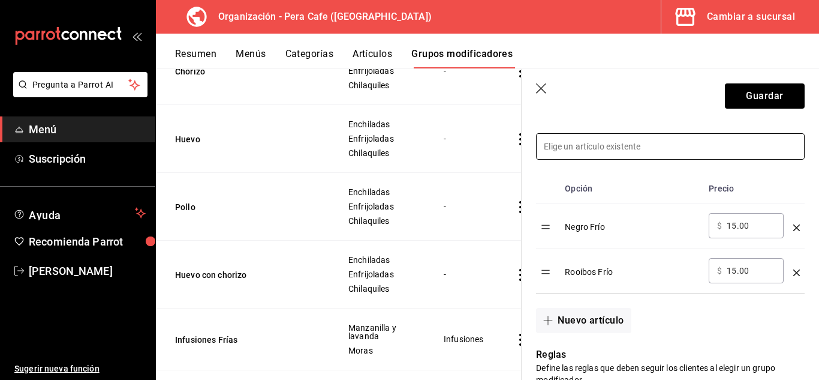
click at [628, 158] on input at bounding box center [671, 146] width 268 height 25
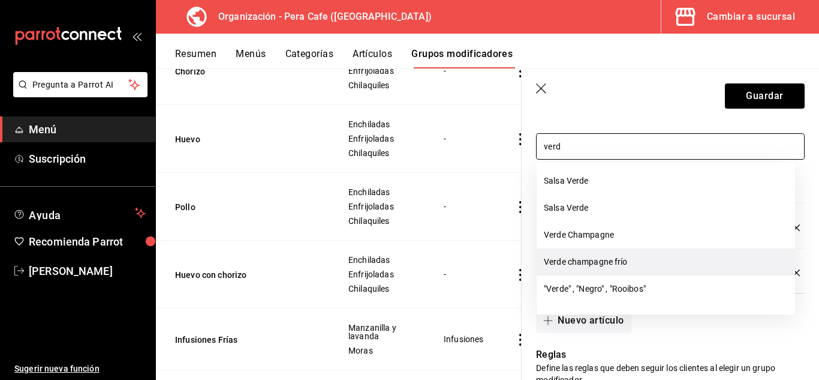
click at [636, 262] on li "Verde champagne frío" at bounding box center [666, 261] width 259 height 27
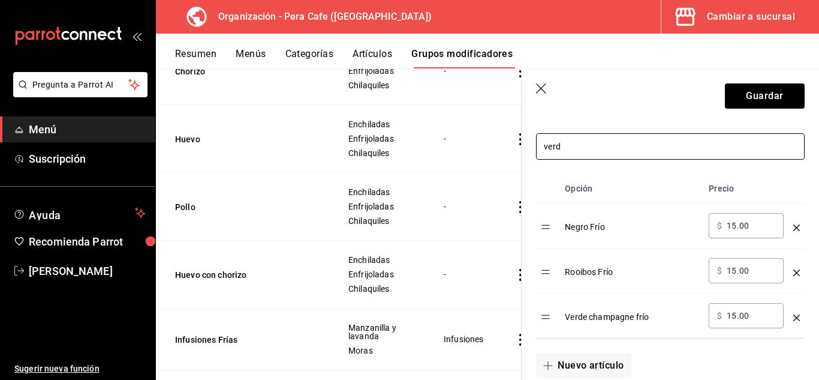
type input "verd"
click at [738, 98] on button "Guardar" at bounding box center [765, 95] width 80 height 25
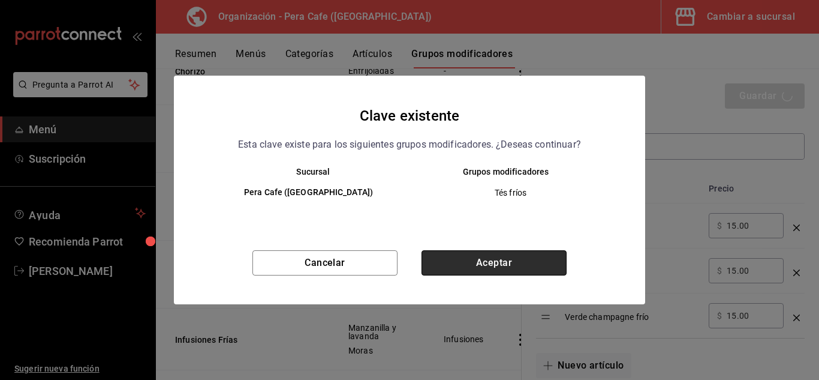
click at [540, 265] on button "Aceptar" at bounding box center [494, 262] width 145 height 25
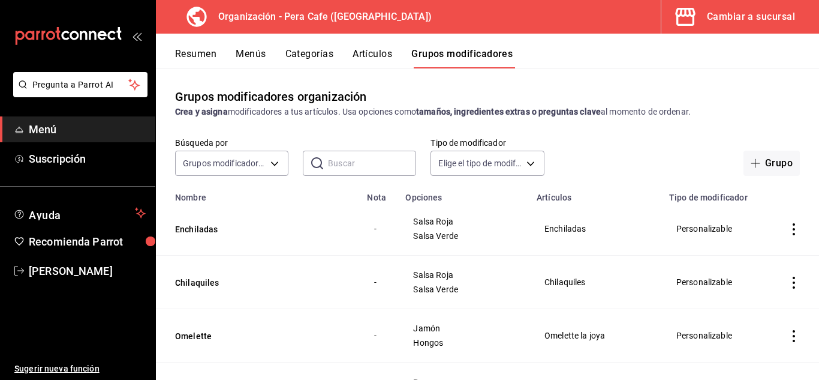
click at [255, 63] on button "Menús" at bounding box center [251, 58] width 30 height 20
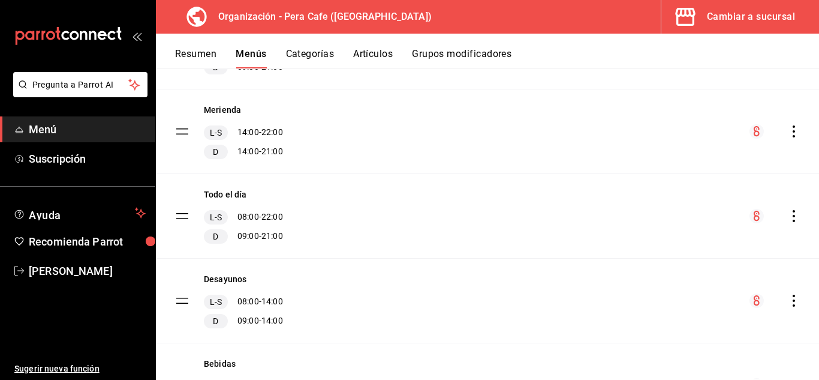
scroll to position [503, 0]
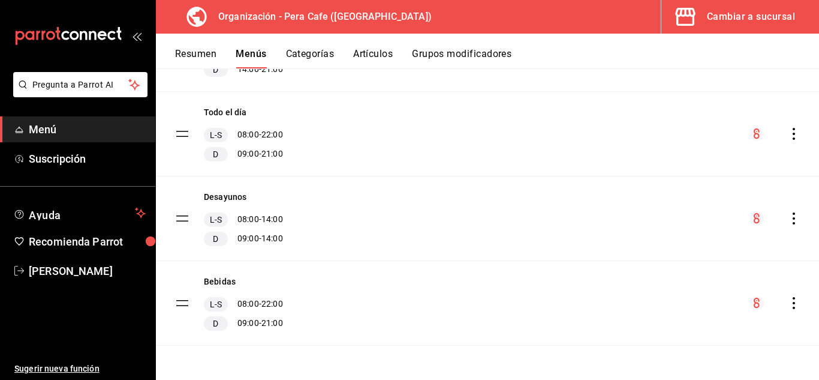
click at [788, 305] on icon "actions" at bounding box center [794, 303] width 12 height 12
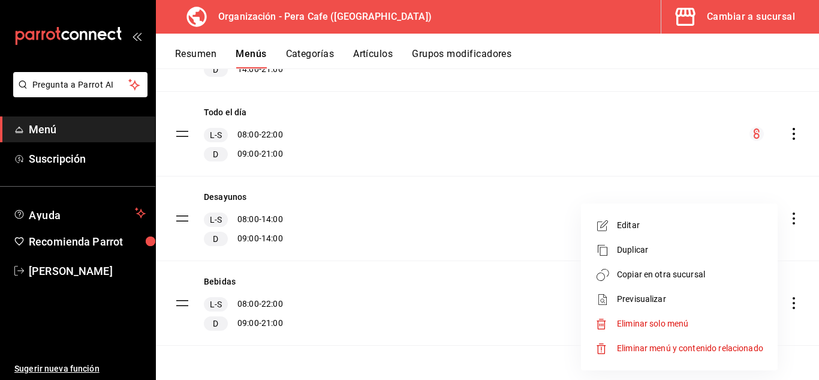
click at [669, 268] on li "Copiar en otra sucursal" at bounding box center [679, 274] width 187 height 25
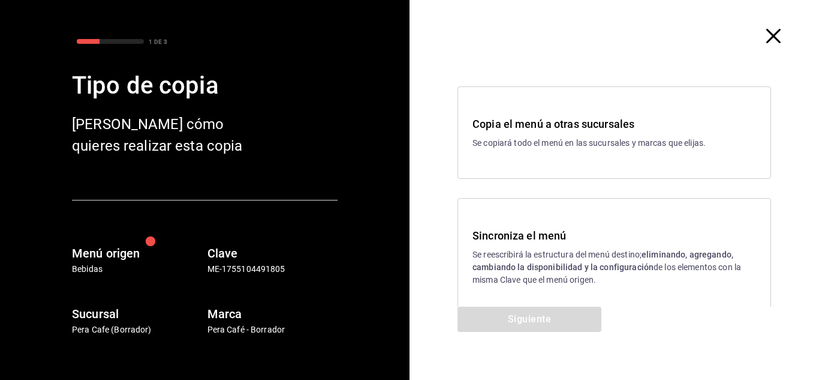
click at [548, 238] on h3 "Sincroniza el menú" at bounding box center [615, 235] width 284 height 16
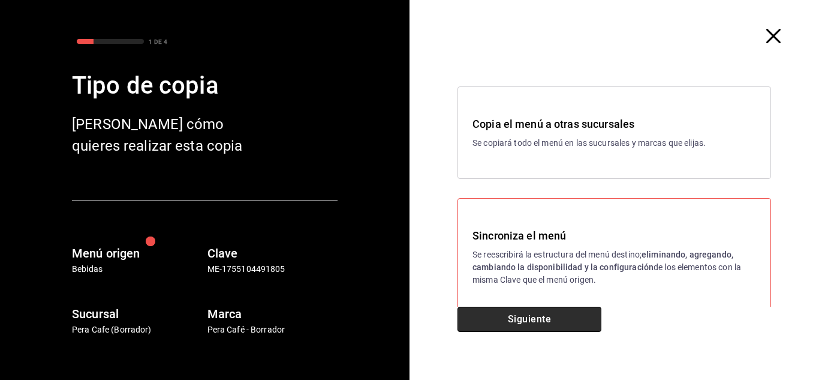
click at [531, 326] on button "Siguiente" at bounding box center [530, 319] width 144 height 25
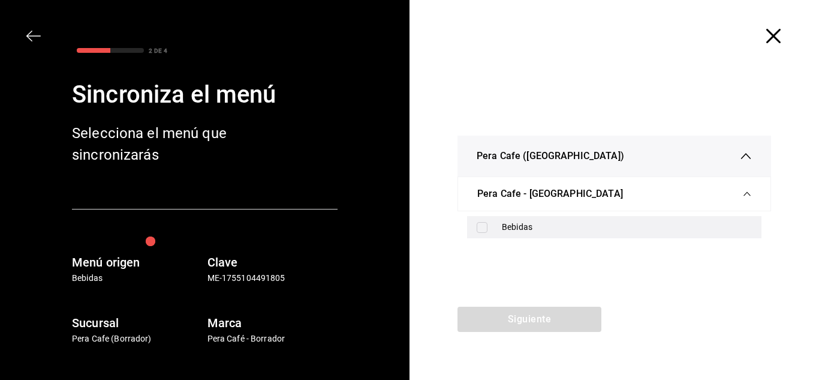
click at [480, 231] on input "checkbox" at bounding box center [482, 227] width 11 height 11
checkbox input "true"
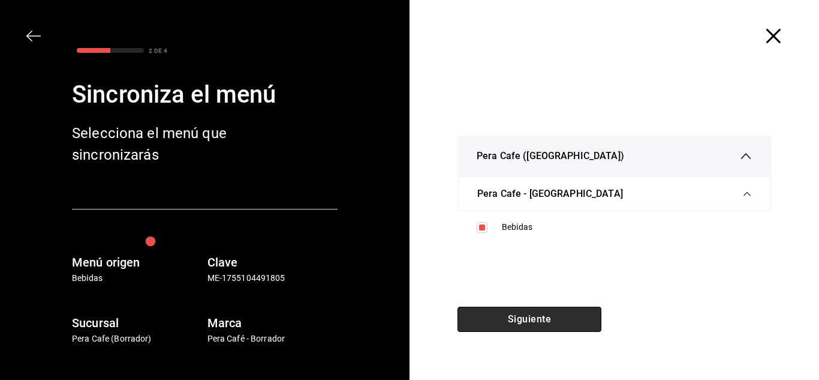
click at [497, 317] on button "Siguiente" at bounding box center [530, 319] width 144 height 25
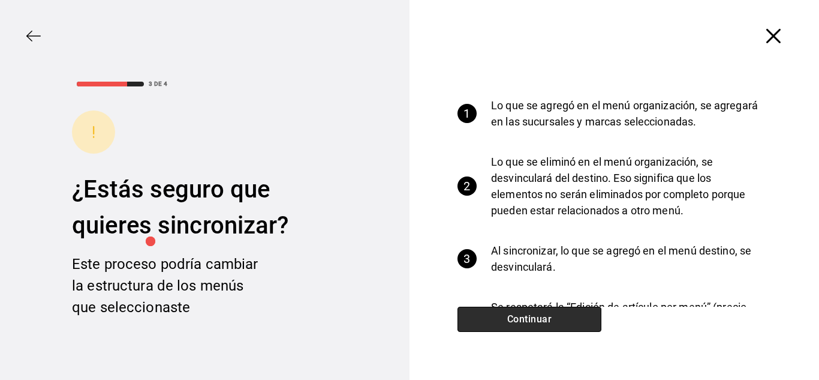
click at [536, 325] on button "Continuar" at bounding box center [530, 319] width 144 height 25
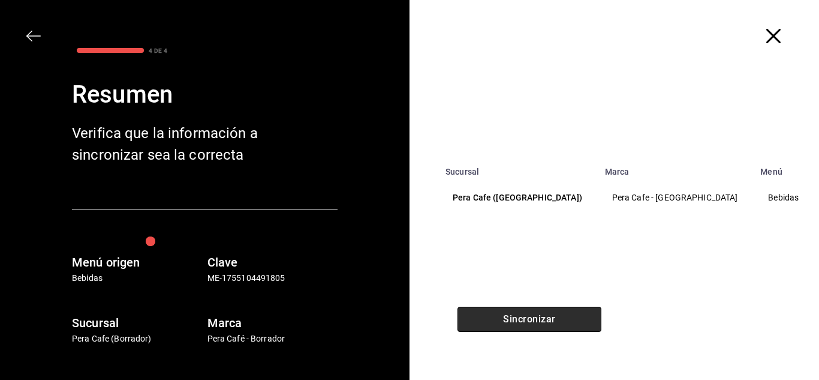
click at [539, 322] on button "Sincronizar" at bounding box center [530, 319] width 144 height 25
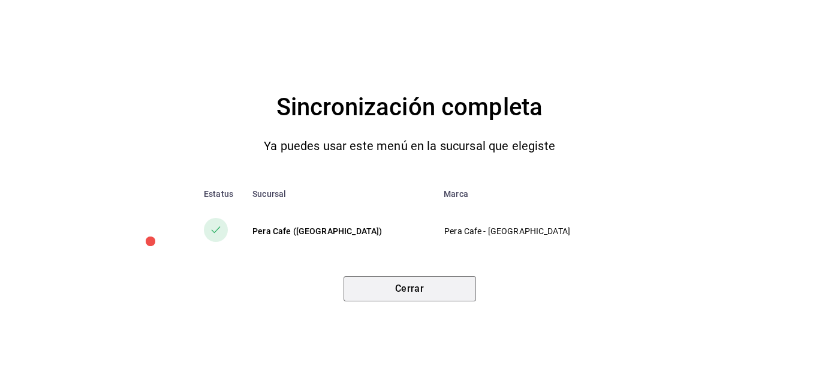
click at [444, 295] on button "Cerrar" at bounding box center [410, 288] width 133 height 25
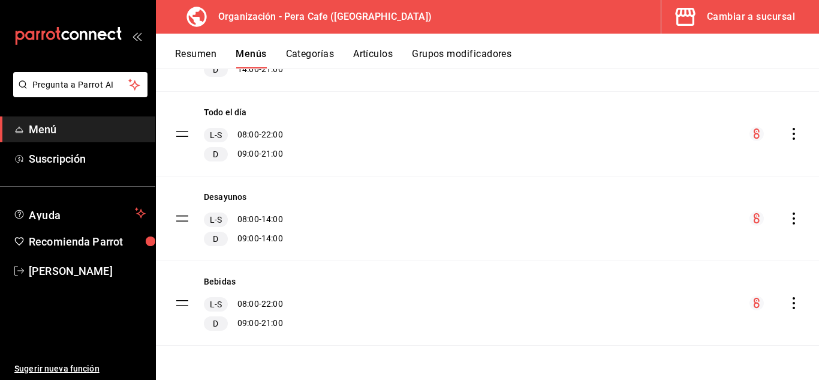
click at [462, 61] on button "Grupos modificadores" at bounding box center [462, 58] width 100 height 20
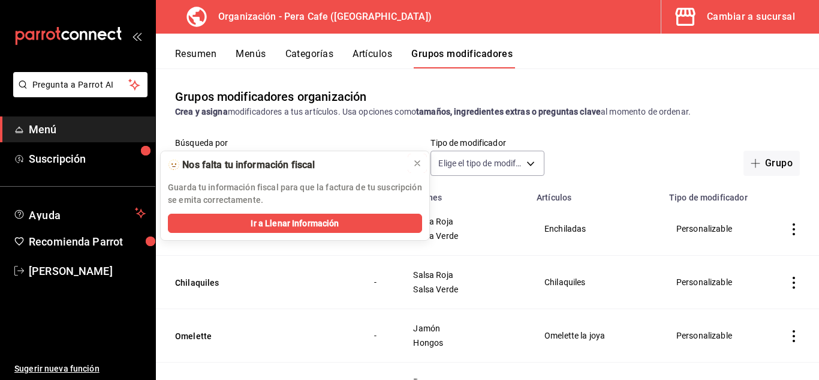
click at [417, 162] on icon at bounding box center [418, 163] width 10 height 10
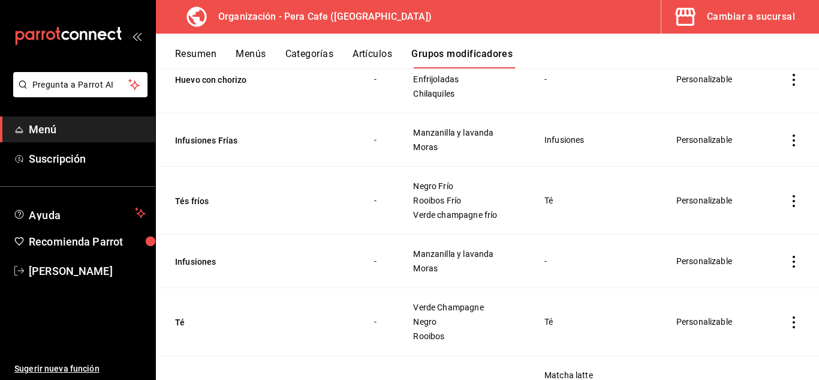
scroll to position [735, 0]
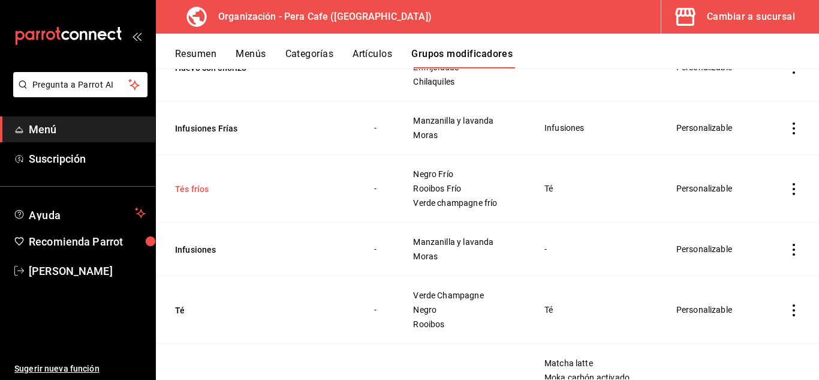
click at [192, 185] on button "Tés fríos" at bounding box center [247, 189] width 144 height 12
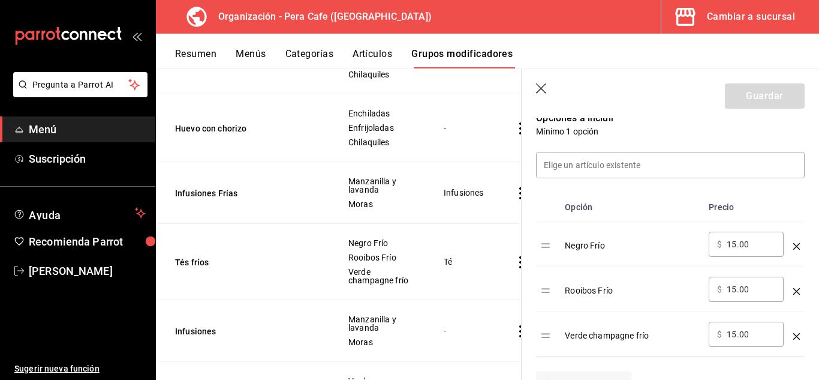
scroll to position [320, 0]
click at [794, 251] on div "optionsTable" at bounding box center [797, 242] width 7 height 20
click at [794, 246] on icon "optionsTable" at bounding box center [797, 247] width 7 height 7
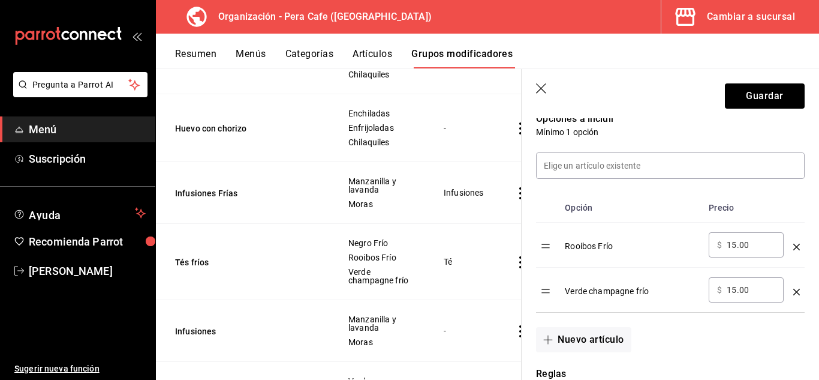
click at [794, 245] on icon "optionsTable" at bounding box center [797, 247] width 7 height 7
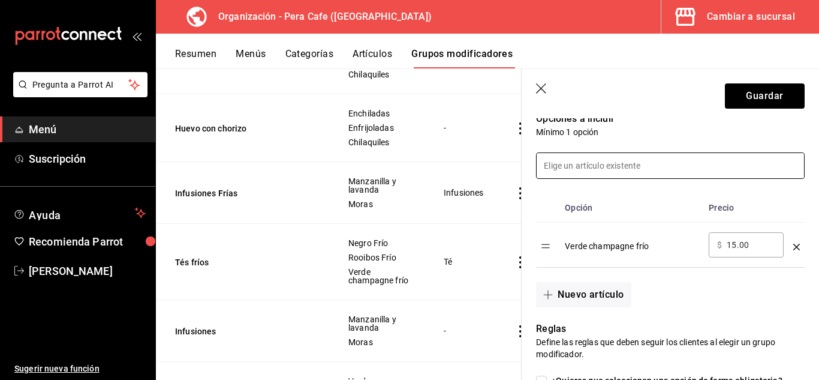
click at [636, 163] on input at bounding box center [671, 165] width 268 height 25
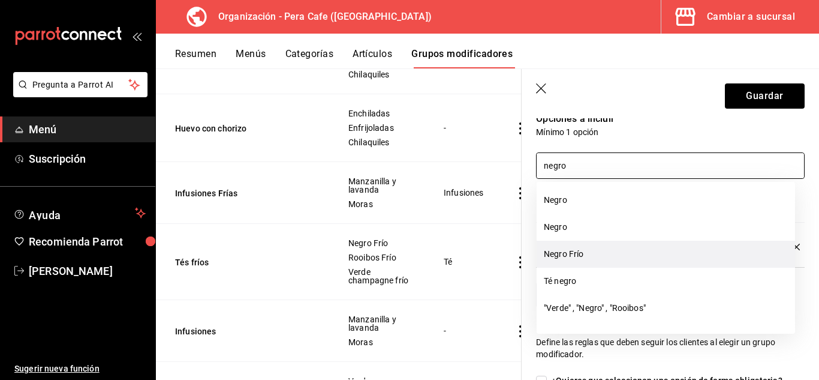
click at [619, 247] on li "Negro Frío" at bounding box center [666, 254] width 259 height 27
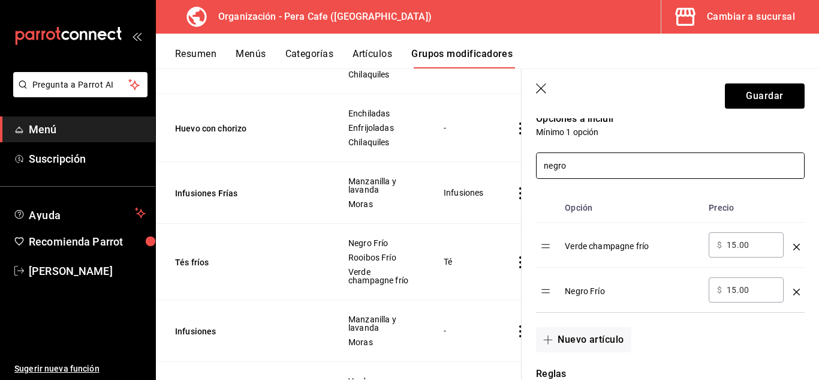
click at [659, 169] on input "negro" at bounding box center [671, 165] width 268 height 25
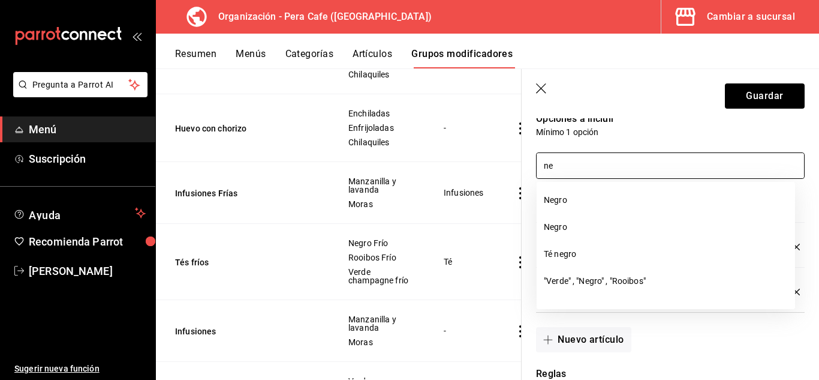
type input "n"
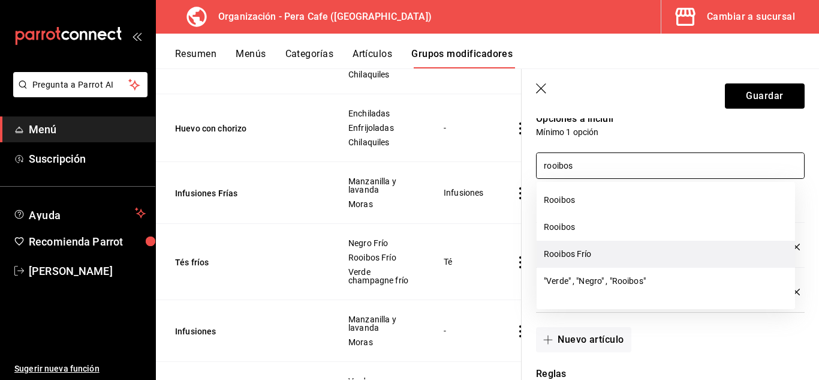
click at [622, 250] on li "Rooibos Frío" at bounding box center [666, 254] width 259 height 27
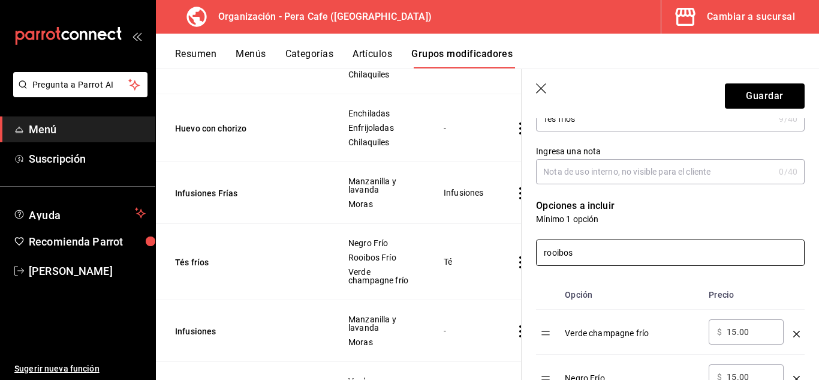
scroll to position [0, 0]
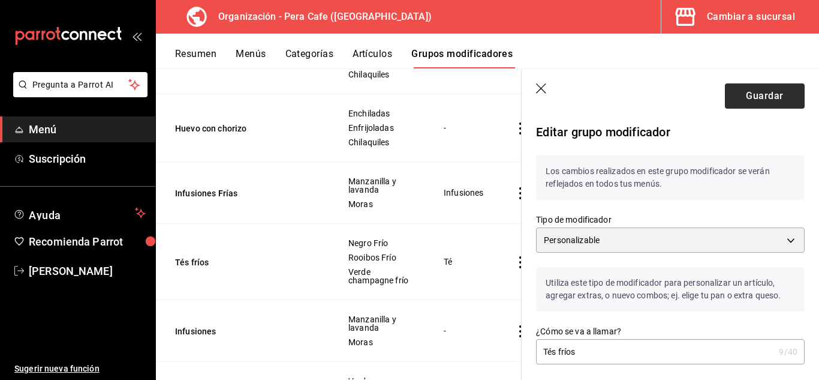
type input "rooibos"
click at [768, 101] on button "Guardar" at bounding box center [765, 95] width 80 height 25
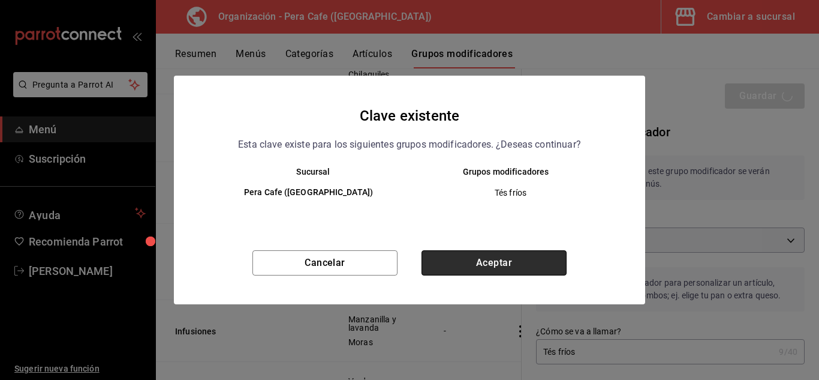
click at [498, 268] on button "Aceptar" at bounding box center [494, 262] width 145 height 25
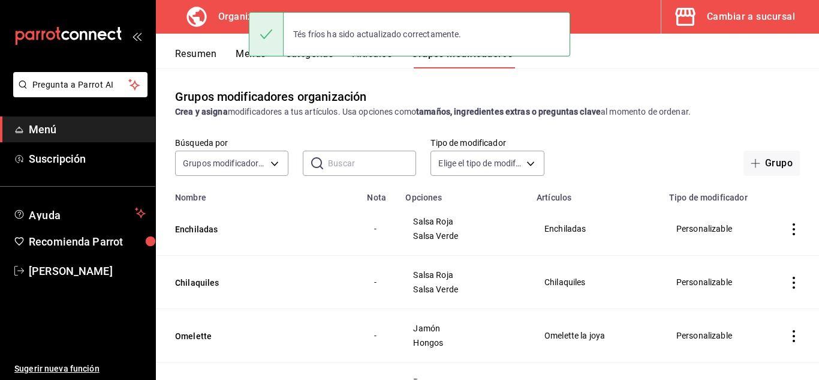
click at [244, 56] on button "Menús" at bounding box center [251, 58] width 30 height 20
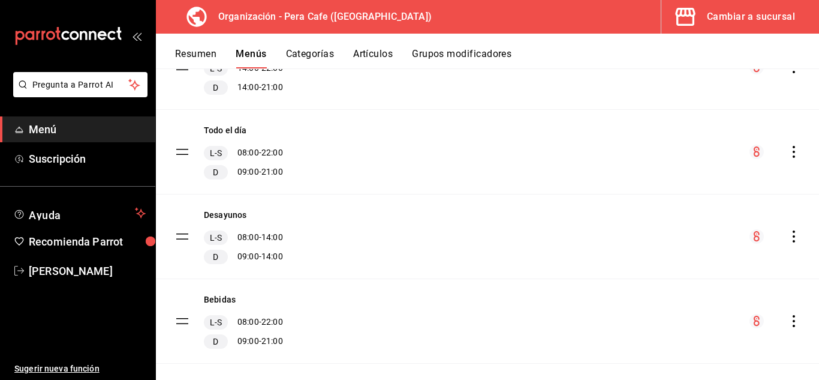
scroll to position [501, 0]
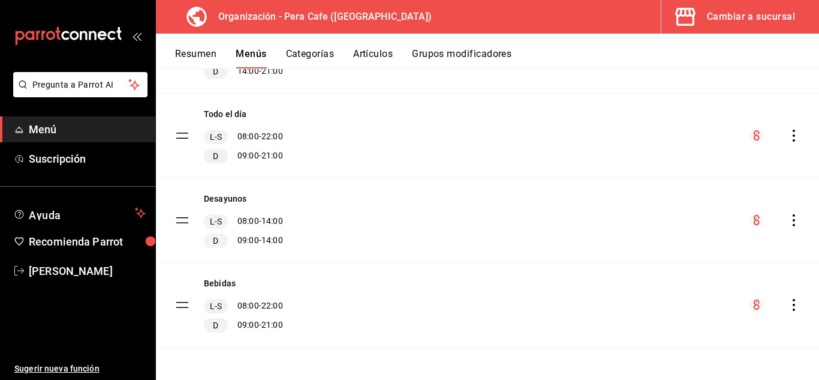
click at [788, 310] on icon "actions" at bounding box center [794, 305] width 12 height 12
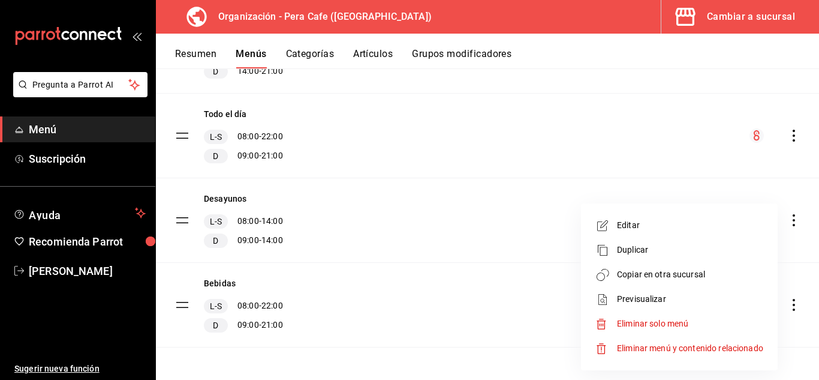
click at [672, 274] on span "Copiar en otra sucursal" at bounding box center [690, 274] width 146 height 13
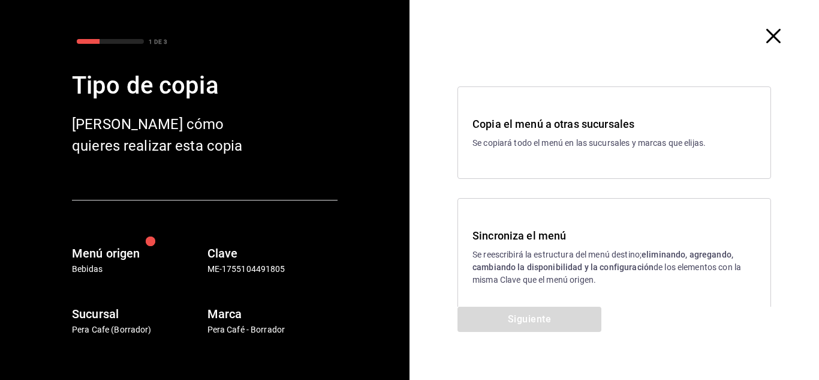
click at [539, 230] on h3 "Sincroniza el menú" at bounding box center [615, 235] width 284 height 16
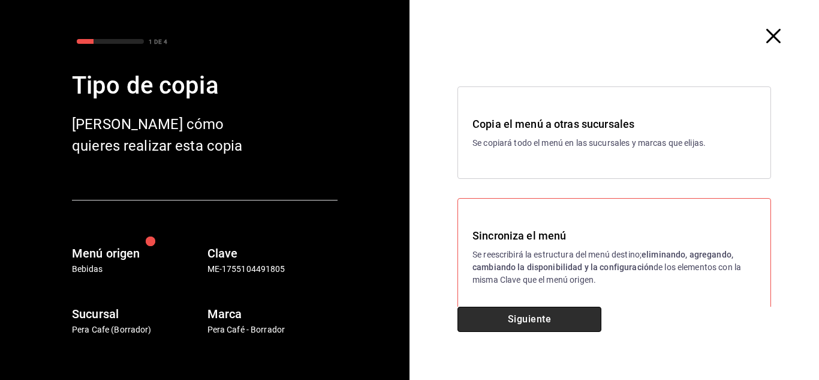
click at [530, 315] on button "Siguiente" at bounding box center [530, 319] width 144 height 25
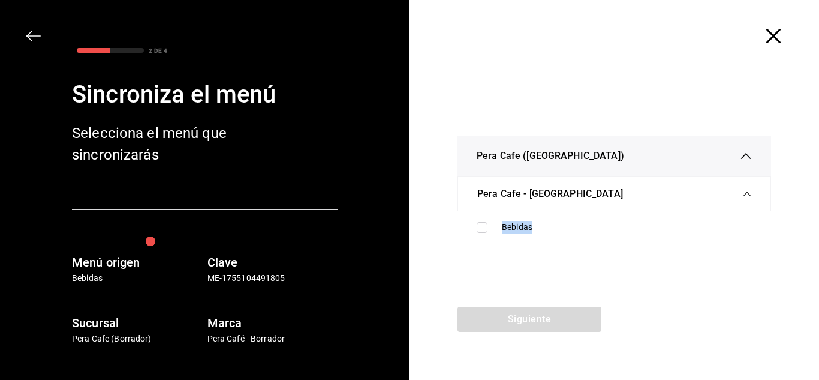
click at [530, 315] on div "Siguiente" at bounding box center [530, 343] width 240 height 73
click at [484, 226] on input "checkbox" at bounding box center [482, 227] width 11 height 11
checkbox input "true"
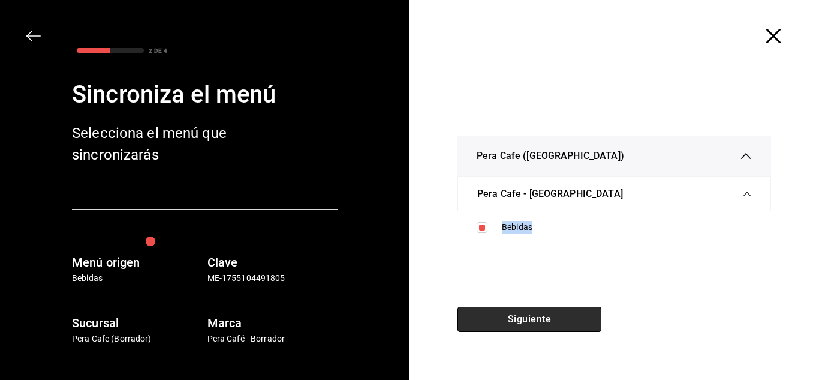
click at [503, 316] on button "Siguiente" at bounding box center [530, 319] width 144 height 25
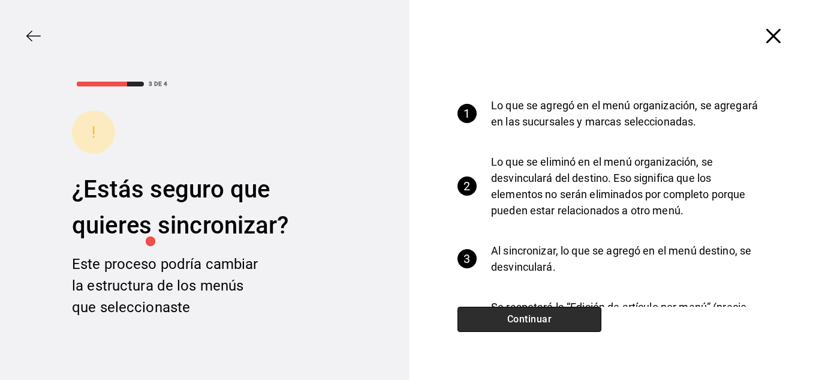
click at [503, 316] on button "Continuar" at bounding box center [530, 319] width 144 height 25
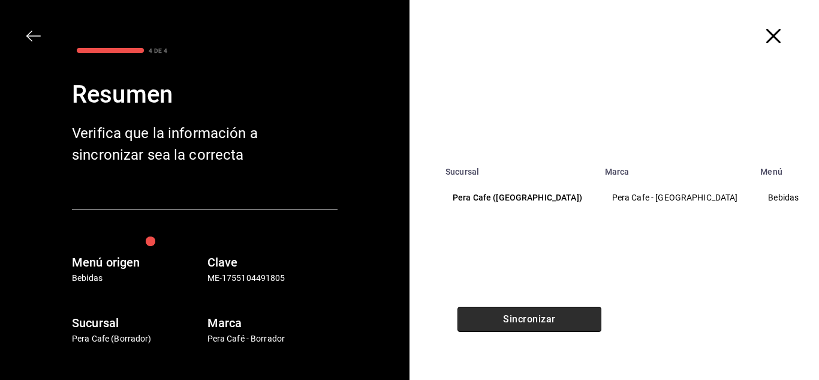
click at [503, 316] on button "Sincronizar" at bounding box center [530, 319] width 144 height 25
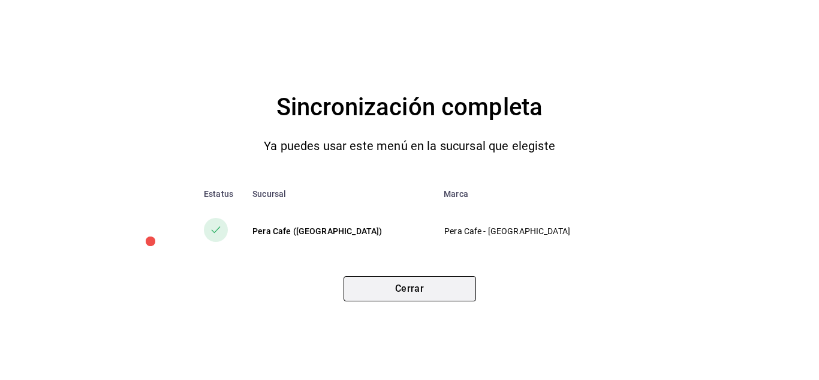
click at [456, 283] on button "Cerrar" at bounding box center [410, 288] width 133 height 25
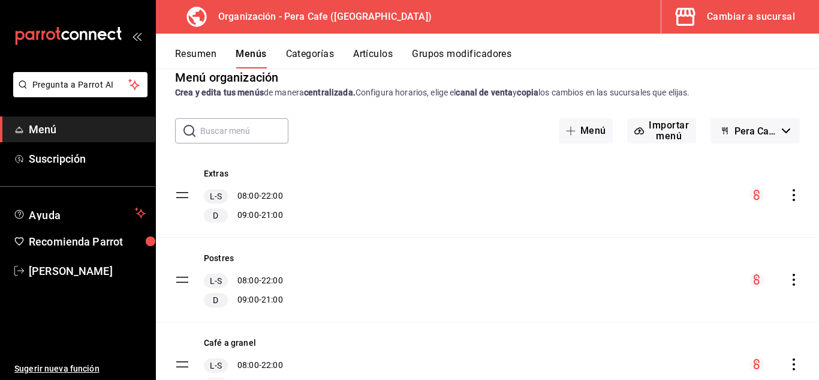
scroll to position [0, 0]
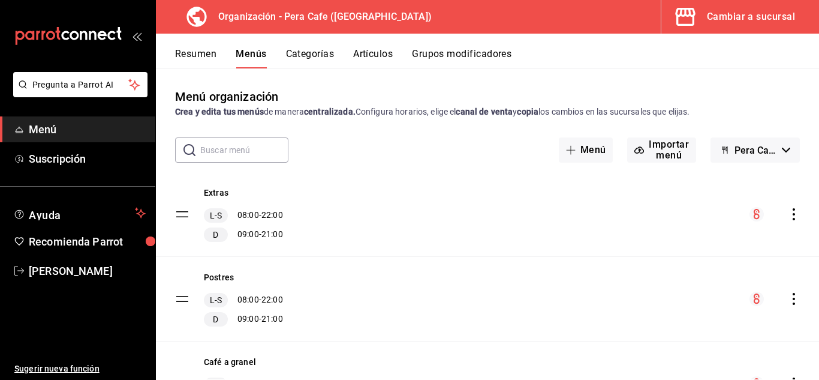
click at [455, 58] on button "Grupos modificadores" at bounding box center [462, 58] width 100 height 20
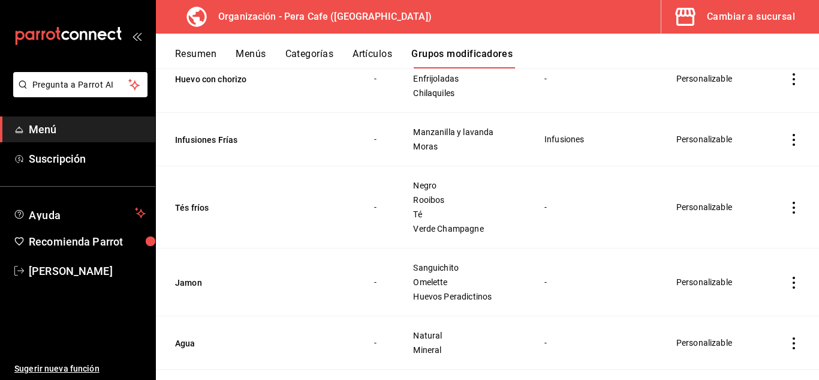
scroll to position [2134, 0]
click at [191, 204] on button "Tés fríos" at bounding box center [247, 207] width 144 height 12
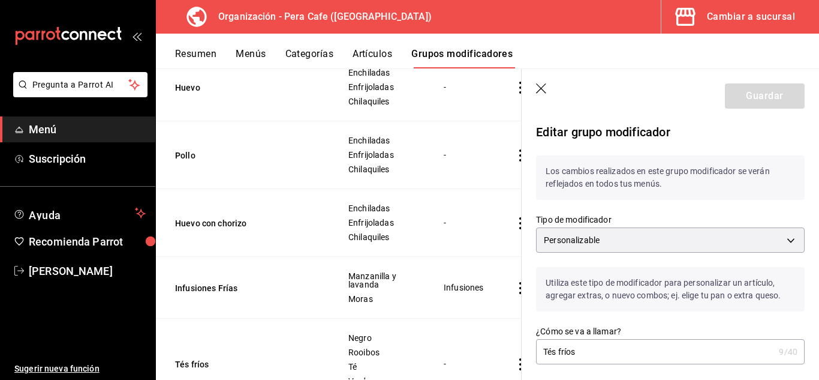
click at [546, 92] on icon "button" at bounding box center [542, 89] width 12 height 12
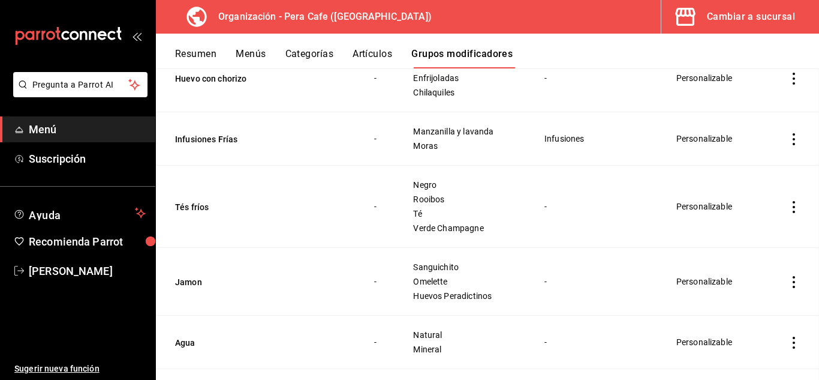
scroll to position [2104, 0]
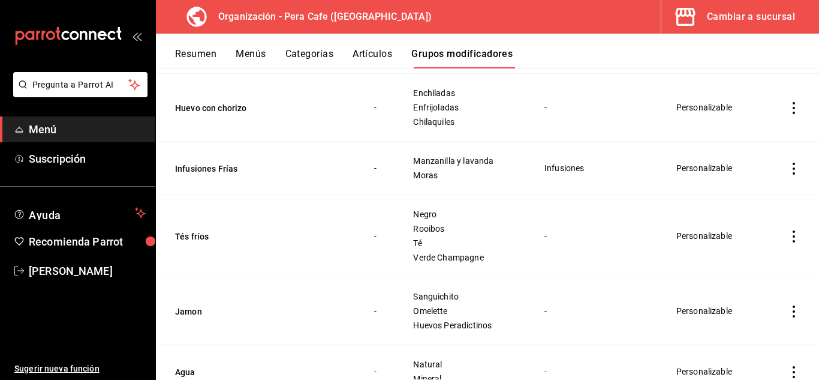
click at [786, 242] on td "simple table" at bounding box center [794, 236] width 50 height 82
click at [788, 242] on icon "actions" at bounding box center [794, 236] width 12 height 12
click at [786, 242] on div at bounding box center [409, 190] width 819 height 380
click at [788, 242] on icon "actions" at bounding box center [794, 236] width 12 height 12
click at [740, 313] on span "Eliminar" at bounding box center [749, 313] width 31 height 10
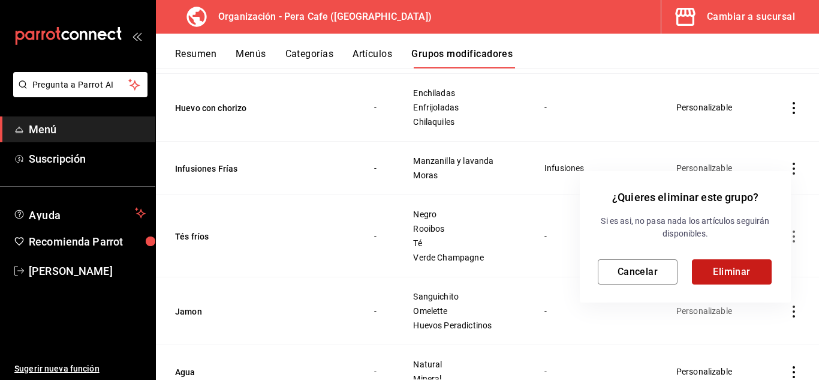
click at [742, 267] on button "Eliminar" at bounding box center [732, 271] width 80 height 25
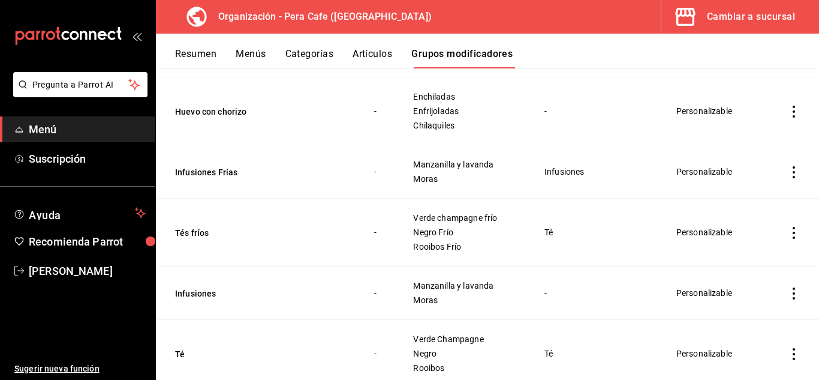
scroll to position [692, 0]
click at [200, 232] on button "Tés fríos" at bounding box center [247, 232] width 144 height 12
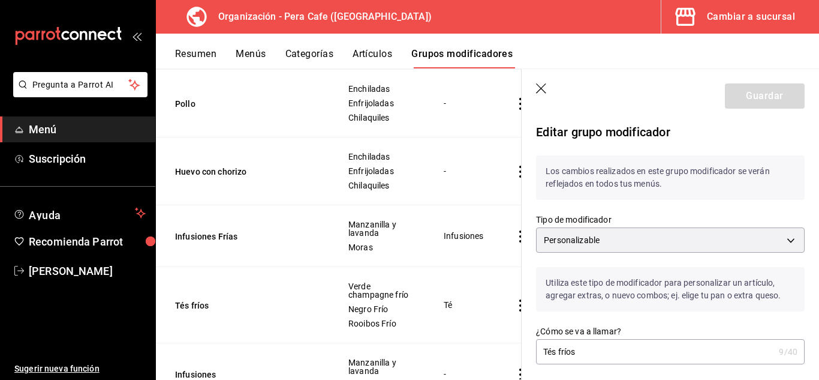
click at [541, 89] on icon "button" at bounding box center [542, 89] width 12 height 12
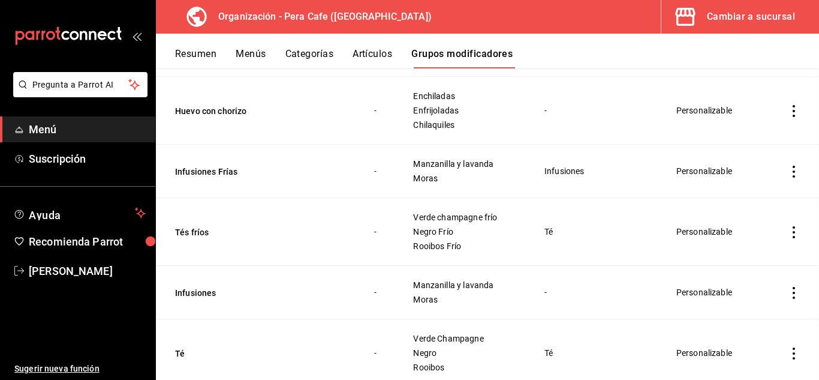
scroll to position [663, 0]
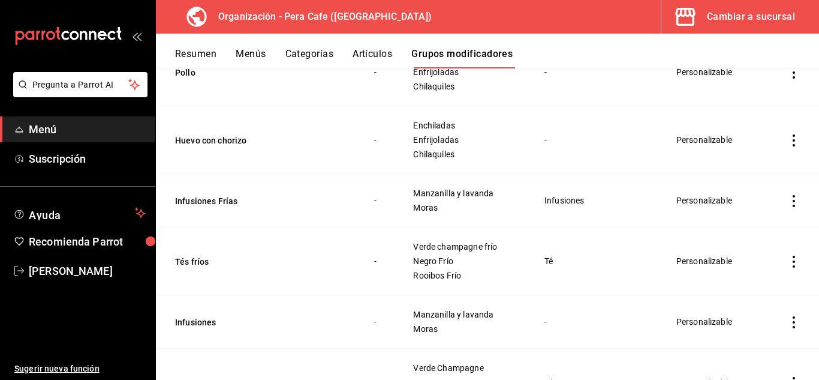
click at [378, 47] on div "Resumen Menús Categorías Artículos Grupos modificadores" at bounding box center [487, 51] width 663 height 35
click at [378, 53] on button "Artículos" at bounding box center [373, 58] width 40 height 20
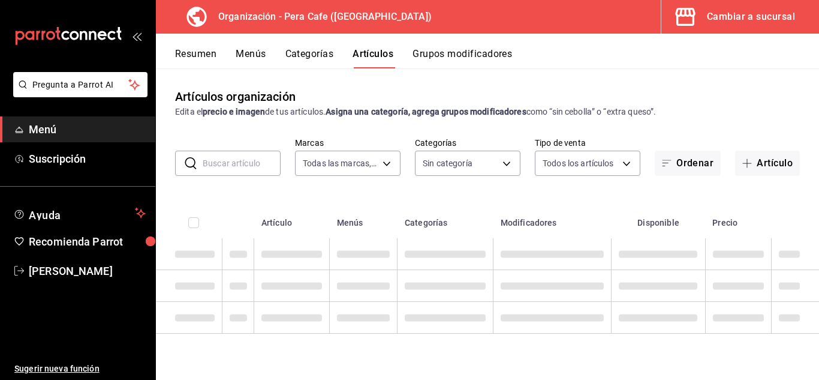
type input "ada2079d-fc08-43d5-b941-5b394cdf255a"
click at [226, 163] on input "text" at bounding box center [242, 163] width 78 height 24
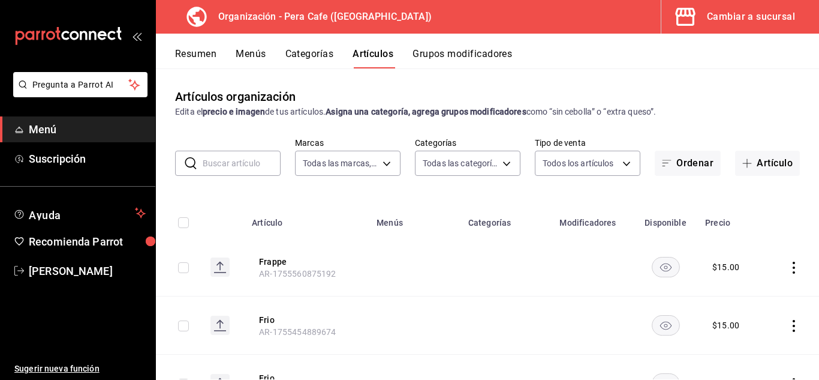
type input "n"
type input "19916d35-f607-40f7-96f1-5032549ed3f5,6cc4be6b-cb37-478d-be98-5d5842066b0c,64d02…"
type input "negro"
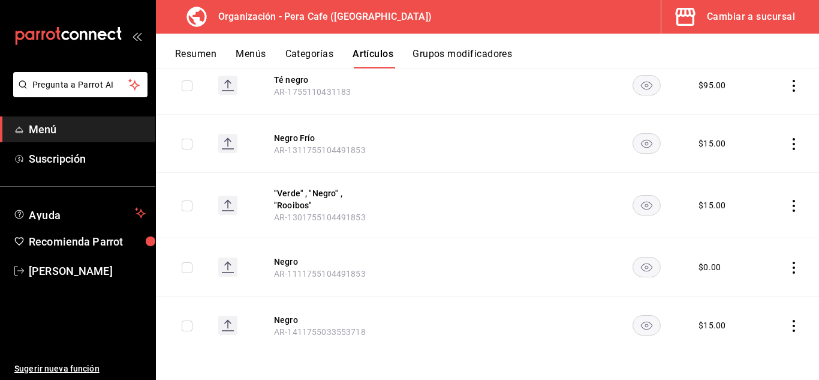
scroll to position [185, 0]
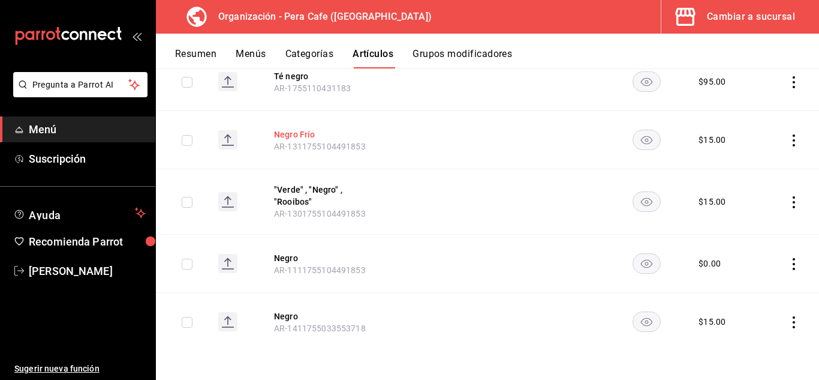
click at [296, 134] on button "Negro Frío" at bounding box center [322, 134] width 96 height 12
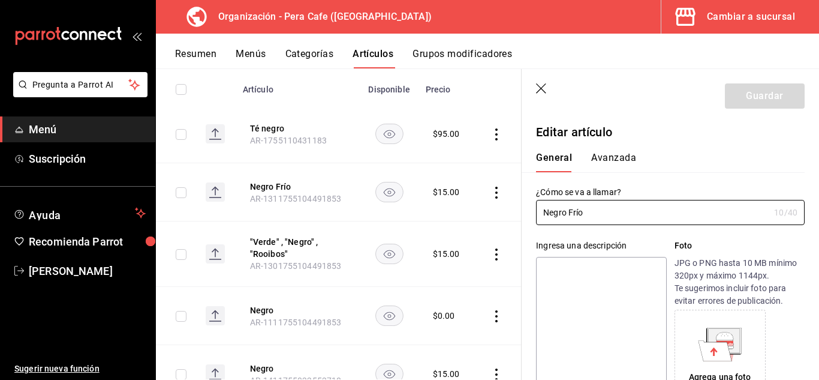
type input "$15.00"
type input "E48"
type input "90101500"
click at [634, 159] on button "Avanzada" at bounding box center [613, 162] width 45 height 20
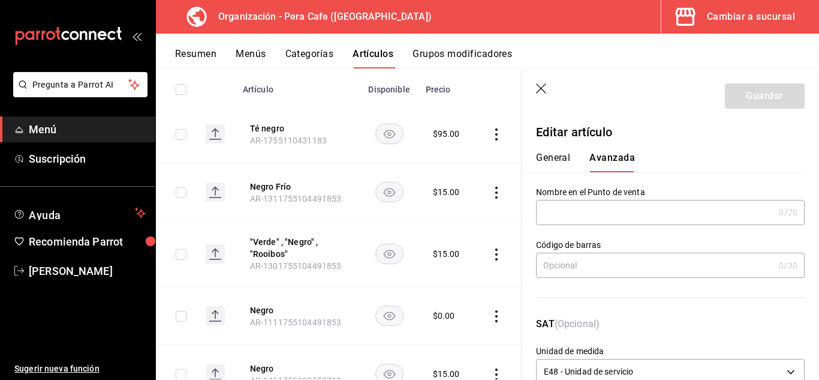
click at [621, 205] on input "text" at bounding box center [655, 212] width 238 height 24
type input "Negro frío"
click at [749, 94] on button "Guardar" at bounding box center [765, 95] width 80 height 25
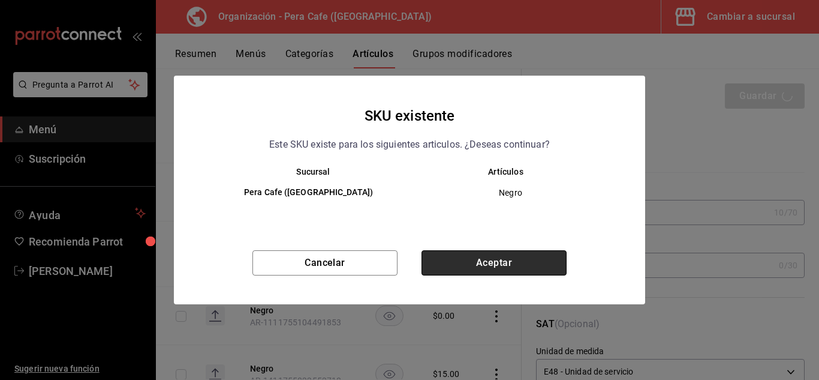
click at [496, 266] on button "Aceptar" at bounding box center [494, 262] width 145 height 25
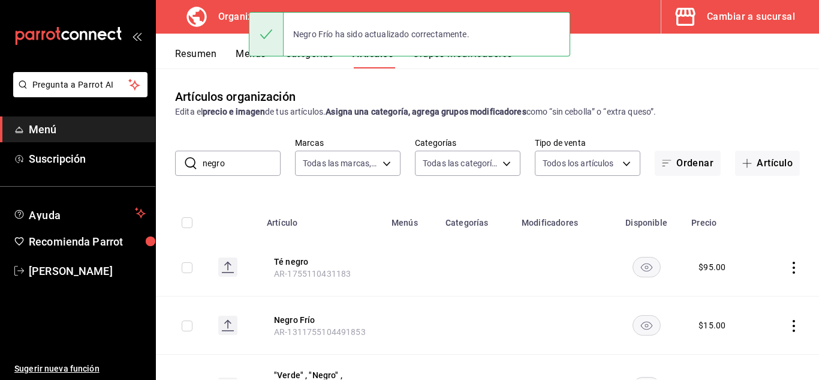
click at [255, 158] on input "negro" at bounding box center [242, 163] width 78 height 24
click at [253, 160] on input "negro" at bounding box center [242, 163] width 78 height 24
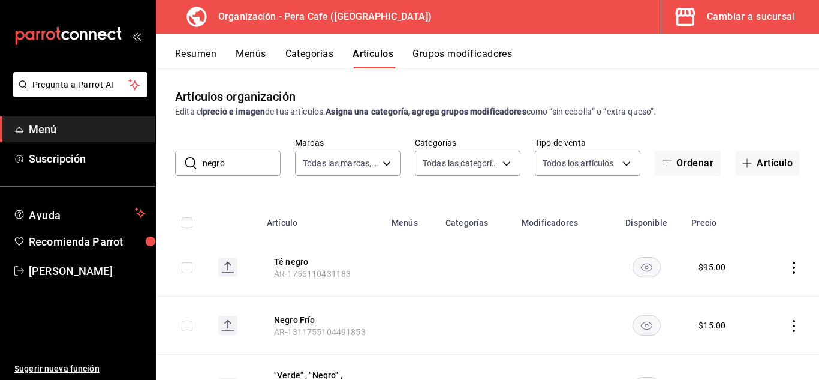
click at [253, 160] on input "negro" at bounding box center [242, 163] width 78 height 24
type input "rooibos"
click at [297, 265] on button "Rooibos Frío" at bounding box center [322, 262] width 96 height 12
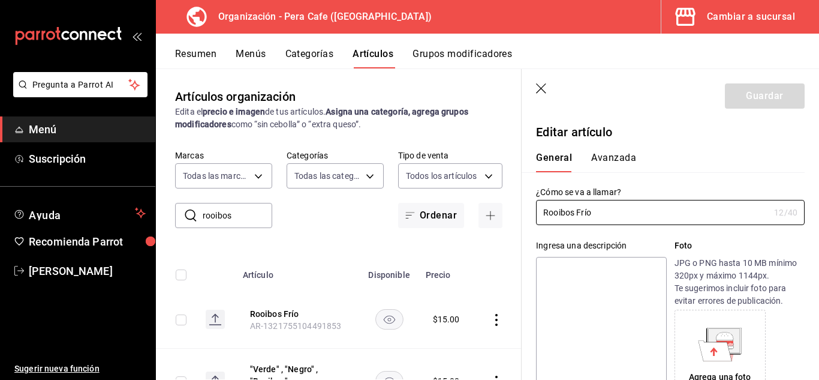
type input "$15.00"
type input "E48"
type input "90101500"
click at [615, 160] on button "Avanzada" at bounding box center [613, 162] width 45 height 20
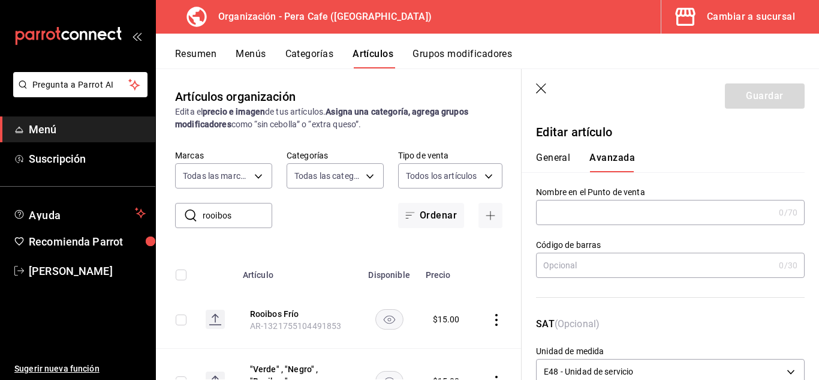
click at [584, 211] on input "text" at bounding box center [655, 212] width 238 height 24
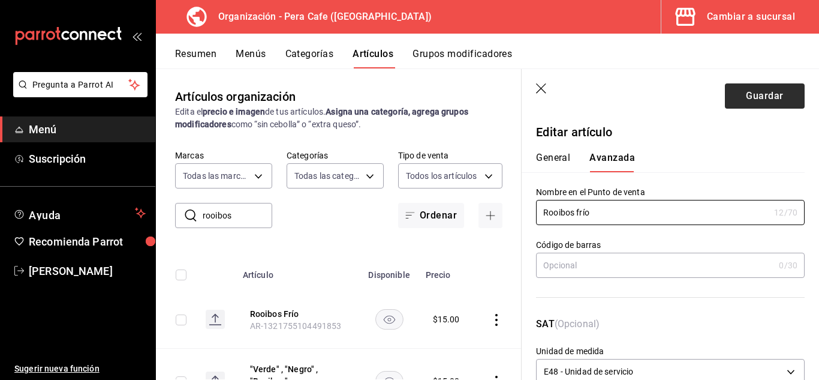
type input "Rooibos frío"
click at [761, 91] on button "Guardar" at bounding box center [765, 95] width 80 height 25
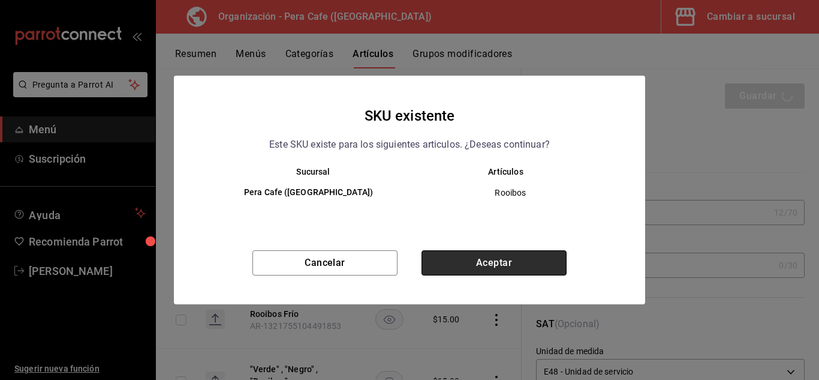
click at [549, 266] on button "Aceptar" at bounding box center [494, 262] width 145 height 25
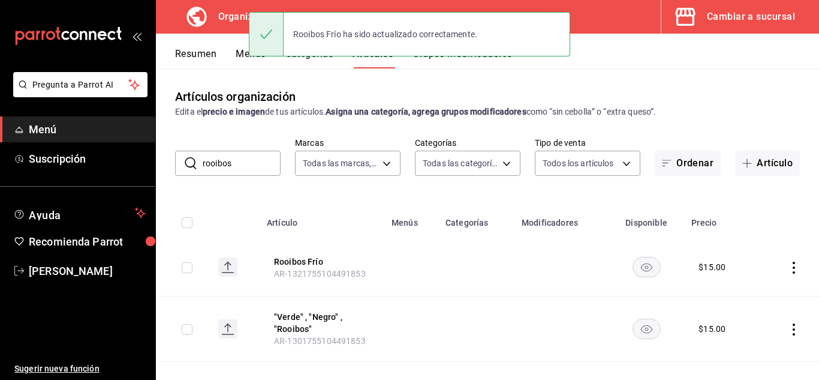
click at [446, 61] on button "Grupos modificadores" at bounding box center [463, 58] width 100 height 20
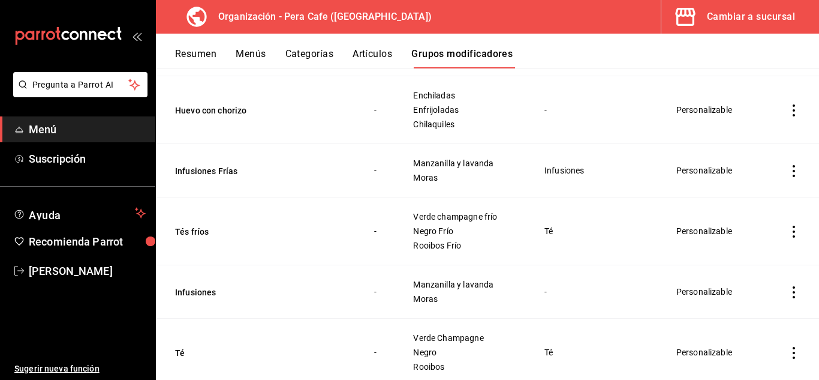
scroll to position [693, 0]
click at [202, 226] on td "Tés fríos" at bounding box center [258, 231] width 204 height 68
click at [201, 231] on button "Tés fríos" at bounding box center [247, 232] width 144 height 12
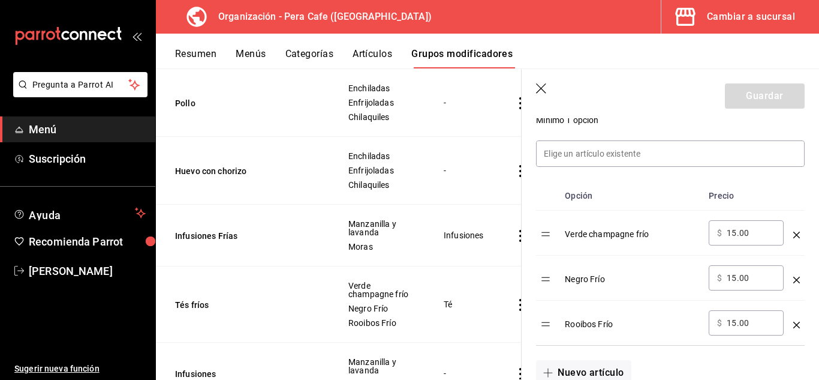
scroll to position [331, 0]
click at [794, 281] on icon "optionsTable" at bounding box center [797, 281] width 7 height 7
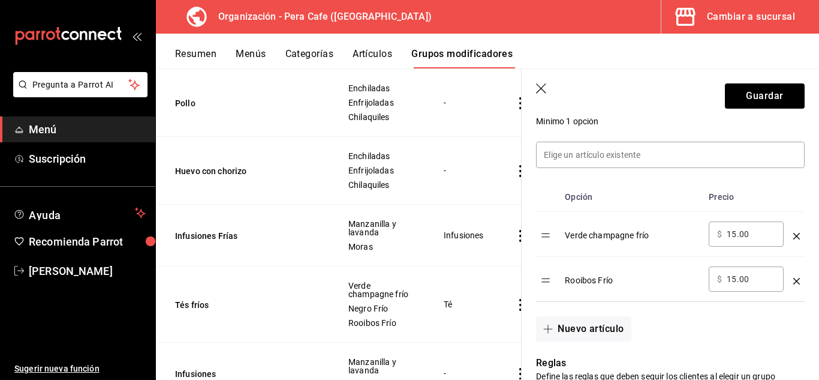
click at [794, 281] on icon "optionsTable" at bounding box center [797, 281] width 7 height 7
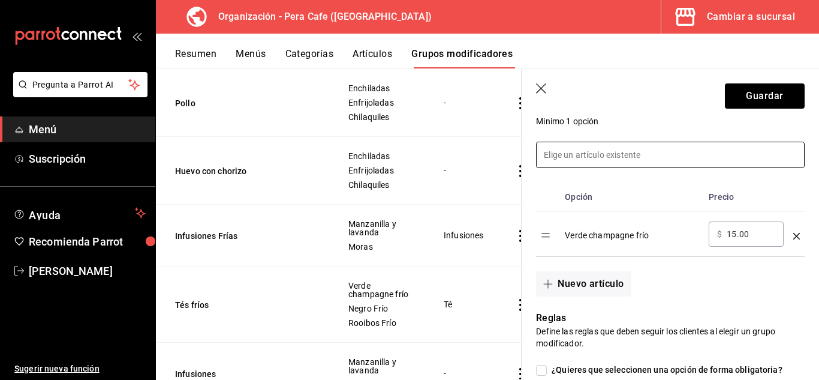
click at [605, 163] on input at bounding box center [671, 154] width 268 height 25
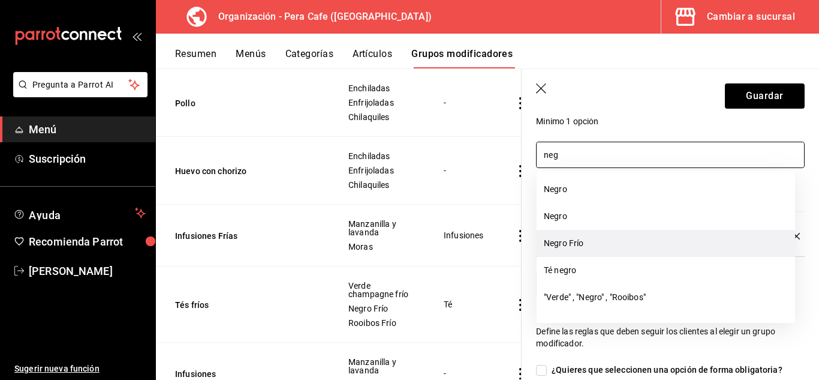
click at [617, 246] on li "Negro Frío" at bounding box center [666, 243] width 259 height 27
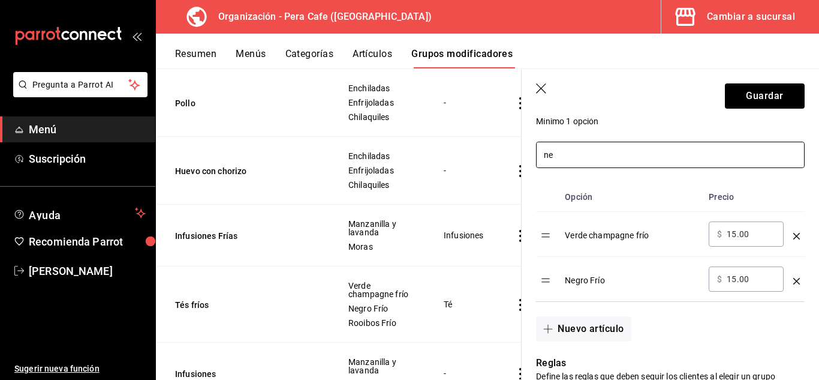
type input "n"
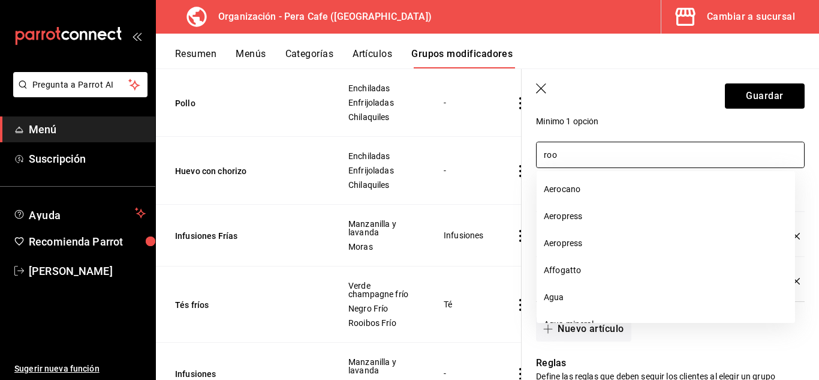
type input "rooi"
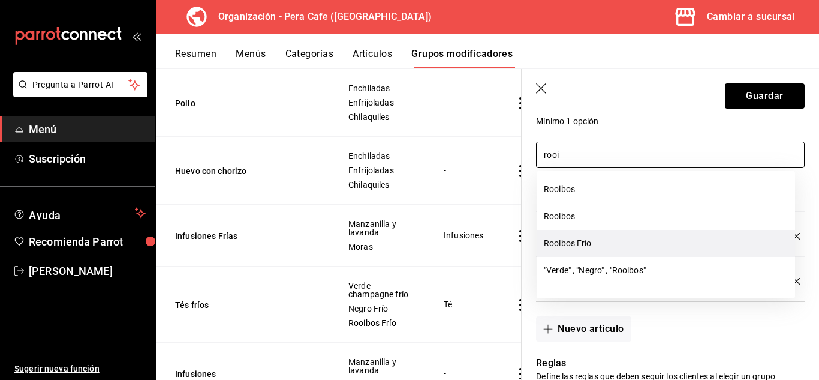
click at [622, 245] on li "Rooibos Frío" at bounding box center [666, 243] width 259 height 27
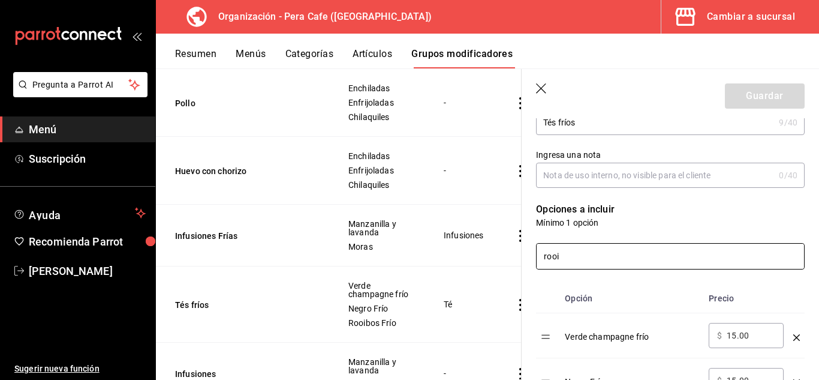
scroll to position [213, 0]
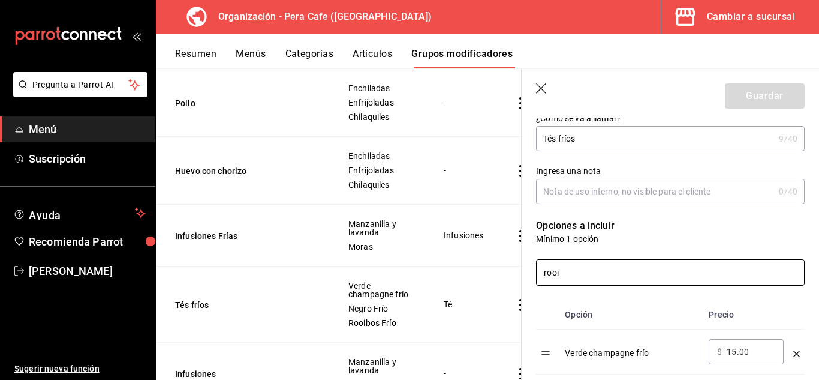
click at [602, 268] on input "rooi" at bounding box center [671, 272] width 268 height 25
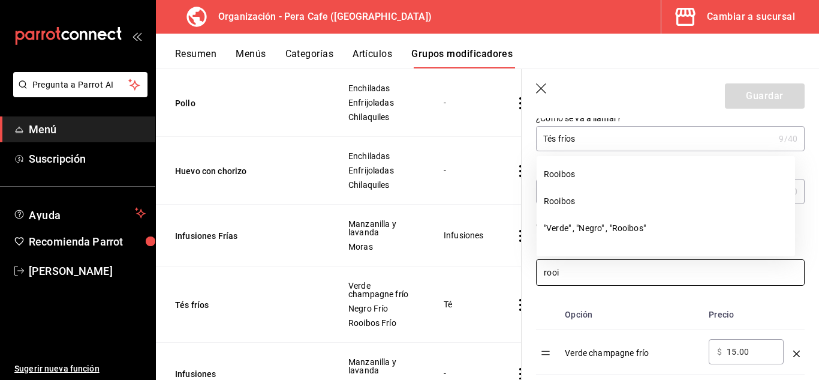
click at [602, 268] on input "rooi" at bounding box center [671, 272] width 268 height 25
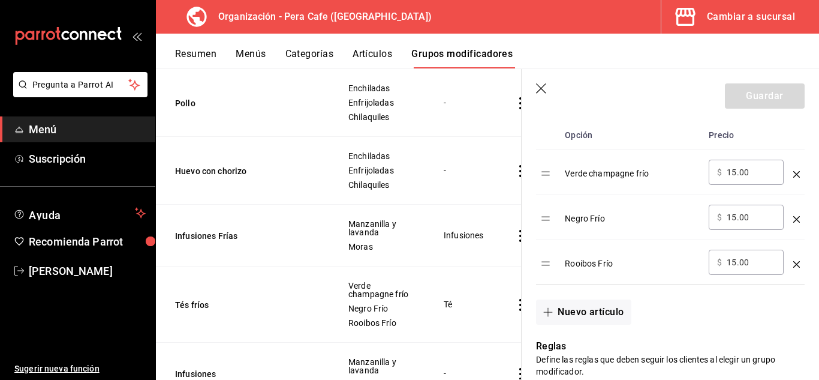
scroll to position [395, 0]
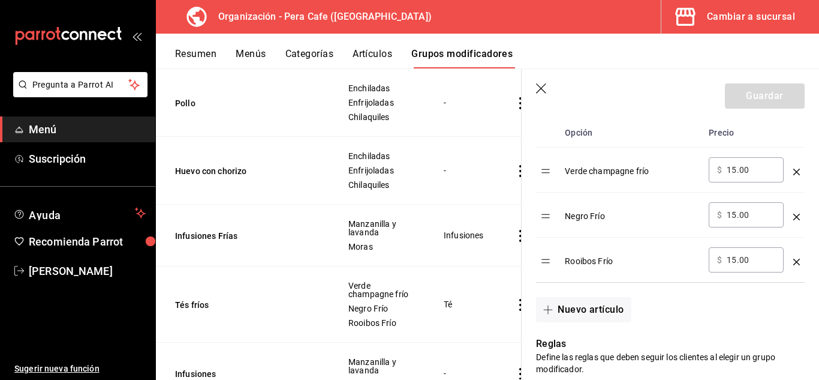
click at [764, 93] on div "Guardar" at bounding box center [765, 95] width 80 height 25
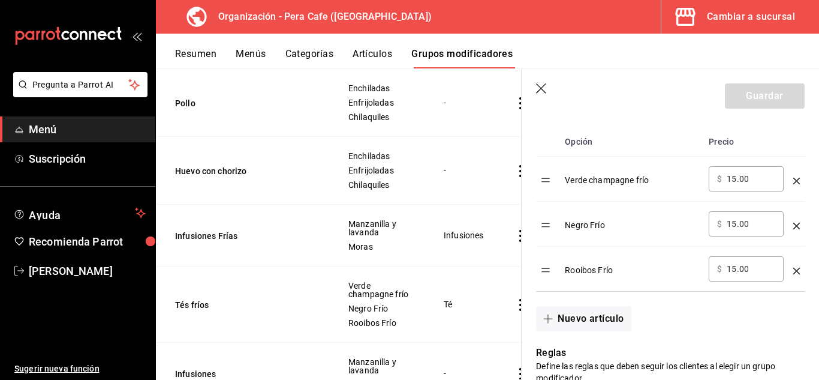
scroll to position [385, 0]
click at [794, 274] on icon "optionsTable" at bounding box center [797, 271] width 7 height 7
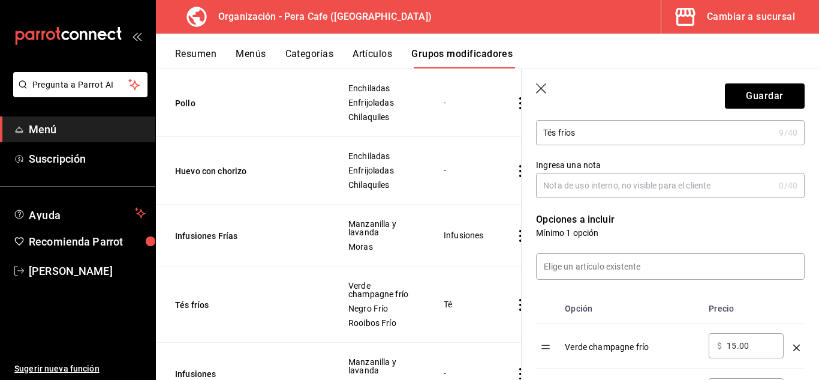
scroll to position [220, 0]
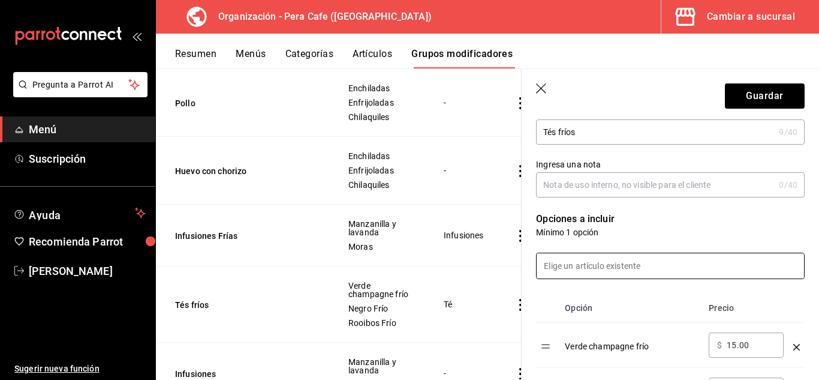
click at [631, 267] on input at bounding box center [671, 265] width 268 height 25
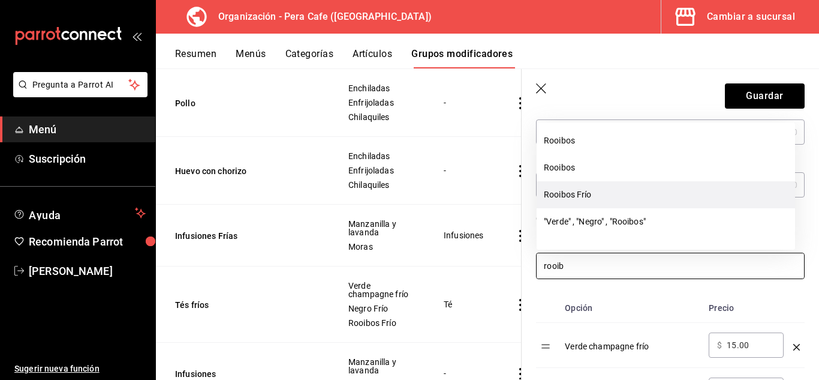
click at [603, 202] on li "Rooibos Frío" at bounding box center [666, 194] width 259 height 27
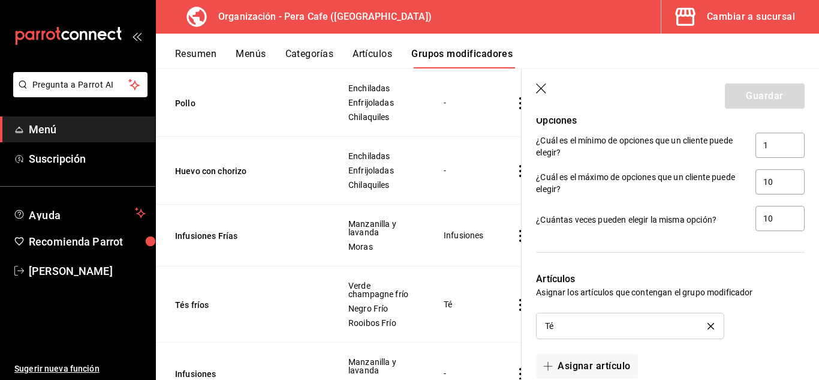
scroll to position [698, 0]
type input "rooib"
click at [772, 182] on input "10" at bounding box center [780, 181] width 49 height 25
type input "1"
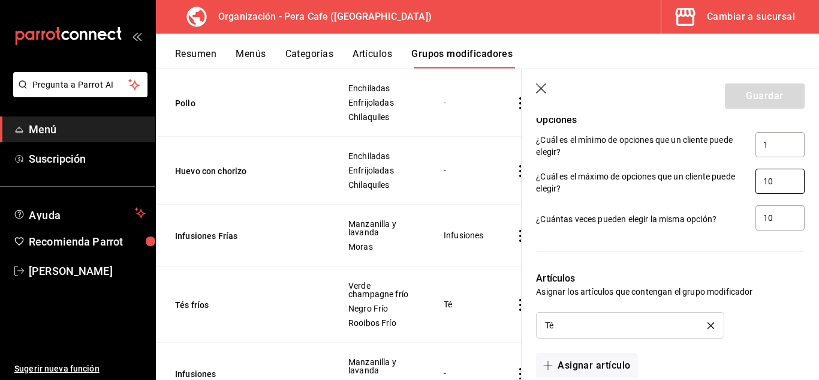
type input "1"
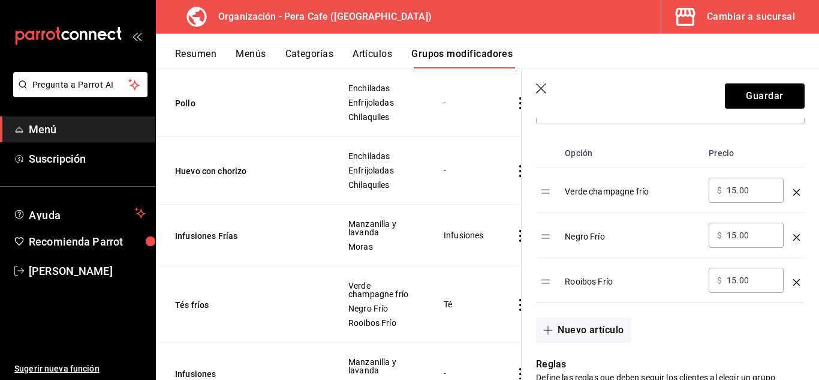
scroll to position [377, 0]
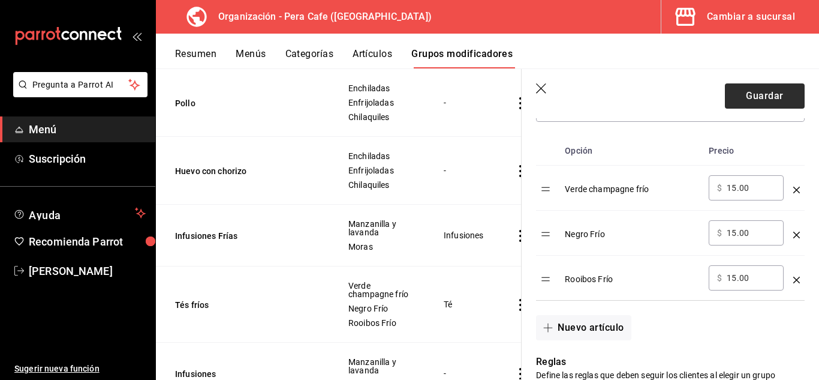
type input "20"
click at [750, 98] on button "Guardar" at bounding box center [765, 95] width 80 height 25
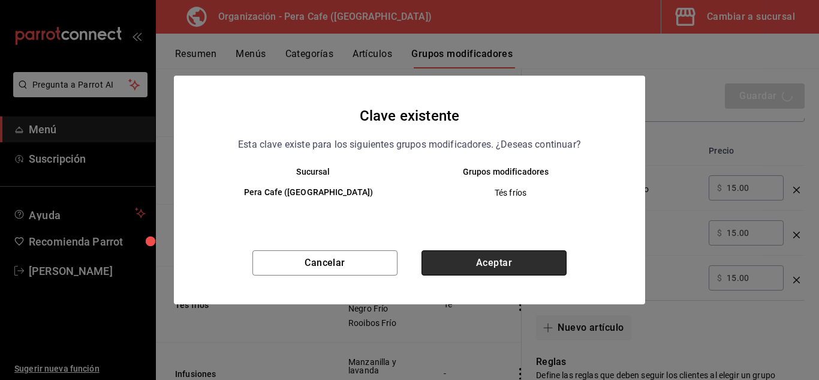
click at [508, 267] on button "Aceptar" at bounding box center [494, 262] width 145 height 25
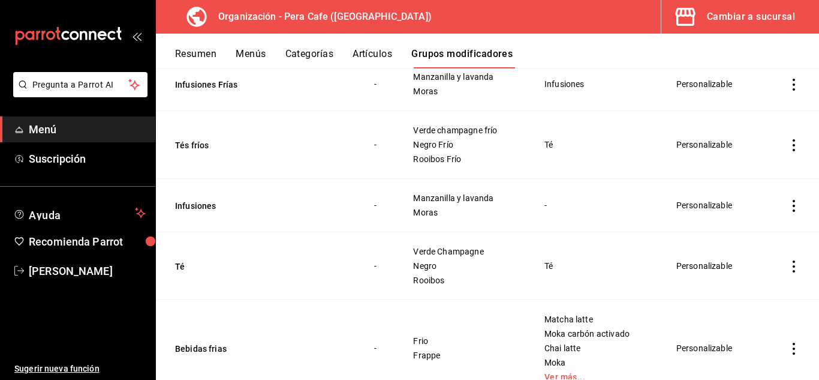
scroll to position [780, 0]
click at [187, 139] on button "Tés fríos" at bounding box center [247, 145] width 144 height 12
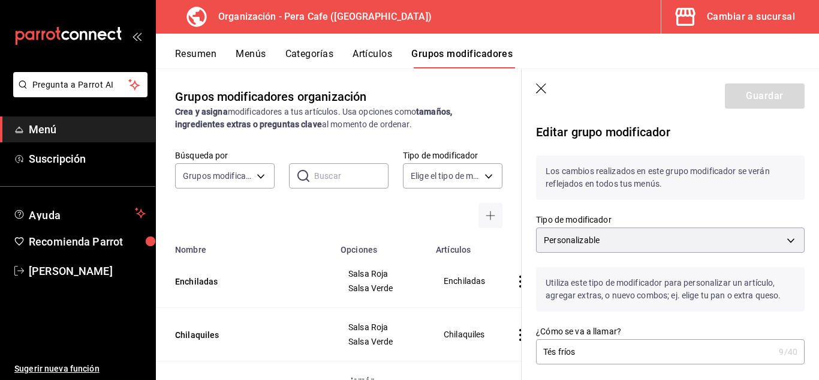
click at [253, 59] on button "Menús" at bounding box center [251, 58] width 30 height 20
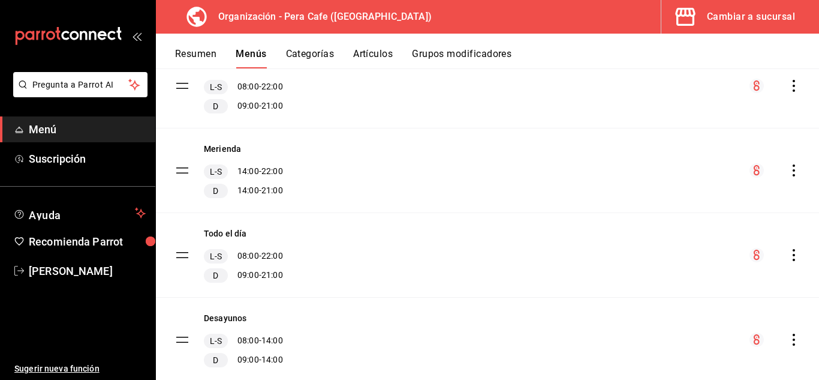
scroll to position [503, 0]
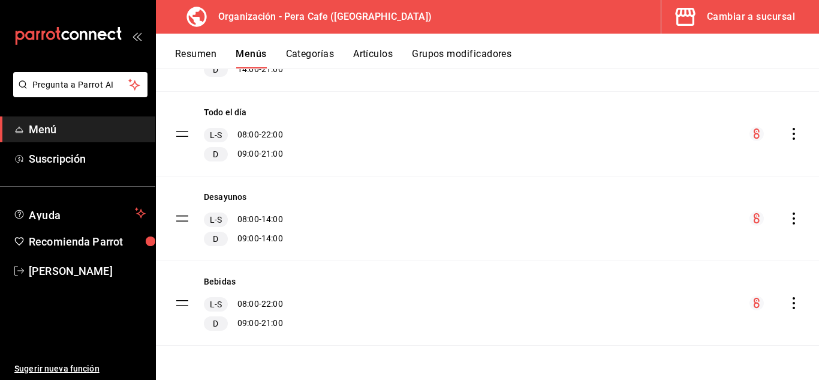
click at [788, 299] on icon "actions" at bounding box center [794, 303] width 12 height 12
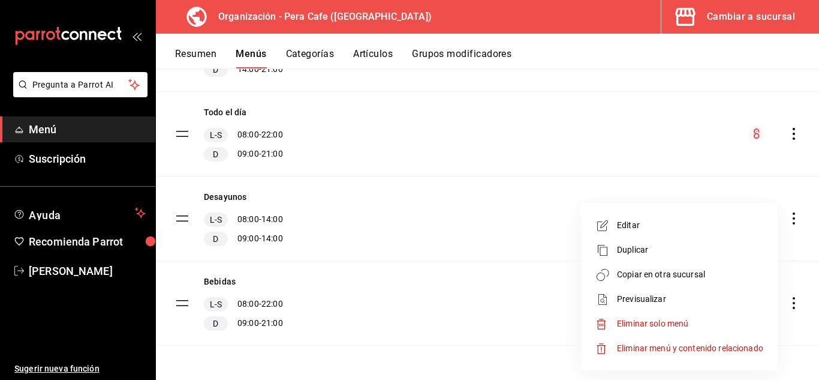
click at [695, 277] on span "Copiar en otra sucursal" at bounding box center [690, 274] width 146 height 13
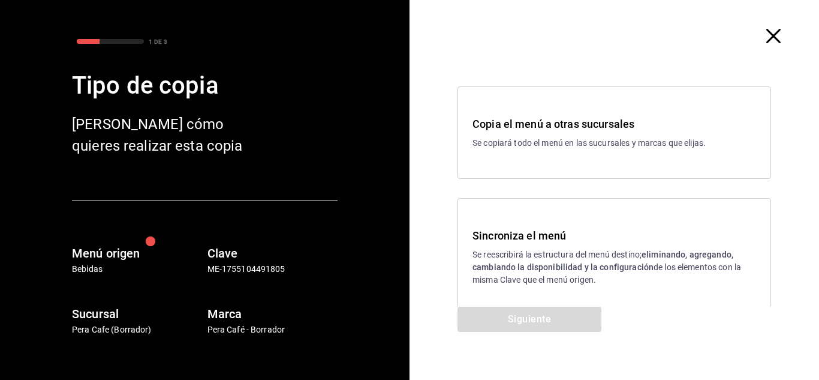
click at [524, 253] on p "Se reescribirá la estructura del menú destino; eliminando, agregando, cambiando…" at bounding box center [615, 267] width 284 height 38
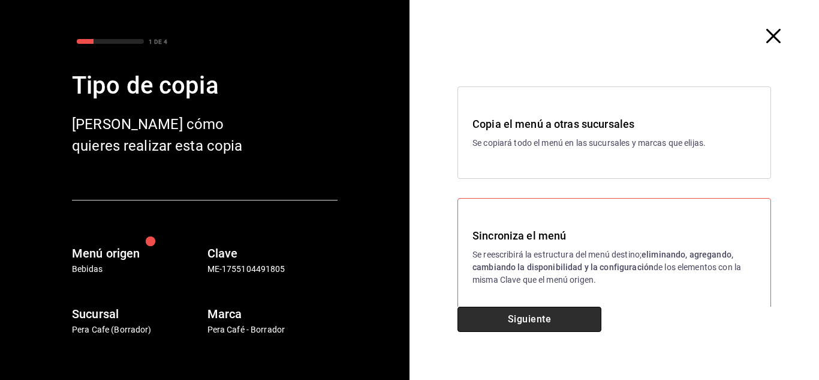
click at [527, 325] on button "Siguiente" at bounding box center [530, 319] width 144 height 25
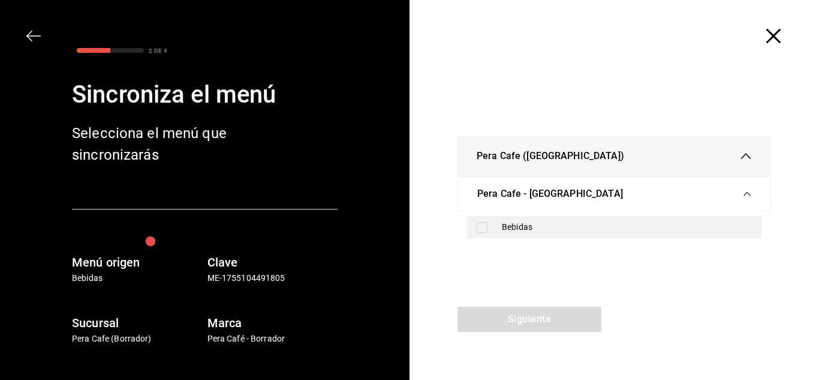
click at [482, 228] on input "checkbox" at bounding box center [482, 227] width 11 height 11
checkbox input "true"
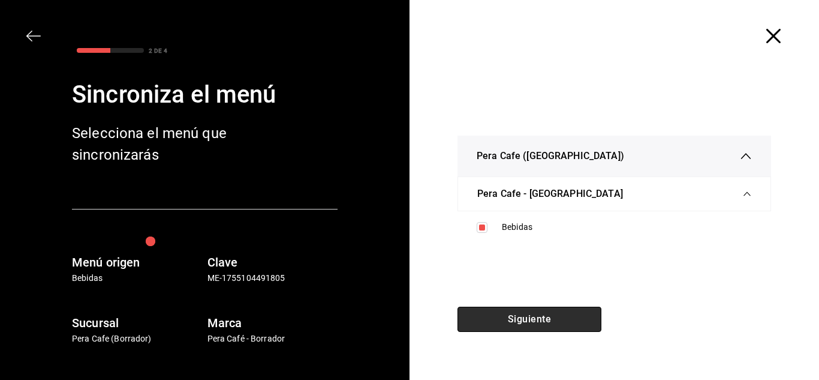
click at [516, 315] on button "Siguiente" at bounding box center [530, 319] width 144 height 25
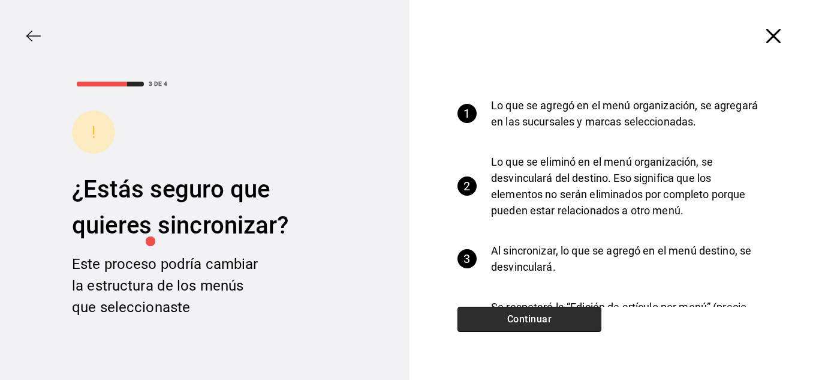
click at [516, 315] on button "Continuar" at bounding box center [530, 319] width 144 height 25
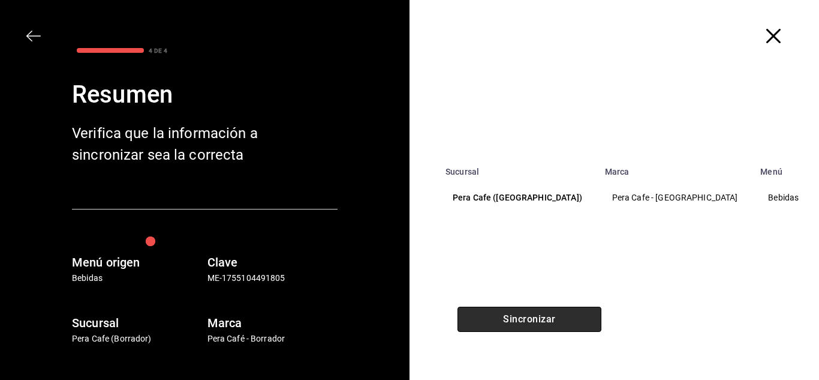
click at [516, 315] on button "Sincronizar" at bounding box center [530, 319] width 144 height 25
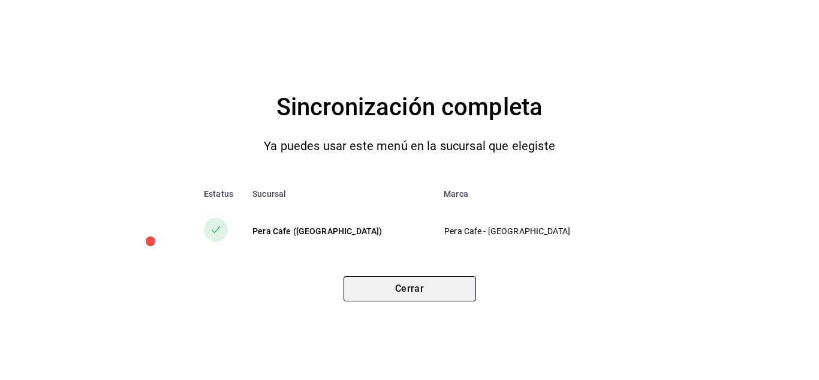
click at [435, 292] on button "Cerrar" at bounding box center [410, 288] width 133 height 25
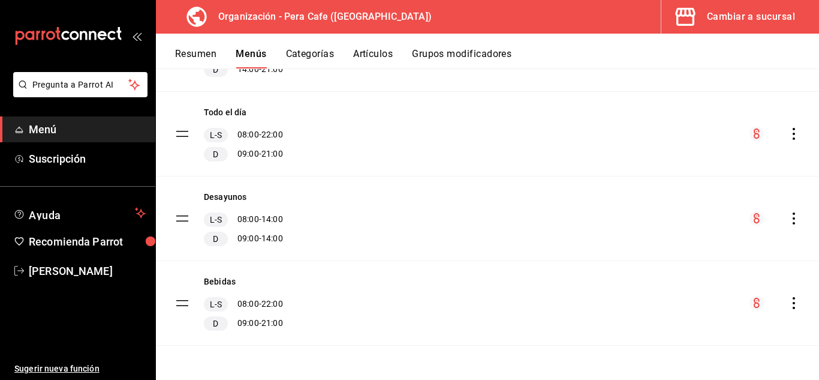
click at [750, 304] on circle "menu-maker-table" at bounding box center [757, 303] width 14 height 14
click at [789, 305] on icon "actions" at bounding box center [794, 303] width 12 height 12
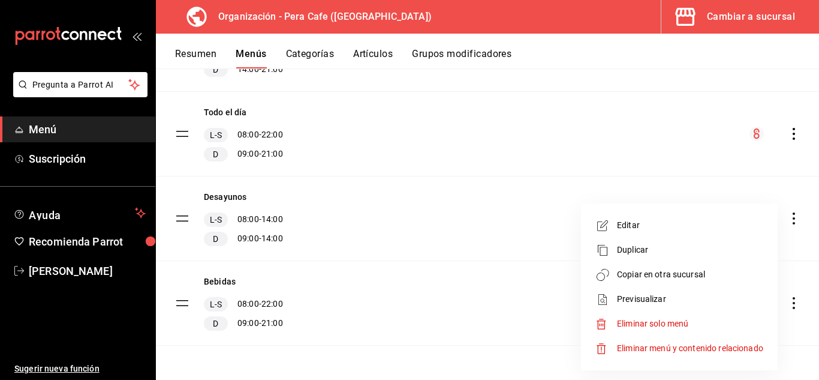
click at [803, 218] on div at bounding box center [409, 190] width 819 height 380
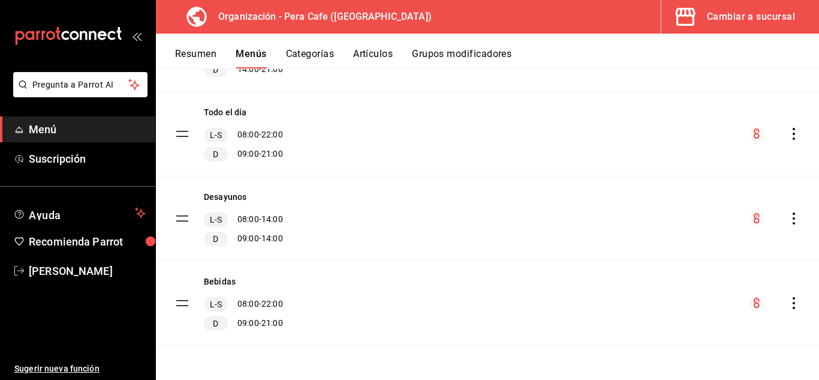
click at [793, 304] on icon "actions" at bounding box center [794, 303] width 2 height 12
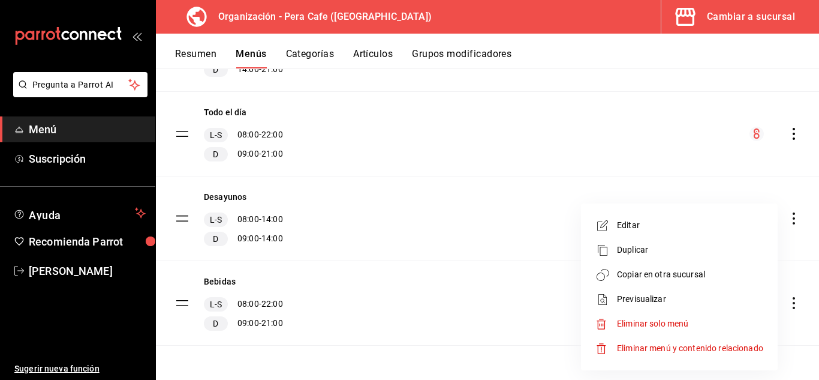
click at [818, 233] on div at bounding box center [409, 190] width 819 height 380
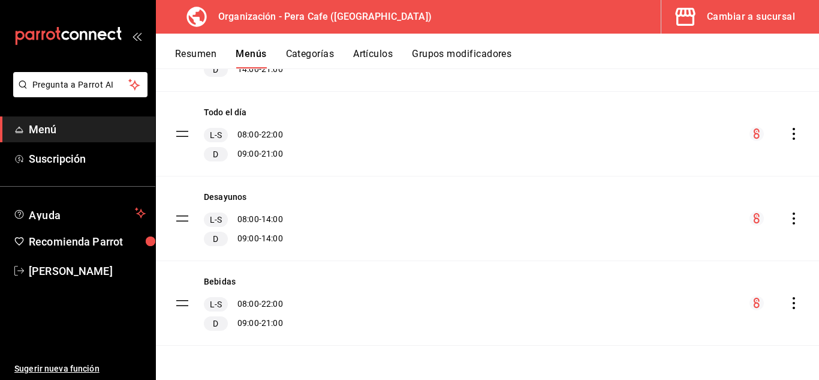
click at [512, 57] on button "Grupos modificadores" at bounding box center [462, 58] width 100 height 20
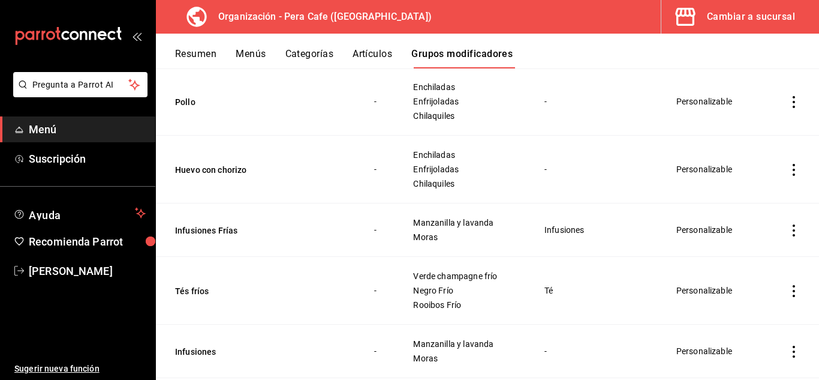
scroll to position [634, 0]
click at [200, 295] on button "Tés fríos" at bounding box center [247, 290] width 144 height 12
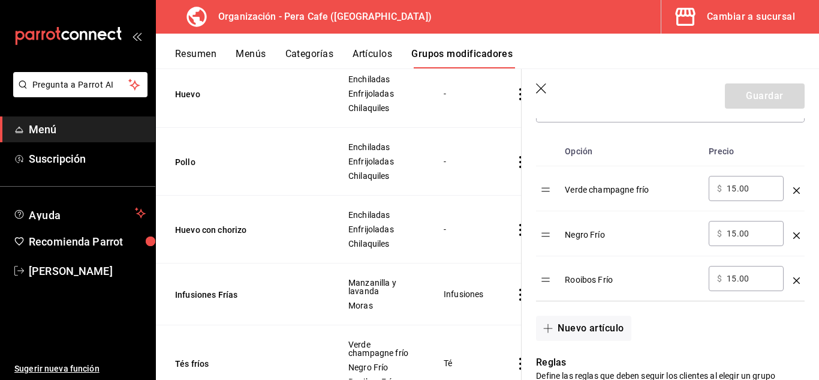
scroll to position [376, 0]
